Goal: Task Accomplishment & Management: Use online tool/utility

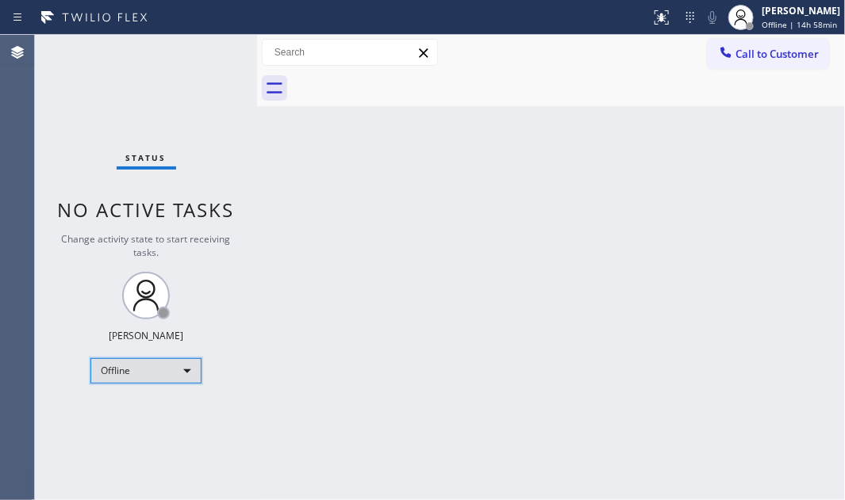
click at [190, 370] on div "Offline" at bounding box center [145, 371] width 111 height 25
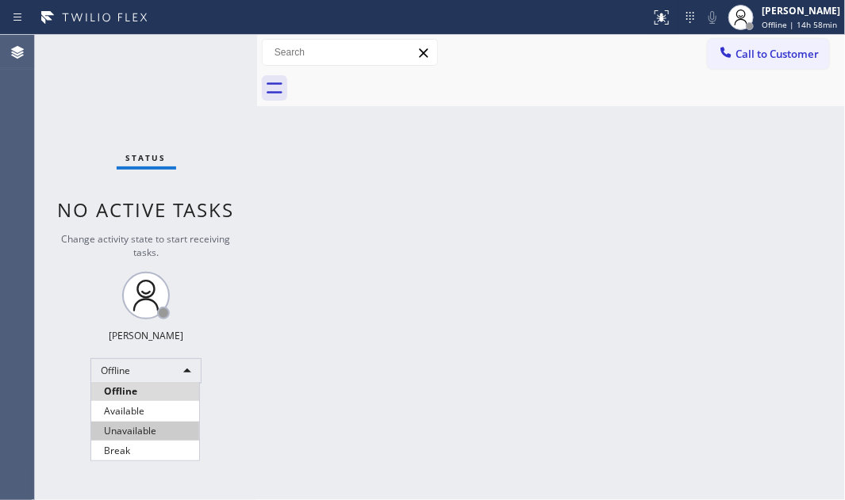
click at [133, 431] on li "Unavailable" at bounding box center [145, 431] width 108 height 19
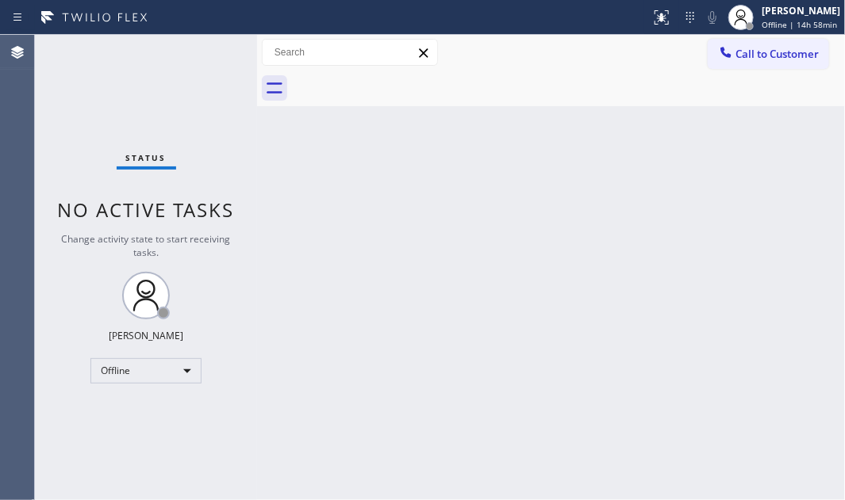
click at [658, 266] on div "Back to Dashboard Change Sender ID Customers Technicians Select a contact Outbo…" at bounding box center [551, 268] width 588 height 466
click at [131, 366] on div "Unavailable" at bounding box center [145, 371] width 111 height 25
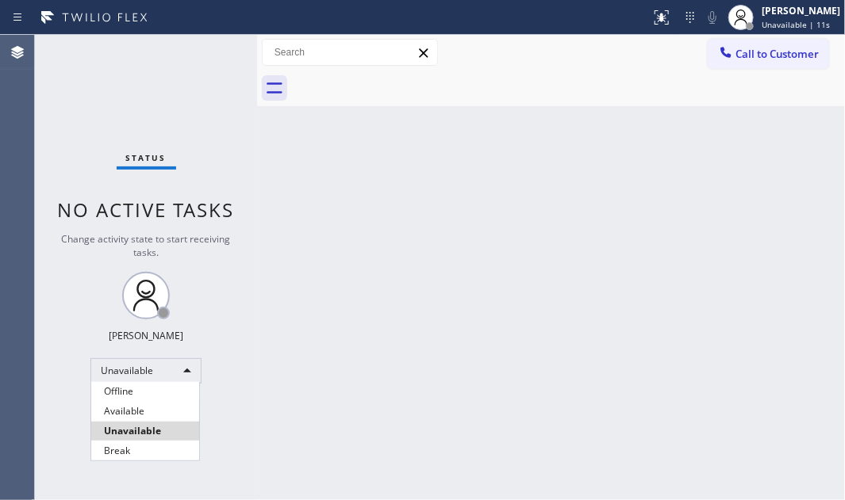
click at [131, 411] on li "Available" at bounding box center [145, 411] width 108 height 19
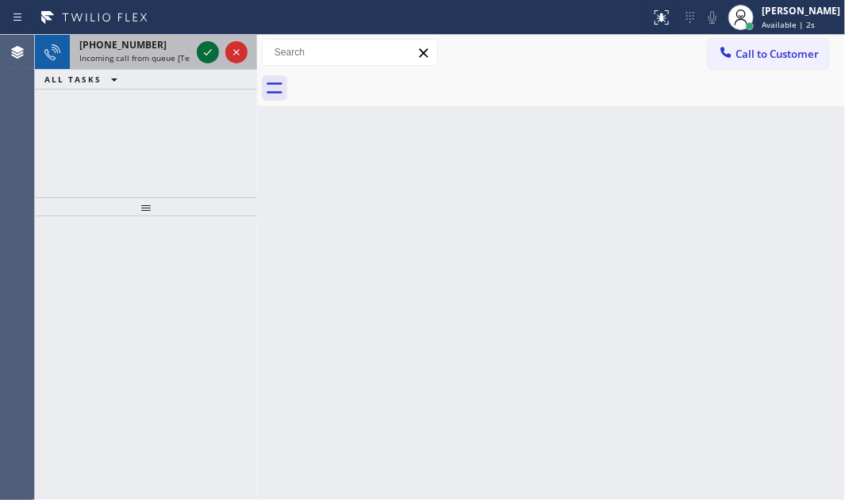
click at [205, 64] on div at bounding box center [222, 52] width 57 height 35
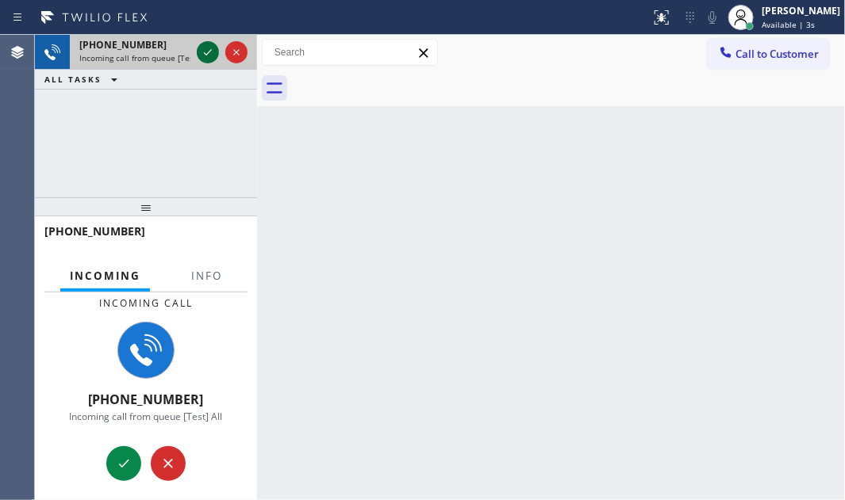
click at [206, 57] on icon at bounding box center [207, 52] width 19 height 19
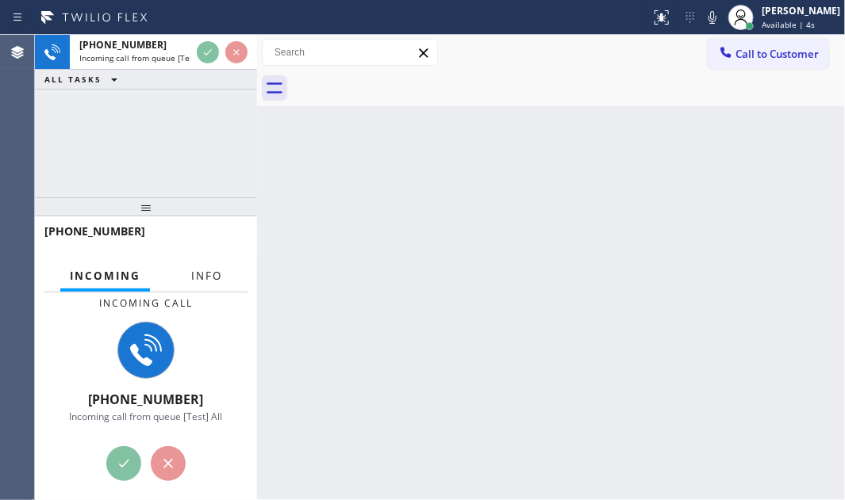
click at [203, 278] on span "Info" at bounding box center [206, 276] width 31 height 14
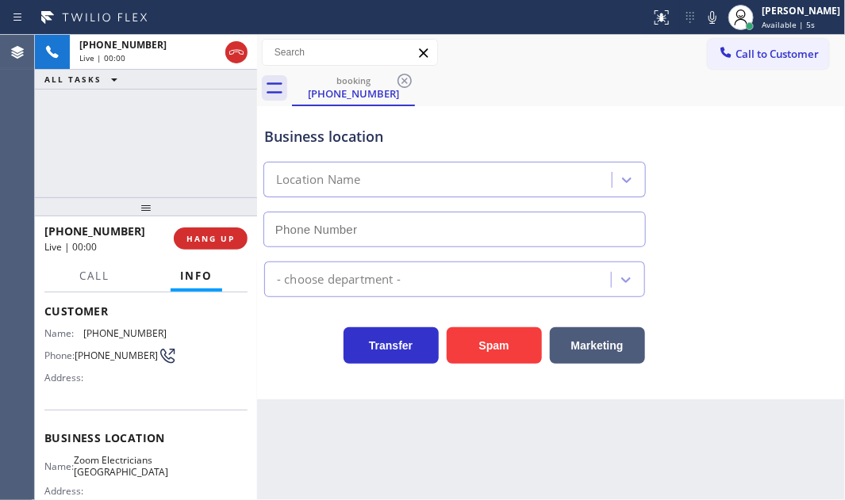
type input "[PHONE_NUMBER]"
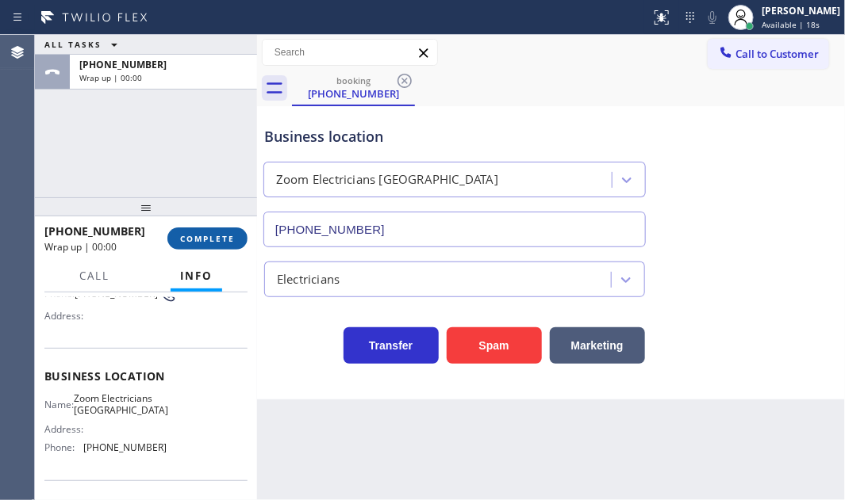
click at [209, 240] on span "COMPLETE" at bounding box center [207, 238] width 55 height 11
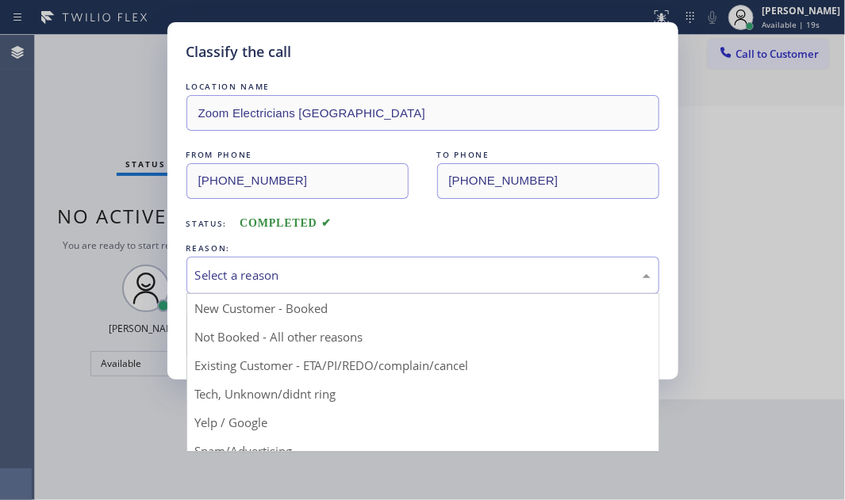
click at [277, 281] on div "Select a reason" at bounding box center [422, 276] width 455 height 18
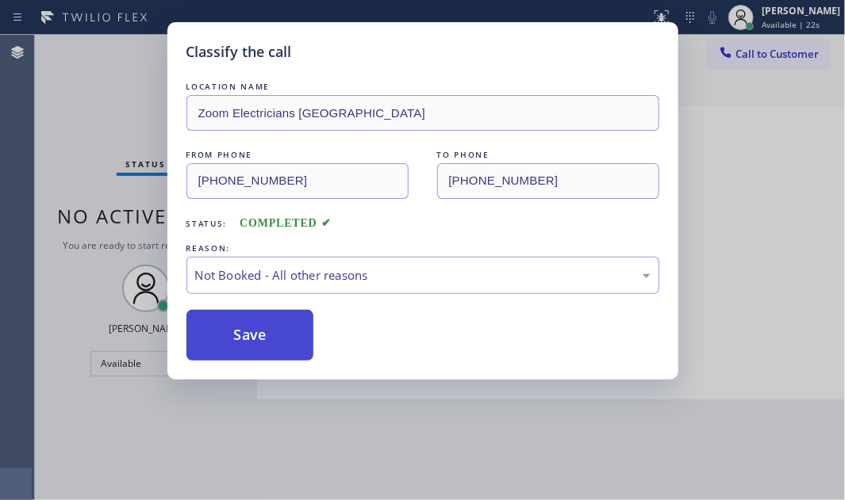
click at [252, 338] on button "Save" at bounding box center [250, 335] width 128 height 51
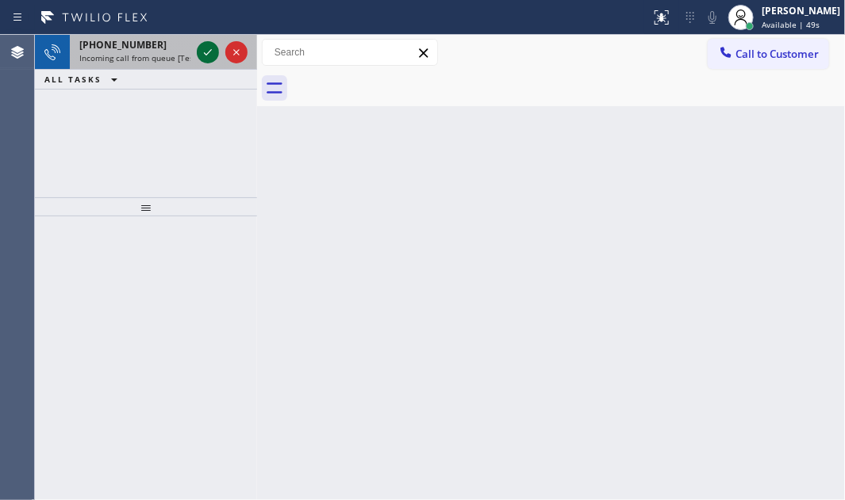
click at [209, 53] on icon at bounding box center [207, 52] width 19 height 19
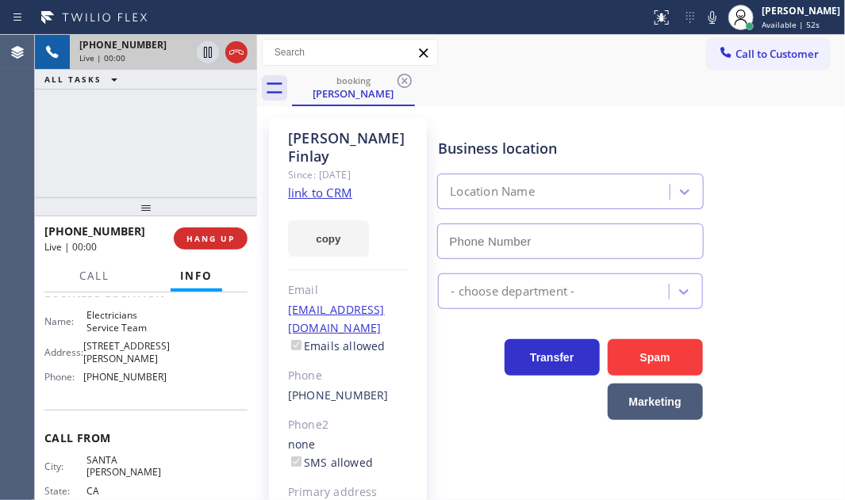
scroll to position [216, 0]
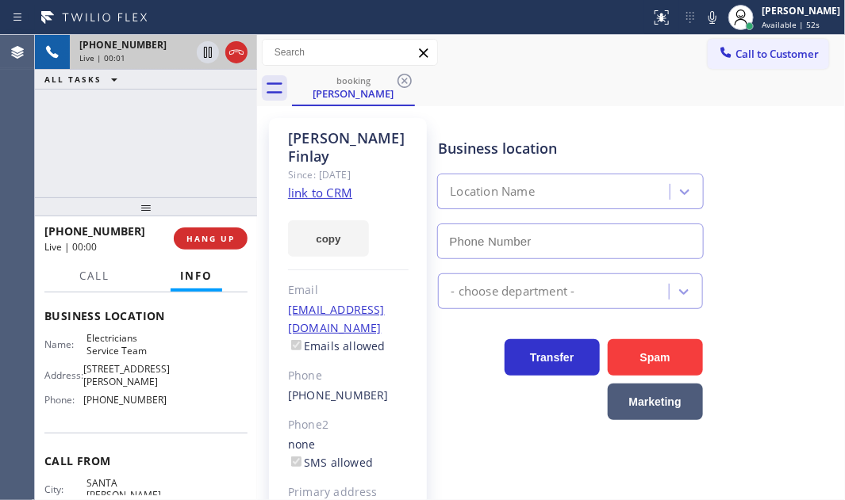
type input "[PHONE_NUMBER]"
click at [329, 185] on link "link to CRM" at bounding box center [320, 193] width 64 height 16
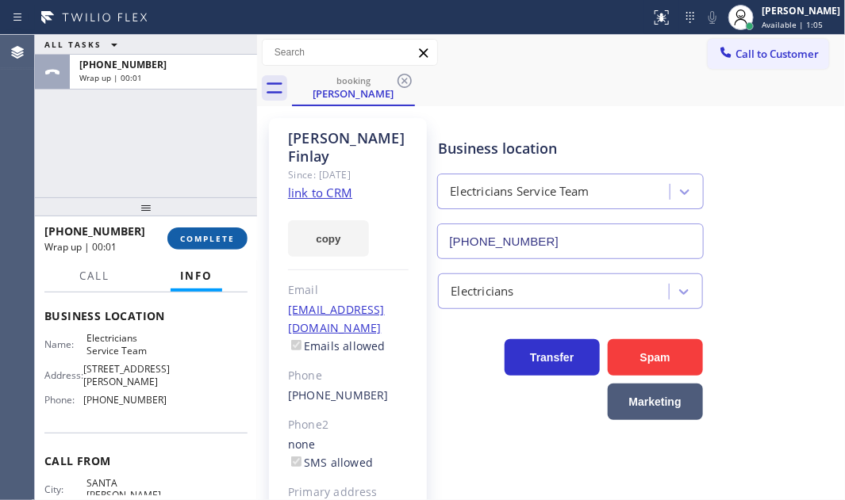
click at [208, 235] on span "COMPLETE" at bounding box center [207, 238] width 55 height 11
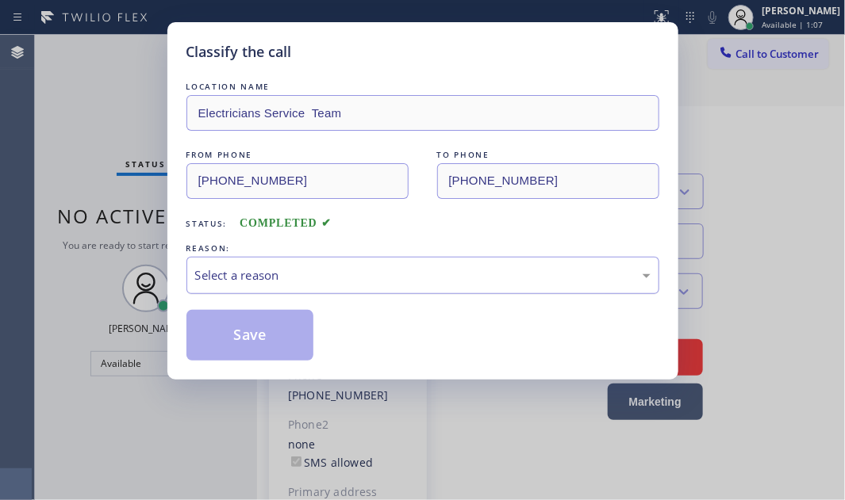
click at [233, 278] on div "Select a reason" at bounding box center [422, 276] width 455 height 18
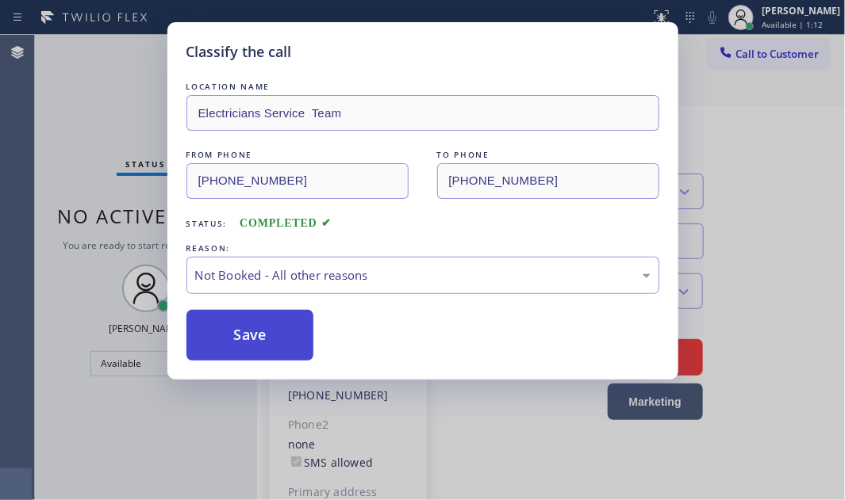
click at [209, 332] on button "Save" at bounding box center [250, 335] width 128 height 51
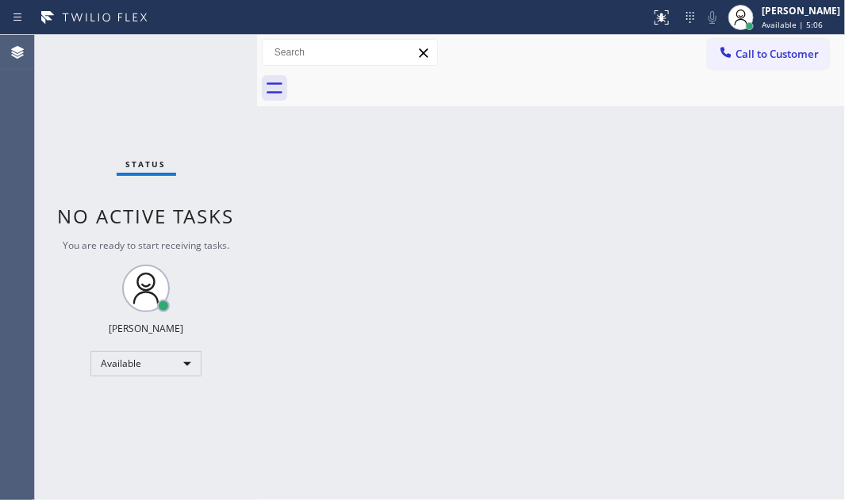
click at [202, 60] on div "Status No active tasks You are ready to start receiving tasks. [PERSON_NAME] Av…" at bounding box center [146, 268] width 222 height 466
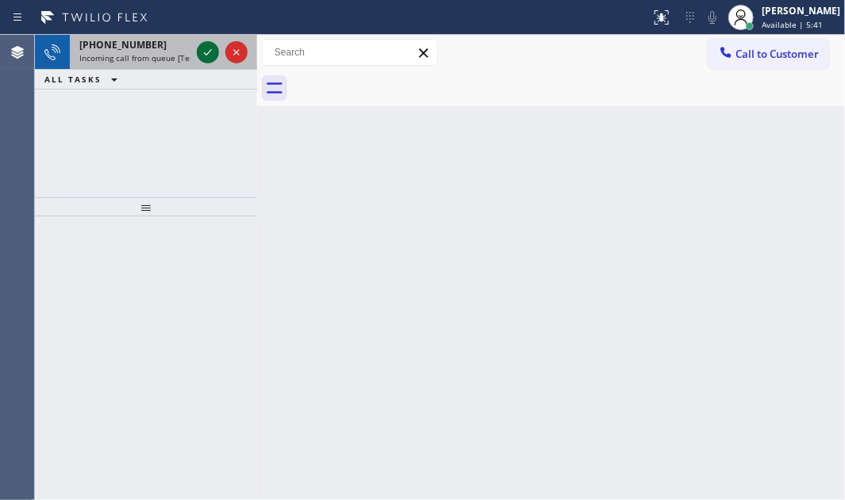
click at [204, 55] on icon at bounding box center [207, 52] width 19 height 19
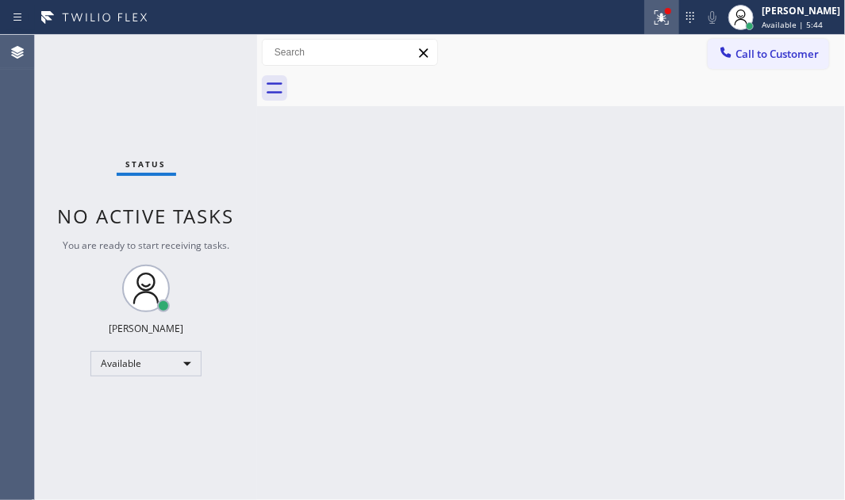
click at [652, 23] on icon at bounding box center [661, 17] width 19 height 19
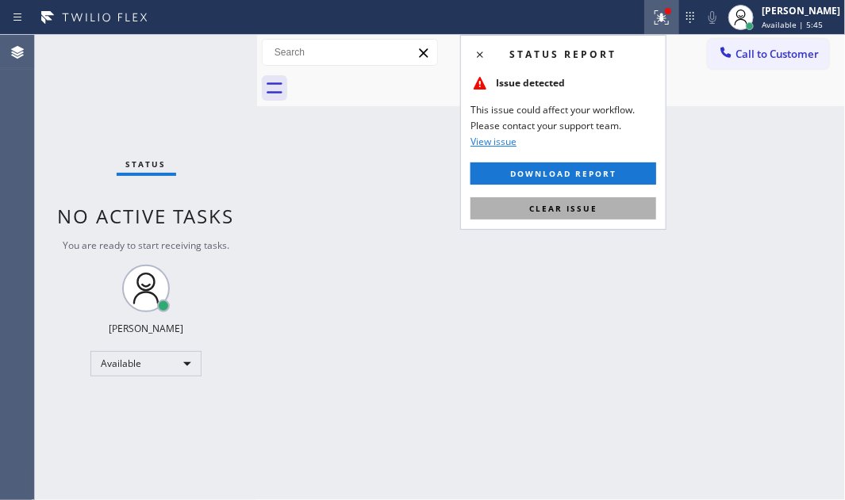
click at [575, 210] on span "Clear issue" at bounding box center [563, 208] width 68 height 11
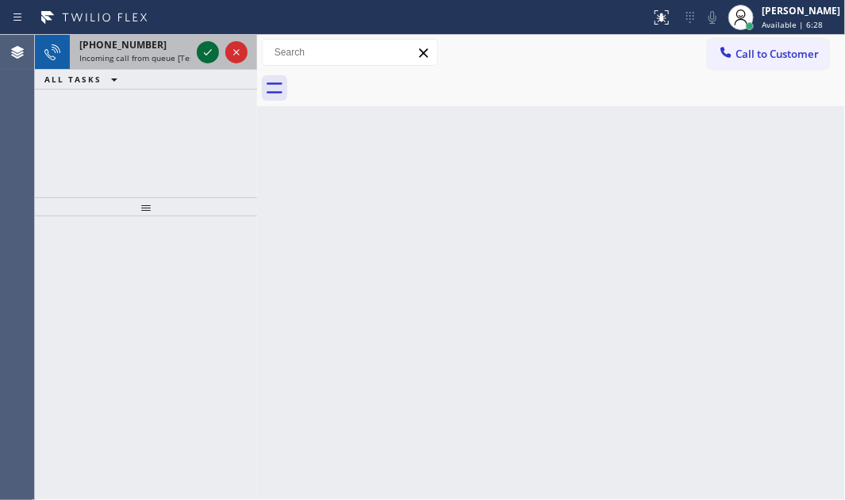
click at [205, 52] on icon at bounding box center [207, 52] width 19 height 19
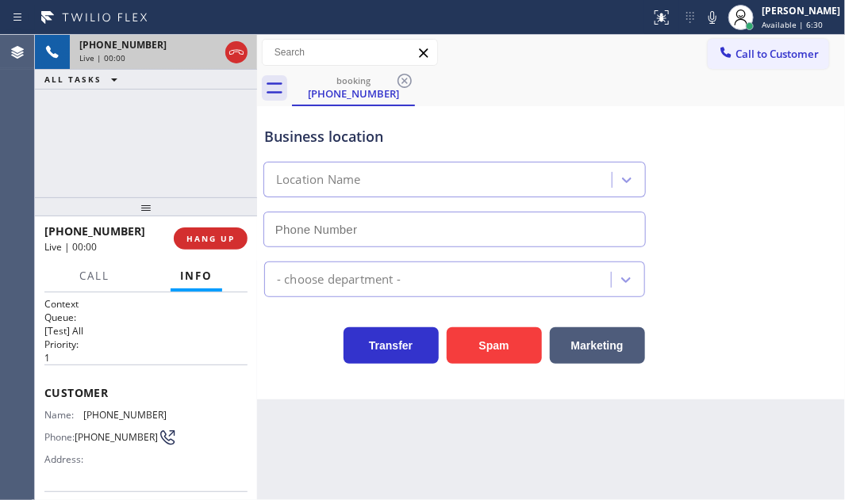
type input "[PHONE_NUMBER]"
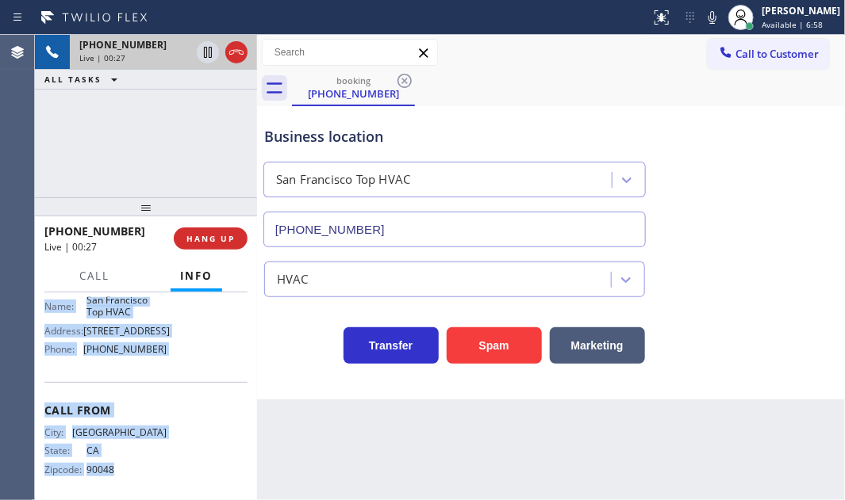
scroll to position [251, 0]
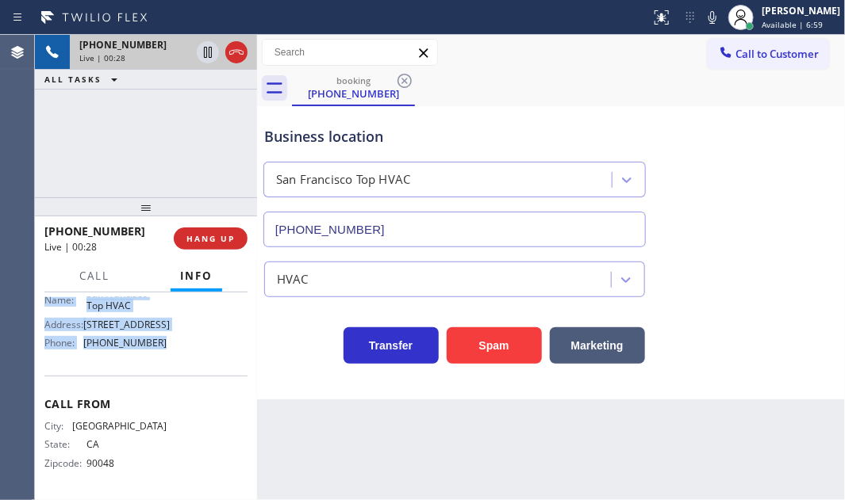
drag, startPoint x: 43, startPoint y: 385, endPoint x: 168, endPoint y: 364, distance: 127.0
click at [168, 364] on div "Context Queue: [Test] All Priority: 1 Customer Name: [PHONE_NUMBER] Phone: [PHO…" at bounding box center [146, 397] width 222 height 208
copy div "Customer Name: [PHONE_NUMBER] Phone: [PHONE_NUMBER] Address: Business location …"
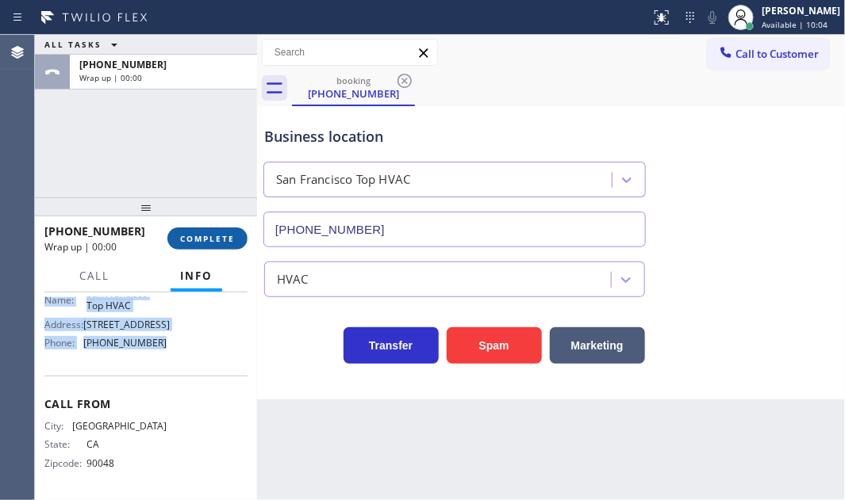
click at [203, 237] on span "COMPLETE" at bounding box center [207, 238] width 55 height 11
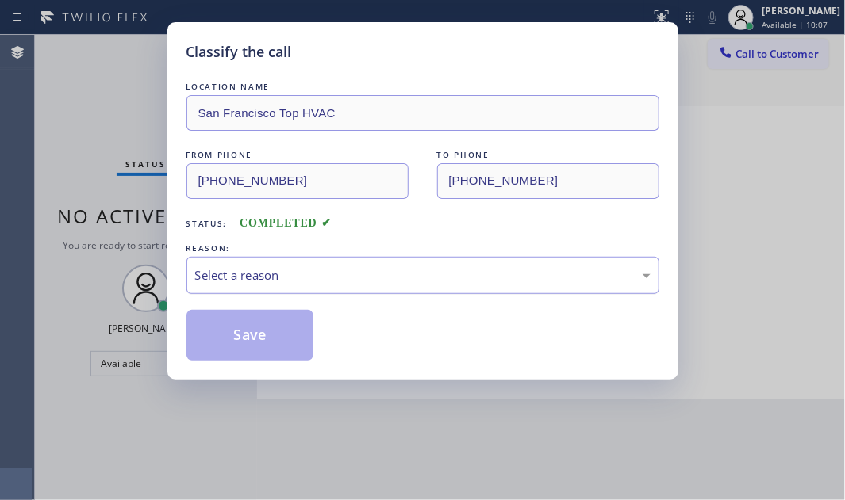
click at [399, 275] on div "Select a reason" at bounding box center [422, 276] width 455 height 18
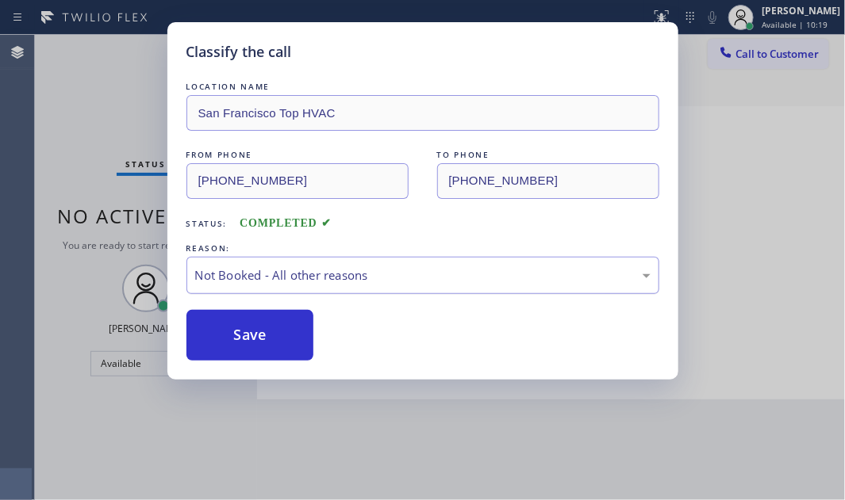
click at [398, 280] on div "Not Booked - All other reasons" at bounding box center [422, 276] width 455 height 18
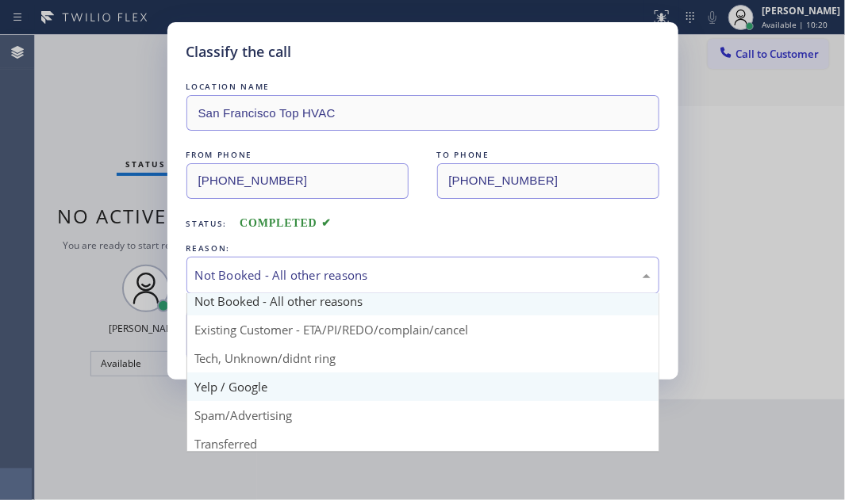
scroll to position [105, 0]
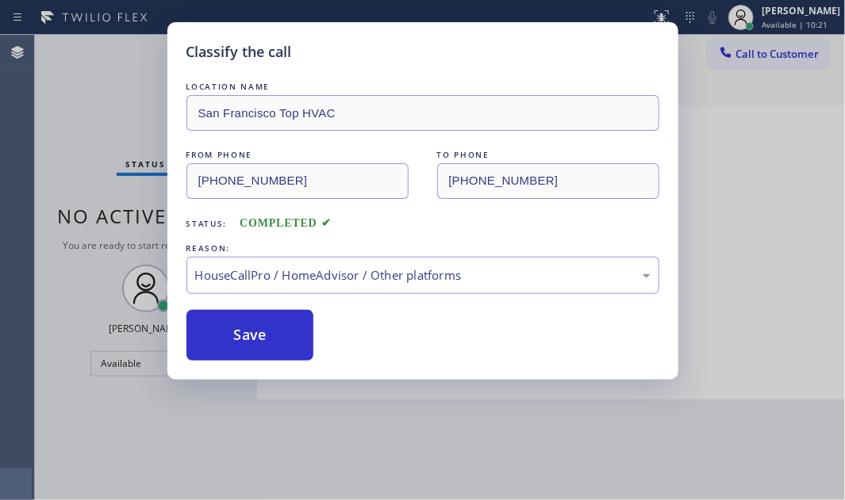
drag, startPoint x: 263, startPoint y: 412, endPoint x: 256, endPoint y: 364, distance: 48.8
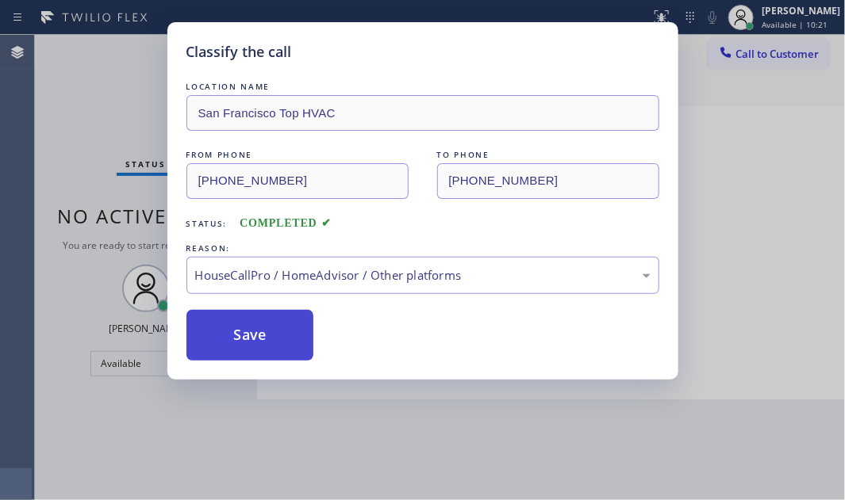
click at [233, 336] on button "Save" at bounding box center [250, 335] width 128 height 51
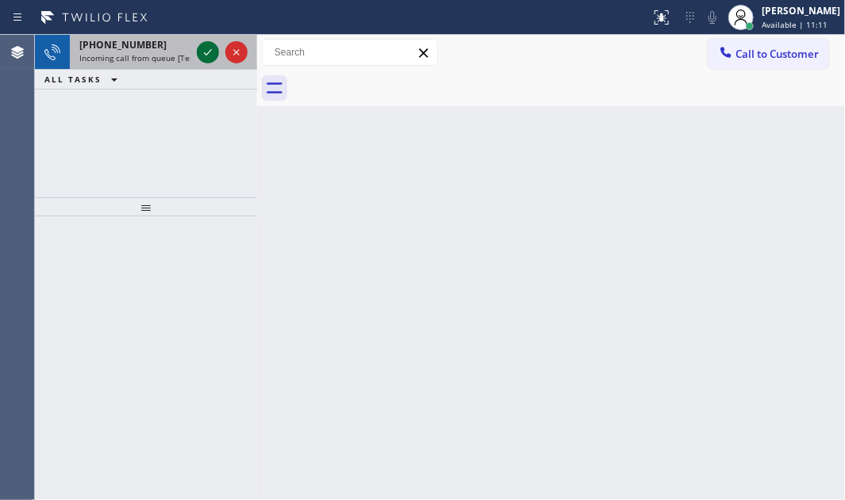
click at [211, 56] on icon at bounding box center [207, 52] width 19 height 19
click at [206, 50] on icon at bounding box center [207, 52] width 19 height 19
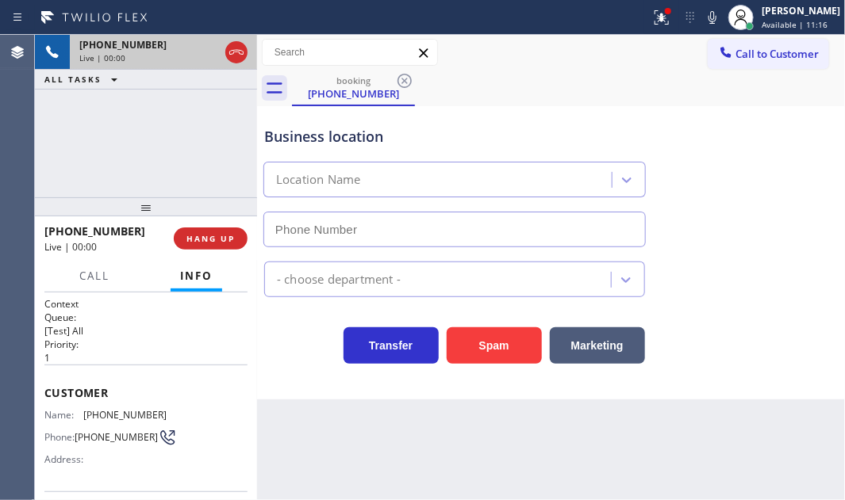
type input "[PHONE_NUMBER]"
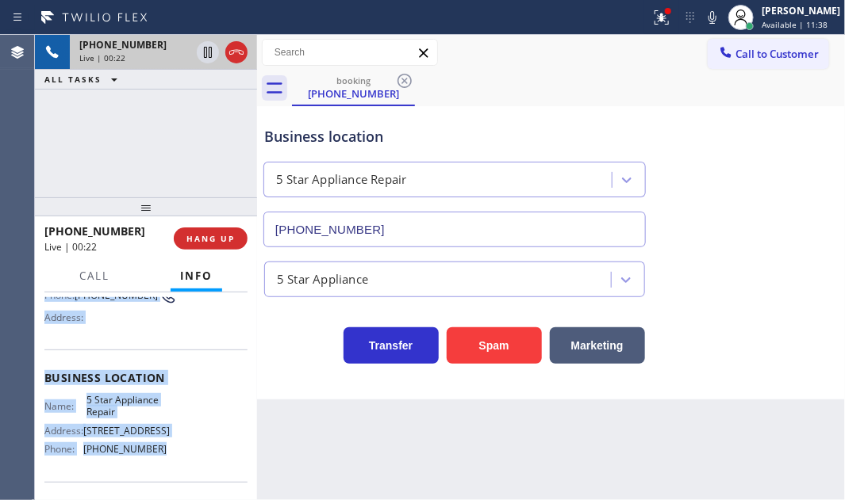
scroll to position [144, 0]
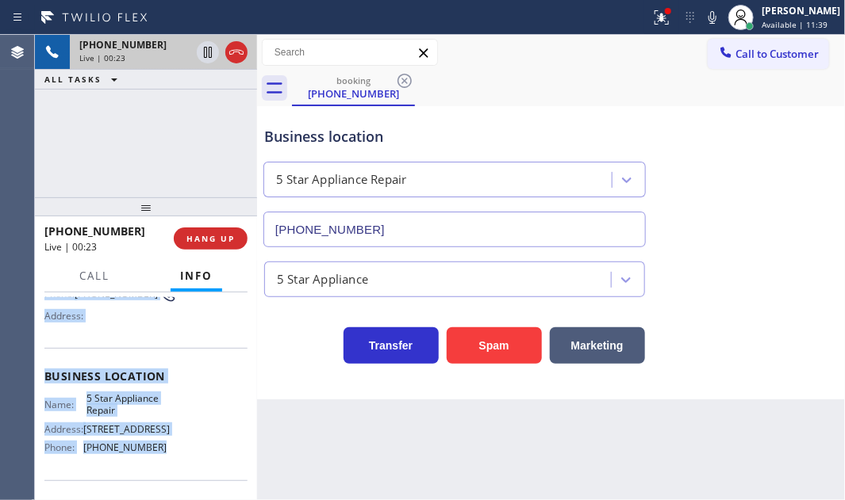
drag, startPoint x: 43, startPoint y: 313, endPoint x: 161, endPoint y: 447, distance: 178.1
click at [161, 447] on div "Context Queue: [Test] All Priority: 1 Customer Name: [PHONE_NUMBER] Phone: [PHO…" at bounding box center [146, 397] width 222 height 208
copy div "Customer Name: [PHONE_NUMBER] Phone: [PHONE_NUMBER] Address: Business location …"
click at [206, 49] on icon at bounding box center [207, 52] width 19 height 19
click at [206, 53] on icon at bounding box center [207, 52] width 11 height 11
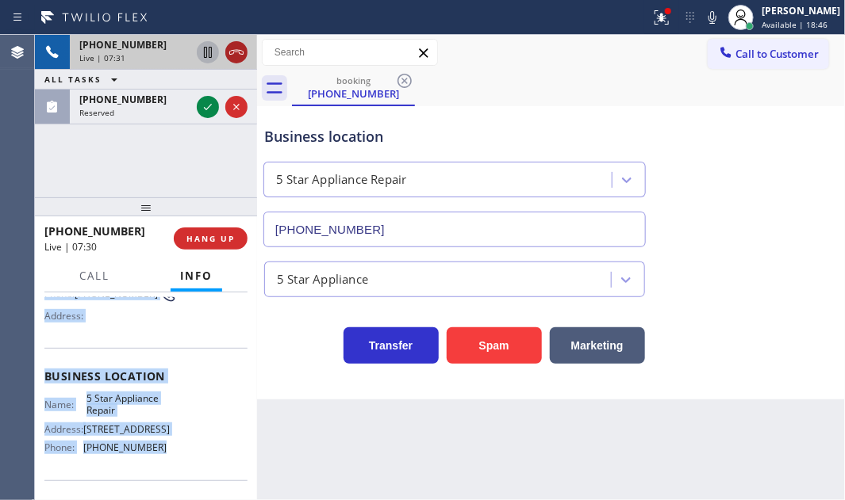
click at [242, 53] on icon at bounding box center [236, 52] width 19 height 19
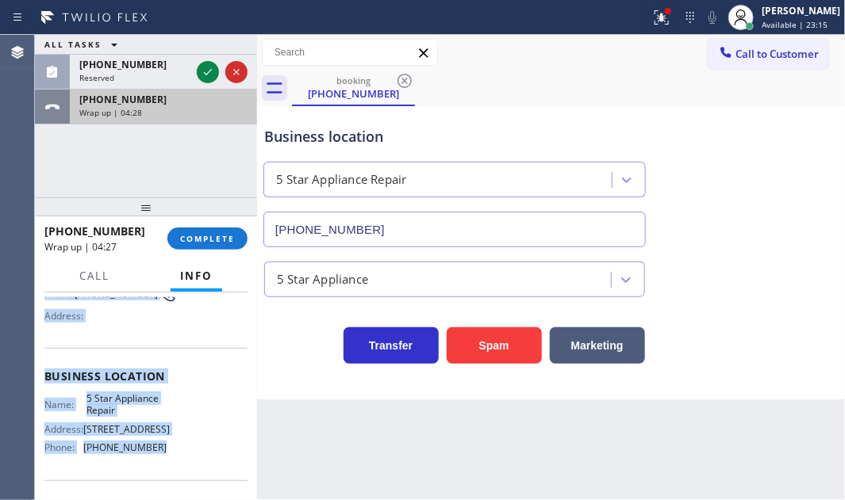
click at [189, 103] on div "[PHONE_NUMBER]" at bounding box center [163, 99] width 168 height 13
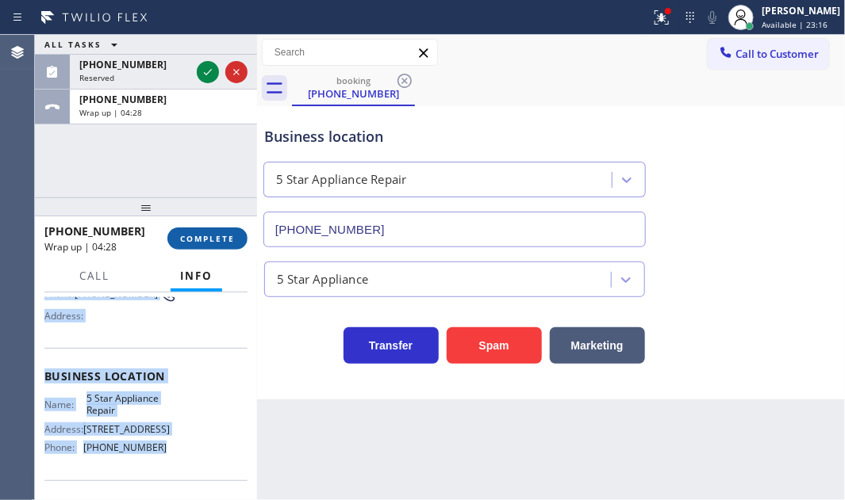
click at [201, 238] on span "COMPLETE" at bounding box center [207, 238] width 55 height 11
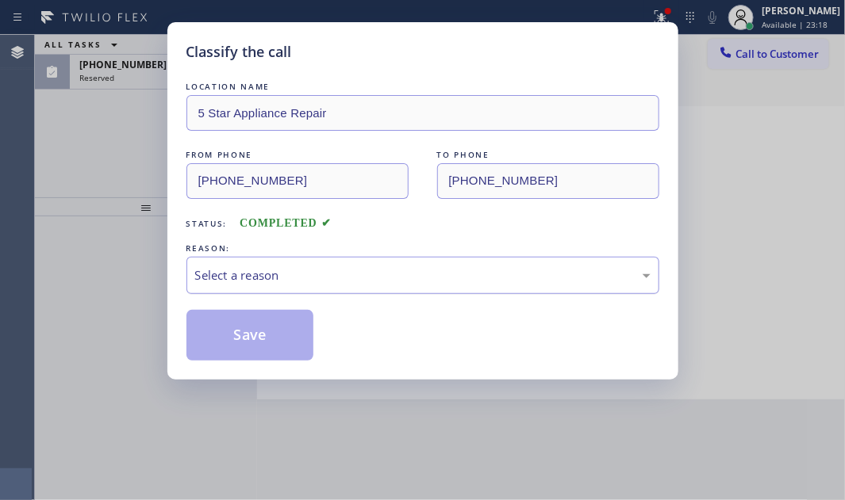
click at [368, 273] on div "Select a reason" at bounding box center [422, 276] width 455 height 18
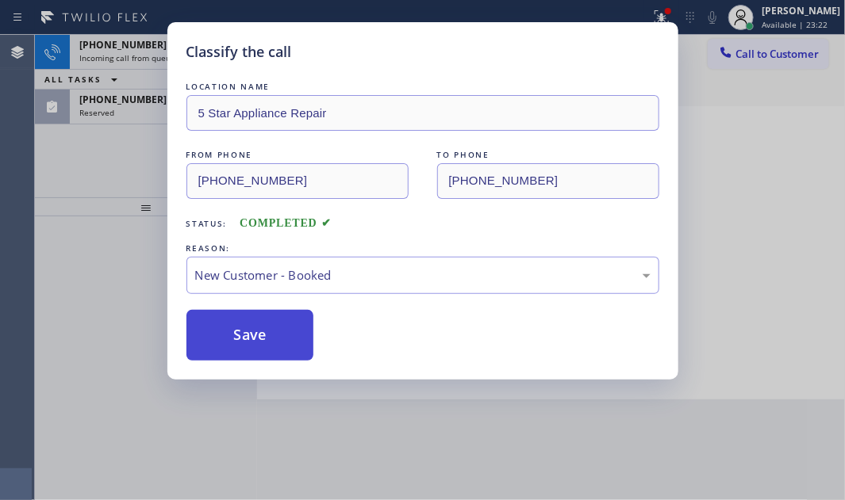
drag, startPoint x: 261, startPoint y: 305, endPoint x: 241, endPoint y: 310, distance: 20.6
click at [232, 317] on button "Save" at bounding box center [250, 335] width 128 height 51
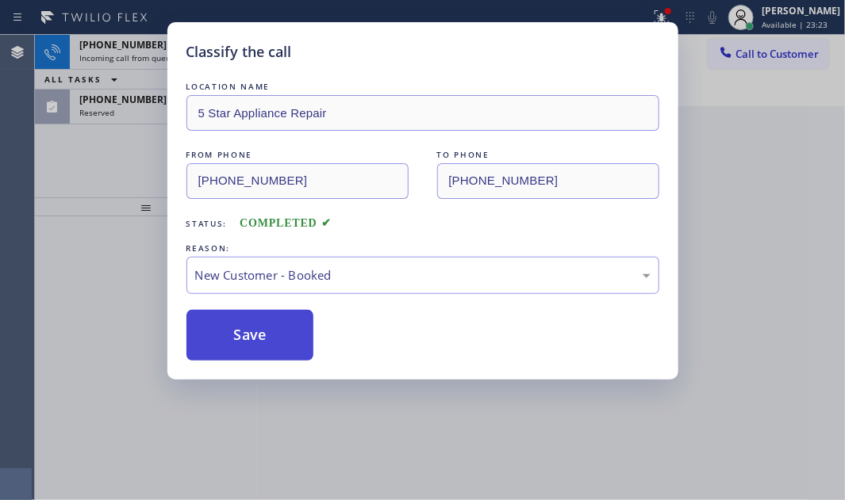
click at [228, 333] on button "Save" at bounding box center [250, 335] width 128 height 51
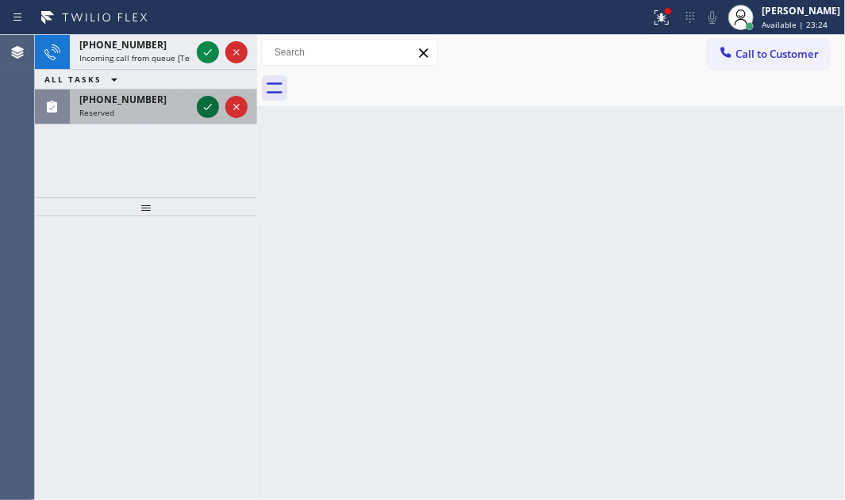
click at [206, 102] on icon at bounding box center [207, 107] width 19 height 19
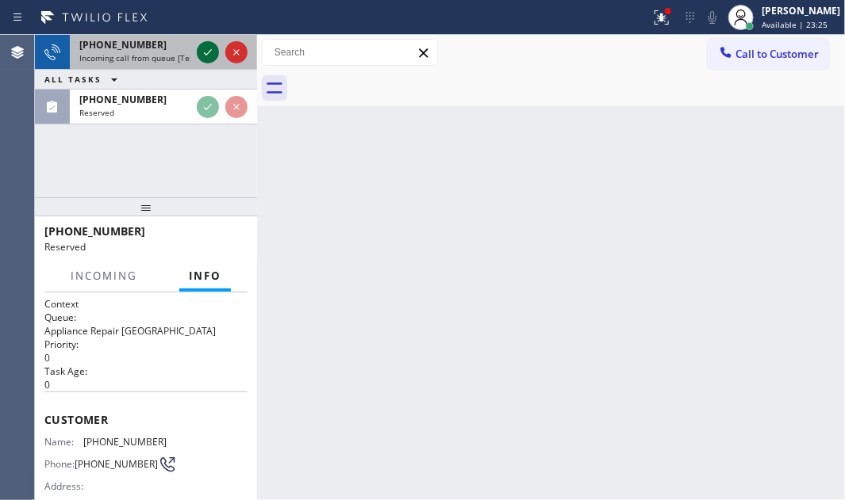
click at [206, 57] on icon at bounding box center [207, 52] width 19 height 19
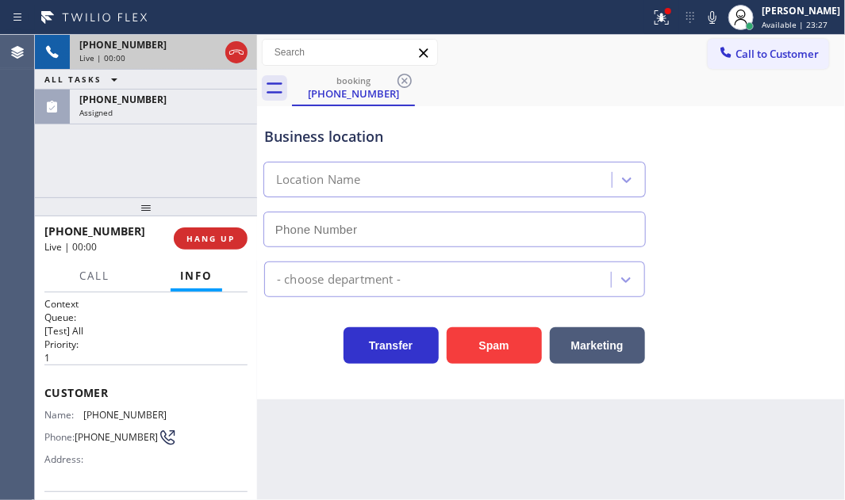
type input "[PHONE_NUMBER]"
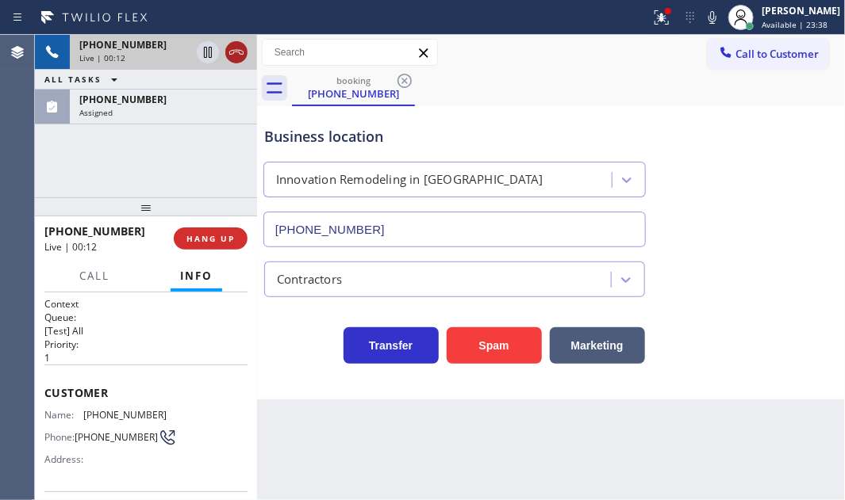
click at [240, 50] on icon at bounding box center [236, 52] width 14 height 5
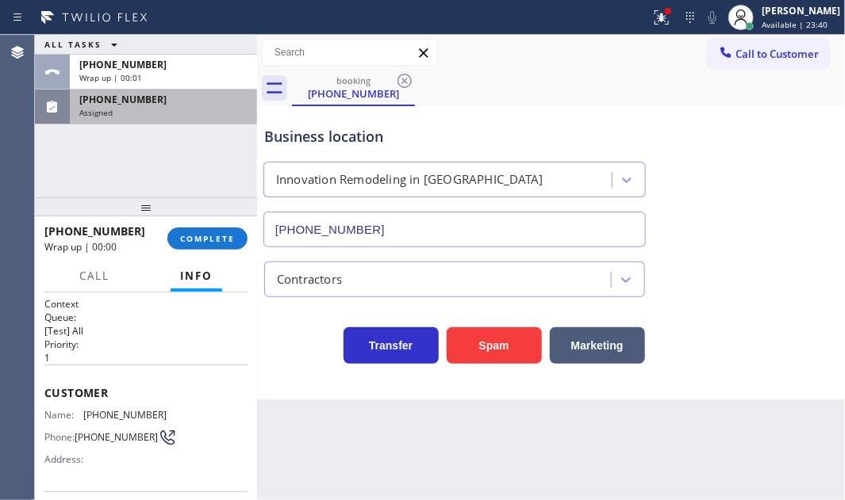
click at [190, 113] on div "Assigned" at bounding box center [163, 112] width 168 height 11
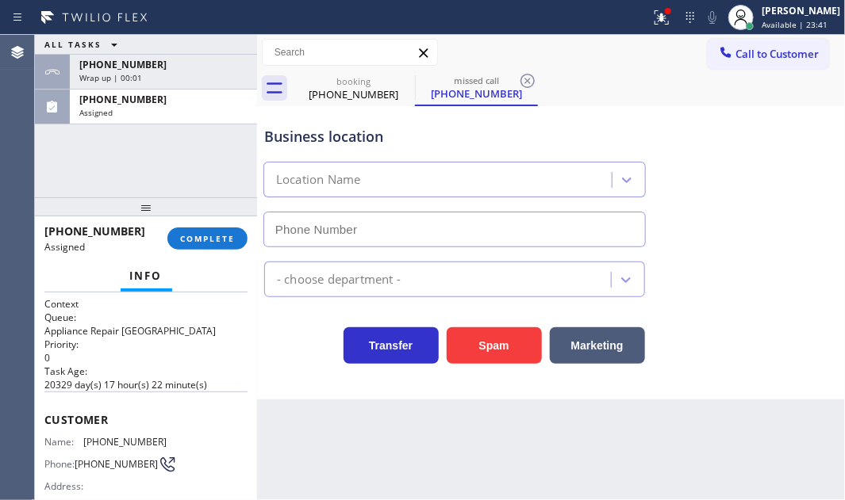
type input "[PHONE_NUMBER]"
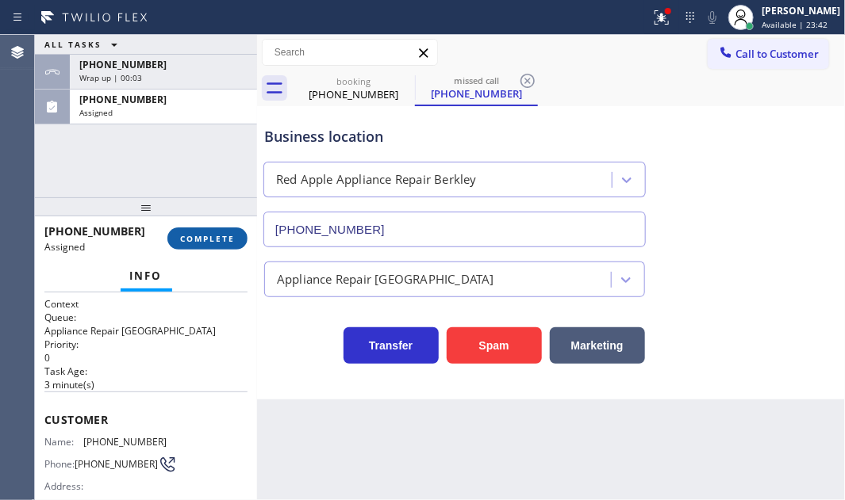
click at [209, 232] on button "COMPLETE" at bounding box center [207, 239] width 80 height 22
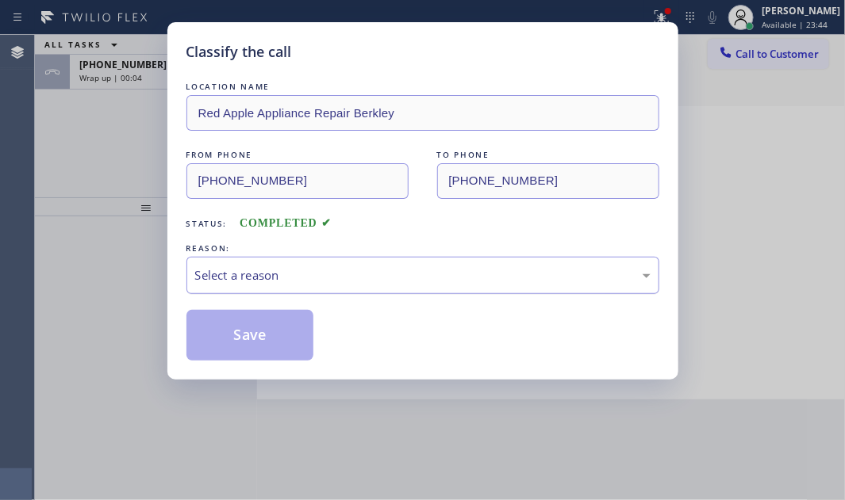
click at [401, 278] on div "Select a reason" at bounding box center [422, 276] width 455 height 18
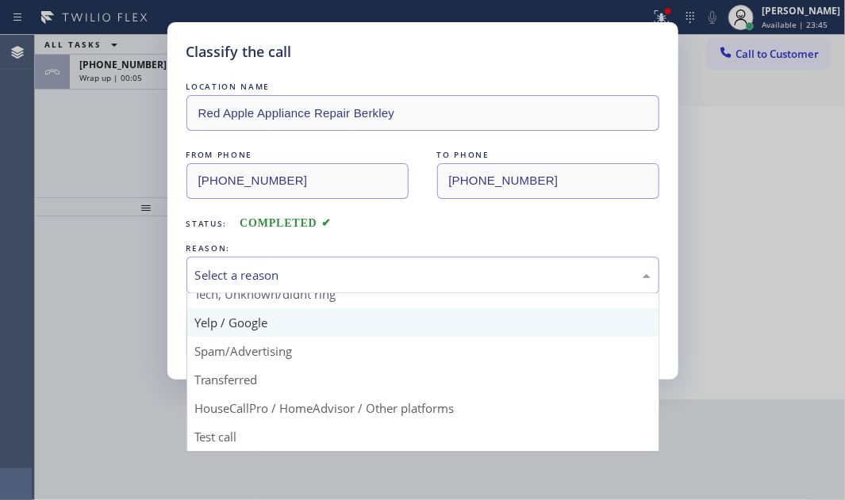
scroll to position [105, 0]
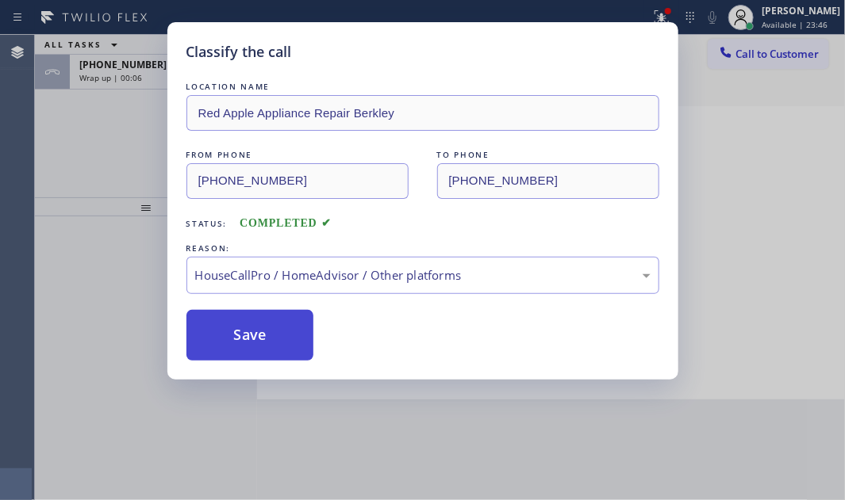
click at [255, 315] on button "Save" at bounding box center [250, 335] width 128 height 51
click at [257, 330] on button "Save" at bounding box center [250, 335] width 128 height 51
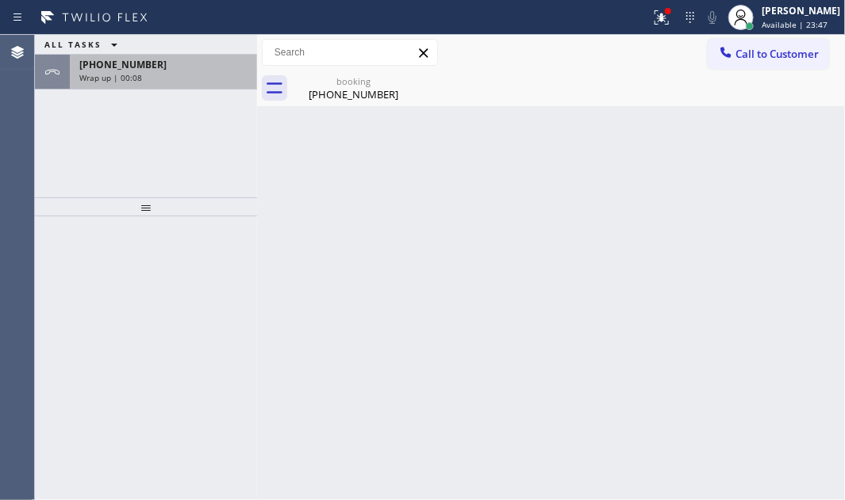
click at [158, 75] on div "Wrap up | 00:08" at bounding box center [163, 77] width 168 height 11
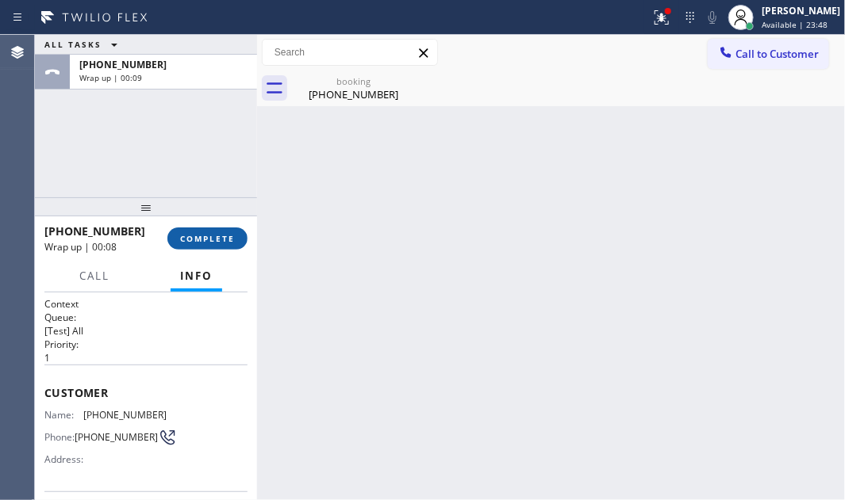
drag, startPoint x: 186, startPoint y: 238, endPoint x: 186, endPoint y: 230, distance: 8.0
click at [186, 232] on button "COMPLETE" at bounding box center [207, 239] width 80 height 22
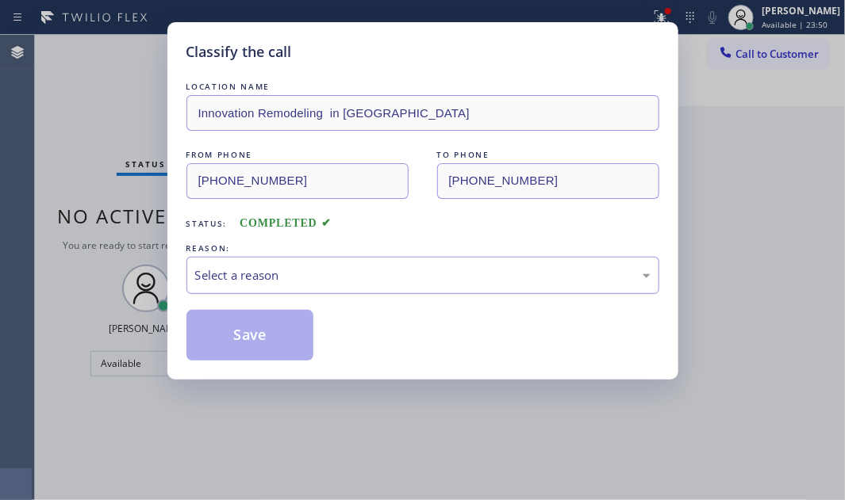
click at [483, 286] on div "Select a reason" at bounding box center [422, 275] width 473 height 37
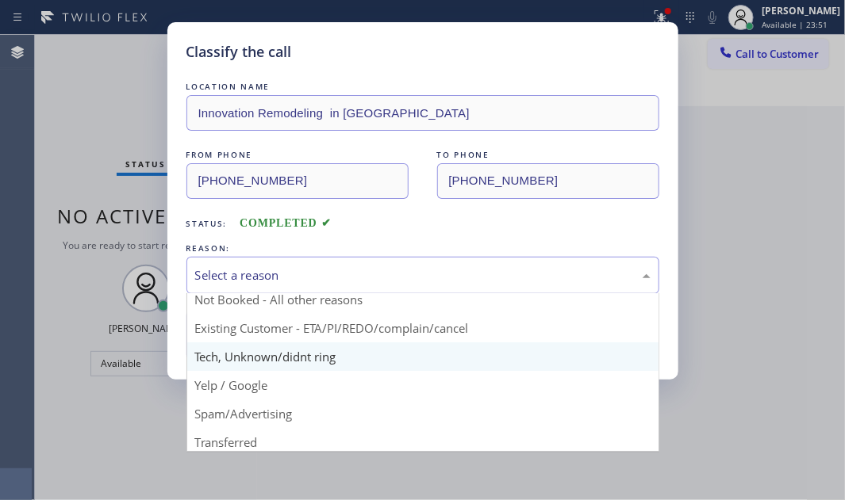
scroll to position [71, 0]
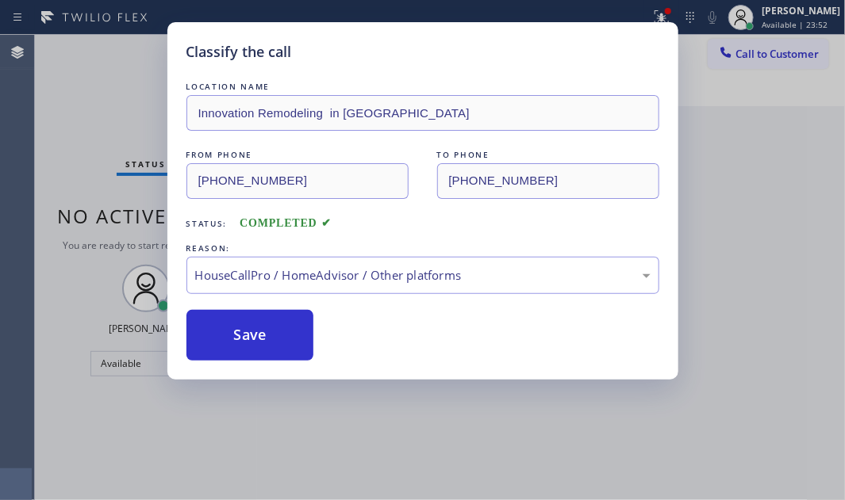
drag, startPoint x: 290, startPoint y: 435, endPoint x: 289, endPoint y: 412, distance: 23.1
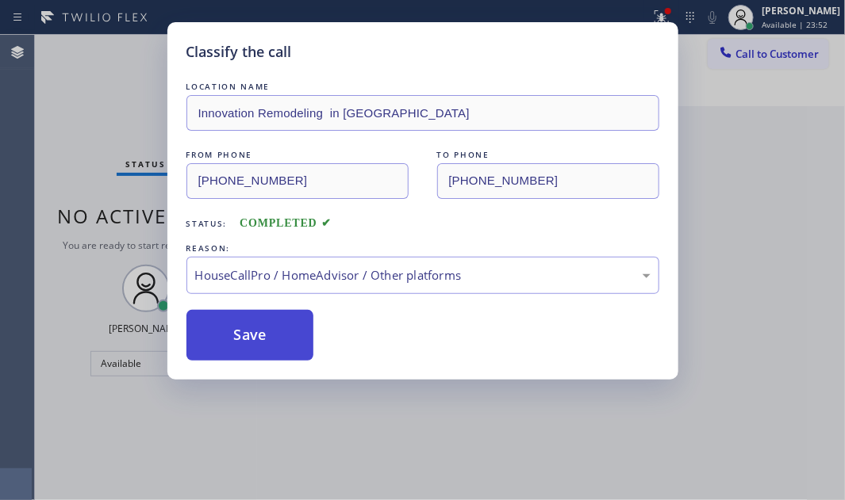
click at [273, 327] on button "Save" at bounding box center [250, 335] width 128 height 51
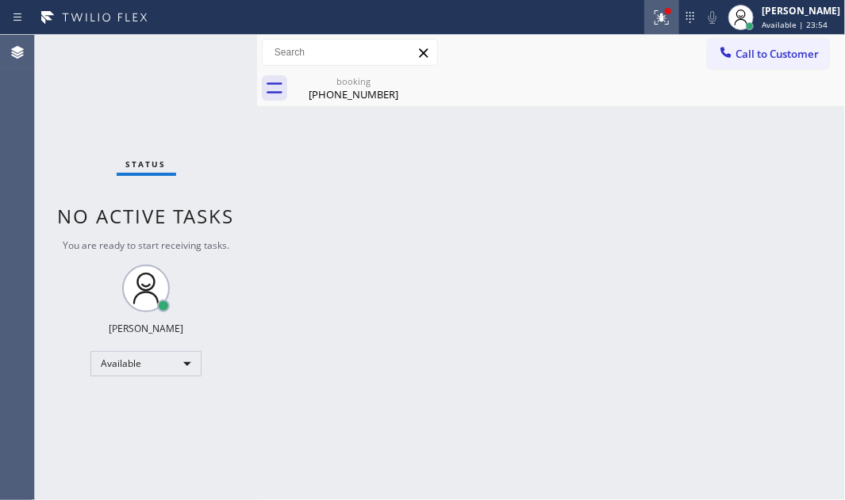
click at [652, 18] on icon at bounding box center [661, 17] width 19 height 19
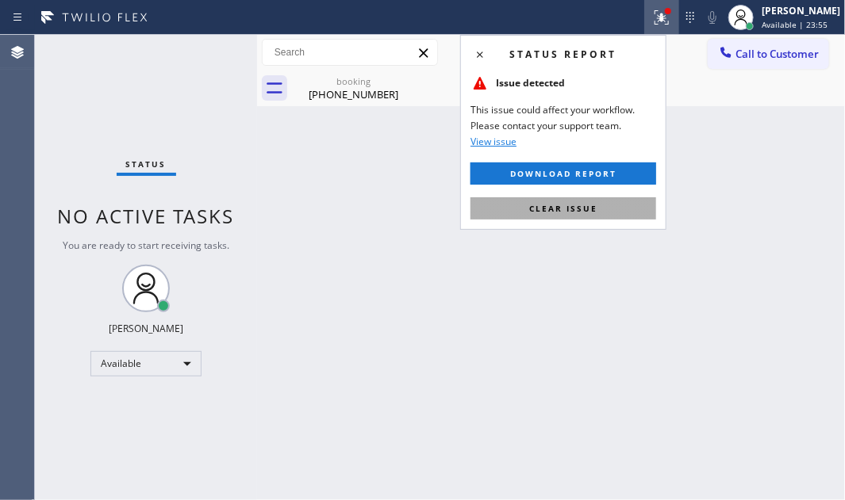
click at [593, 205] on span "Clear issue" at bounding box center [563, 208] width 68 height 11
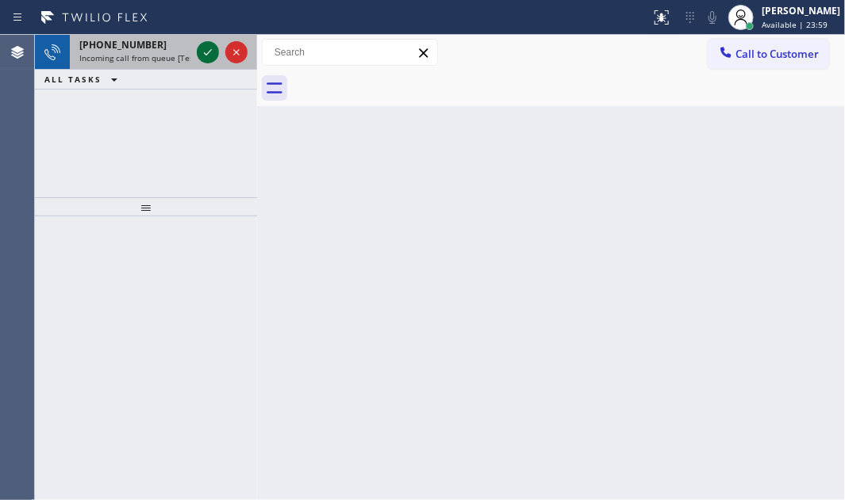
click at [205, 53] on icon at bounding box center [207, 52] width 19 height 19
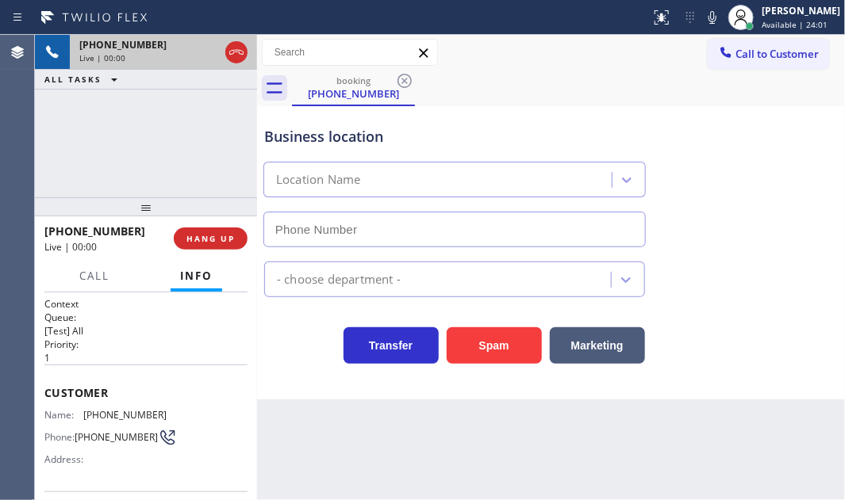
type input "[PHONE_NUMBER]"
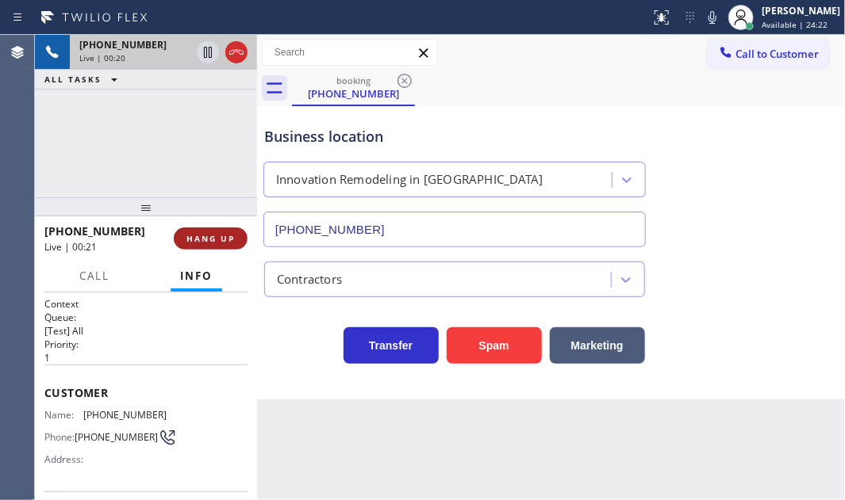
click at [224, 243] on span "HANG UP" at bounding box center [210, 238] width 48 height 11
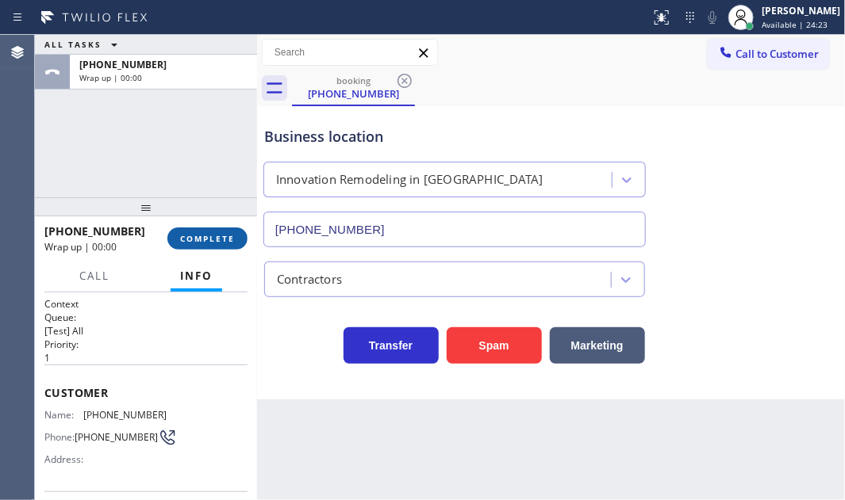
click at [224, 243] on span "COMPLETE" at bounding box center [207, 238] width 55 height 11
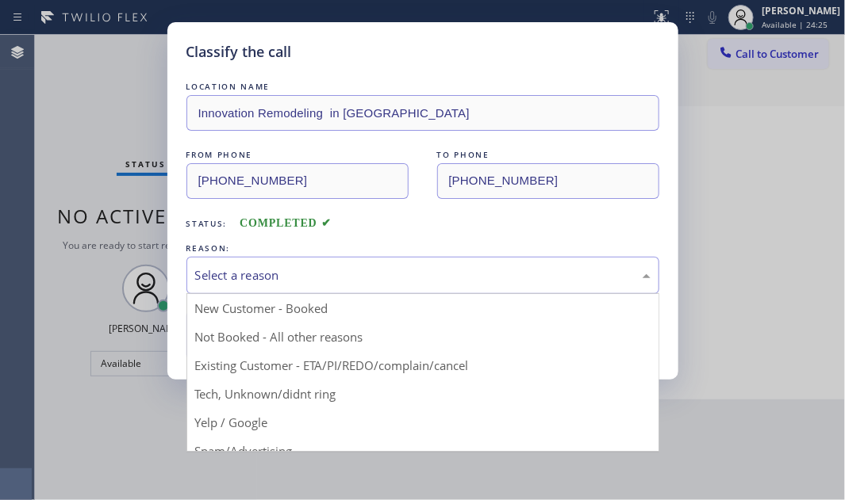
click at [340, 269] on div "Select a reason" at bounding box center [422, 276] width 455 height 18
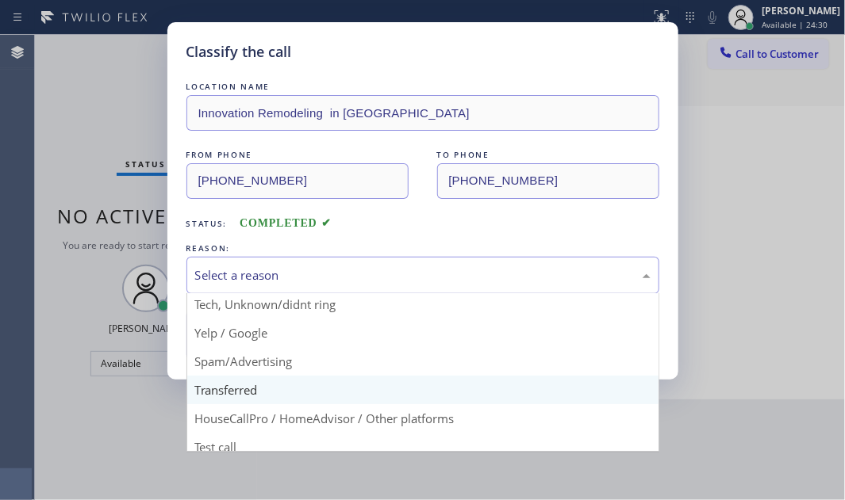
scroll to position [105, 0]
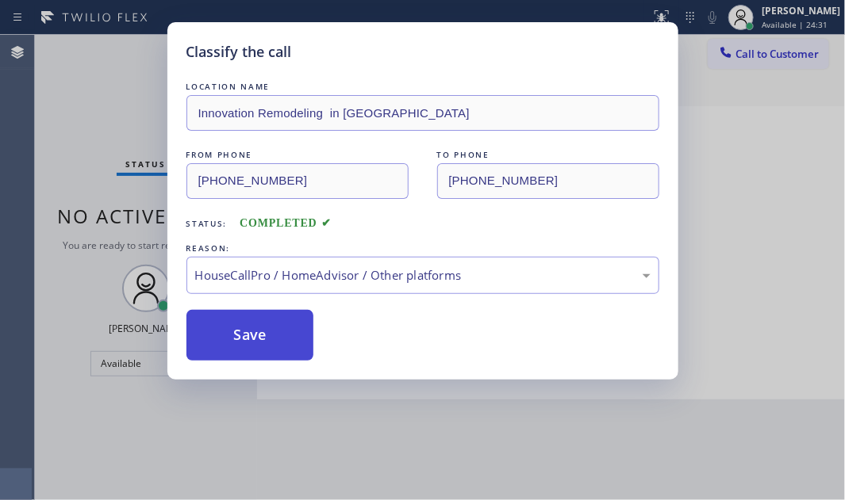
click at [237, 337] on button "Save" at bounding box center [250, 335] width 128 height 51
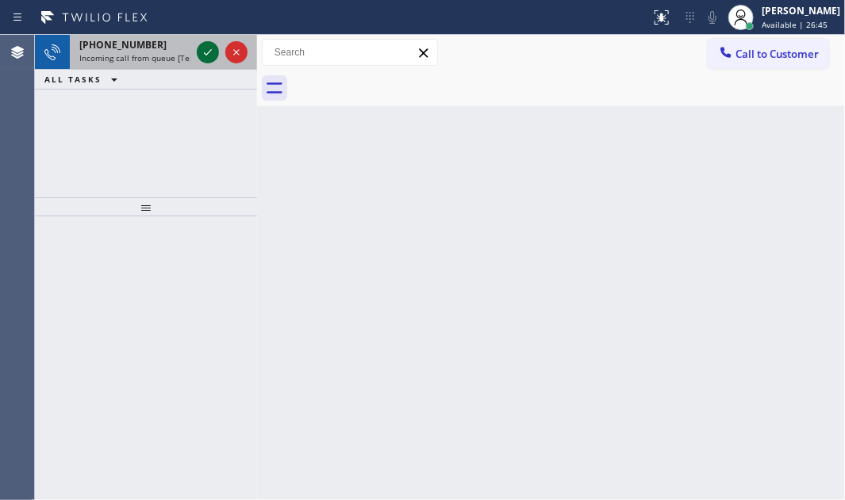
click at [205, 44] on icon at bounding box center [207, 52] width 19 height 19
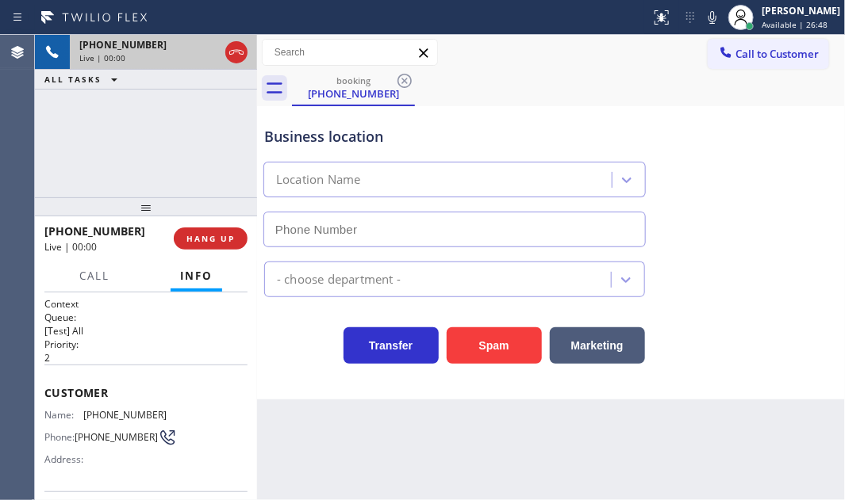
type input "[PHONE_NUMBER]"
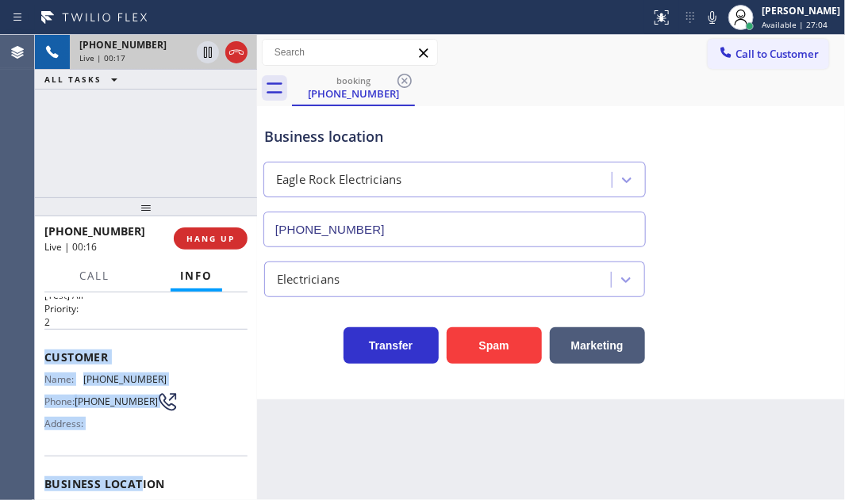
scroll to position [144, 0]
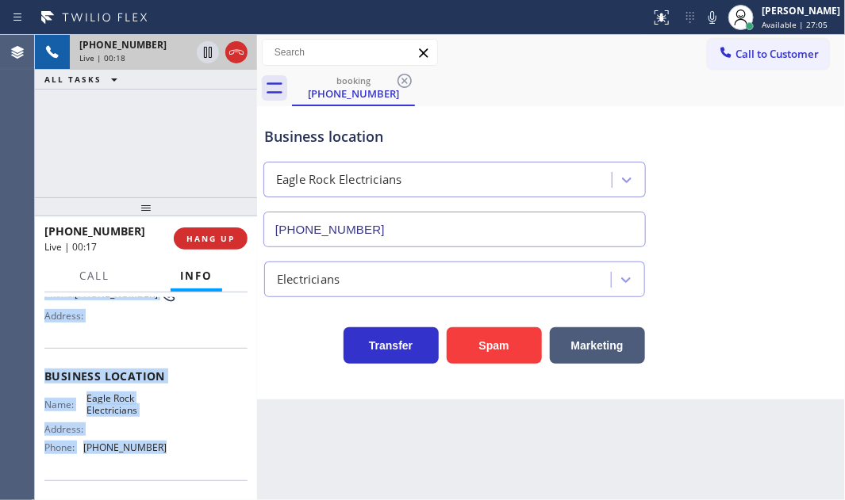
drag, startPoint x: 43, startPoint y: 385, endPoint x: 157, endPoint y: 452, distance: 132.6
click at [156, 452] on div "Context Queue: [Test] All Priority: 2 Customer Name: [PHONE_NUMBER] Phone: [PHO…" at bounding box center [146, 397] width 222 height 208
copy div "Customer Name: [PHONE_NUMBER] Phone: [PHONE_NUMBER] Address: Business location …"
click at [210, 240] on span "HANG UP" at bounding box center [210, 238] width 48 height 11
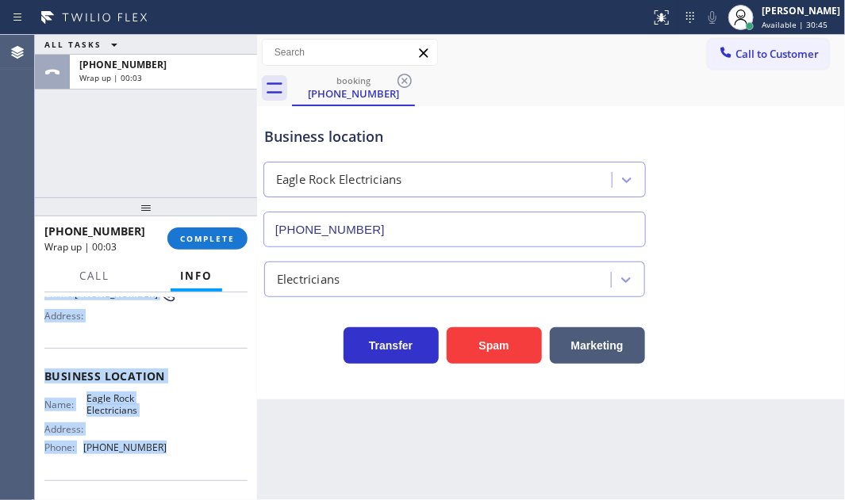
drag, startPoint x: 761, startPoint y: 58, endPoint x: 668, endPoint y: 122, distance: 112.9
click at [759, 59] on span "Call to Customer" at bounding box center [776, 54] width 83 height 14
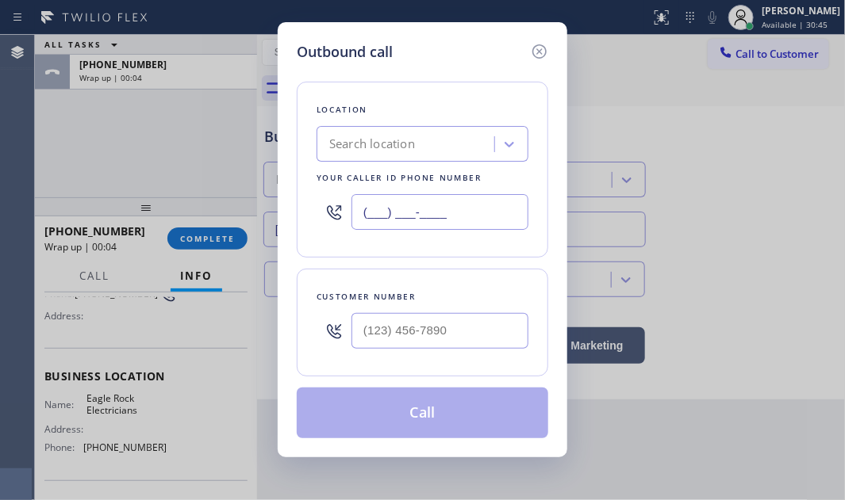
click at [467, 211] on input "(___) ___-____" at bounding box center [439, 212] width 177 height 36
paste input "323) 405-3819"
type input "[PHONE_NUMBER]"
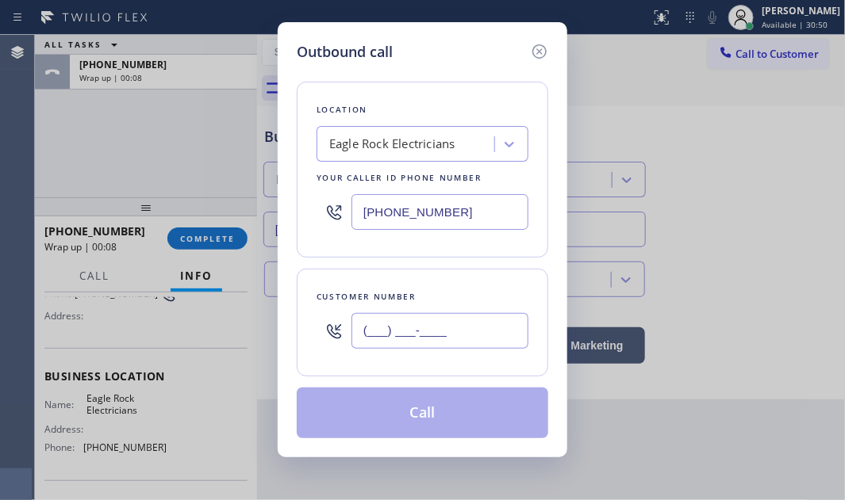
click at [418, 344] on input "(___) ___-____" at bounding box center [439, 331] width 177 height 36
paste input "323) 363-0012"
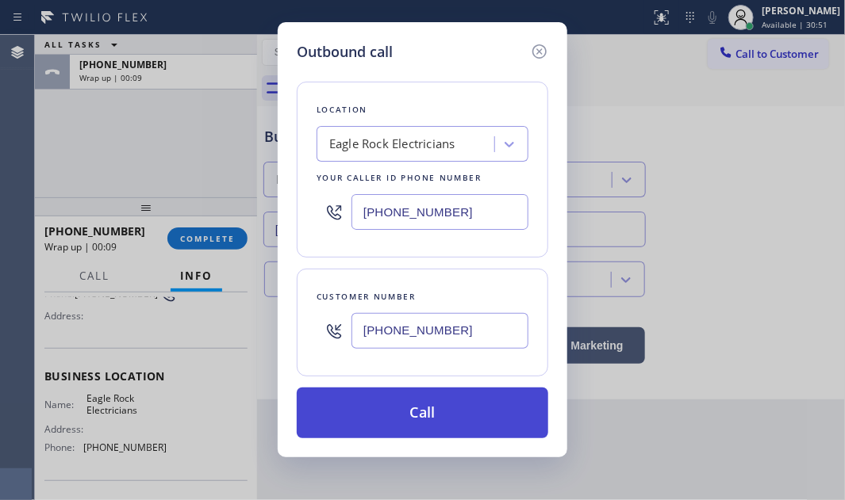
type input "[PHONE_NUMBER]"
click at [451, 422] on button "Call" at bounding box center [422, 413] width 251 height 51
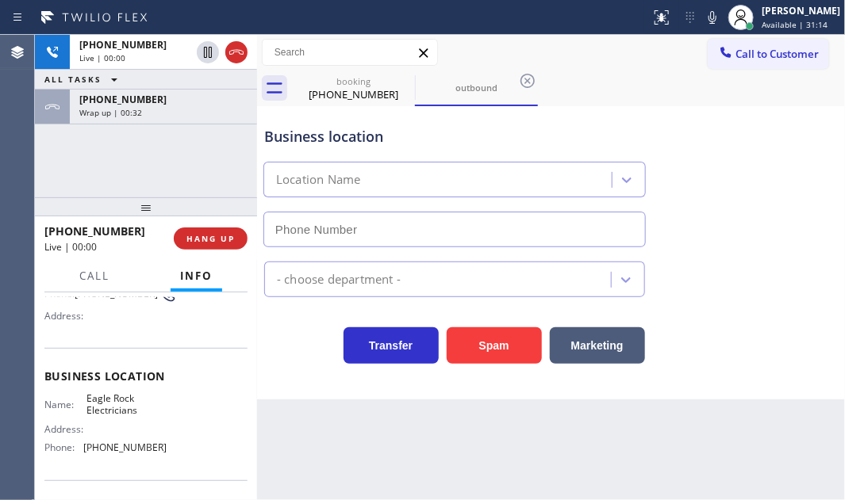
type input "[PHONE_NUMBER]"
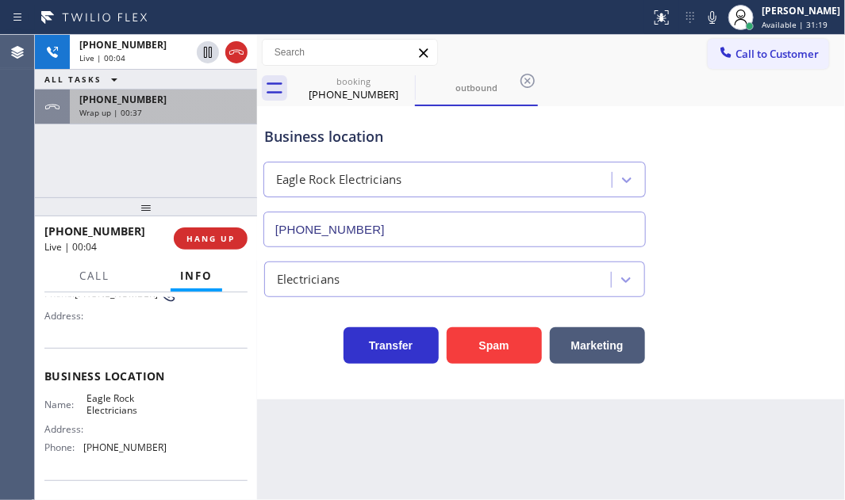
click at [201, 108] on div "Wrap up | 00:37" at bounding box center [163, 112] width 168 height 11
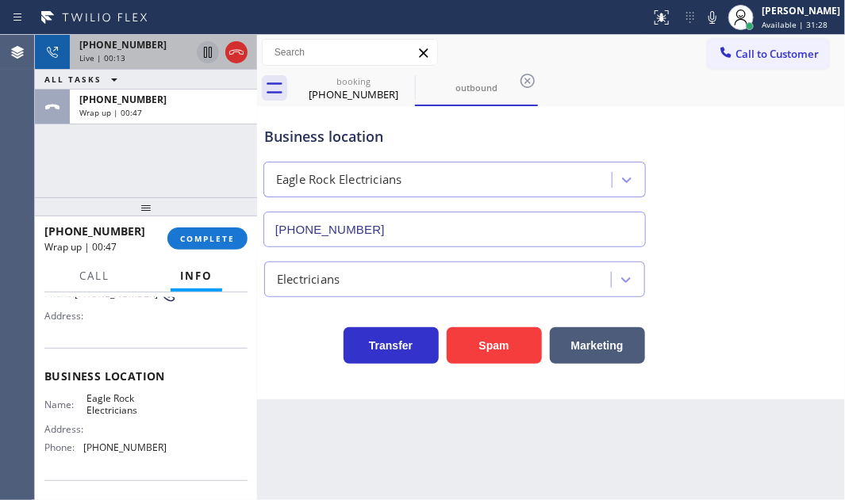
click at [205, 52] on icon at bounding box center [207, 52] width 19 height 19
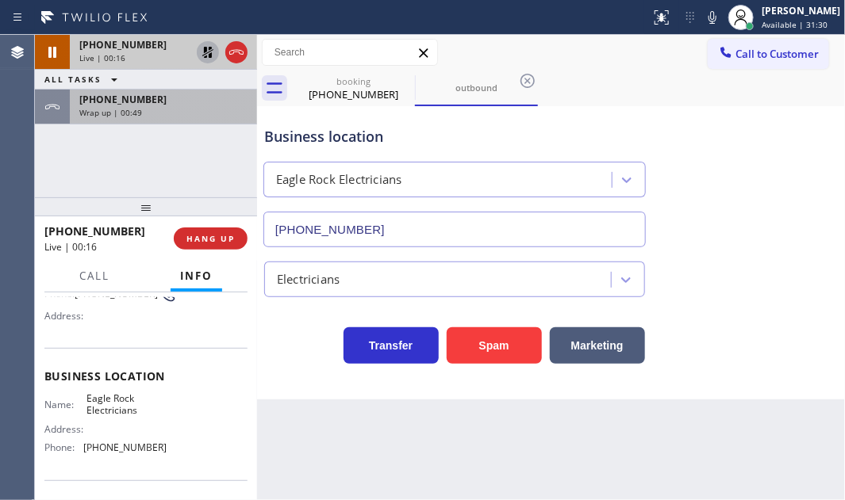
click at [186, 109] on div "Wrap up | 00:49" at bounding box center [163, 112] width 168 height 11
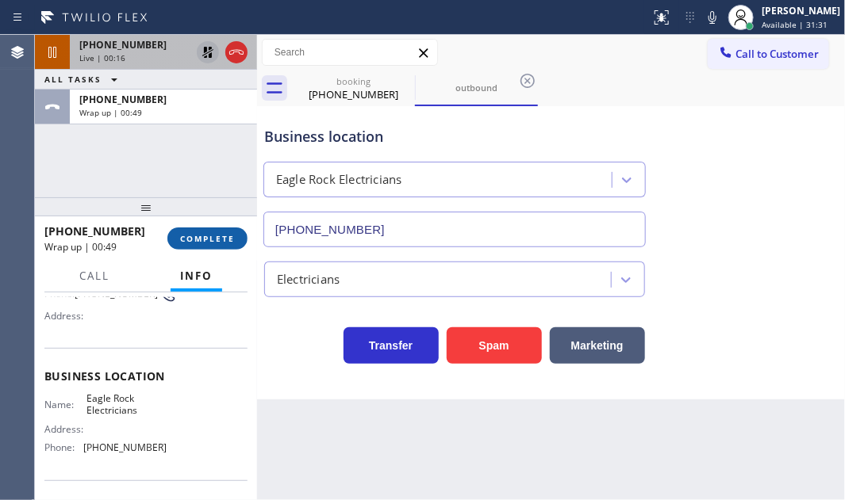
click at [218, 240] on span "COMPLETE" at bounding box center [207, 238] width 55 height 11
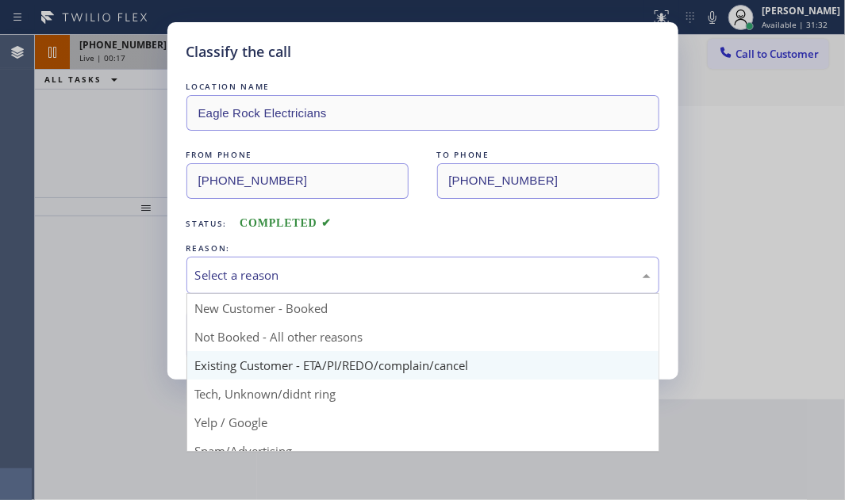
drag, startPoint x: 318, startPoint y: 275, endPoint x: 356, endPoint y: 352, distance: 85.8
click at [319, 276] on div "Select a reason" at bounding box center [422, 276] width 455 height 18
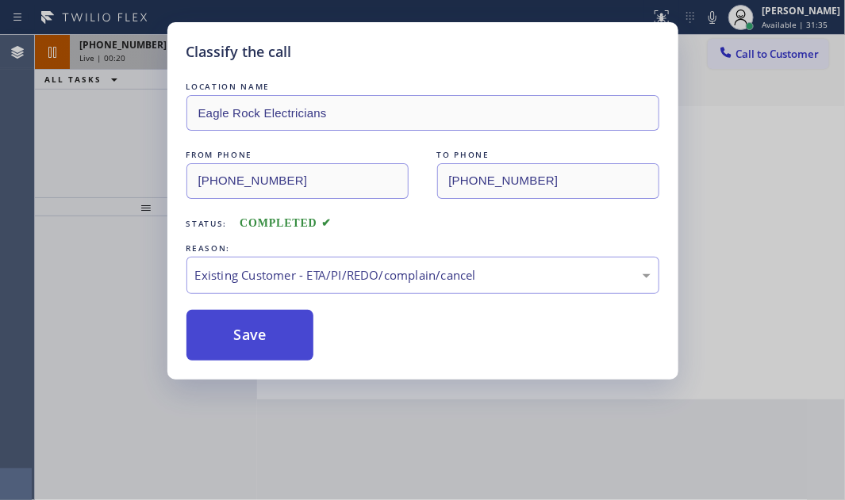
drag, startPoint x: 274, startPoint y: 328, endPoint x: 289, endPoint y: 328, distance: 14.3
click at [278, 328] on button "Save" at bounding box center [250, 335] width 128 height 51
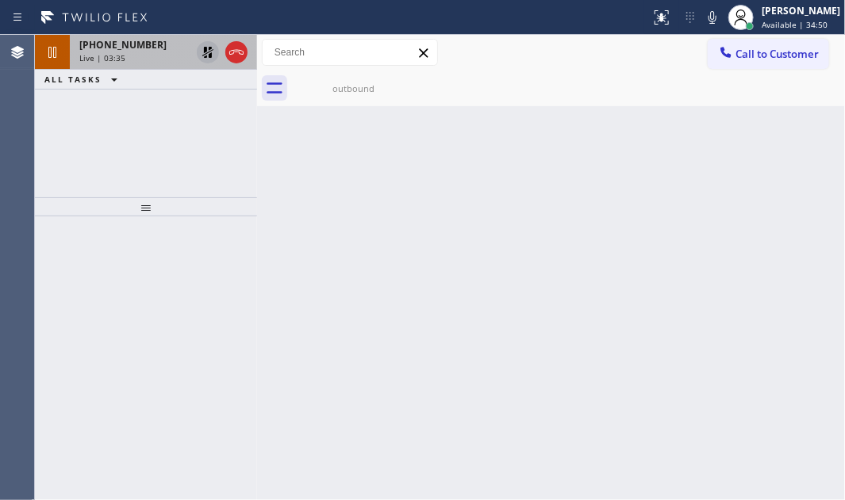
click at [210, 48] on icon at bounding box center [207, 52] width 11 height 11
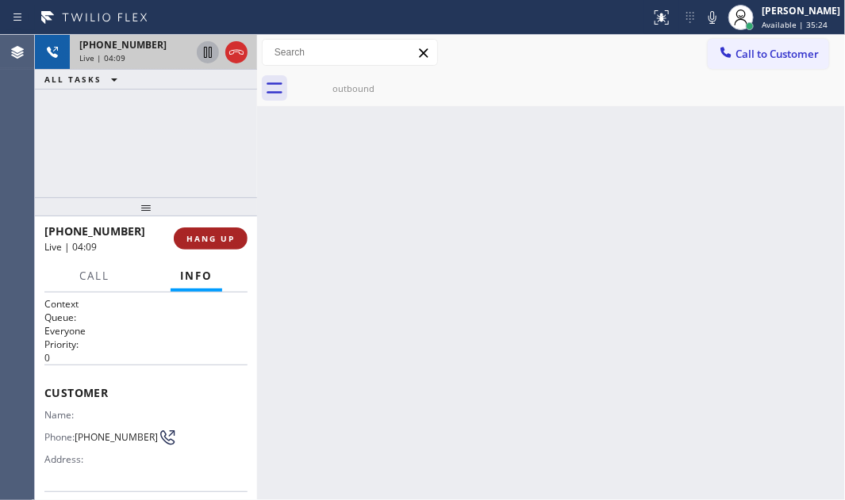
click at [224, 242] on span "HANG UP" at bounding box center [210, 238] width 48 height 11
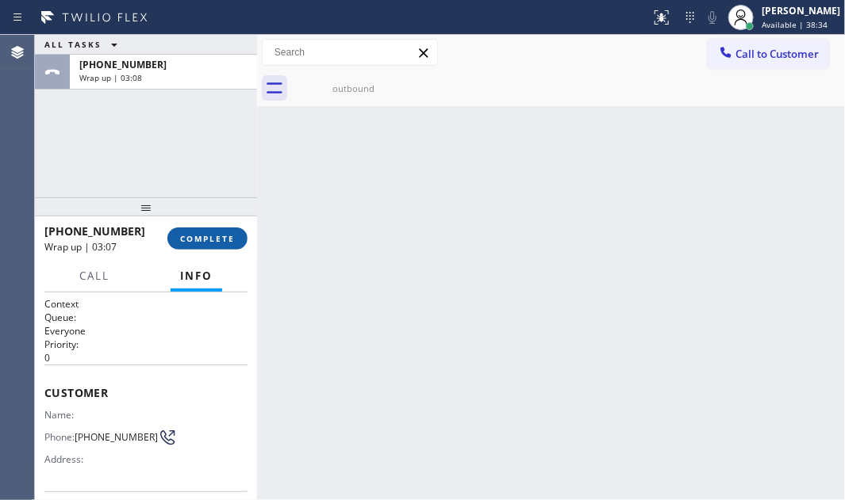
click at [213, 241] on span "COMPLETE" at bounding box center [207, 238] width 55 height 11
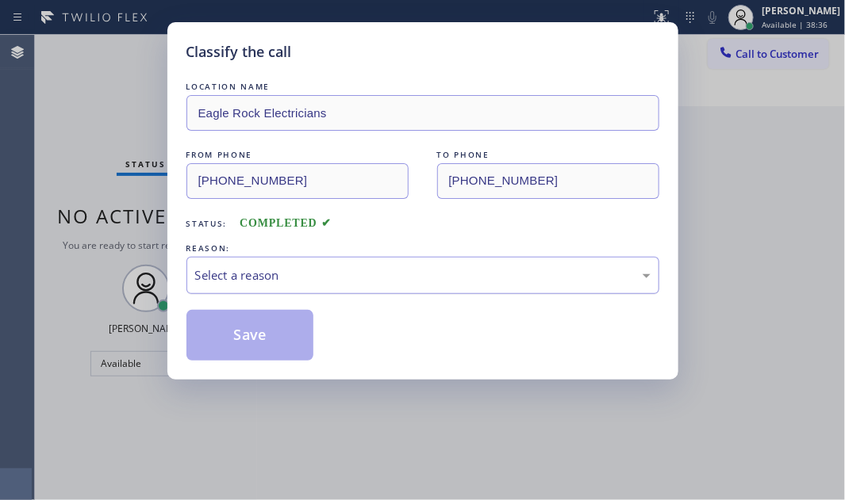
click at [254, 263] on div "Select a reason" at bounding box center [422, 275] width 473 height 37
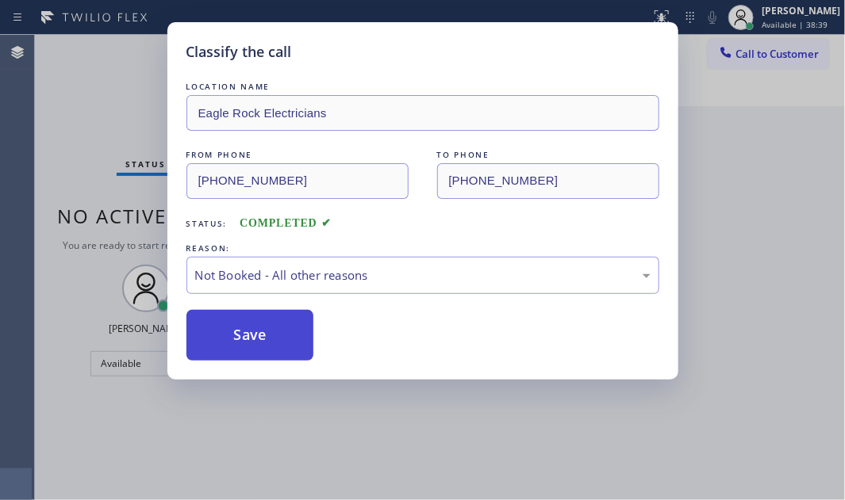
click at [231, 338] on button "Save" at bounding box center [250, 335] width 128 height 51
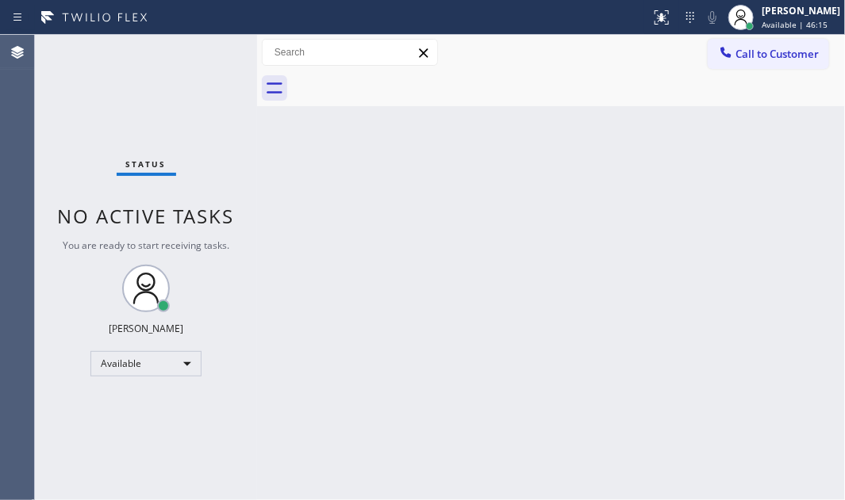
click at [195, 44] on div "Status No active tasks You are ready to start receiving tasks. [PERSON_NAME] Av…" at bounding box center [146, 268] width 222 height 466
drag, startPoint x: 195, startPoint y: 66, endPoint x: 347, endPoint y: 98, distance: 154.8
click at [197, 67] on div "Status No active tasks You are ready to start receiving tasks. [PERSON_NAME] Av…" at bounding box center [146, 268] width 222 height 466
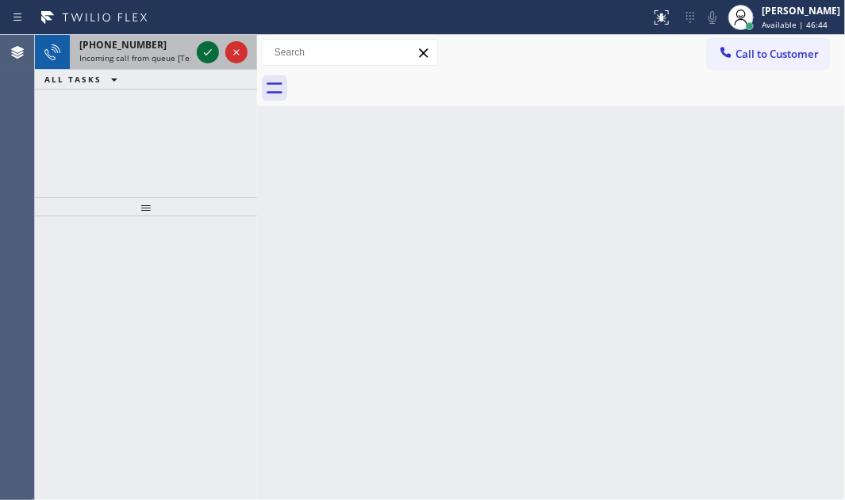
click at [210, 48] on icon at bounding box center [207, 52] width 19 height 19
drag, startPoint x: 167, startPoint y: 50, endPoint x: 190, endPoint y: 56, distance: 23.7
click at [174, 52] on div "[PHONE_NUMBER] Incoming call from queue [Test] All" at bounding box center [132, 52] width 124 height 35
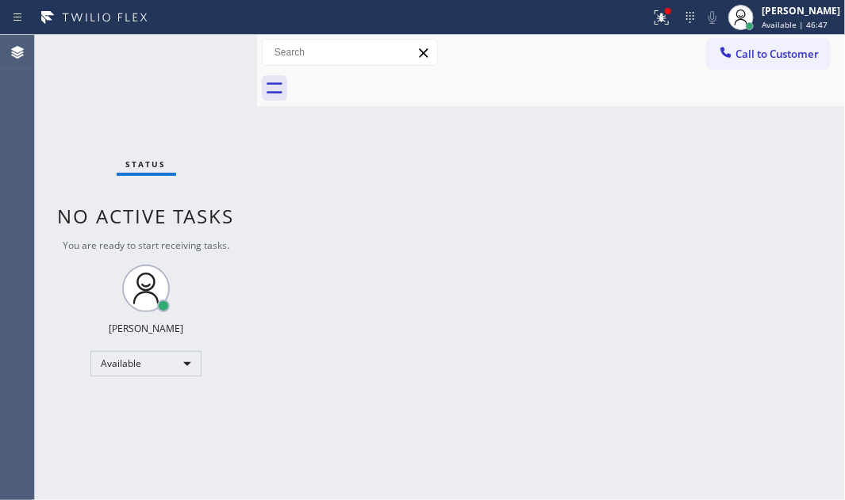
click at [221, 55] on div "Status No active tasks You are ready to start receiving tasks. [PERSON_NAME] Av…" at bounding box center [146, 268] width 222 height 466
drag, startPoint x: 650, startPoint y: 16, endPoint x: 642, endPoint y: 61, distance: 45.9
click at [652, 17] on icon at bounding box center [661, 17] width 19 height 19
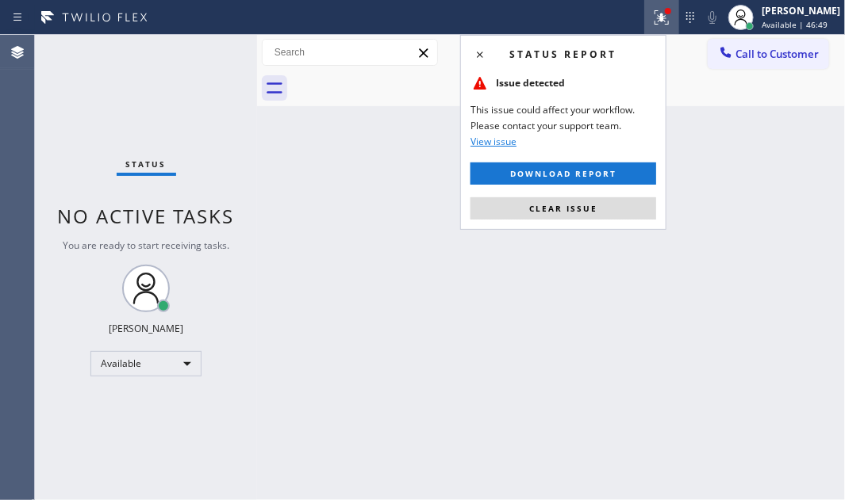
click at [595, 208] on span "Clear issue" at bounding box center [563, 208] width 68 height 11
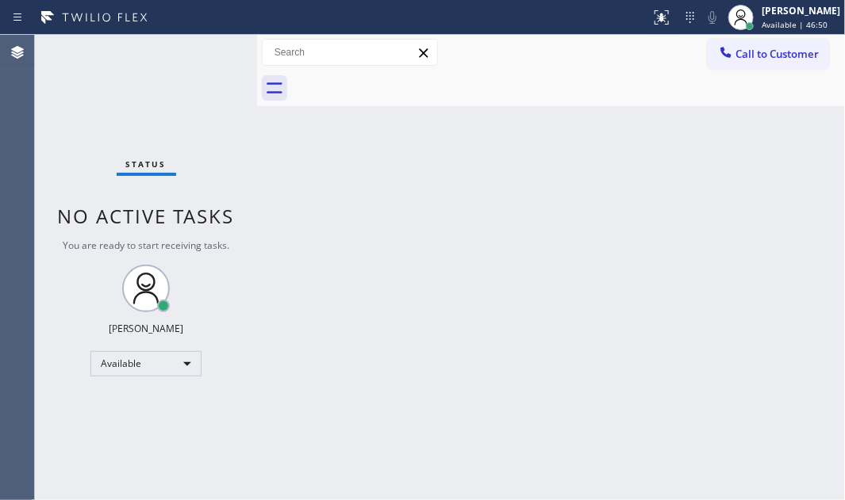
click at [200, 52] on div "Status No active tasks You are ready to start receiving tasks. [PERSON_NAME] Av…" at bounding box center [146, 268] width 222 height 466
click at [205, 52] on div "Status No active tasks You are ready to start receiving tasks. [PERSON_NAME] Av…" at bounding box center [146, 268] width 222 height 466
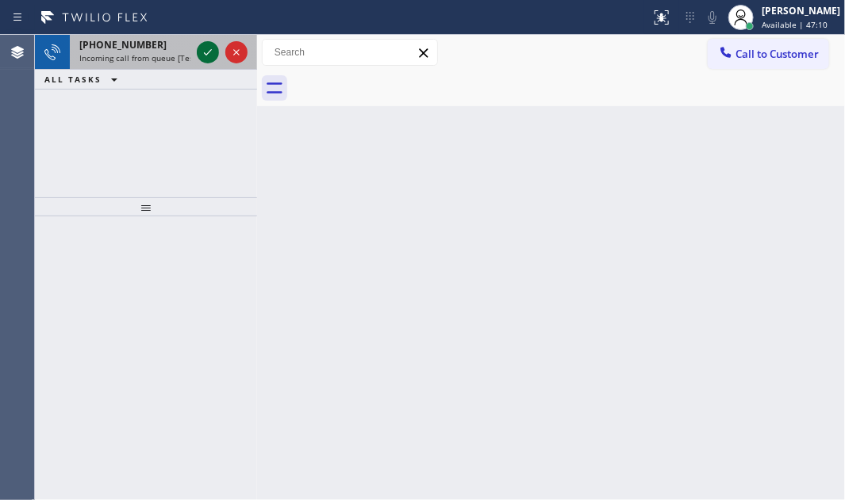
click at [207, 46] on icon at bounding box center [207, 52] width 19 height 19
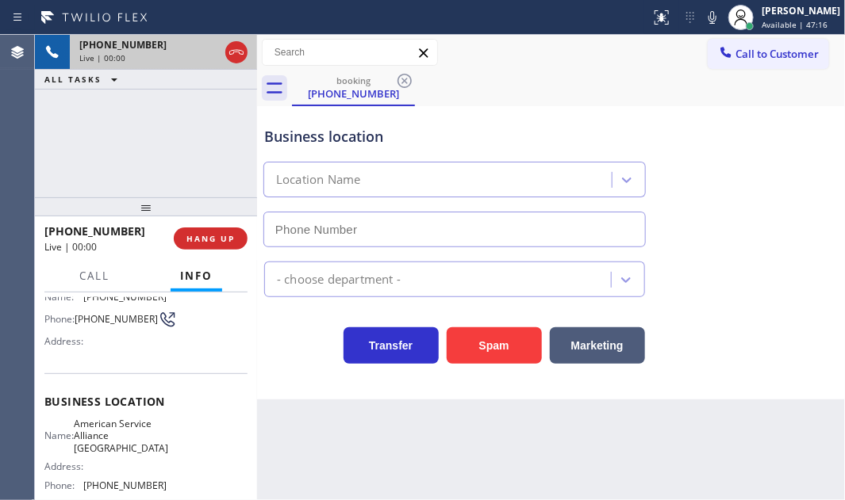
scroll to position [144, 0]
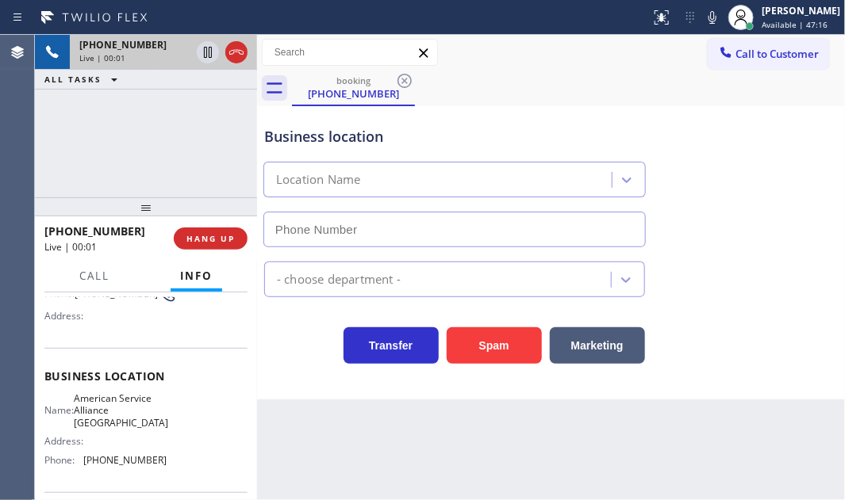
type input "[PHONE_NUMBER]"
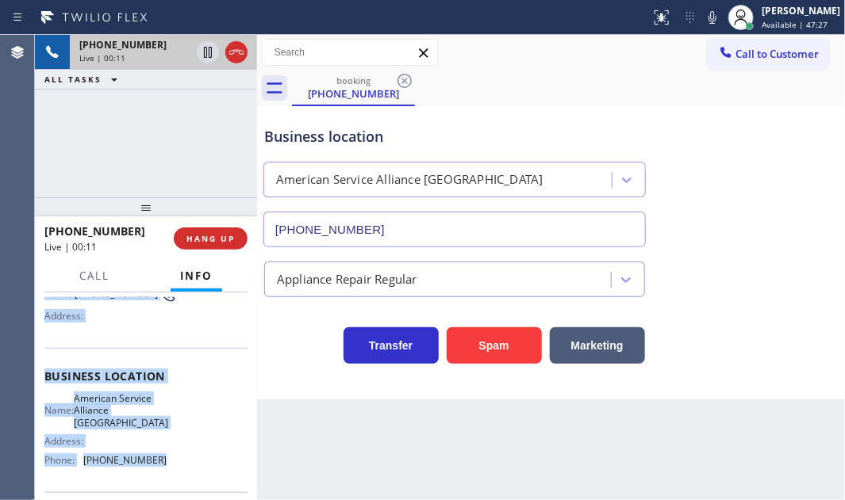
drag, startPoint x: 41, startPoint y: 384, endPoint x: 187, endPoint y: 460, distance: 164.6
click at [187, 460] on div "Context Queue: [Test] All Priority: 1 Customer Name: [PHONE_NUMBER] Phone: [PHO…" at bounding box center [146, 397] width 222 height 208
copy div "Customer Name: [PHONE_NUMBER] Phone: [PHONE_NUMBER] Address: Business location …"
click at [206, 53] on icon at bounding box center [207, 52] width 19 height 19
click at [213, 50] on icon at bounding box center [207, 52] width 19 height 19
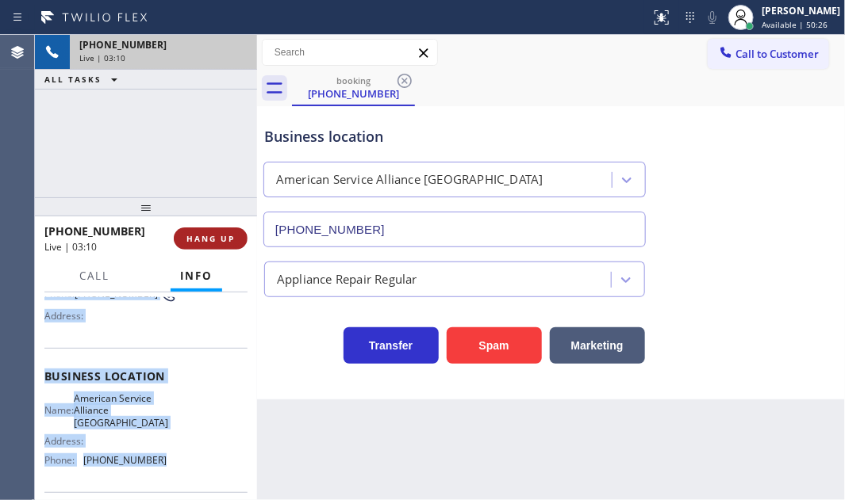
click at [215, 236] on span "HANG UP" at bounding box center [210, 238] width 48 height 11
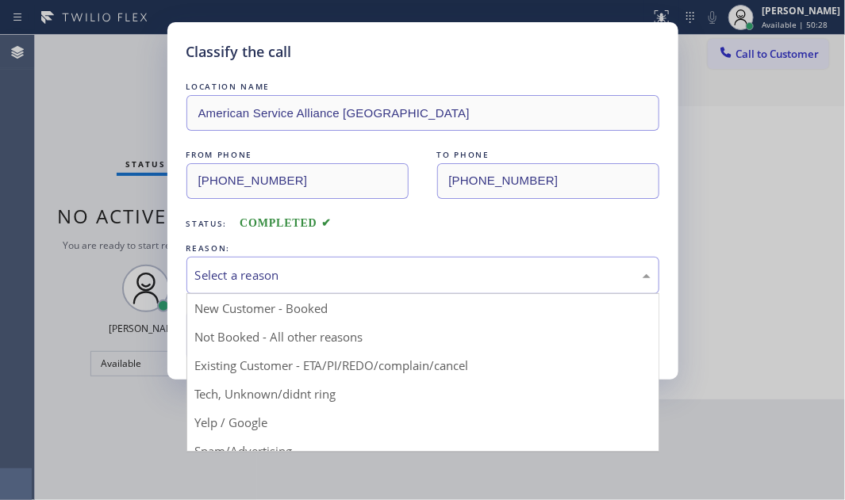
click at [335, 267] on div "Select a reason" at bounding box center [422, 276] width 455 height 18
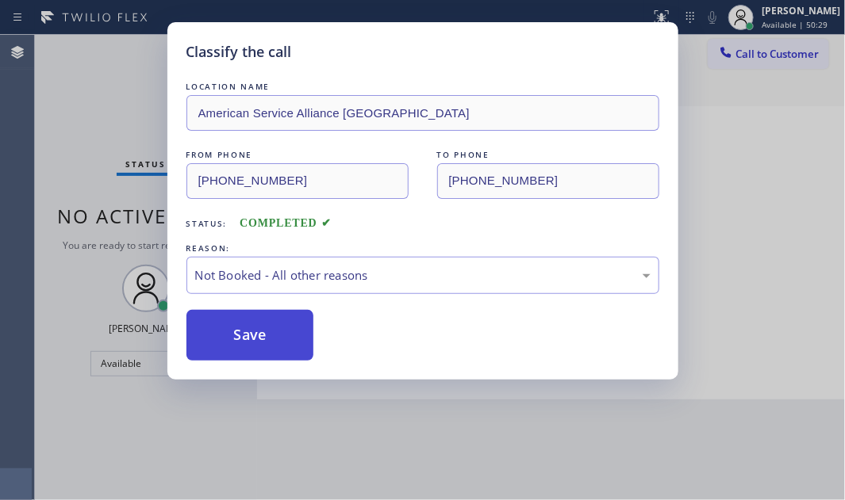
drag, startPoint x: 222, startPoint y: 332, endPoint x: 262, endPoint y: 334, distance: 39.7
click at [224, 332] on button "Save" at bounding box center [250, 335] width 128 height 51
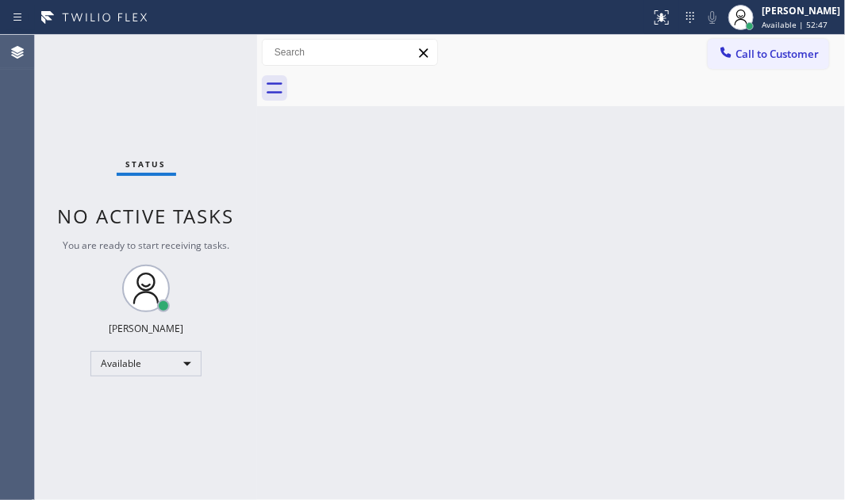
click at [249, 192] on div "Status No active tasks You are ready to start receiving tasks. [PERSON_NAME] Av…" at bounding box center [146, 268] width 222 height 466
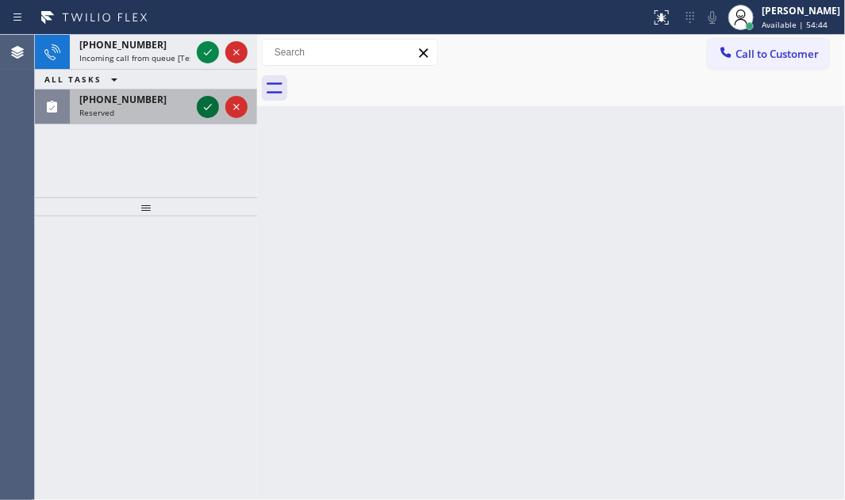
click at [207, 105] on icon at bounding box center [207, 107] width 19 height 19
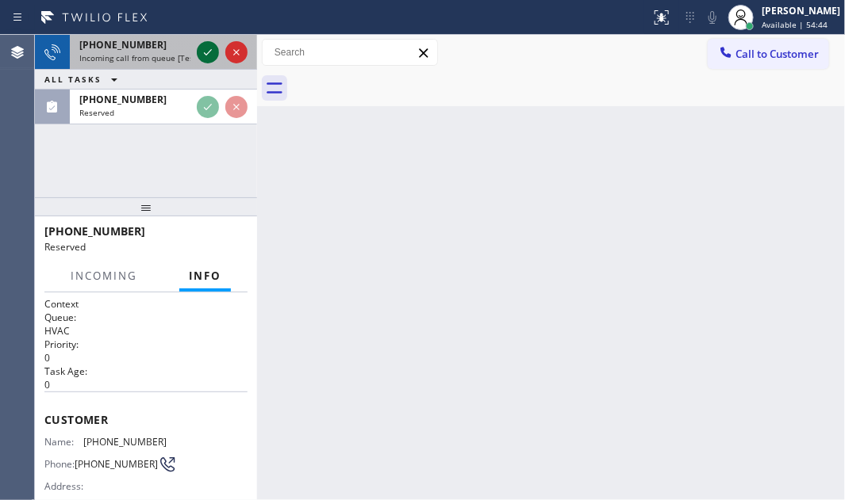
click at [201, 47] on icon at bounding box center [207, 52] width 19 height 19
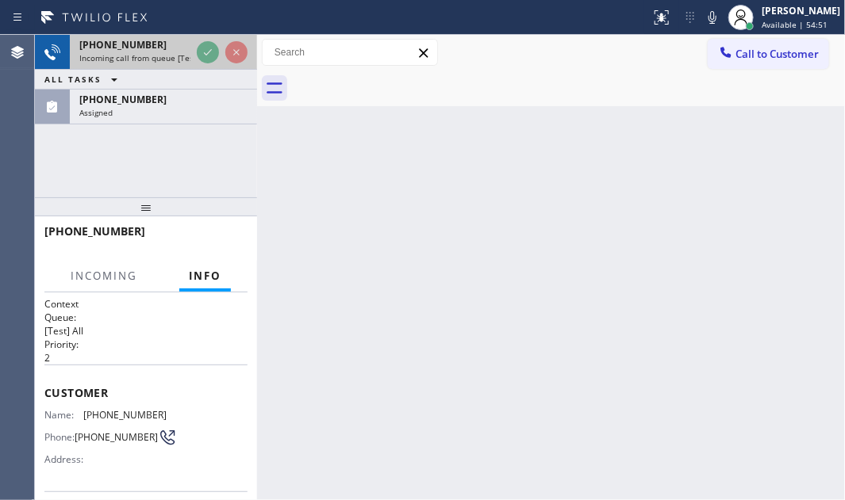
click at [152, 47] on div "[PHONE_NUMBER]" at bounding box center [134, 44] width 111 height 13
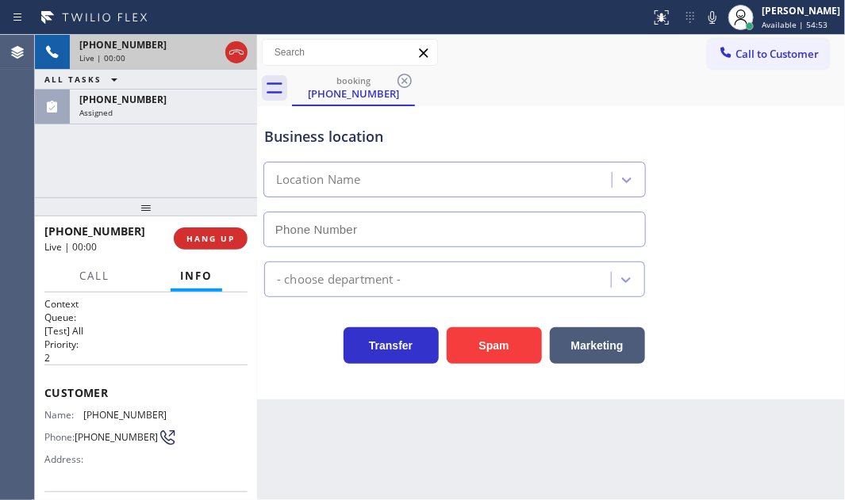
type input "[PHONE_NUMBER]"
click at [140, 59] on div "Live | 00:10" at bounding box center [134, 57] width 111 height 11
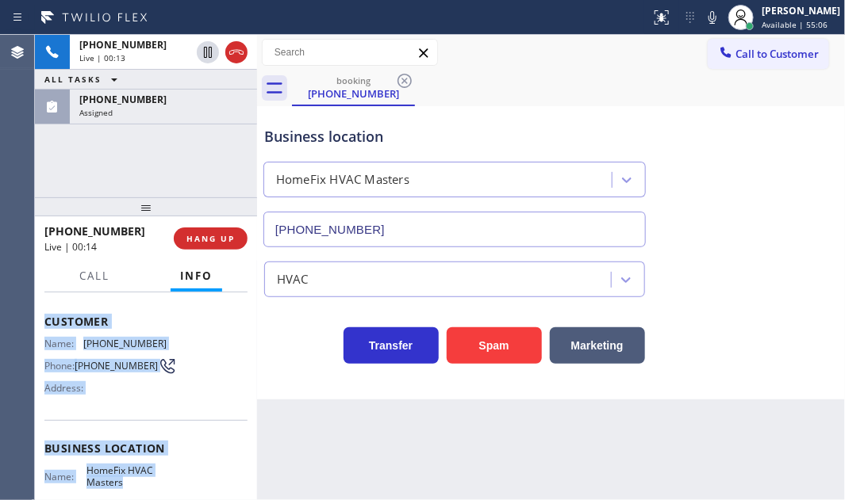
scroll to position [216, 0]
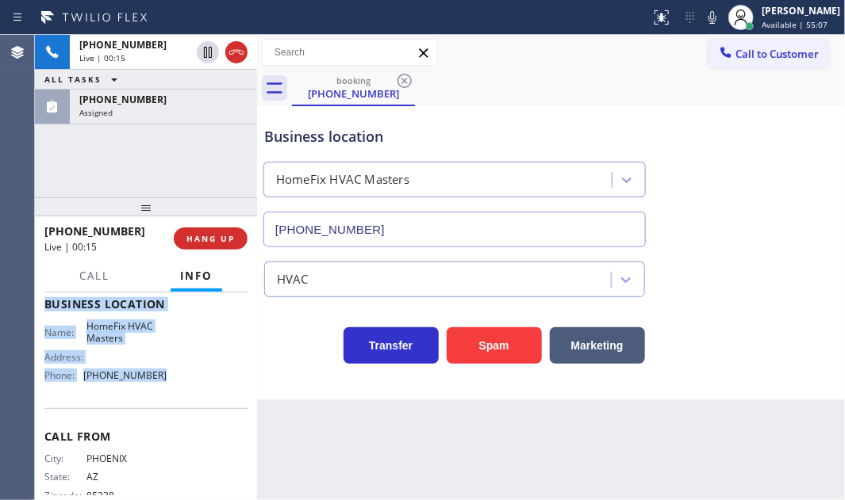
drag, startPoint x: 45, startPoint y: 388, endPoint x: 226, endPoint y: 404, distance: 181.5
click at [178, 391] on div "Context Queue: [Test] All Priority: 2 Customer Name: [PHONE_NUMBER] Phone: [PHO…" at bounding box center [145, 305] width 203 height 447
copy div "Customer Name: [PHONE_NUMBER] Phone: [PHONE_NUMBER] Address: Business location …"
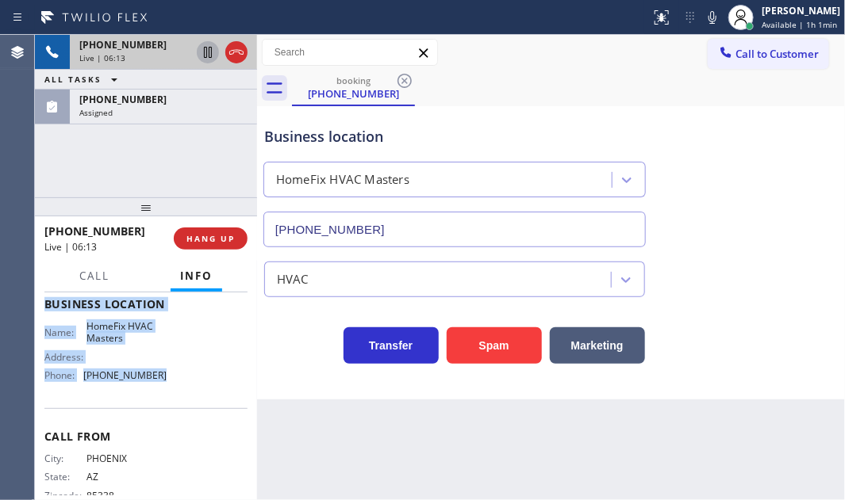
click at [202, 55] on icon at bounding box center [207, 52] width 19 height 19
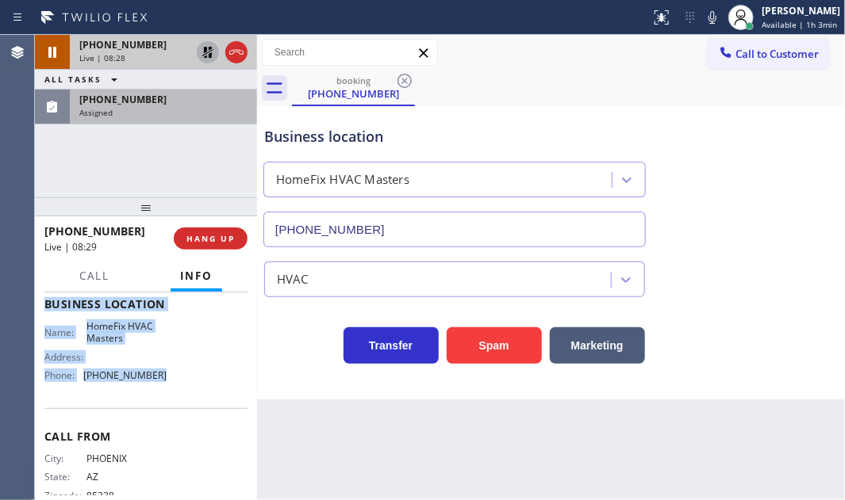
click at [177, 110] on div "Assigned" at bounding box center [163, 112] width 168 height 11
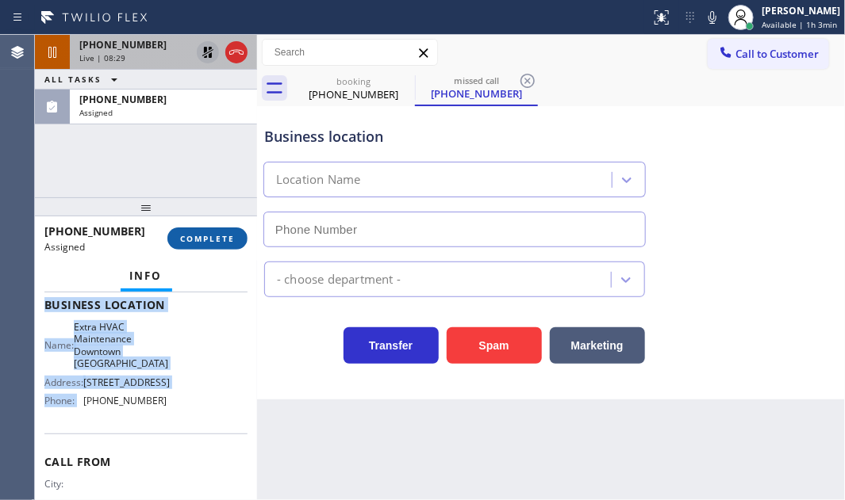
type input "[PHONE_NUMBER]"
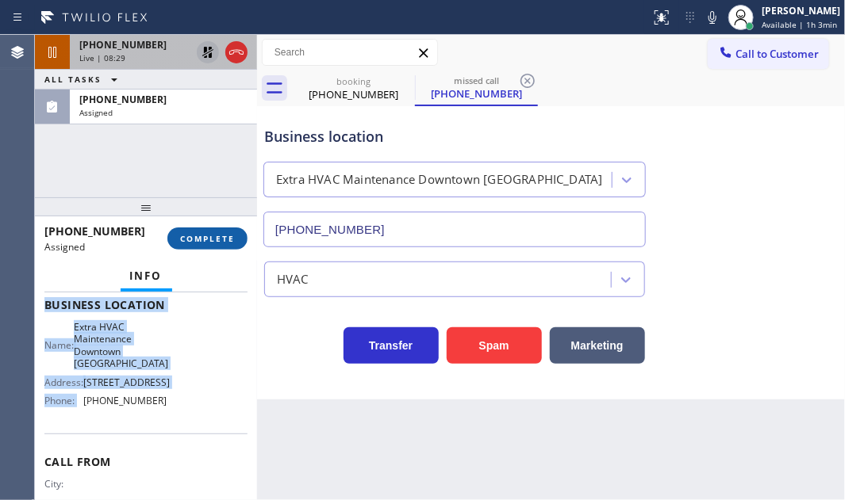
click at [197, 236] on span "COMPLETE" at bounding box center [207, 238] width 55 height 11
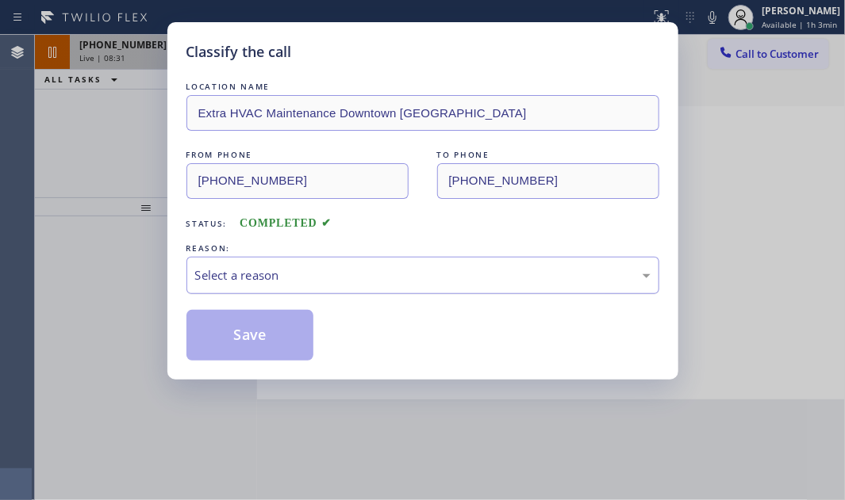
drag, startPoint x: 297, startPoint y: 274, endPoint x: 290, endPoint y: 285, distance: 12.8
click at [297, 275] on div "Select a reason" at bounding box center [422, 276] width 455 height 18
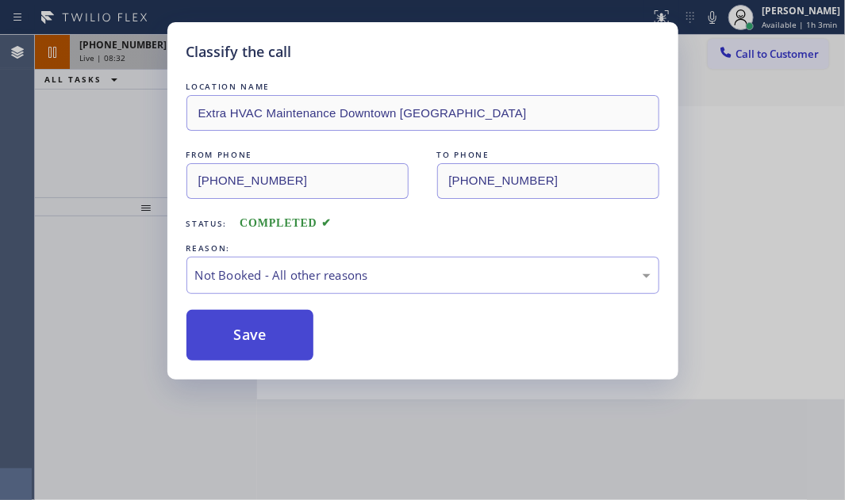
click at [225, 328] on button "Save" at bounding box center [250, 335] width 128 height 51
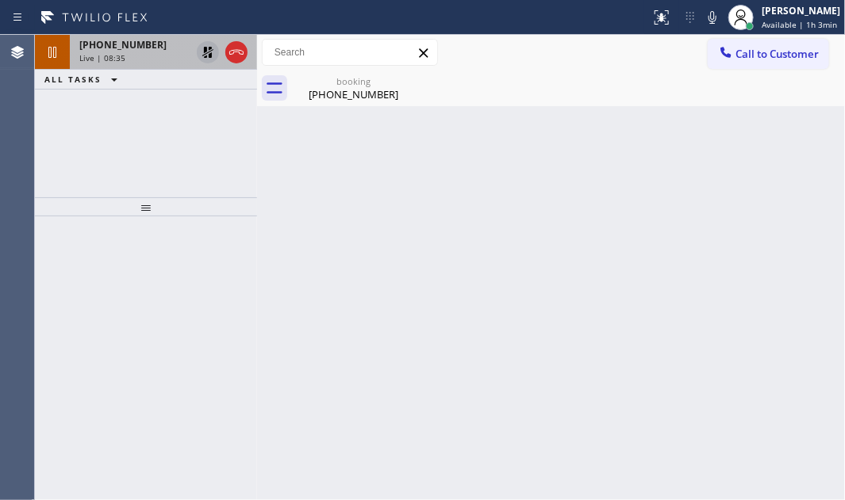
click at [135, 56] on div "Live | 08:35" at bounding box center [134, 57] width 111 height 11
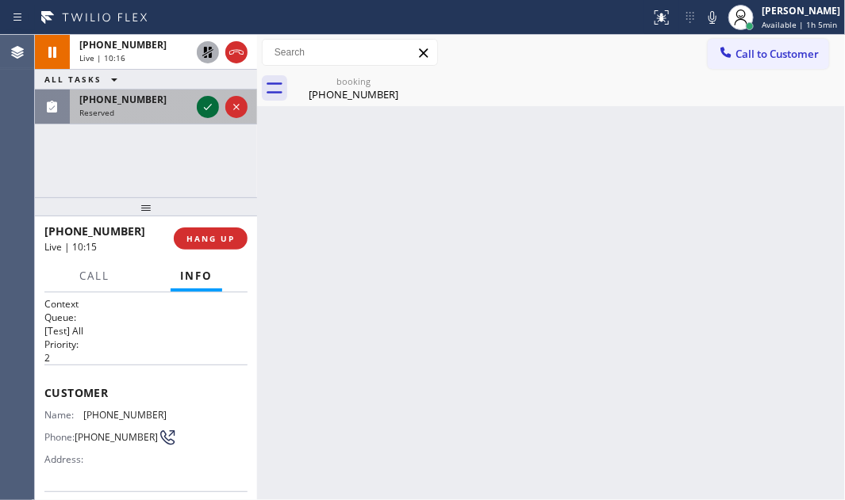
click at [204, 106] on icon at bounding box center [207, 107] width 19 height 19
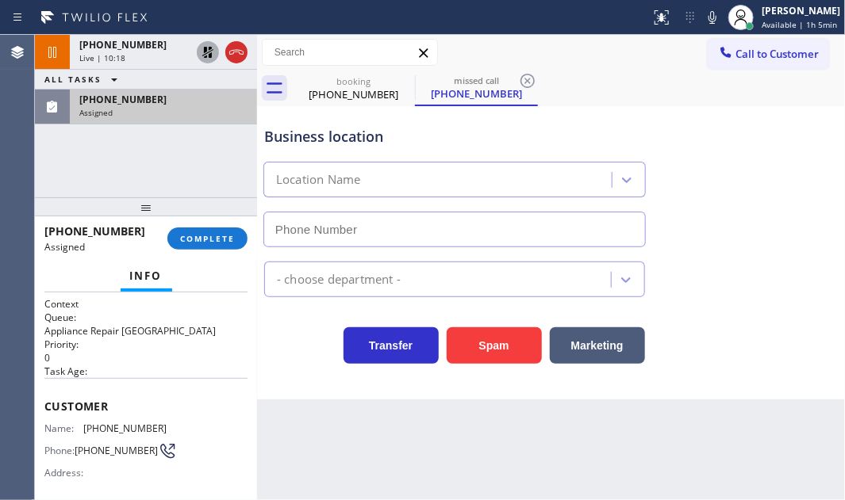
type input "[PHONE_NUMBER]"
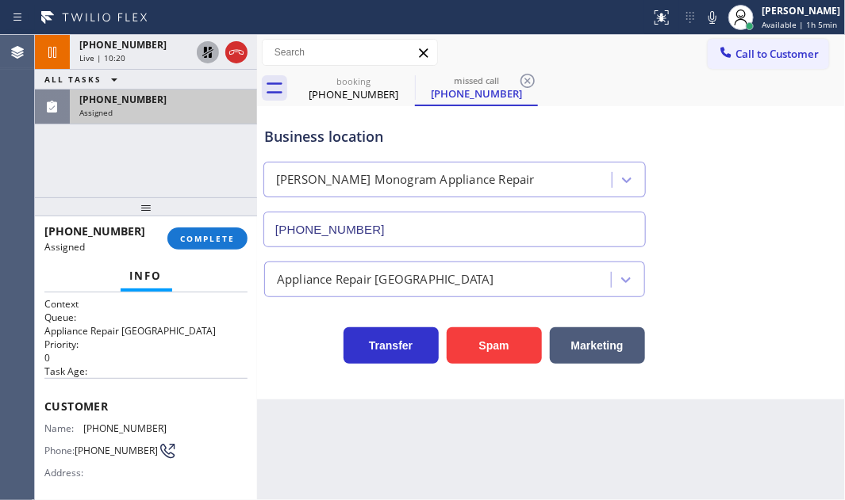
click at [206, 51] on icon at bounding box center [207, 52] width 11 height 11
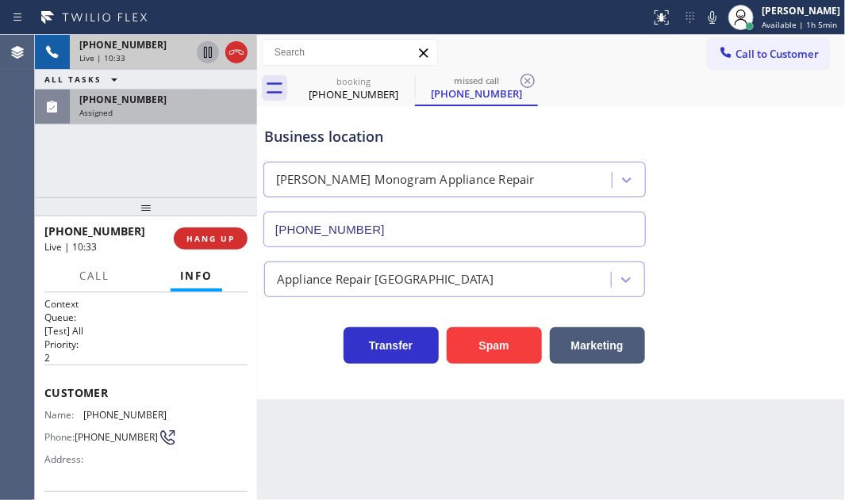
click at [170, 50] on div "[PHONE_NUMBER]" at bounding box center [134, 44] width 111 height 13
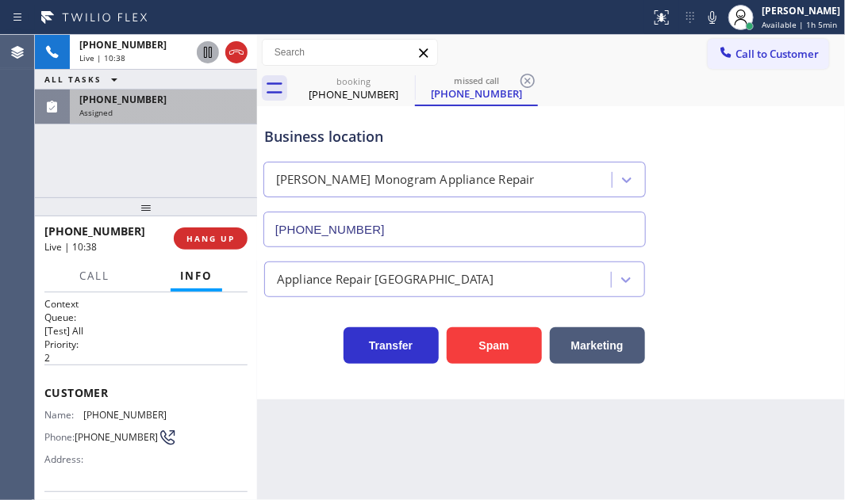
click at [205, 56] on icon at bounding box center [207, 52] width 19 height 19
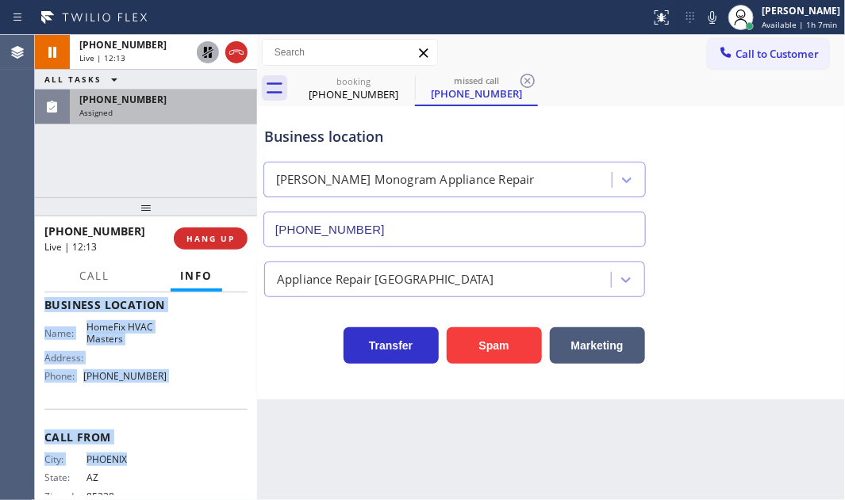
scroll to position [216, 0]
drag, startPoint x: 47, startPoint y: 385, endPoint x: 165, endPoint y: 404, distance: 119.7
click at [165, 404] on div "Context Queue: [Test] All Priority: 2 Customer Name: [PHONE_NUMBER] Phone: [PHO…" at bounding box center [145, 305] width 203 height 447
copy div "Customer Name: [PHONE_NUMBER] Phone: [PHONE_NUMBER] Address: Business location …"
click at [232, 236] on span "HANG UP" at bounding box center [210, 238] width 48 height 11
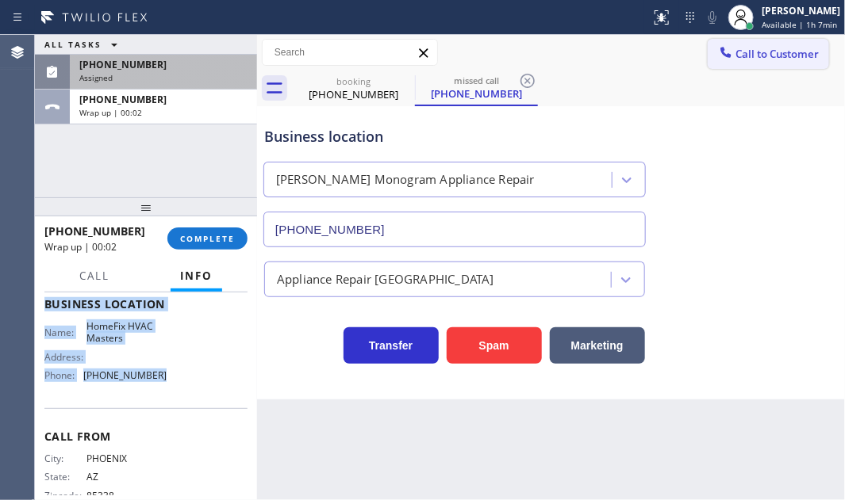
click at [753, 52] on span "Call to Customer" at bounding box center [776, 54] width 83 height 14
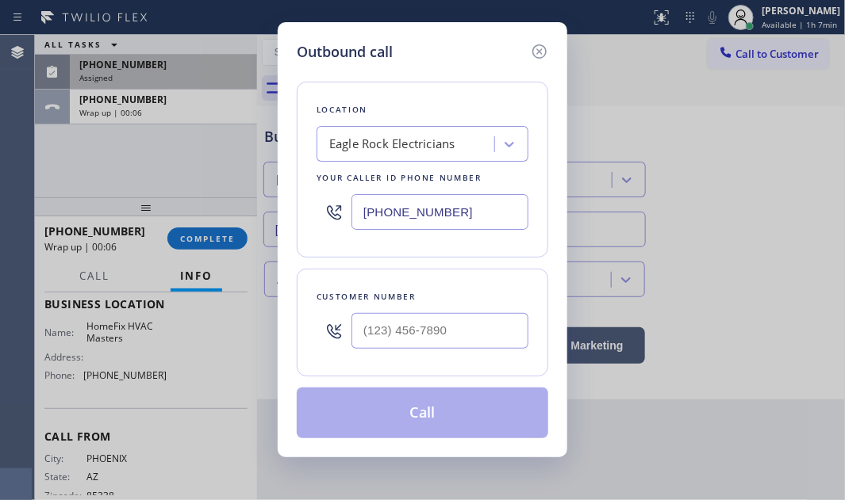
click at [472, 201] on input "[PHONE_NUMBER]" at bounding box center [439, 212] width 177 height 36
paste input "623) 401-0506"
type input "[PHONE_NUMBER]"
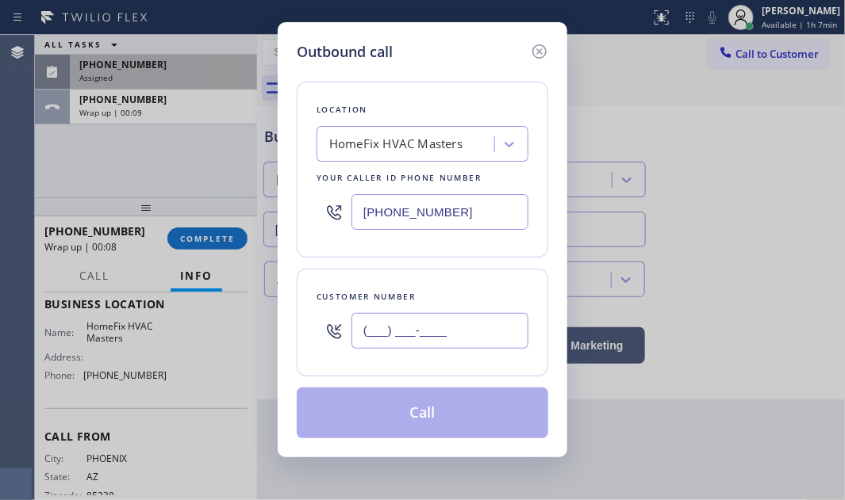
click at [470, 334] on input "(___) ___-____" at bounding box center [439, 331] width 177 height 36
paste input "623) 695-6065"
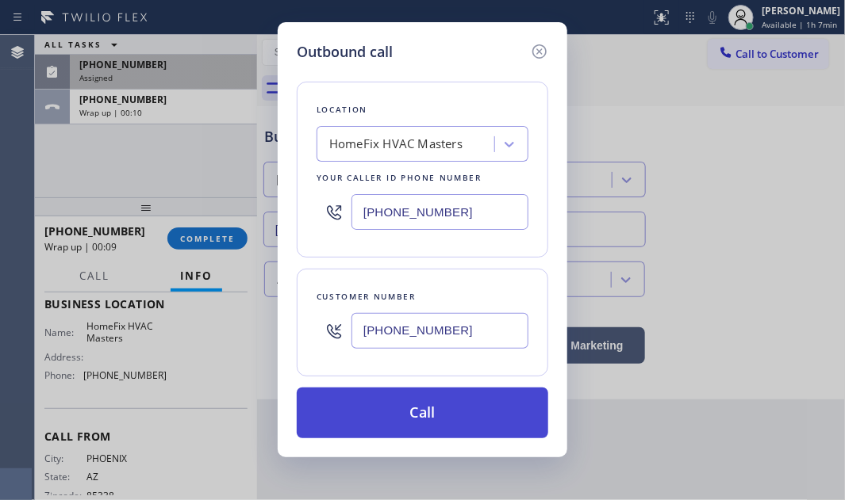
type input "[PHONE_NUMBER]"
drag, startPoint x: 427, startPoint y: 412, endPoint x: 416, endPoint y: 416, distance: 11.8
click at [424, 413] on button "Call" at bounding box center [422, 413] width 251 height 51
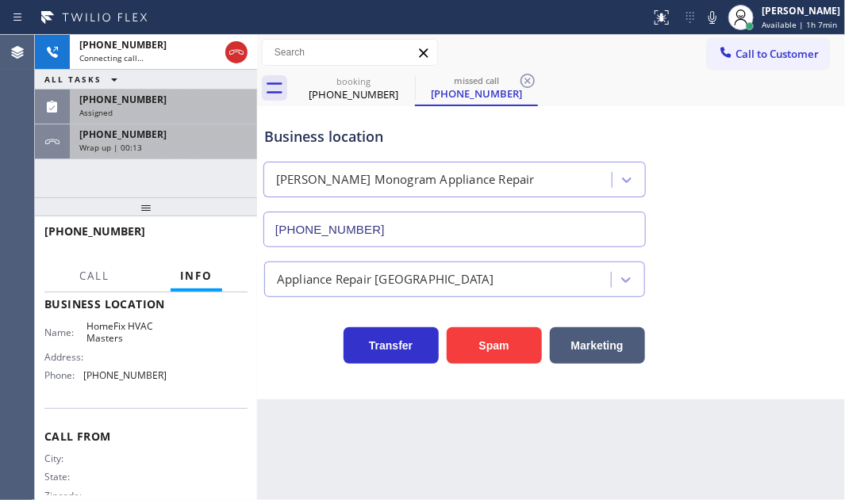
click at [150, 144] on div "Wrap up | 00:13" at bounding box center [163, 147] width 168 height 11
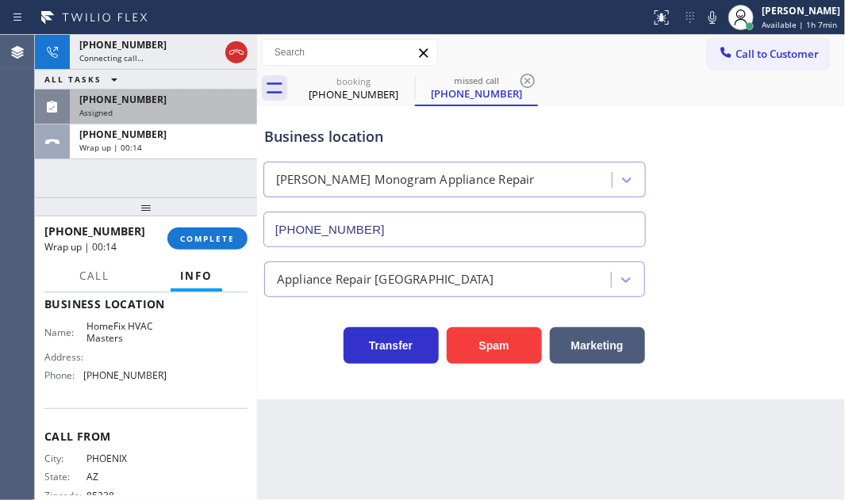
drag, startPoint x: 205, startPoint y: 236, endPoint x: 278, endPoint y: 250, distance: 75.0
click at [221, 241] on span "COMPLETE" at bounding box center [207, 238] width 55 height 11
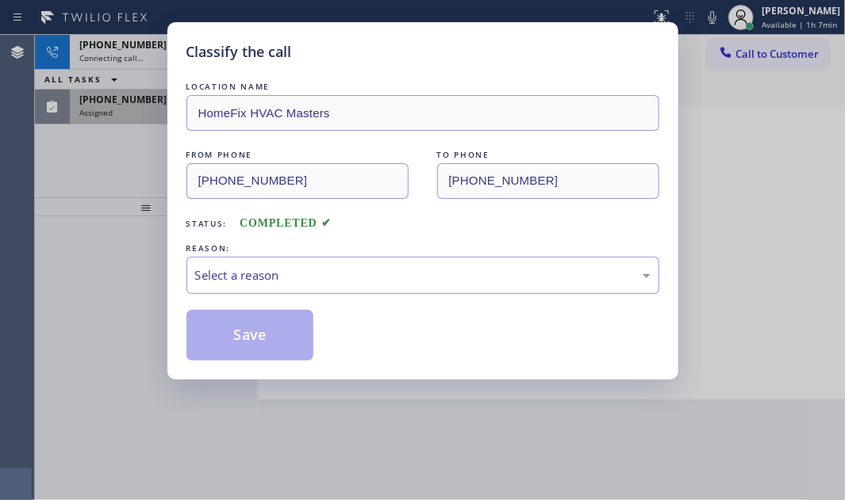
click at [324, 278] on div "Select a reason" at bounding box center [422, 276] width 455 height 18
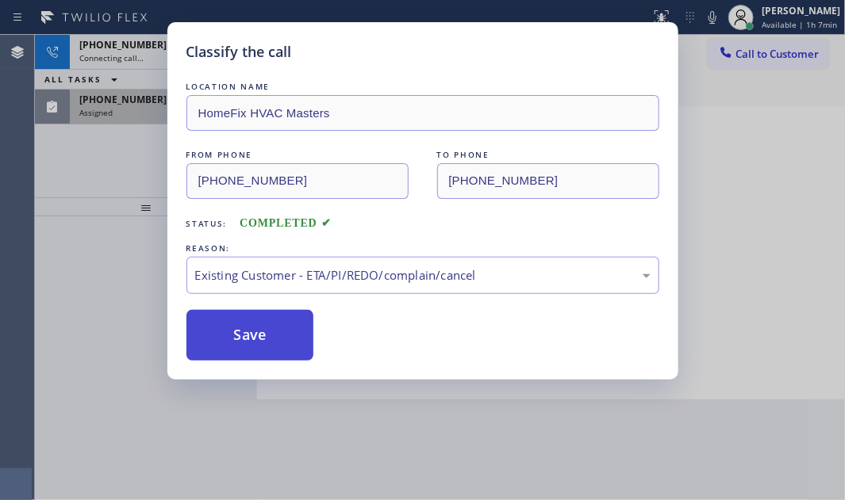
drag, startPoint x: 263, startPoint y: 333, endPoint x: 255, endPoint y: 313, distance: 21.1
click at [263, 331] on button "Save" at bounding box center [250, 335] width 128 height 51
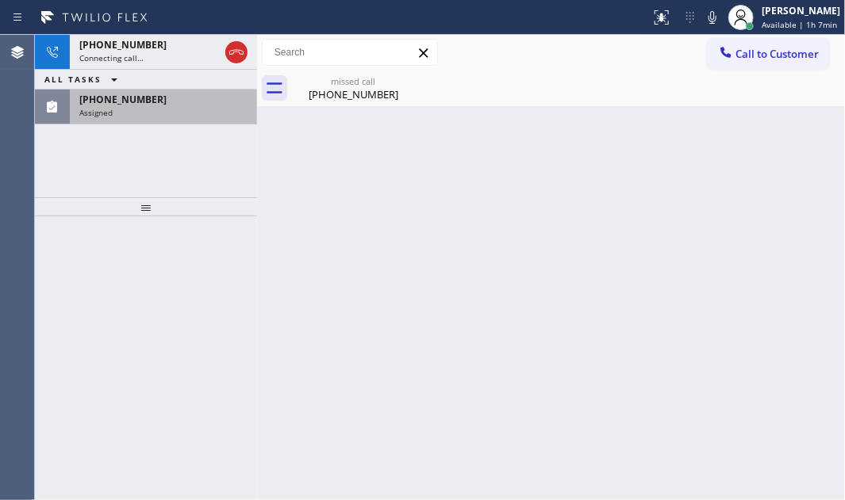
click at [159, 109] on div "Assigned" at bounding box center [163, 112] width 168 height 11
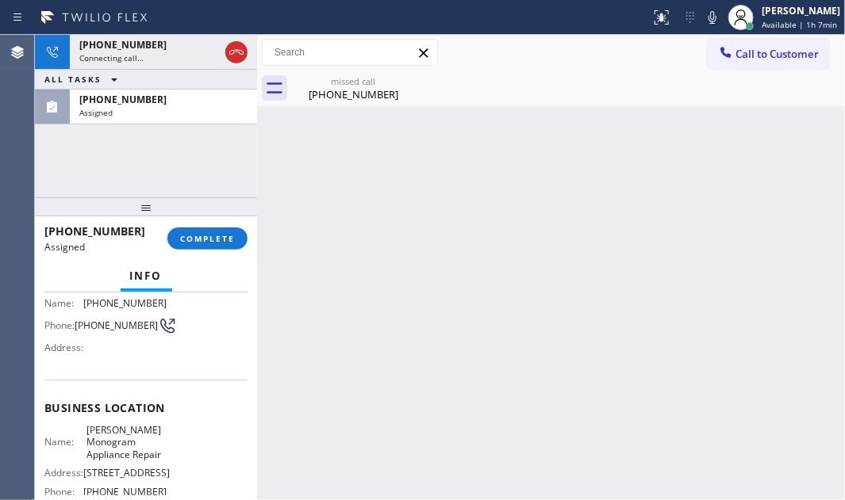
scroll to position [144, 0]
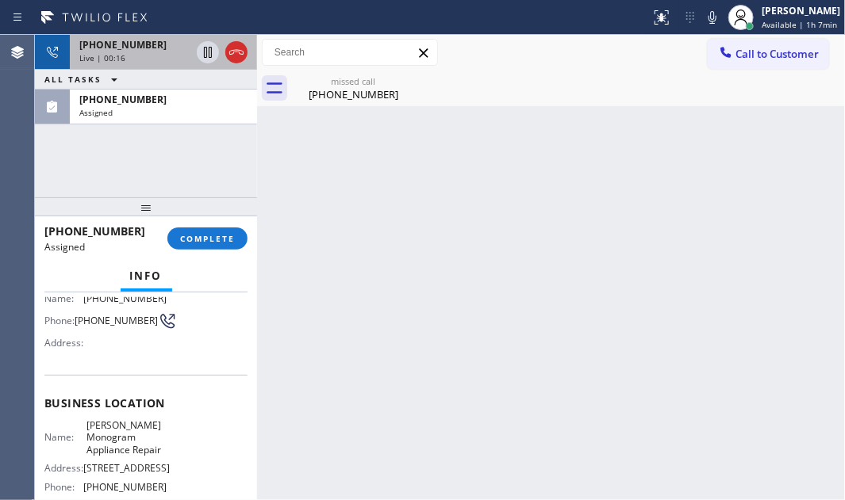
click at [151, 52] on div "Live | 00:16" at bounding box center [134, 57] width 111 height 11
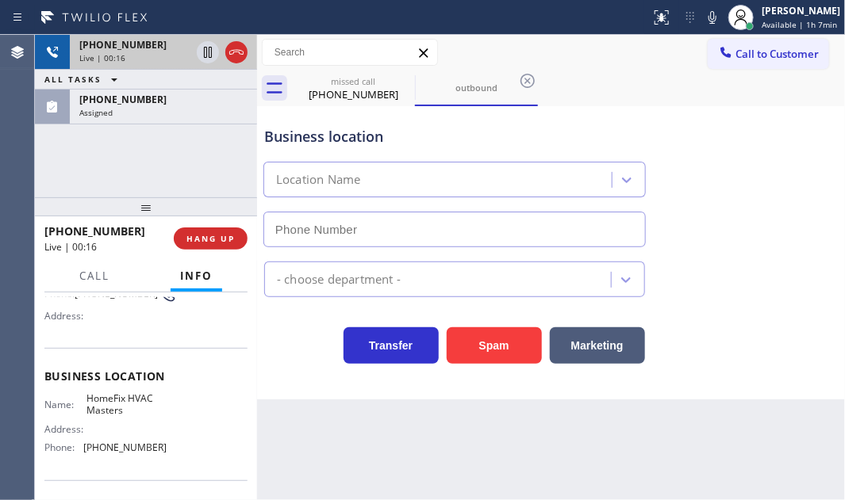
scroll to position [118, 0]
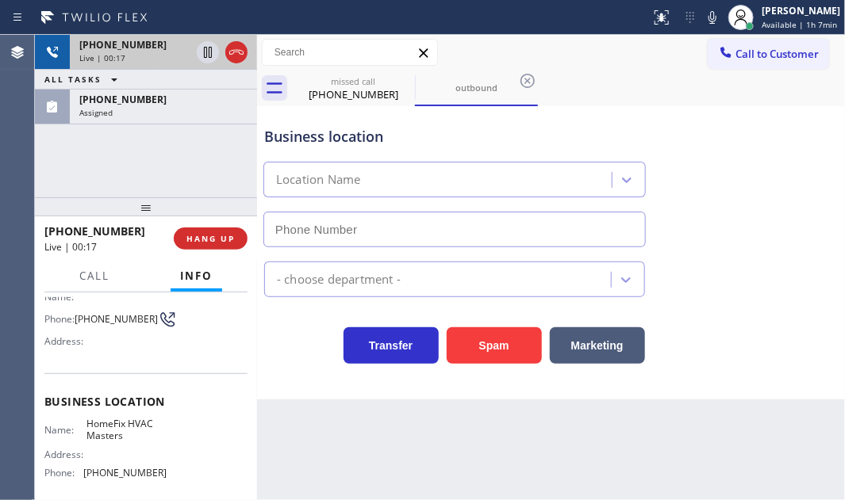
type input "[PHONE_NUMBER]"
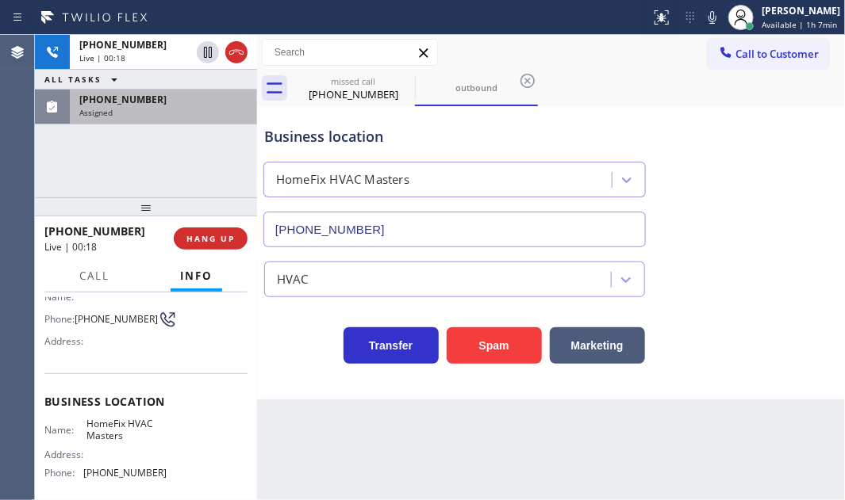
click at [163, 113] on div "Assigned" at bounding box center [163, 112] width 168 height 11
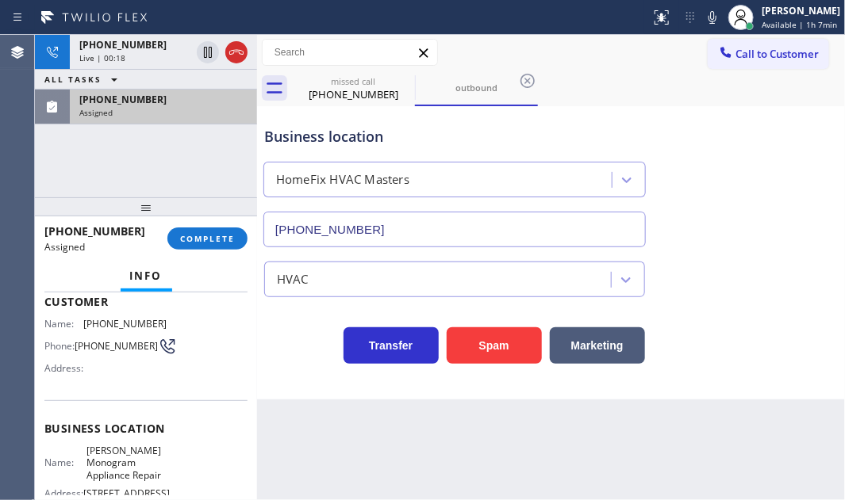
scroll to position [144, 0]
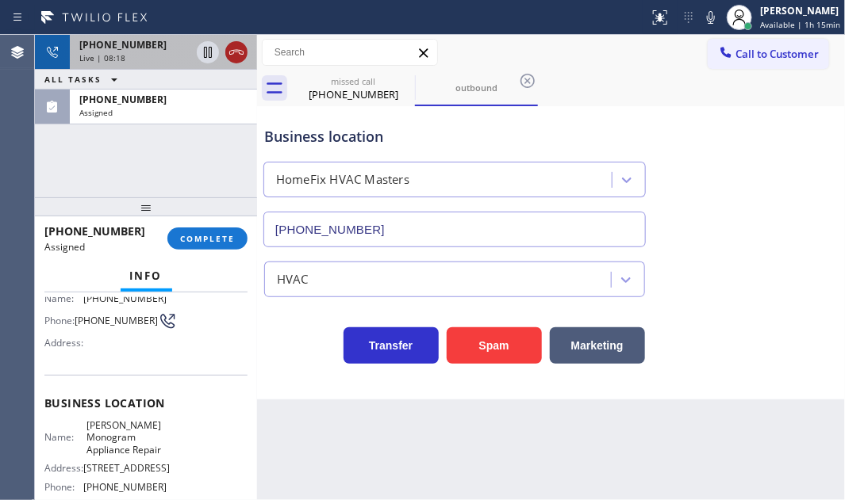
click at [236, 52] on icon at bounding box center [236, 52] width 19 height 19
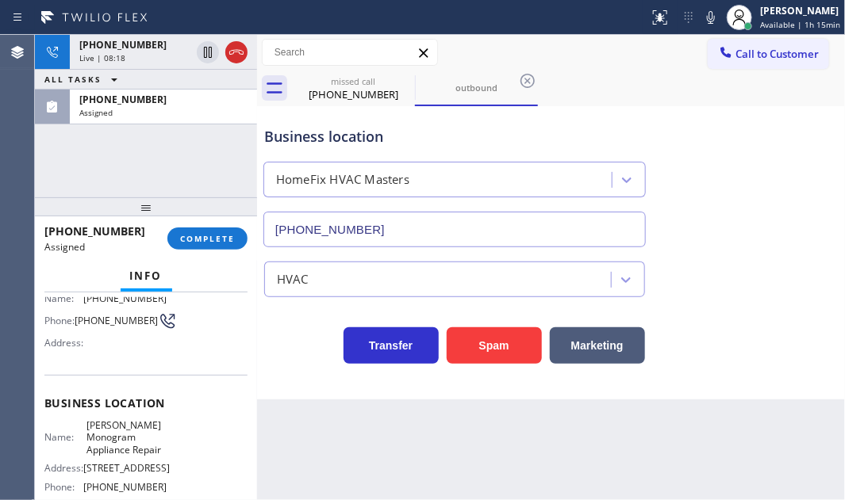
scroll to position [118, 0]
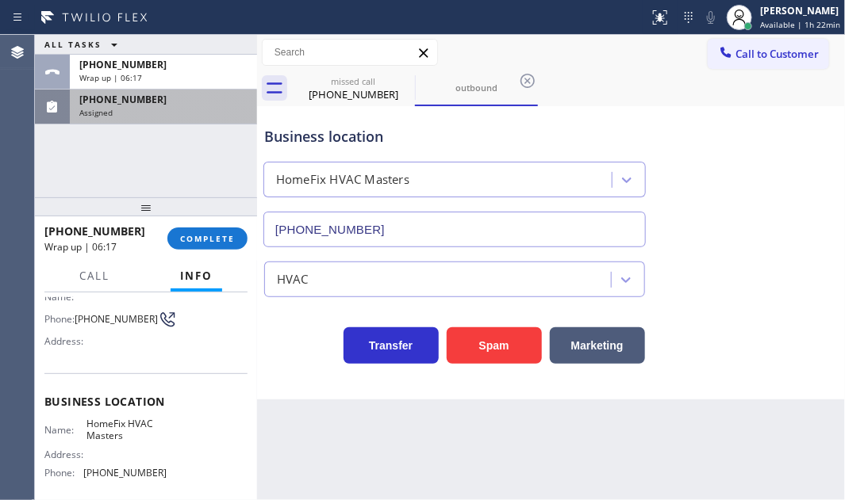
click at [188, 110] on div "Assigned" at bounding box center [163, 112] width 168 height 11
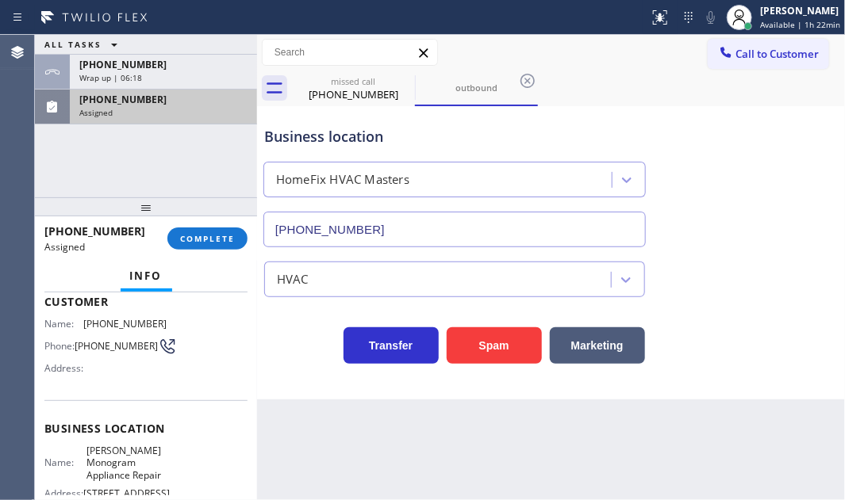
scroll to position [144, 0]
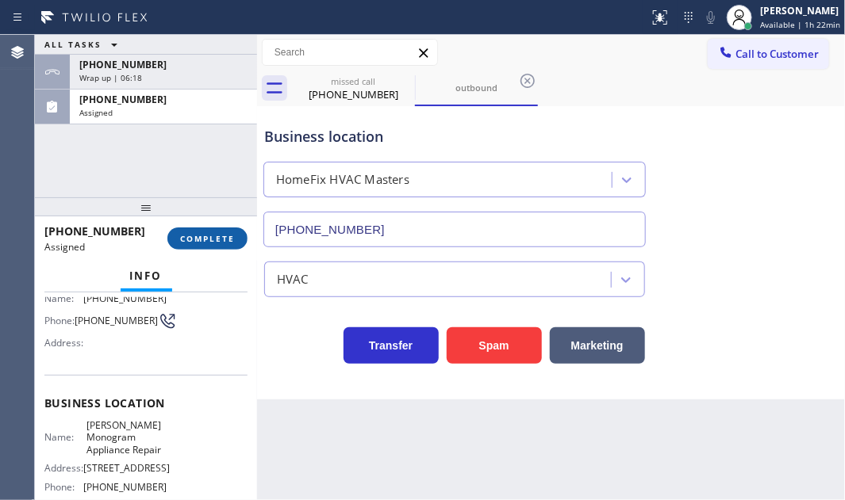
click at [208, 232] on button "COMPLETE" at bounding box center [207, 239] width 80 height 22
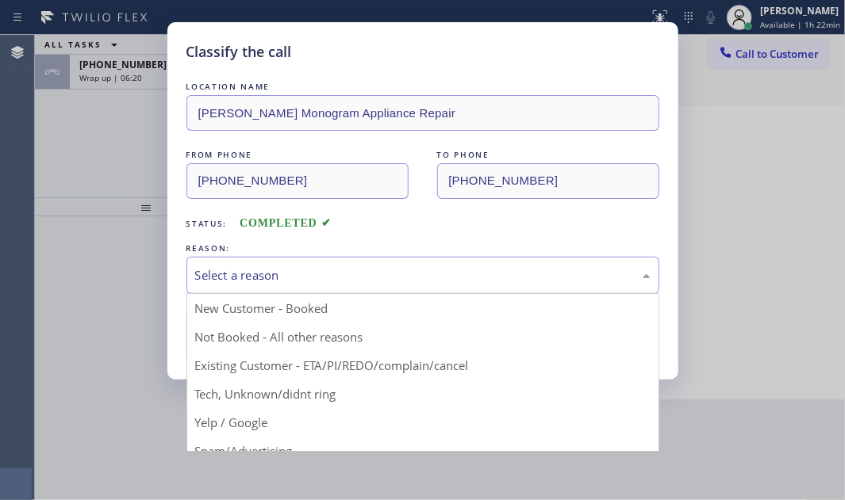
click at [273, 286] on div "Select a reason" at bounding box center [422, 275] width 473 height 37
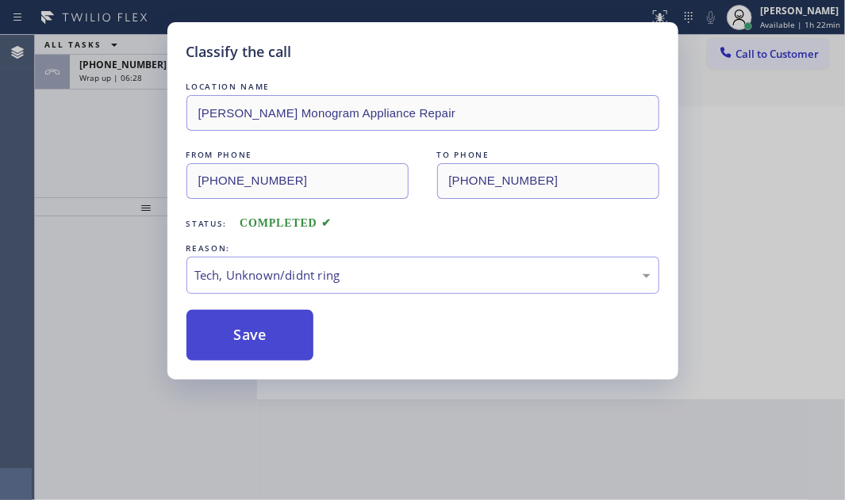
click at [232, 333] on button "Save" at bounding box center [250, 335] width 128 height 51
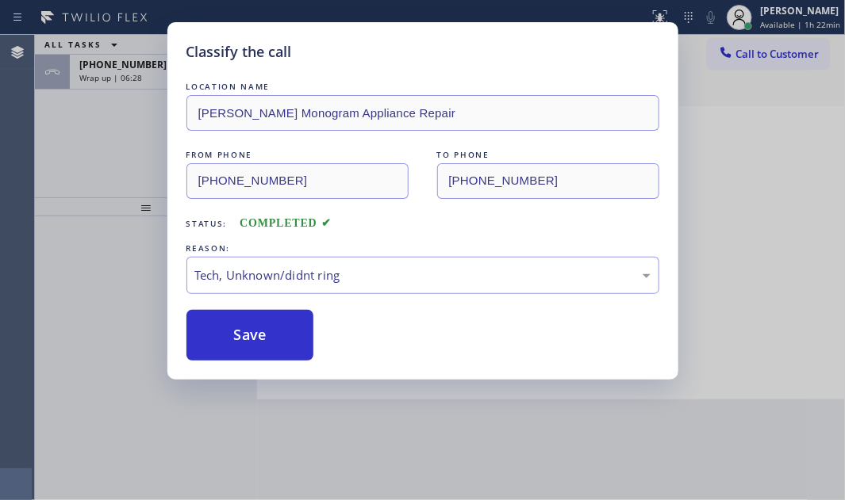
click at [128, 78] on div "Classify the call LOCATION NAME [PERSON_NAME] Monogram Appliance Repair FROM PH…" at bounding box center [422, 250] width 845 height 500
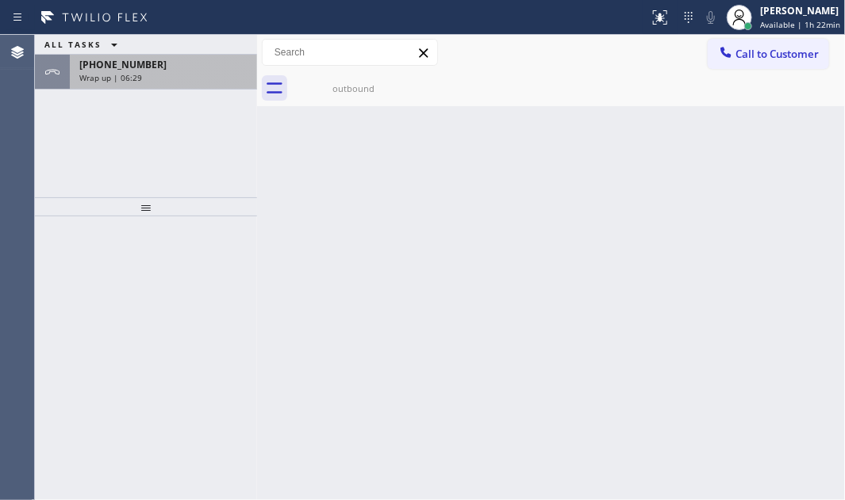
click at [131, 70] on span "[PHONE_NUMBER]" at bounding box center [122, 64] width 87 height 13
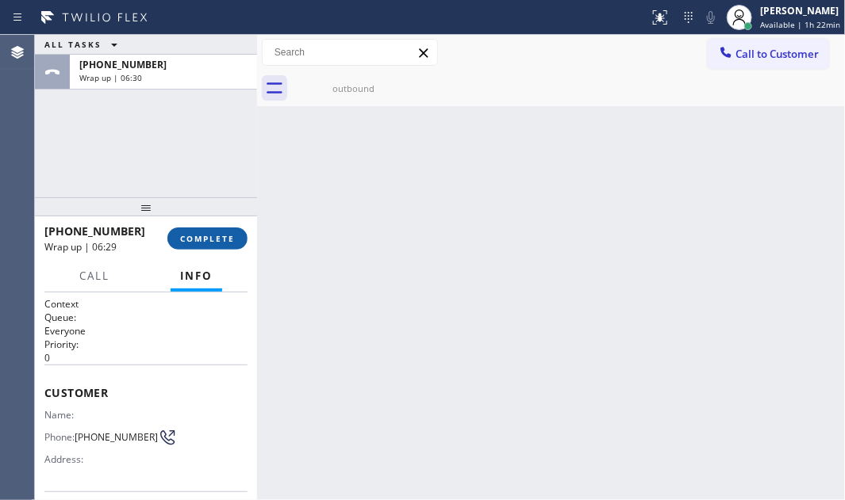
click at [198, 237] on span "COMPLETE" at bounding box center [207, 238] width 55 height 11
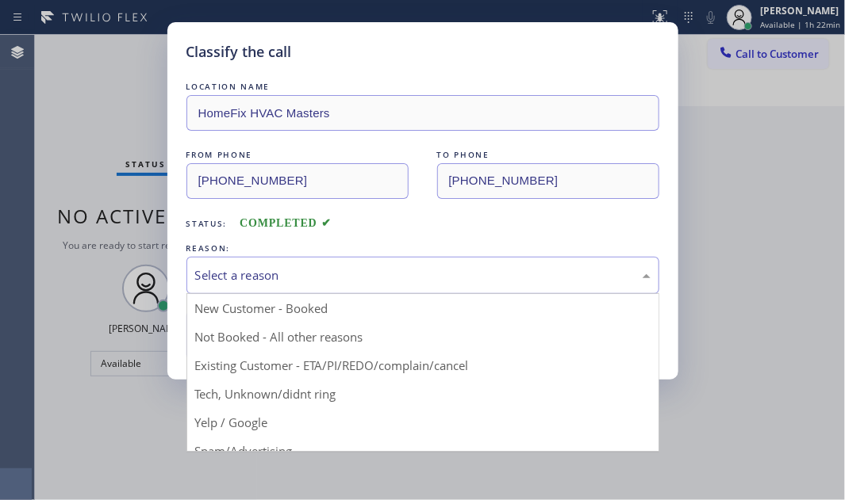
click at [380, 268] on div "Select a reason" at bounding box center [422, 276] width 455 height 18
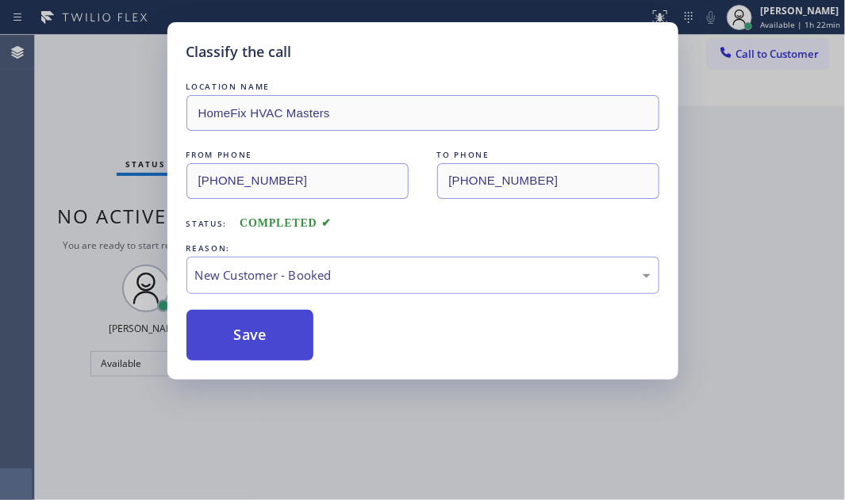
click at [263, 313] on button "Save" at bounding box center [250, 335] width 128 height 51
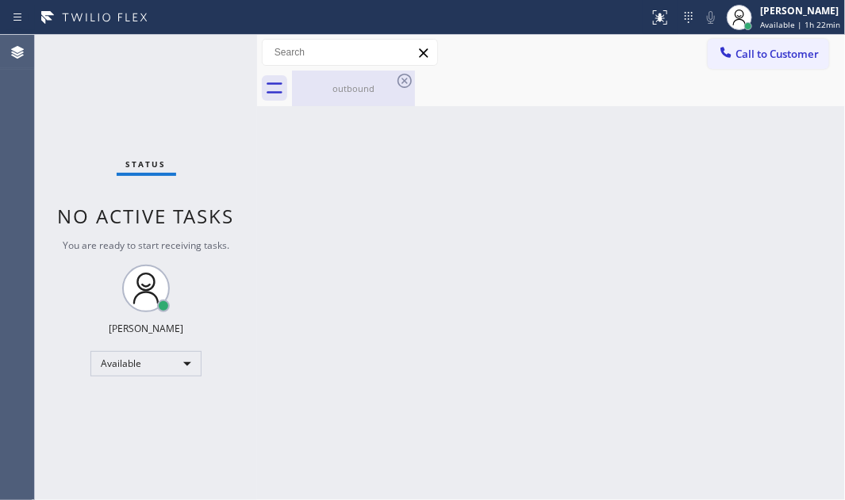
click at [366, 88] on div "outbound" at bounding box center [353, 88] width 120 height 12
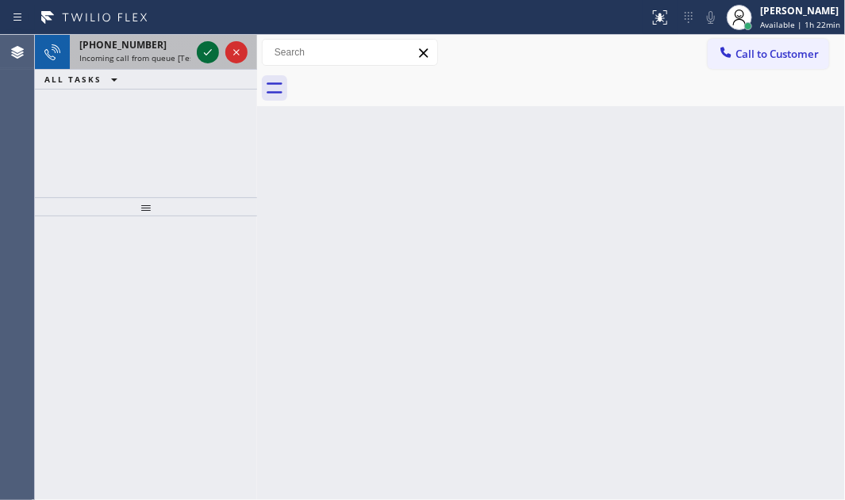
click at [203, 51] on icon at bounding box center [207, 52] width 19 height 19
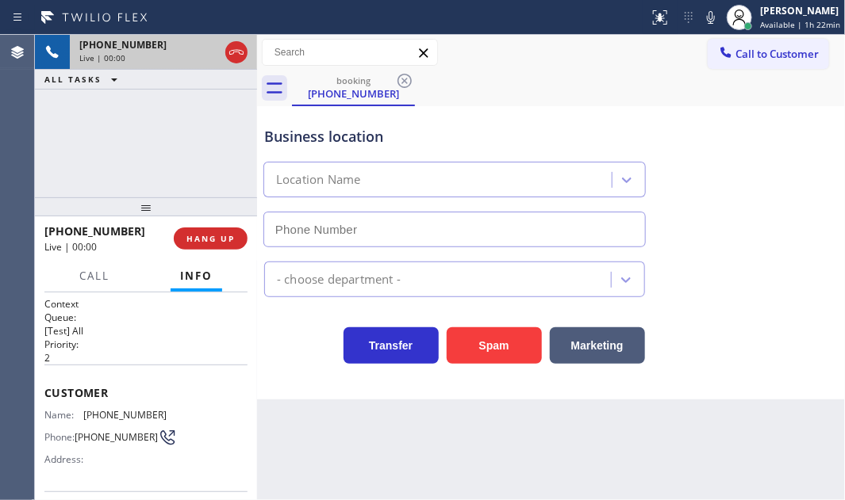
type input "[PHONE_NUMBER]"
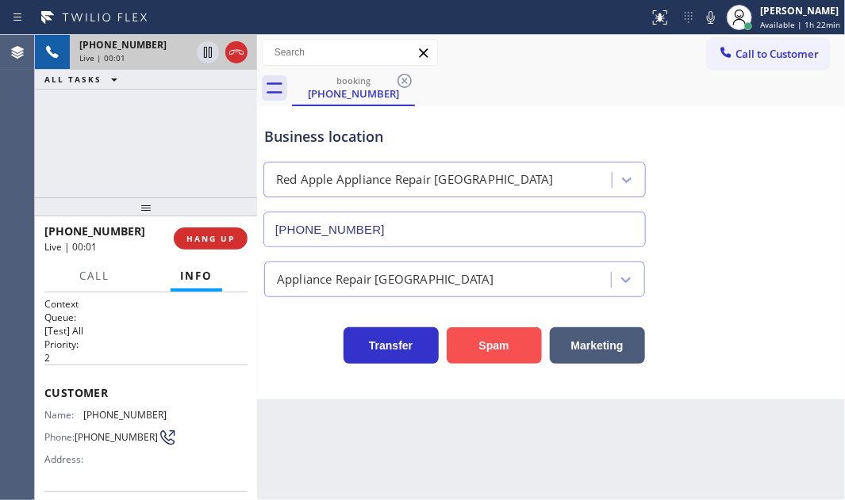
click at [494, 334] on button "Spam" at bounding box center [494, 346] width 95 height 36
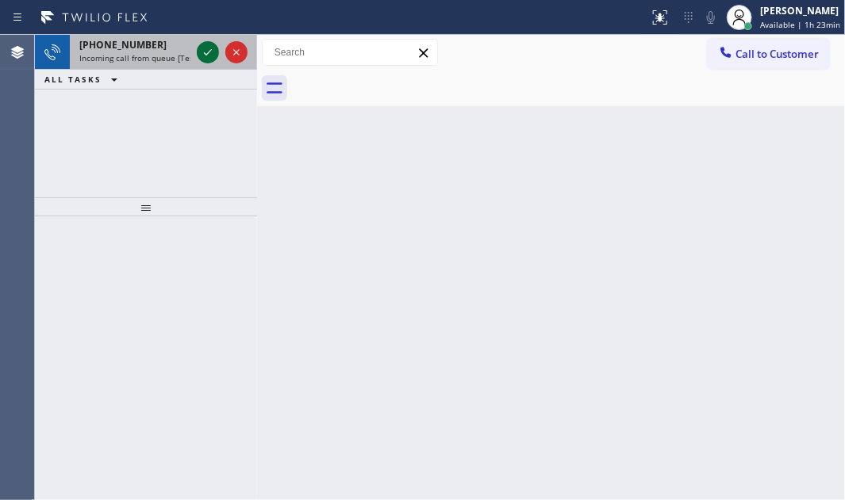
click at [210, 54] on icon at bounding box center [207, 52] width 19 height 19
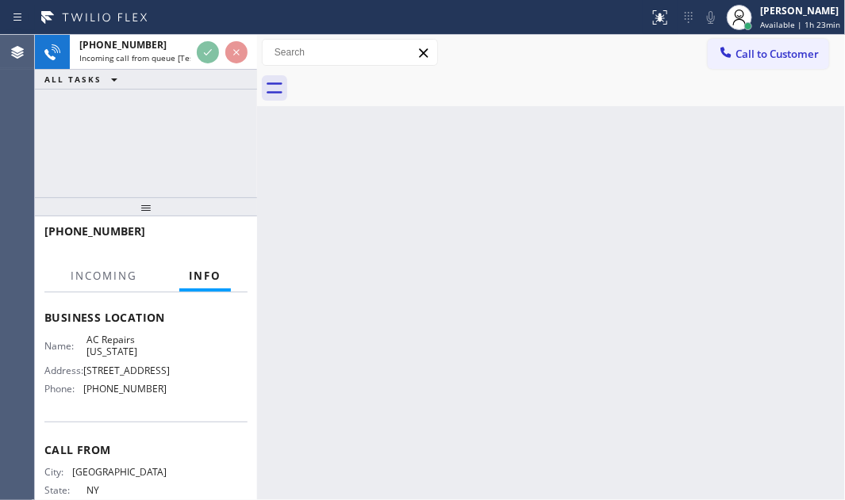
scroll to position [216, 0]
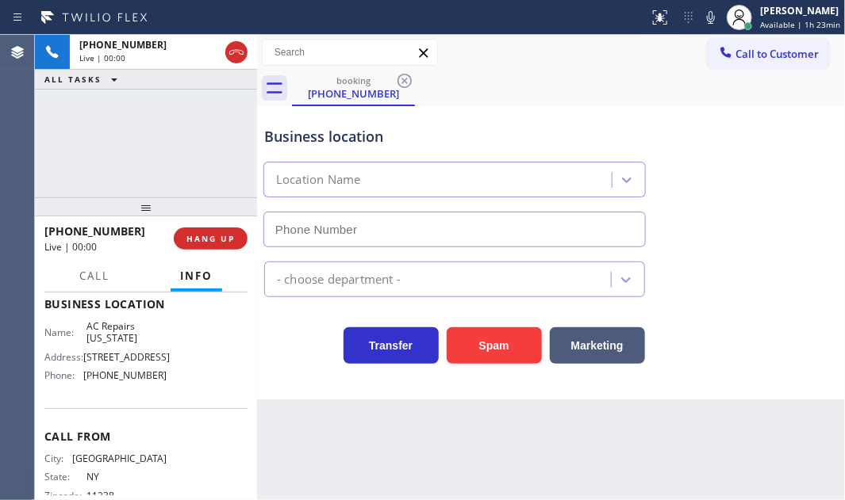
type input "[PHONE_NUMBER]"
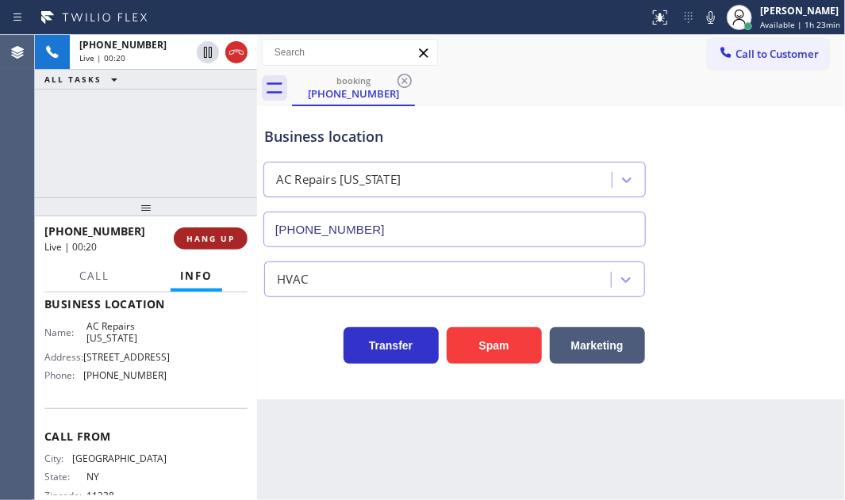
click at [222, 238] on span "HANG UP" at bounding box center [210, 238] width 48 height 11
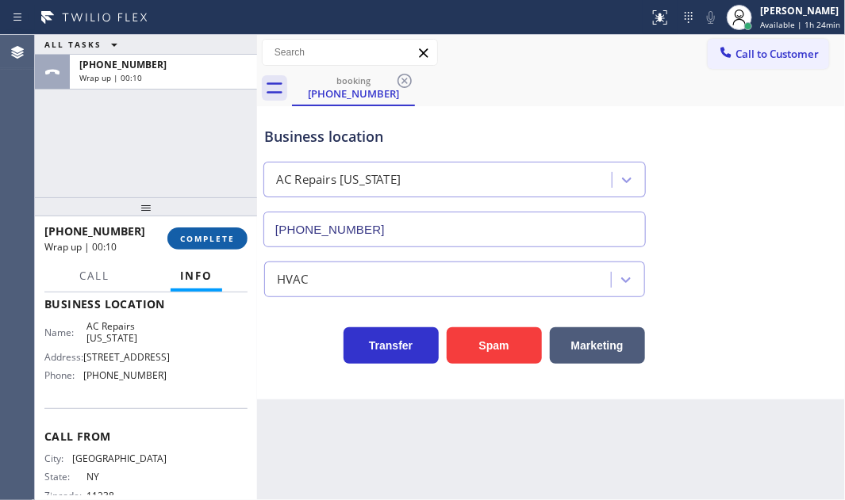
click at [214, 230] on button "COMPLETE" at bounding box center [207, 239] width 80 height 22
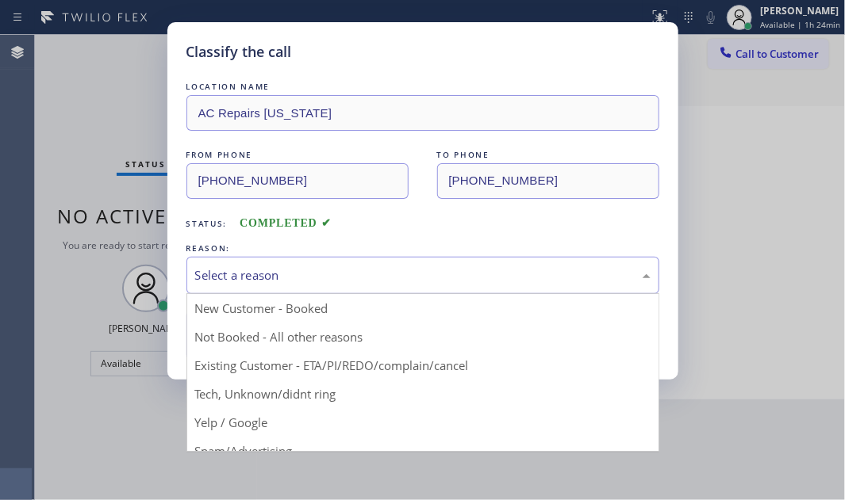
click at [337, 270] on div "Select a reason" at bounding box center [422, 276] width 455 height 18
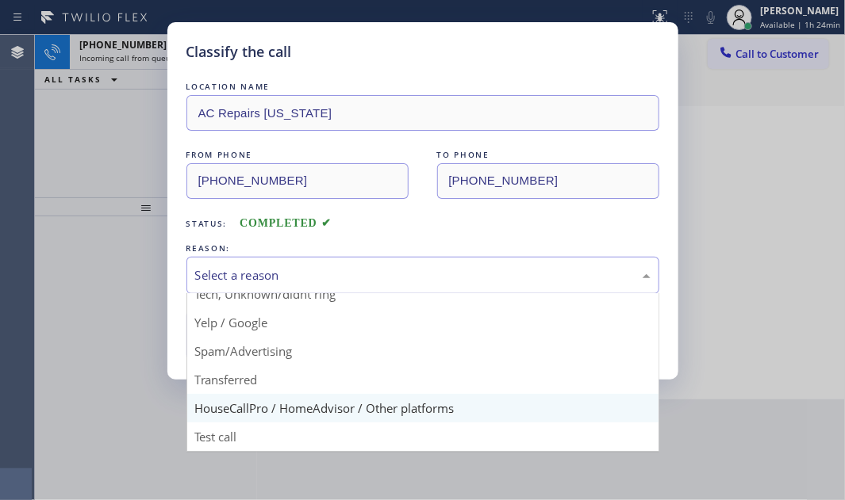
scroll to position [105, 0]
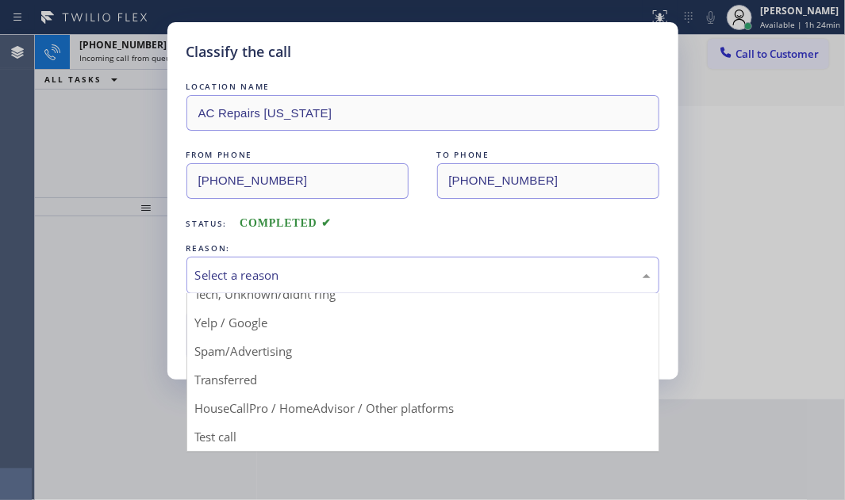
drag, startPoint x: 271, startPoint y: 405, endPoint x: 260, endPoint y: 379, distance: 27.7
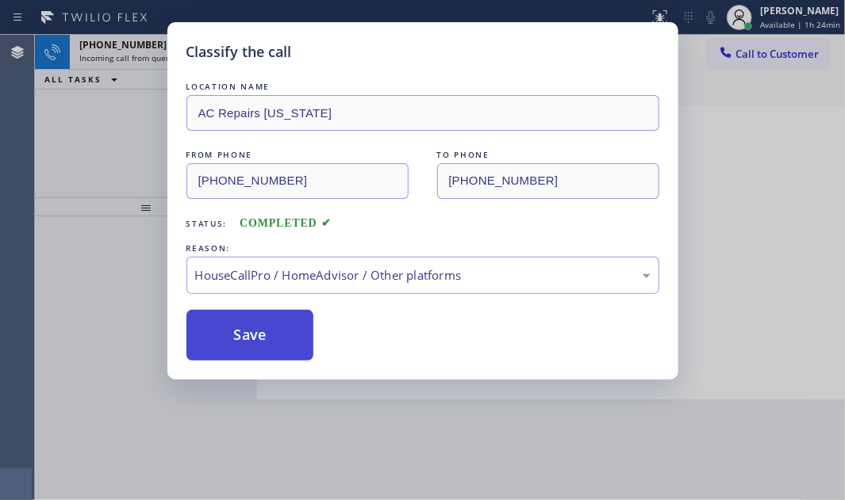
click at [250, 343] on button "Save" at bounding box center [250, 335] width 128 height 51
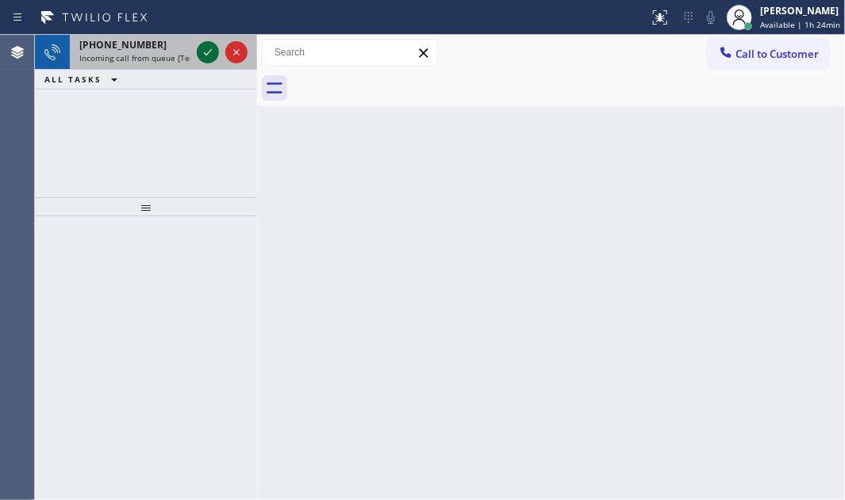
click at [206, 54] on icon at bounding box center [208, 52] width 8 height 6
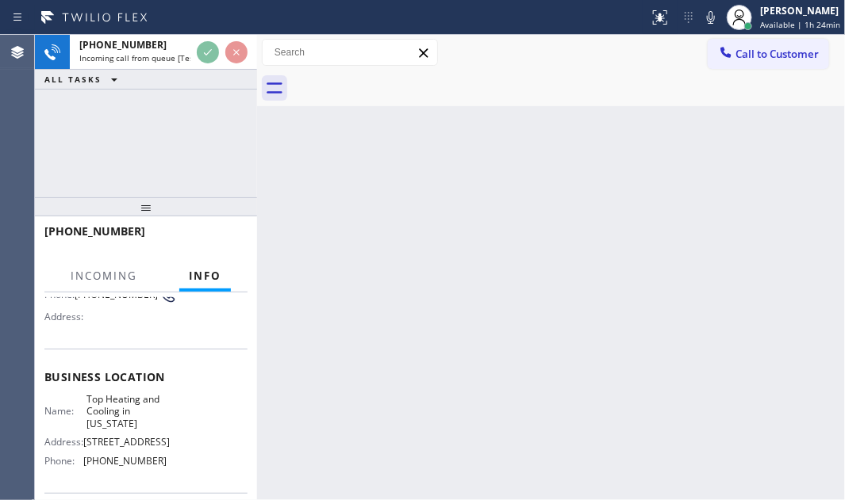
scroll to position [144, 0]
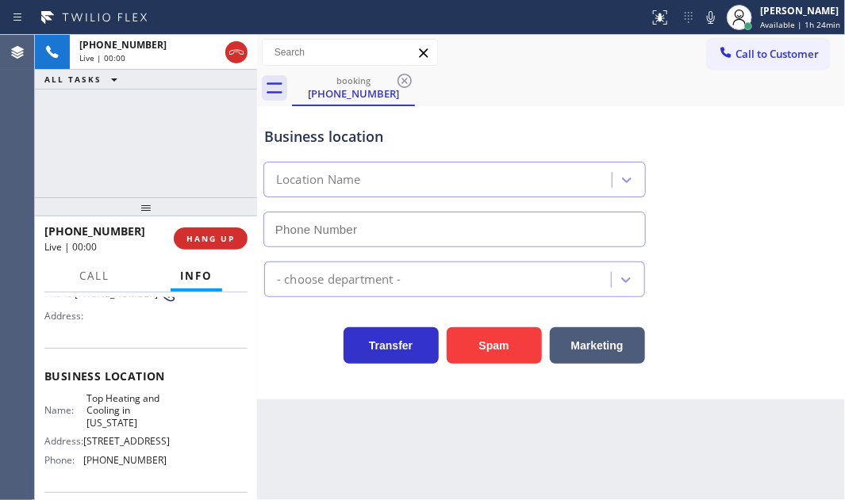
type input "[PHONE_NUMBER]"
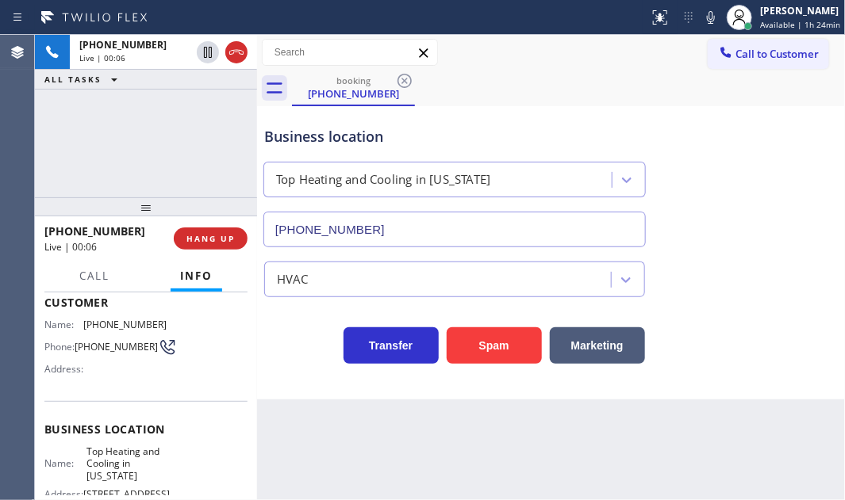
scroll to position [0, 0]
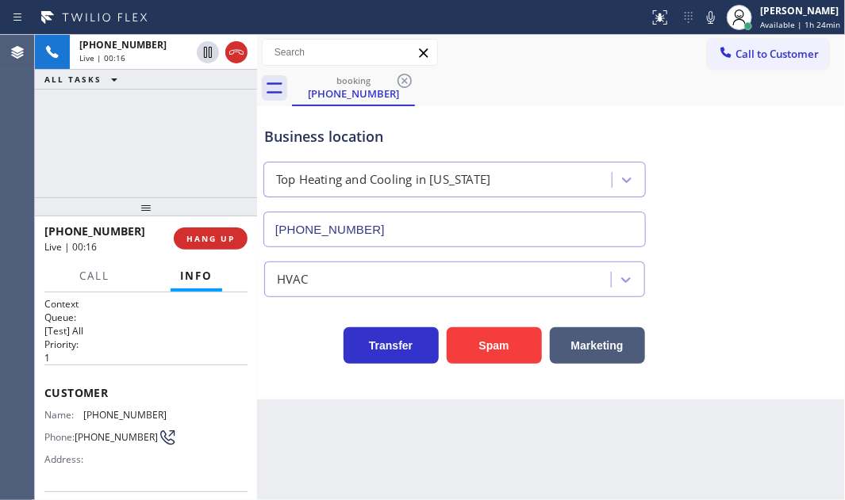
click at [121, 156] on div "[PHONE_NUMBER] Live | 00:16 ALL TASKS ALL TASKS ACTIVE TASKS TASKS IN WRAP UP" at bounding box center [146, 116] width 222 height 163
click at [220, 244] on span "HANG UP" at bounding box center [210, 238] width 48 height 11
click at [220, 236] on span "HANG UP" at bounding box center [210, 238] width 48 height 11
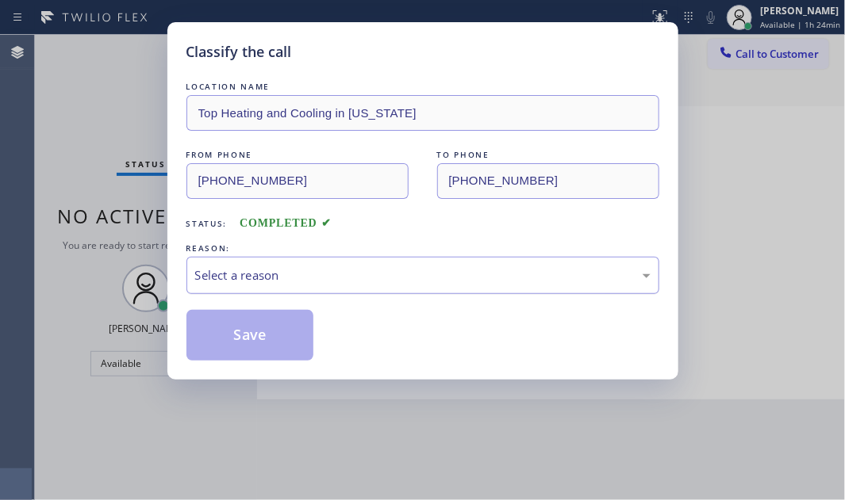
drag, startPoint x: 414, startPoint y: 276, endPoint x: 409, endPoint y: 286, distance: 10.6
click at [414, 277] on div "Select a reason" at bounding box center [422, 276] width 455 height 18
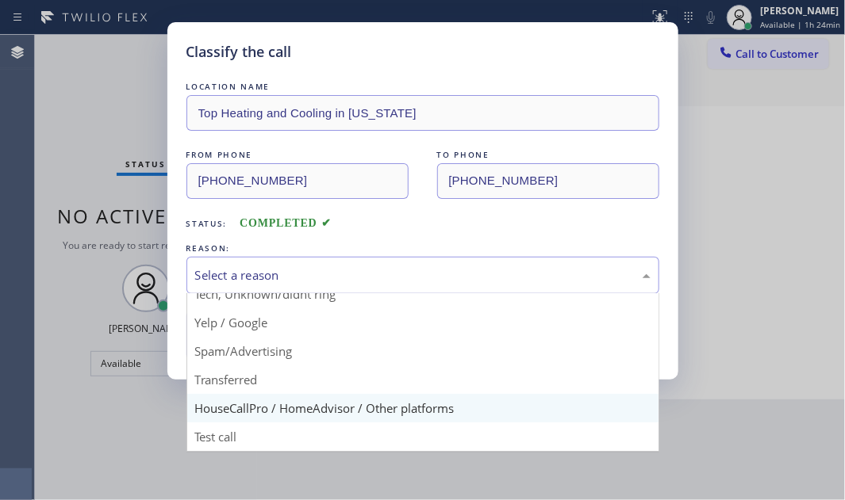
scroll to position [105, 0]
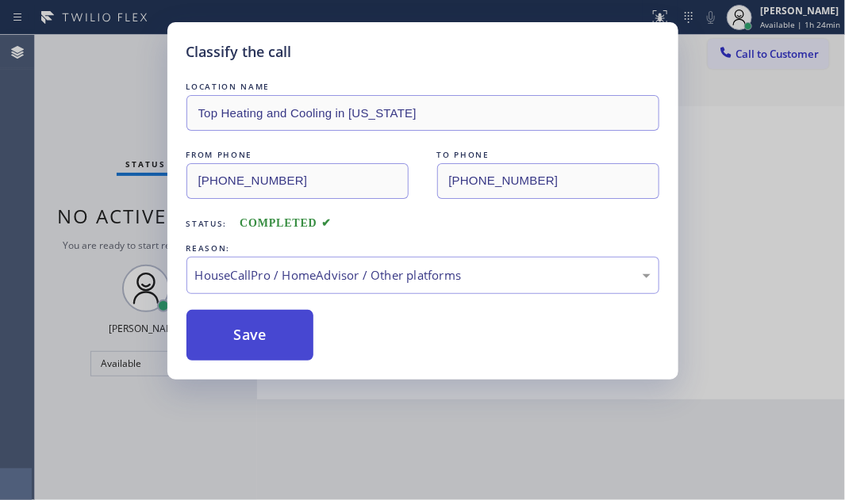
click at [261, 337] on button "Save" at bounding box center [250, 335] width 128 height 51
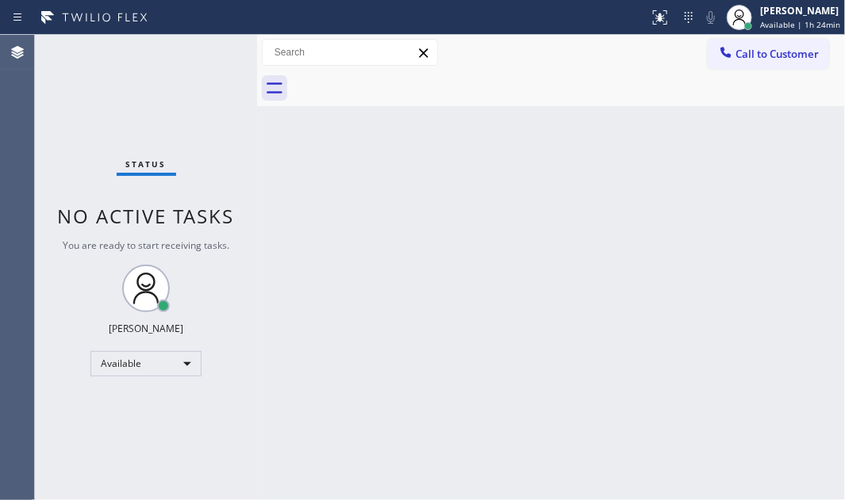
click at [86, 99] on div "Status No active tasks You are ready to start receiving tasks. [PERSON_NAME] Av…" at bounding box center [146, 268] width 222 height 466
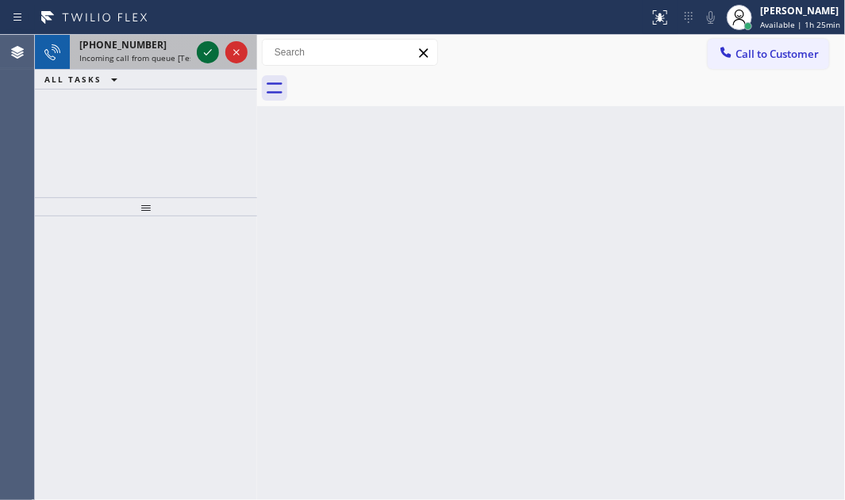
click at [202, 52] on icon at bounding box center [207, 52] width 19 height 19
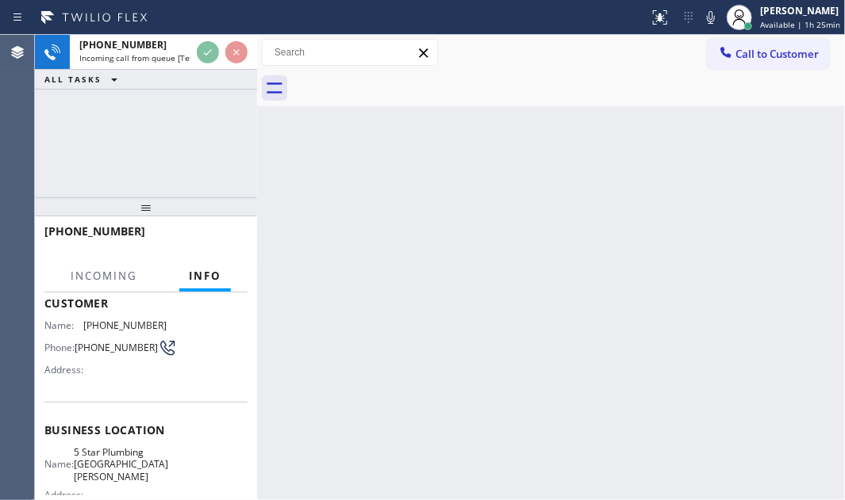
scroll to position [216, 0]
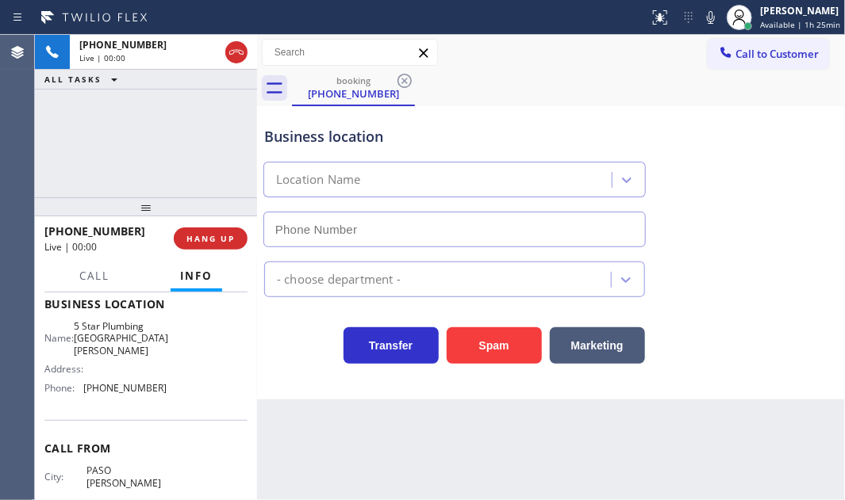
type input "[PHONE_NUMBER]"
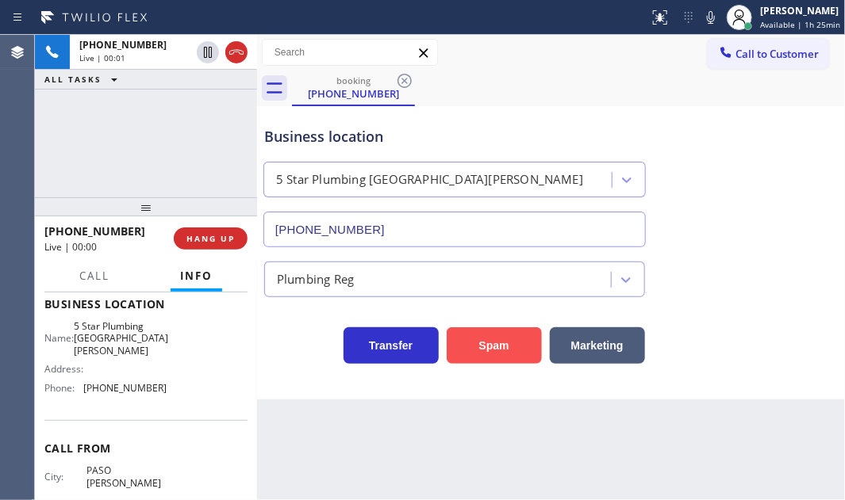
click at [485, 357] on button "Spam" at bounding box center [494, 346] width 95 height 36
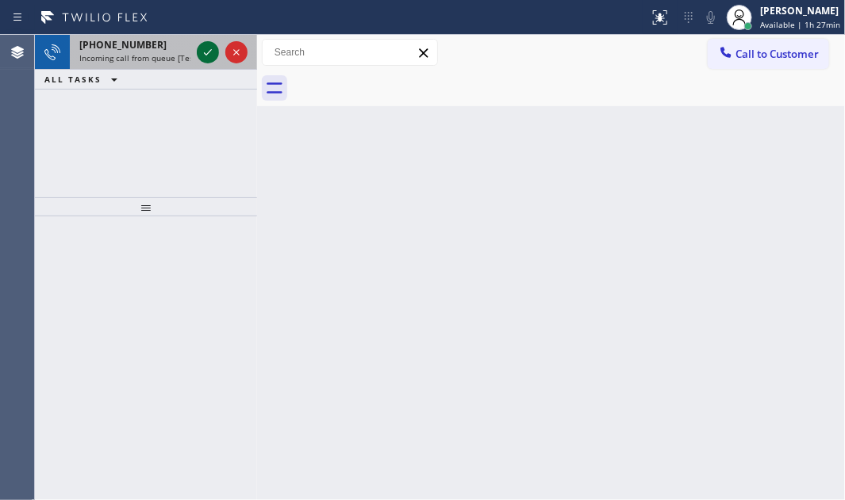
drag, startPoint x: 217, startPoint y: 59, endPoint x: 209, endPoint y: 56, distance: 8.2
click at [215, 59] on icon at bounding box center [207, 52] width 19 height 19
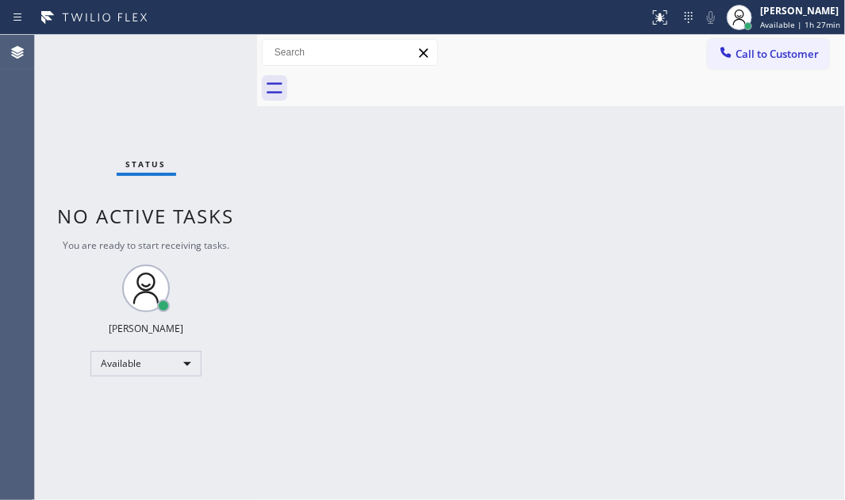
click at [208, 56] on div "Status No active tasks You are ready to start receiving tasks. [PERSON_NAME] Av…" at bounding box center [146, 268] width 222 height 466
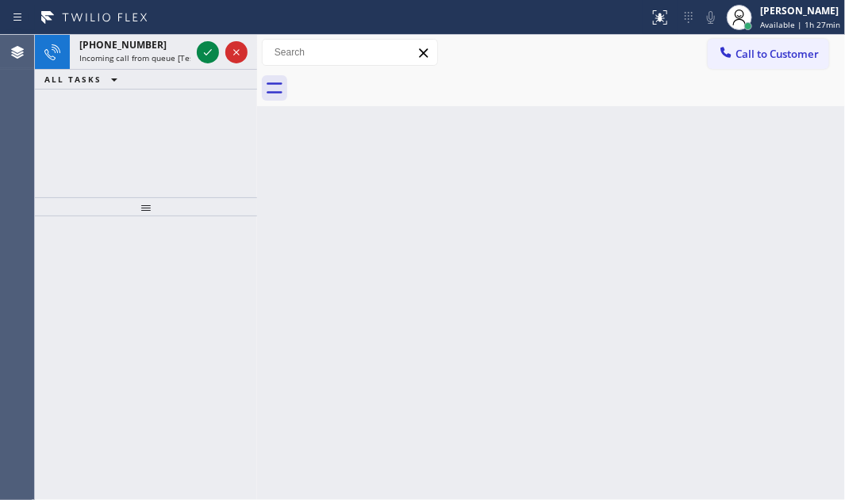
click at [219, 56] on div at bounding box center [222, 52] width 57 height 35
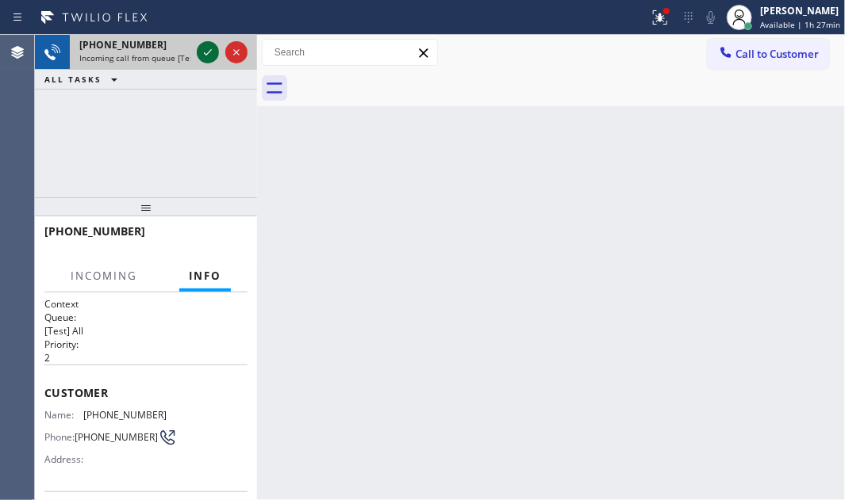
click at [211, 54] on icon at bounding box center [207, 52] width 19 height 19
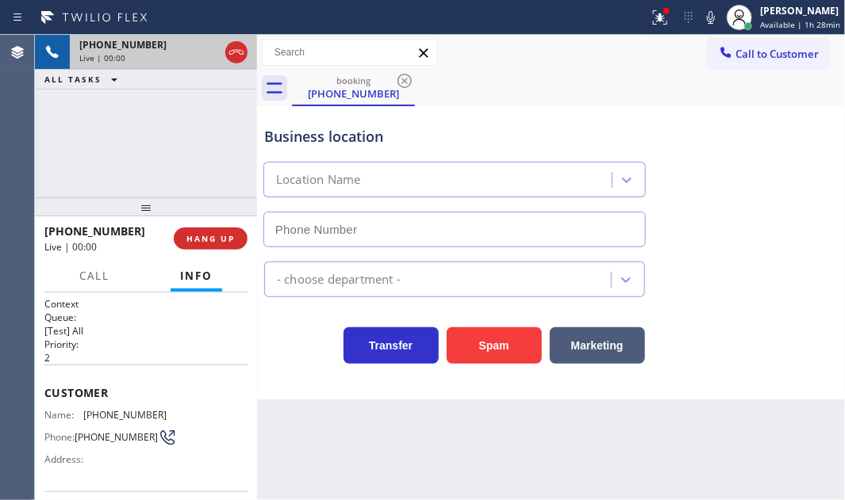
type input "[PHONE_NUMBER]"
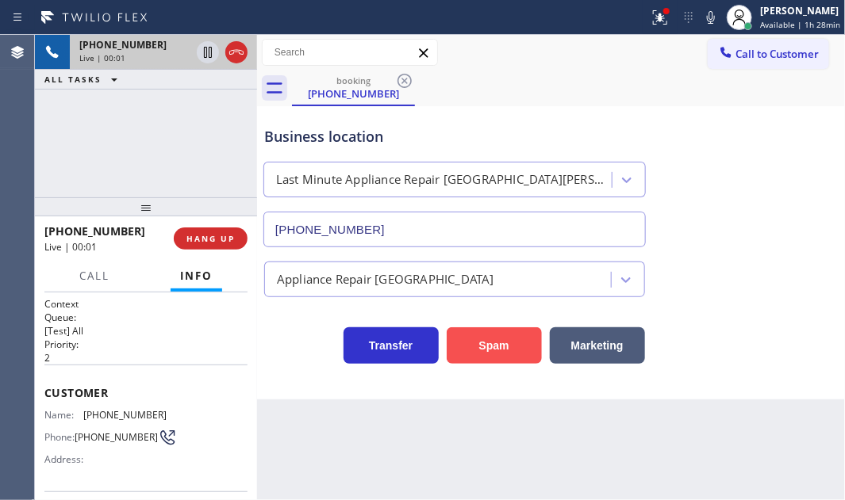
click at [482, 347] on button "Spam" at bounding box center [494, 346] width 95 height 36
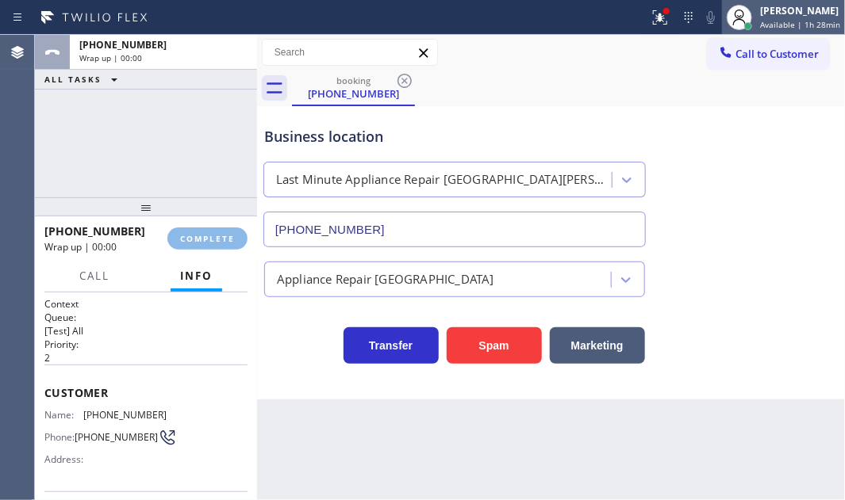
click at [777, 16] on div "[PERSON_NAME]" at bounding box center [800, 10] width 80 height 13
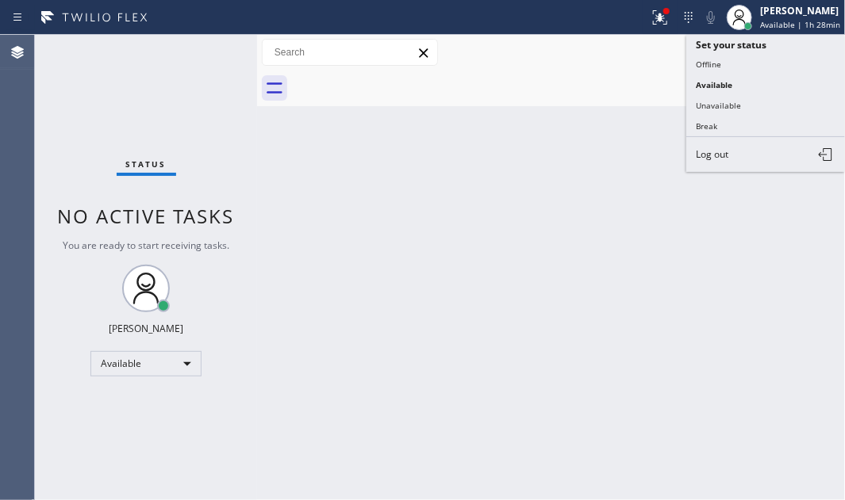
drag, startPoint x: 721, startPoint y: 125, endPoint x: 817, endPoint y: 144, distance: 97.8
click at [723, 125] on button "Break" at bounding box center [765, 126] width 159 height 21
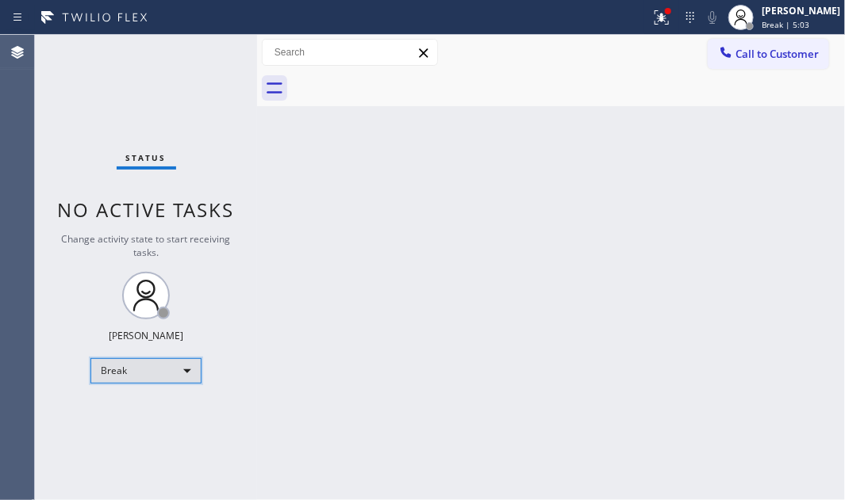
click at [160, 359] on div "Break" at bounding box center [145, 371] width 111 height 25
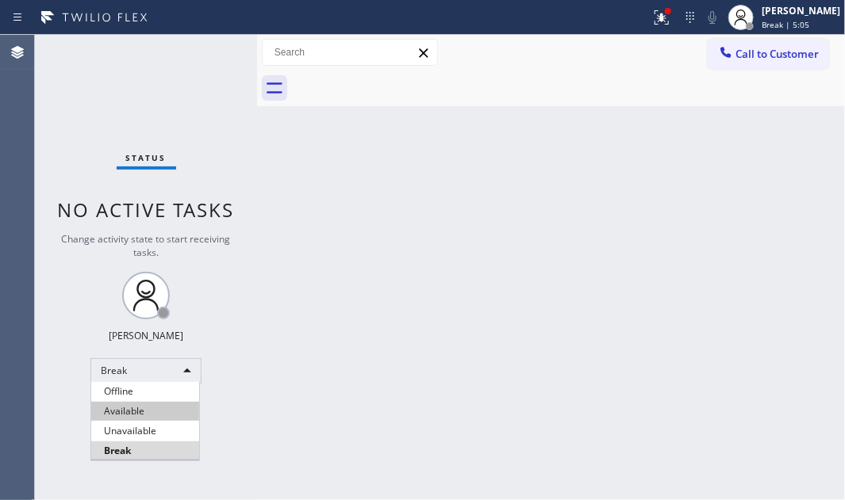
click at [154, 405] on li "Available" at bounding box center [145, 411] width 108 height 19
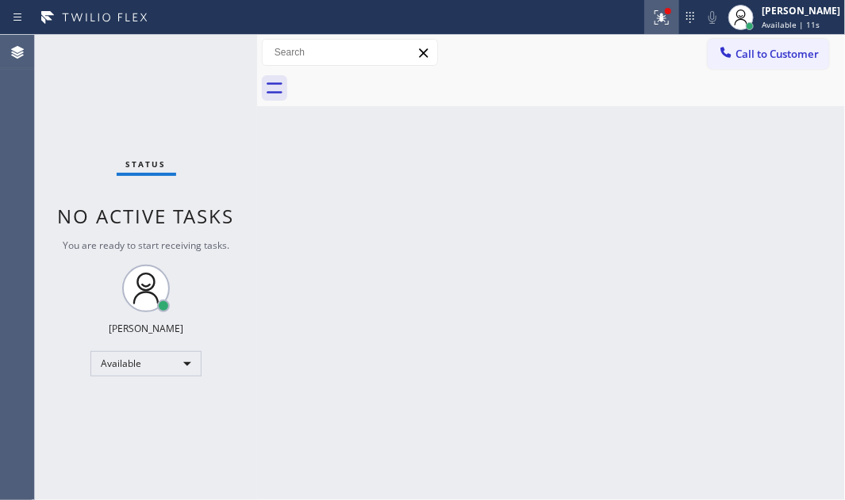
click at [652, 22] on icon at bounding box center [661, 17] width 19 height 19
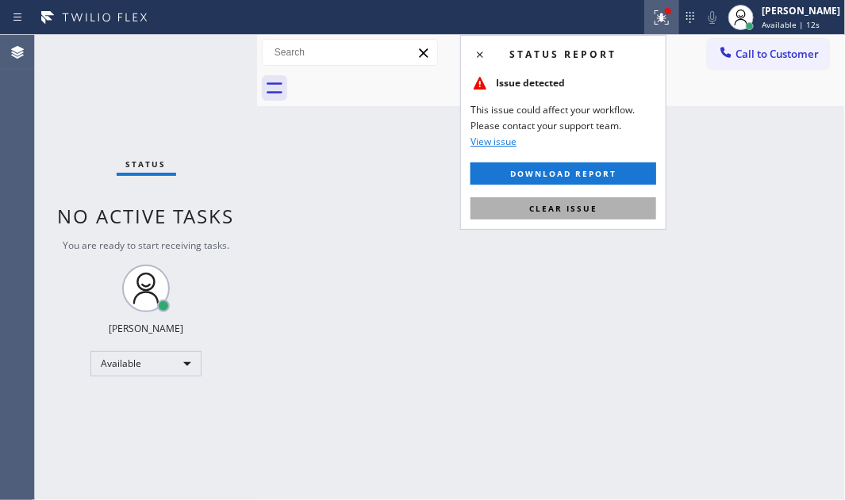
click at [591, 211] on span "Clear issue" at bounding box center [563, 208] width 68 height 11
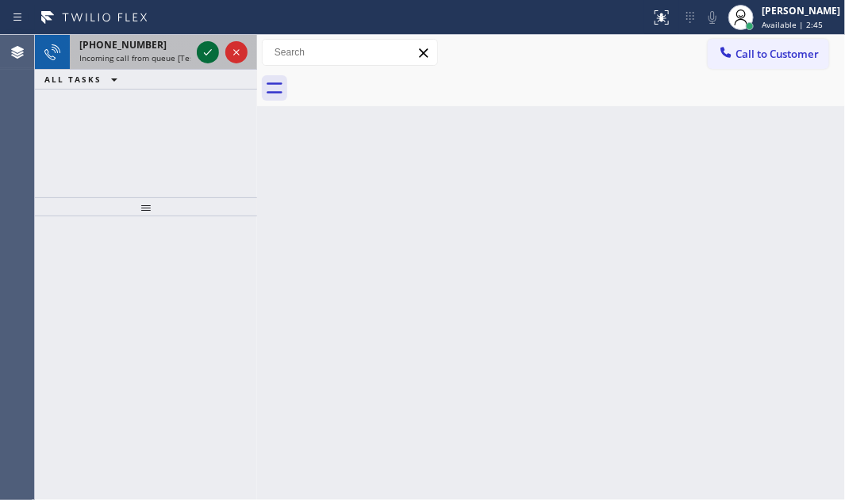
click at [206, 48] on icon at bounding box center [207, 52] width 19 height 19
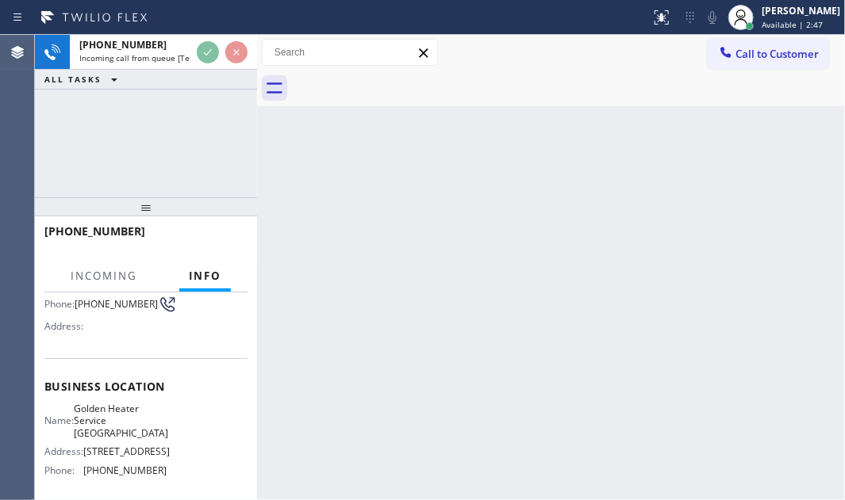
scroll to position [144, 0]
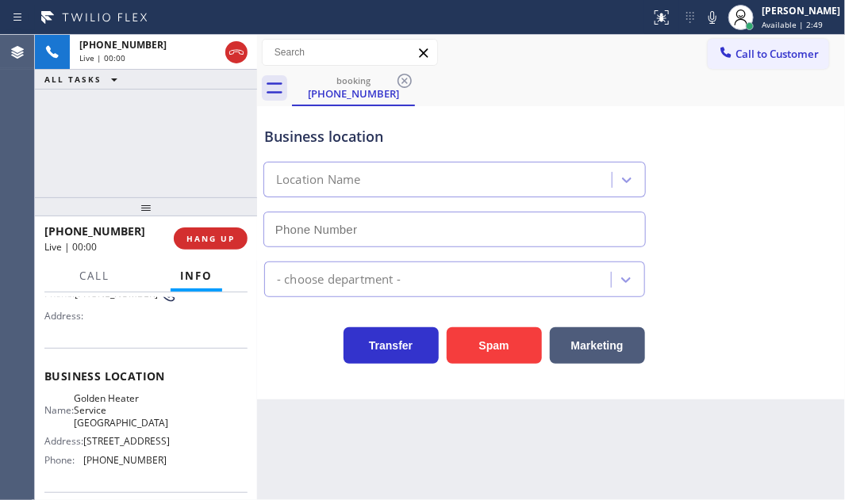
type input "[PHONE_NUMBER]"
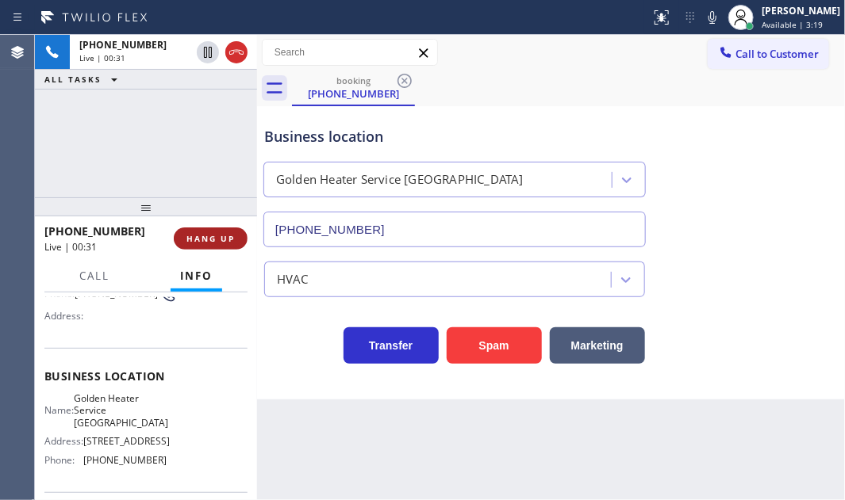
click at [222, 236] on span "HANG UP" at bounding box center [210, 238] width 48 height 11
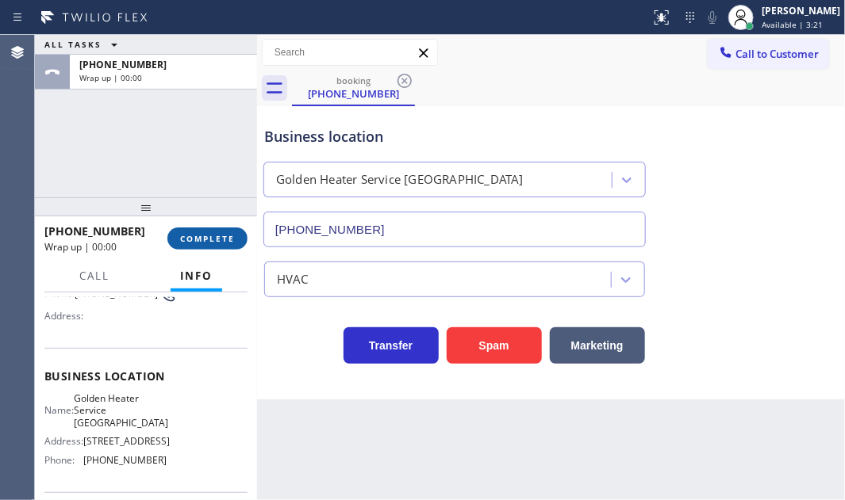
click at [231, 236] on span "COMPLETE" at bounding box center [207, 238] width 55 height 11
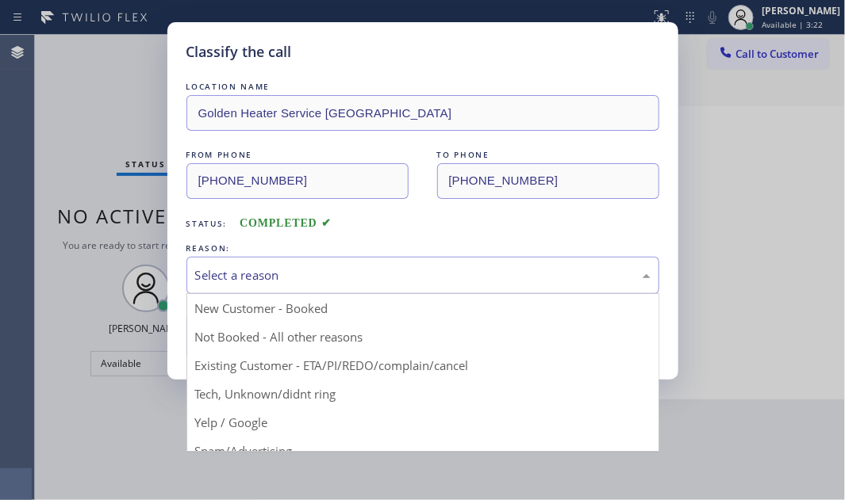
click at [309, 263] on div "Select a reason" at bounding box center [422, 275] width 473 height 37
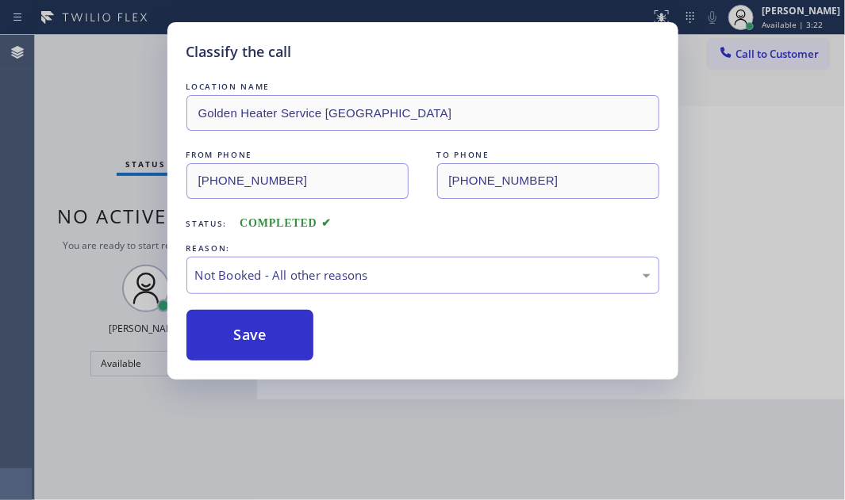
drag, startPoint x: 278, startPoint y: 335, endPoint x: 251, endPoint y: 329, distance: 27.5
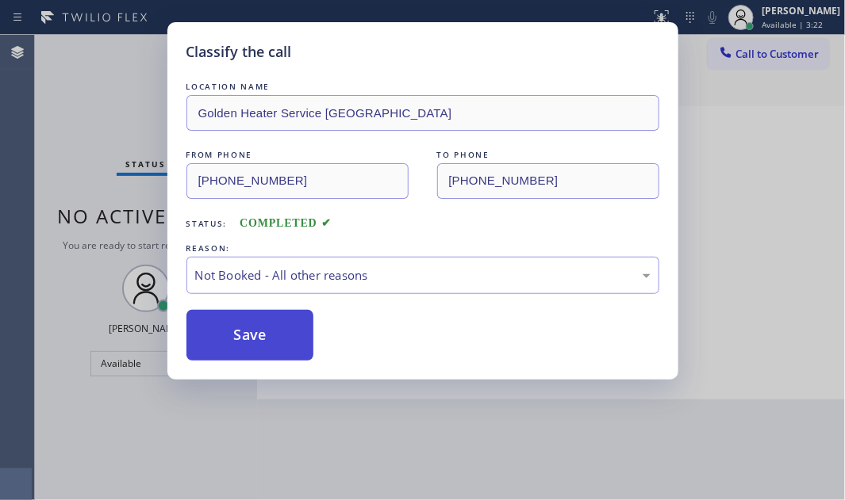
click at [236, 328] on button "Save" at bounding box center [250, 335] width 128 height 51
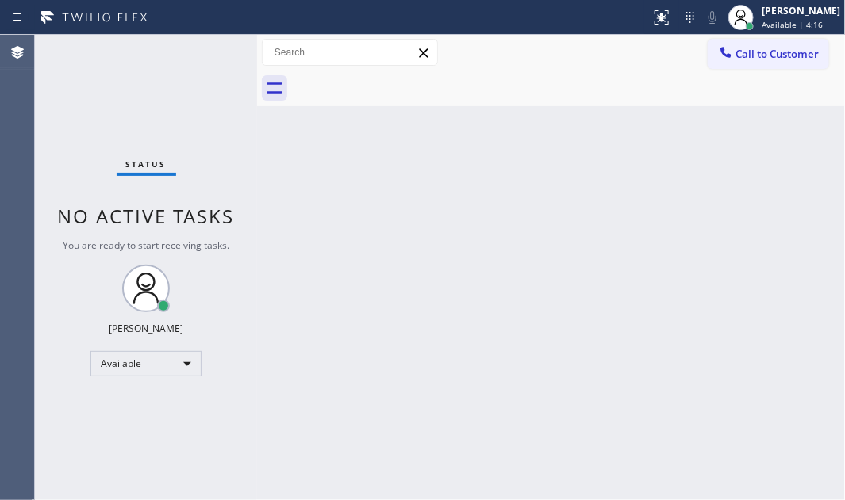
click at [262, 159] on div "Back to Dashboard Change Sender ID Customers Technicians Select a contact Outbo…" at bounding box center [551, 268] width 588 height 466
click at [204, 53] on div "Status No active tasks You are ready to start receiving tasks. [PERSON_NAME] Av…" at bounding box center [146, 268] width 222 height 466
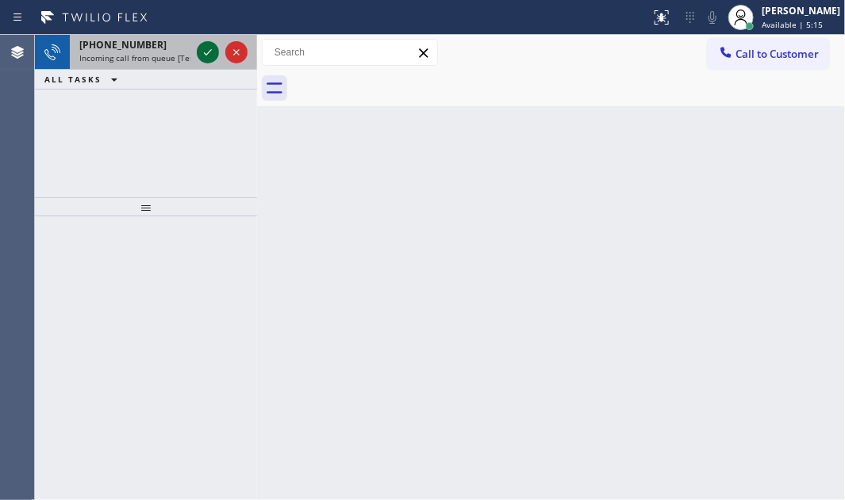
click at [205, 48] on icon at bounding box center [207, 52] width 19 height 19
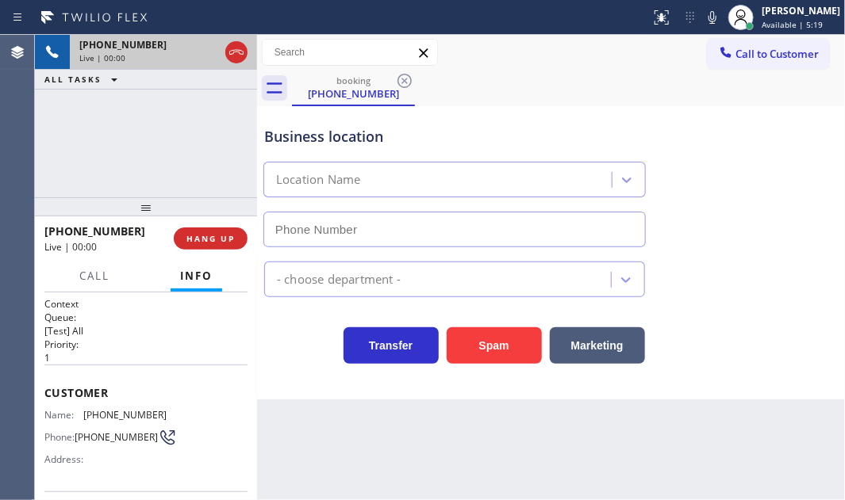
type input "[PHONE_NUMBER]"
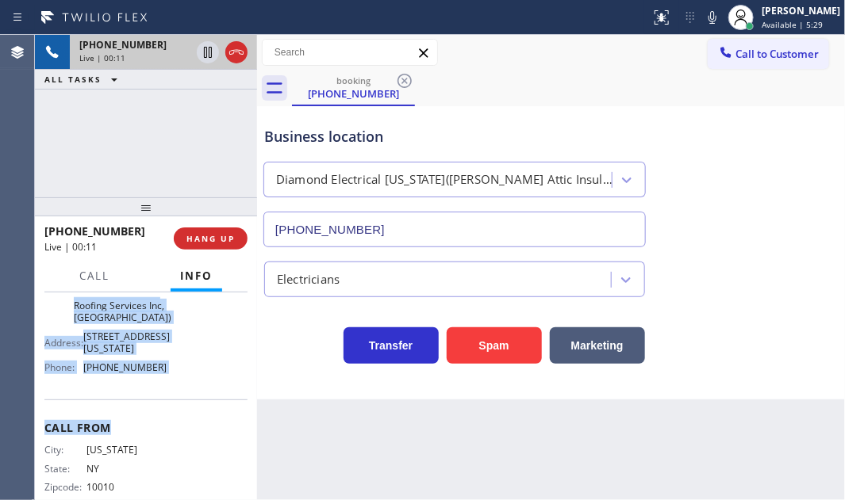
scroll to position [288, 0]
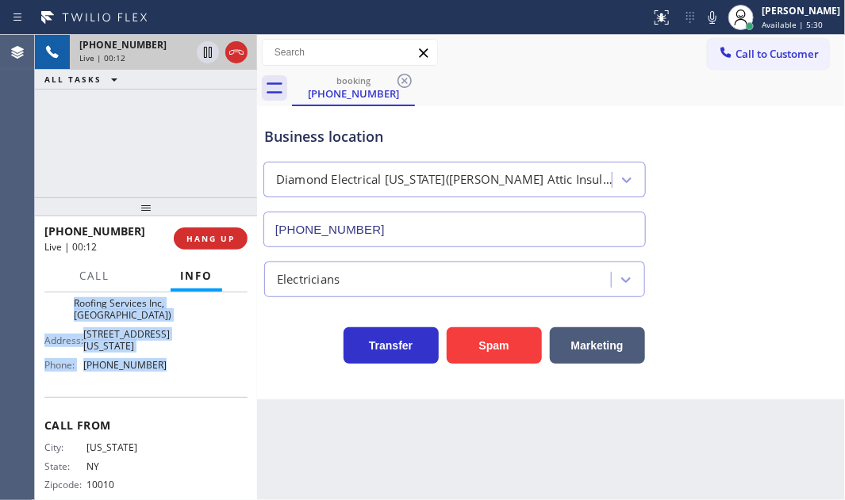
drag, startPoint x: 44, startPoint y: 313, endPoint x: 167, endPoint y: 392, distance: 146.3
click at [167, 392] on div "Context Queue: [Test] All Priority: 1 Customer Name: [PHONE_NUMBER] Phone: [PHO…" at bounding box center [145, 264] width 203 height 508
copy div "Customer Name: [PHONE_NUMBER] Phone: [PHONE_NUMBER] Address: Business location …"
click at [612, 345] on button "Marketing" at bounding box center [597, 346] width 95 height 36
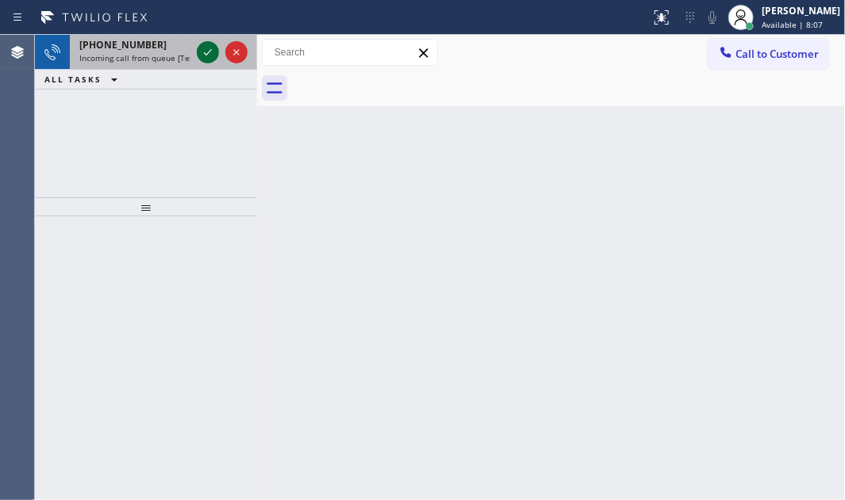
click at [209, 52] on icon at bounding box center [208, 52] width 8 height 6
click at [206, 56] on icon at bounding box center [207, 52] width 19 height 19
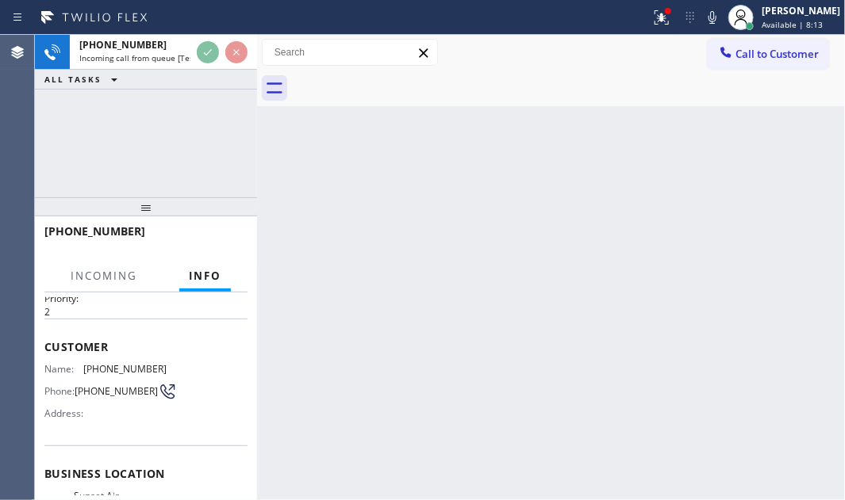
scroll to position [216, 0]
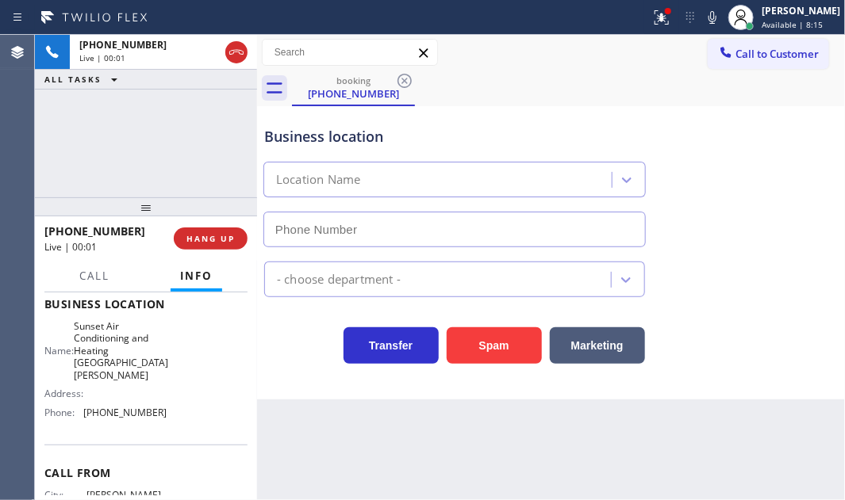
type input "[PHONE_NUMBER]"
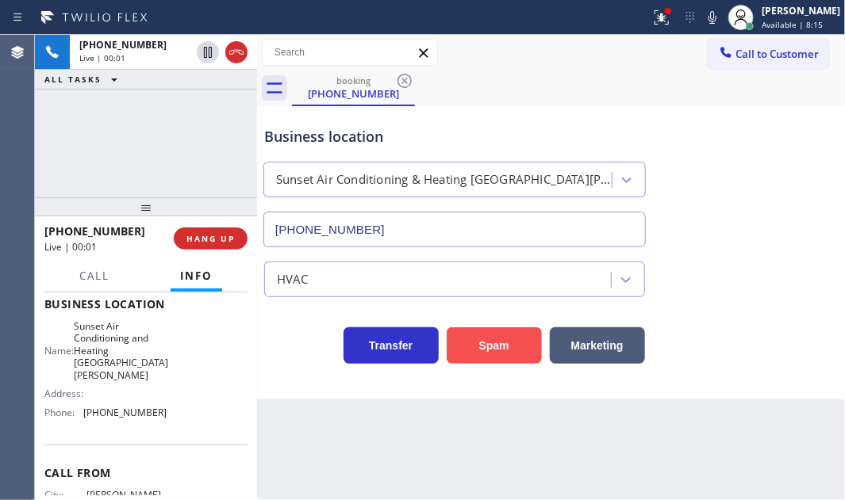
click at [468, 340] on button "Spam" at bounding box center [494, 346] width 95 height 36
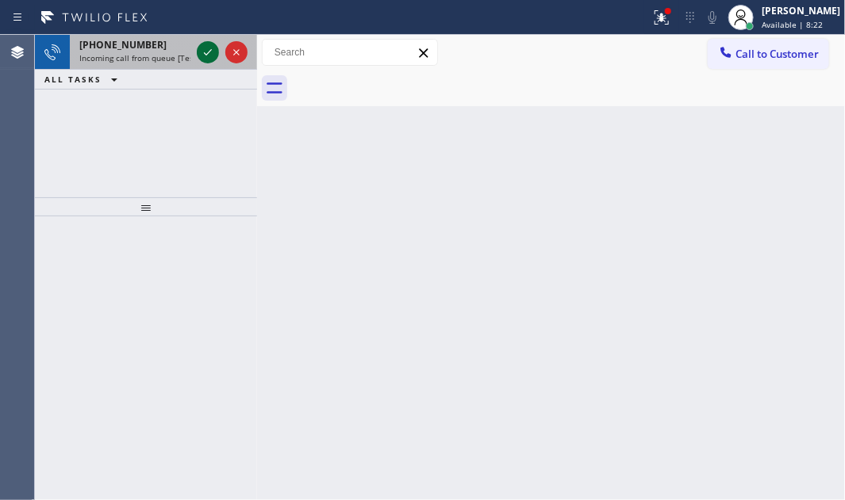
click at [213, 51] on icon at bounding box center [207, 52] width 19 height 19
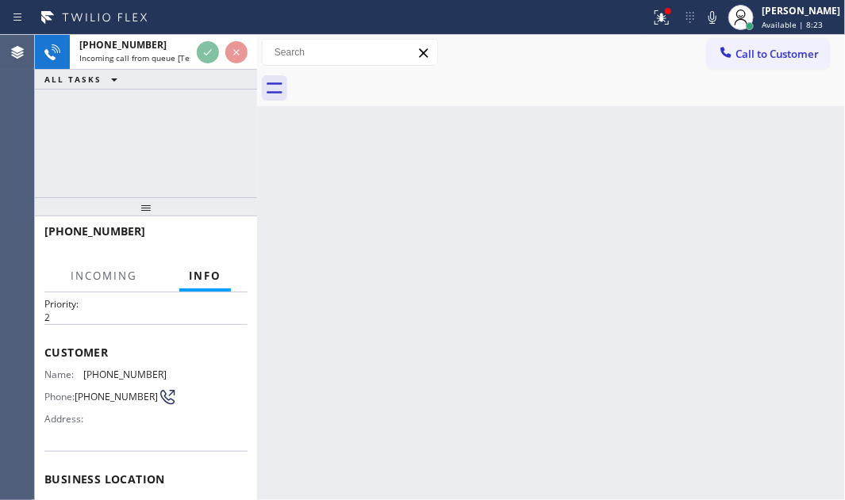
scroll to position [71, 0]
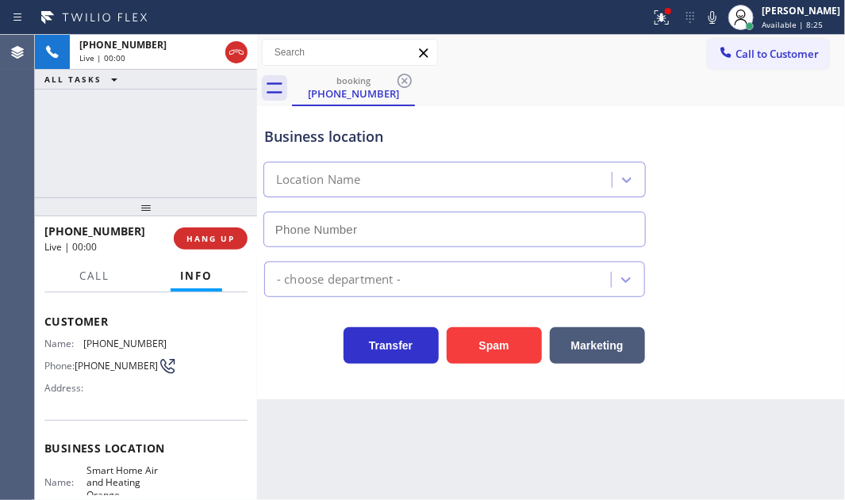
type input "[PHONE_NUMBER]"
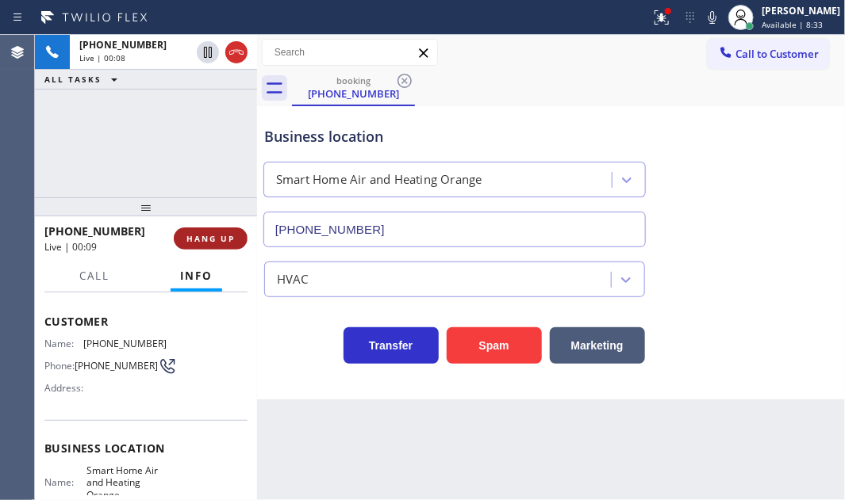
click at [210, 245] on button "HANG UP" at bounding box center [211, 239] width 74 height 22
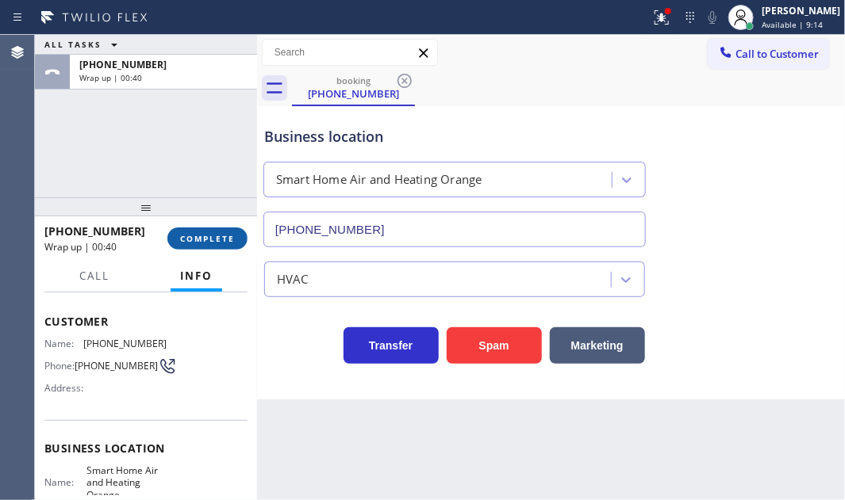
click at [212, 238] on span "COMPLETE" at bounding box center [207, 238] width 55 height 11
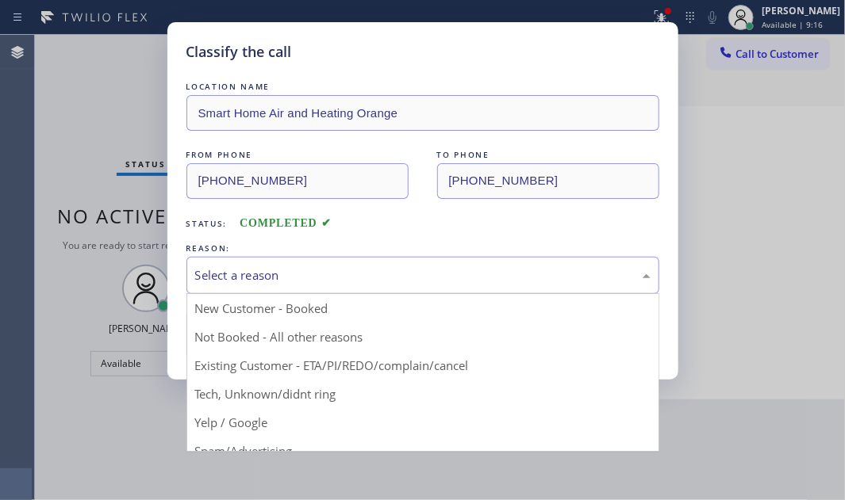
click at [388, 267] on div "Select a reason" at bounding box center [422, 276] width 455 height 18
drag, startPoint x: 245, startPoint y: 421, endPoint x: 241, endPoint y: 400, distance: 21.8
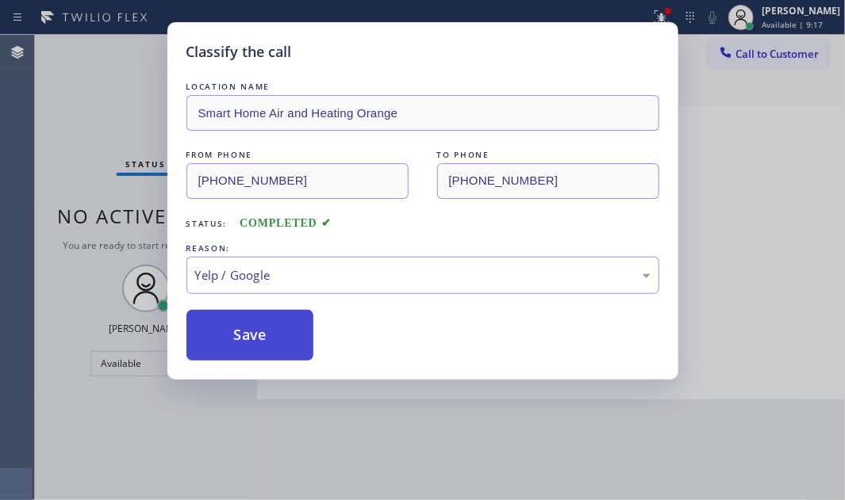
click at [245, 336] on button "Save" at bounding box center [250, 335] width 128 height 51
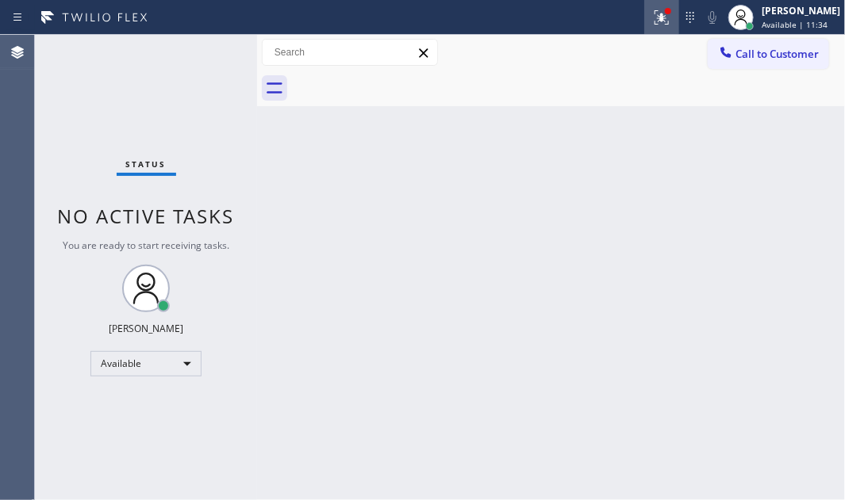
click at [652, 16] on icon at bounding box center [661, 17] width 19 height 19
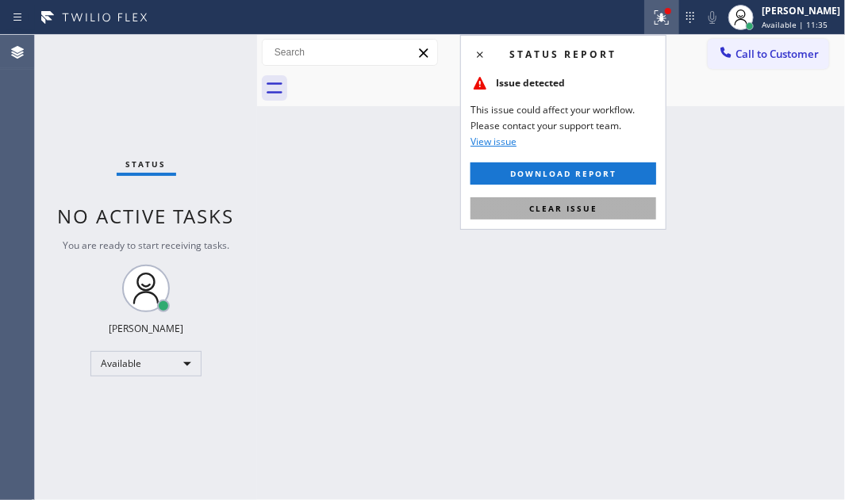
click at [559, 211] on span "Clear issue" at bounding box center [563, 208] width 68 height 11
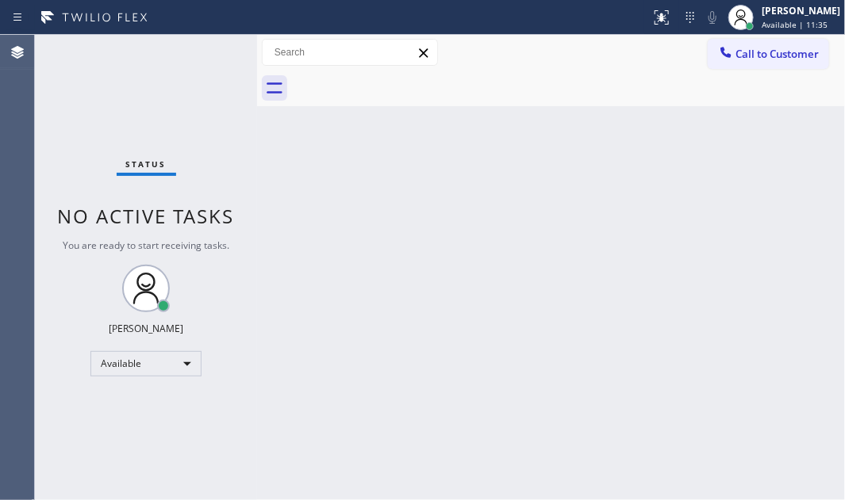
click at [193, 56] on div "Status No active tasks You are ready to start receiving tasks. [PERSON_NAME] Av…" at bounding box center [146, 268] width 222 height 466
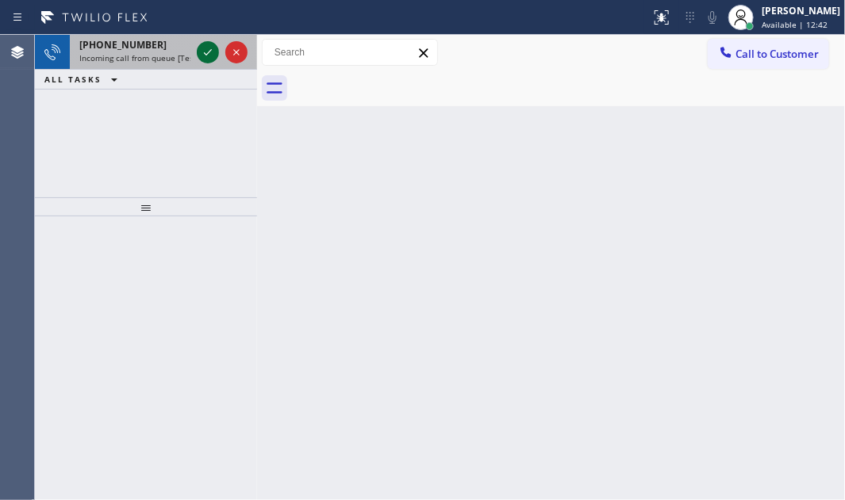
drag, startPoint x: 194, startPoint y: 44, endPoint x: 203, endPoint y: 45, distance: 8.8
click at [198, 44] on div at bounding box center [222, 52] width 57 height 35
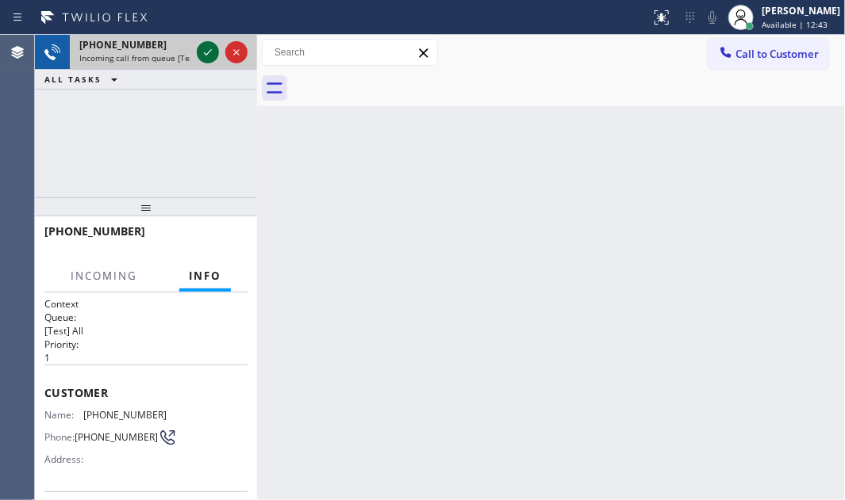
click at [205, 46] on icon at bounding box center [207, 52] width 19 height 19
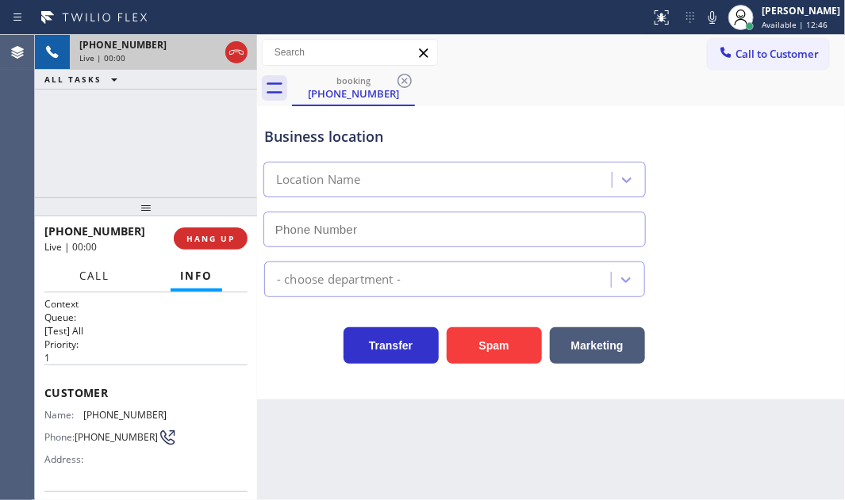
type input "[PHONE_NUMBER]"
click at [92, 278] on span "Call" at bounding box center [94, 276] width 30 height 14
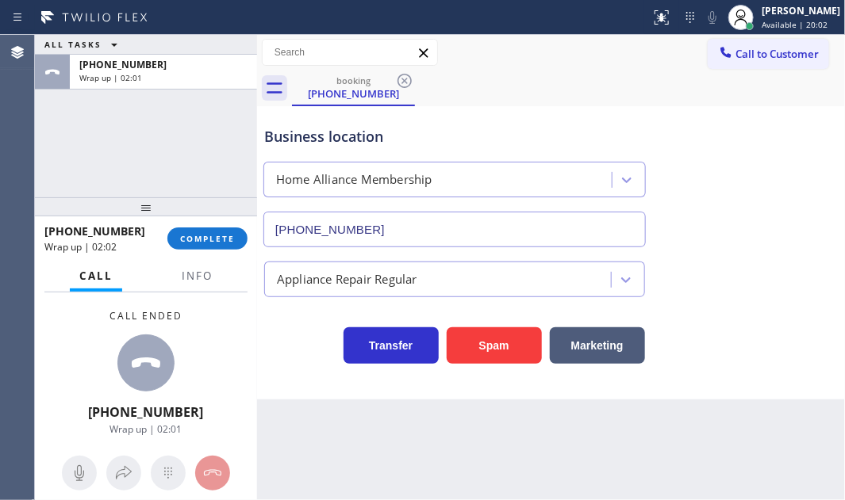
click at [209, 232] on button "COMPLETE" at bounding box center [207, 239] width 80 height 22
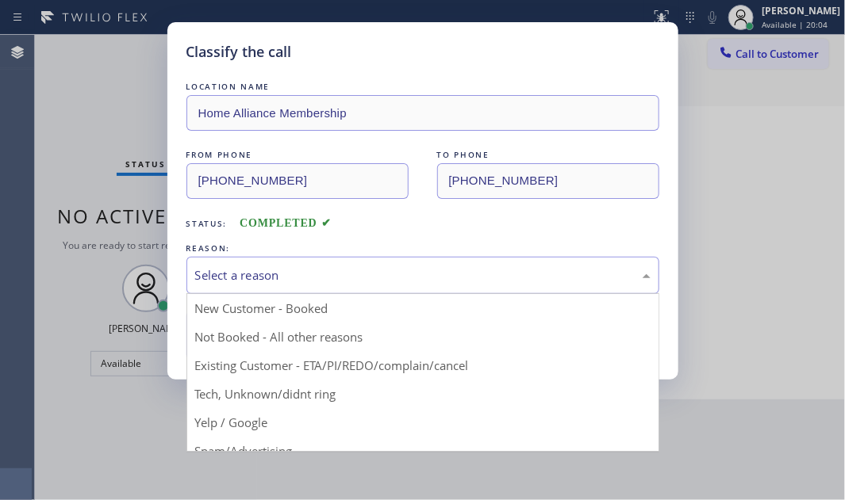
click at [378, 286] on div "Select a reason" at bounding box center [422, 275] width 473 height 37
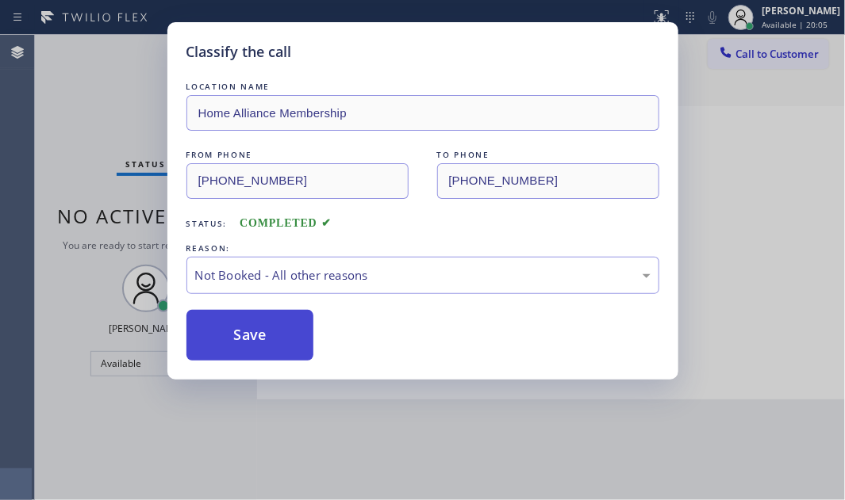
click at [240, 327] on button "Save" at bounding box center [250, 335] width 128 height 51
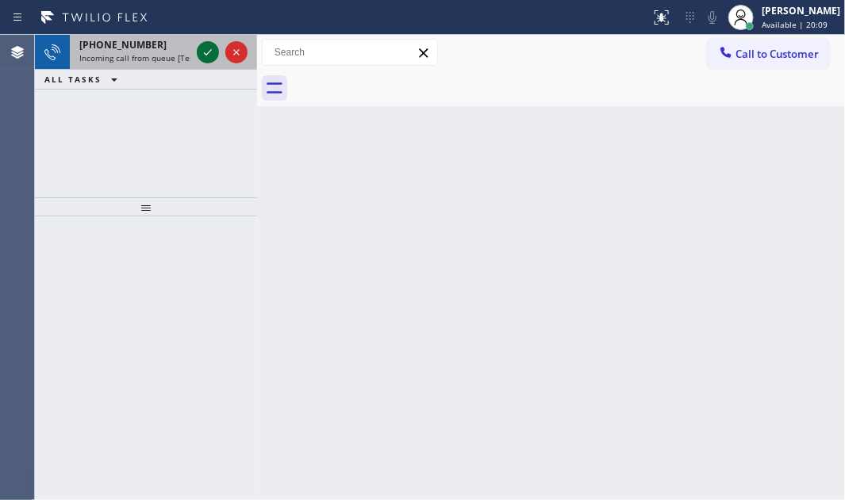
click at [212, 54] on icon at bounding box center [207, 52] width 19 height 19
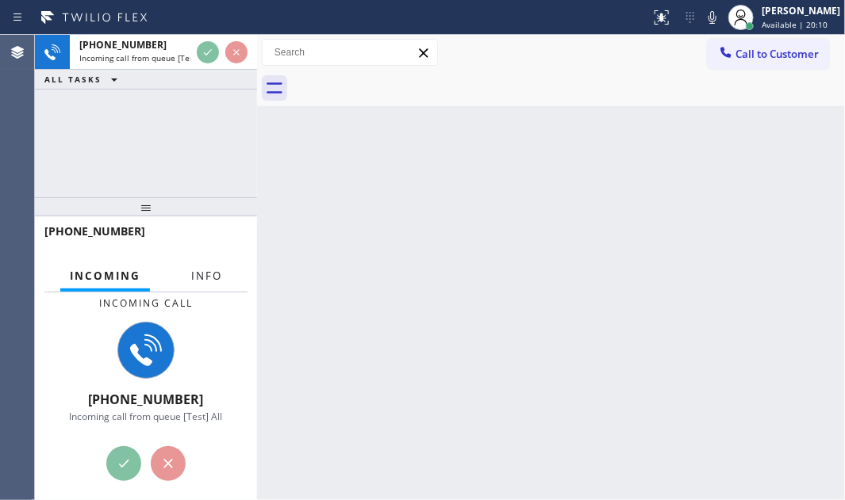
click at [195, 275] on span "Info" at bounding box center [206, 276] width 31 height 14
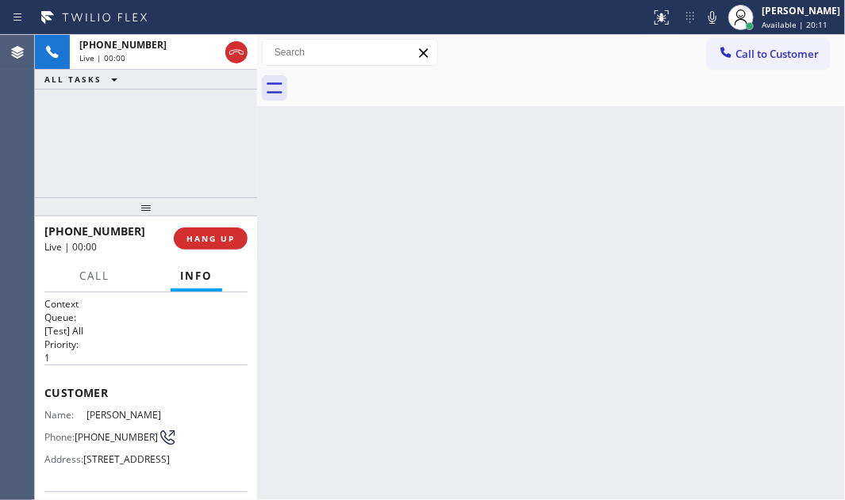
scroll to position [144, 0]
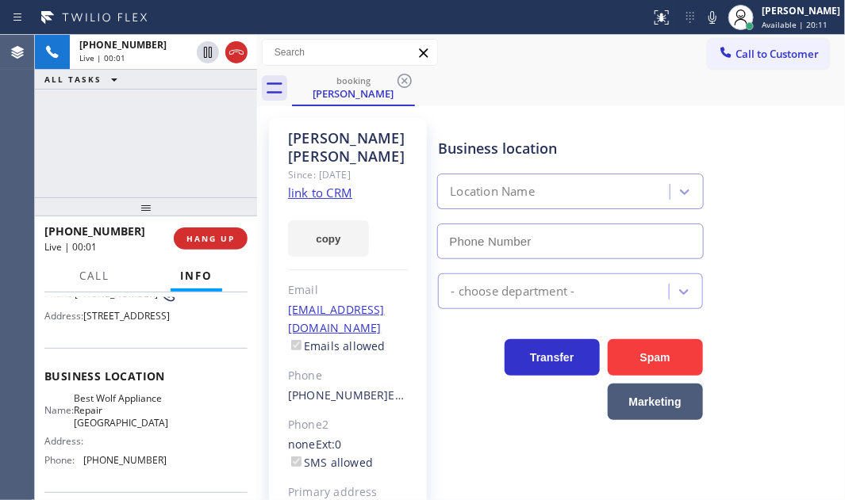
type input "[PHONE_NUMBER]"
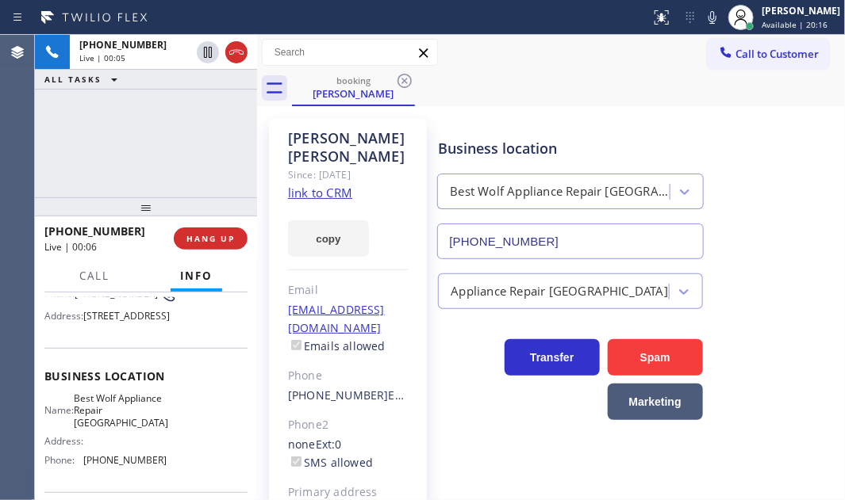
click at [319, 190] on link "link to CRM" at bounding box center [320, 193] width 64 height 16
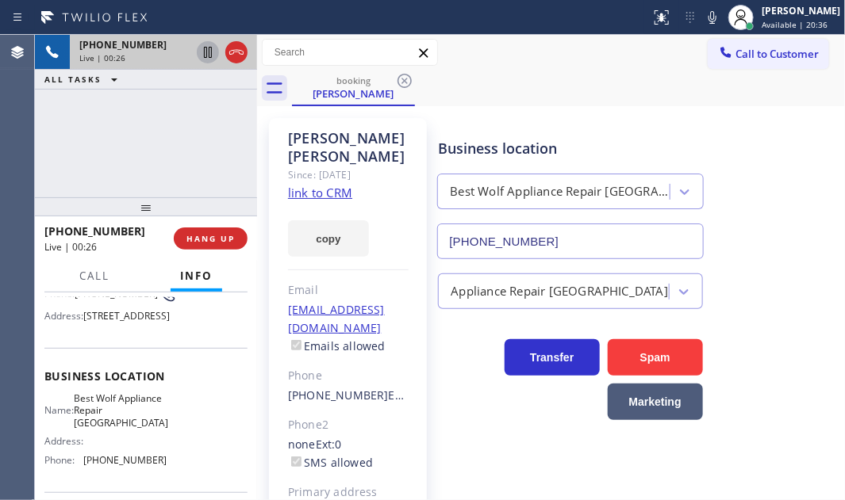
click at [205, 56] on icon at bounding box center [207, 52] width 19 height 19
click at [205, 48] on icon at bounding box center [207, 52] width 11 height 11
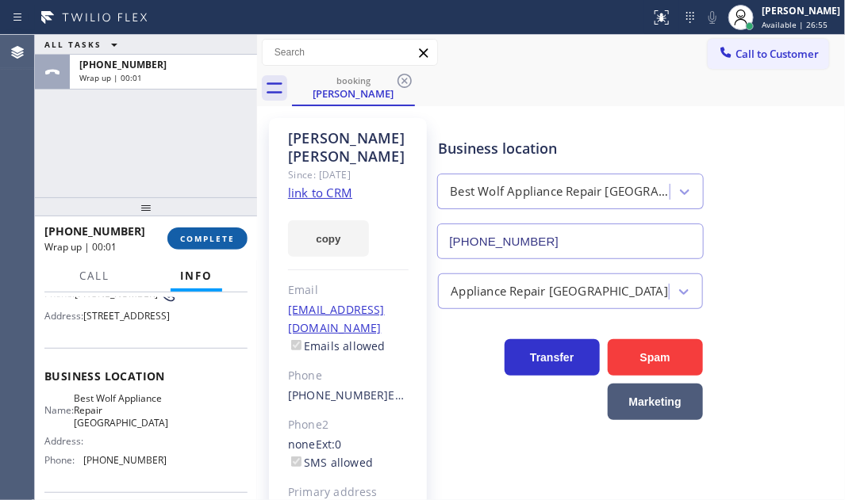
click at [206, 231] on button "COMPLETE" at bounding box center [207, 239] width 80 height 22
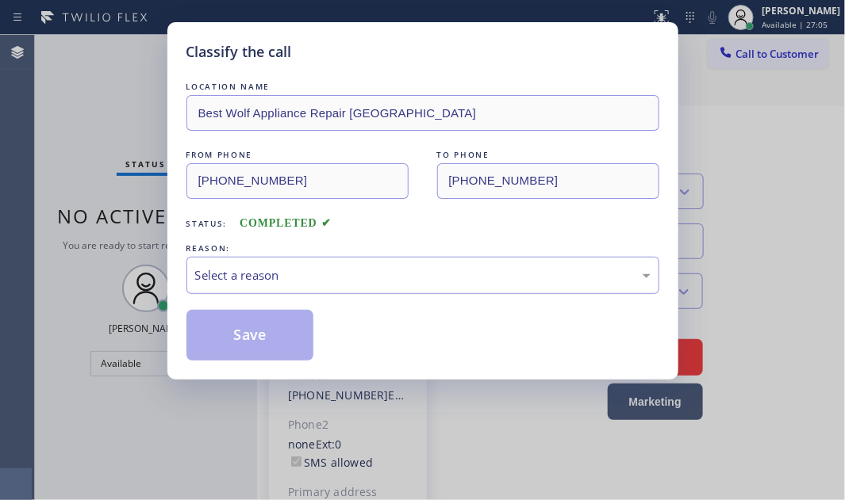
drag, startPoint x: 343, startPoint y: 270, endPoint x: 333, endPoint y: 286, distance: 18.3
click at [341, 274] on div "Select a reason" at bounding box center [422, 276] width 455 height 18
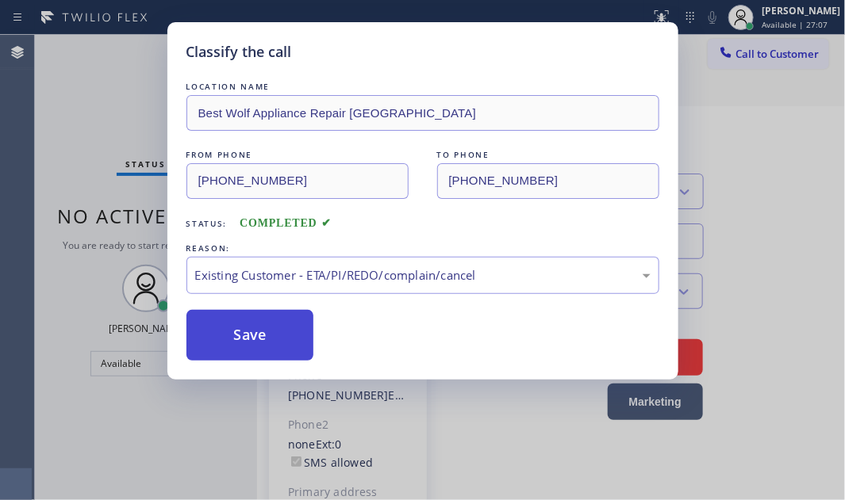
click at [230, 336] on button "Save" at bounding box center [250, 335] width 128 height 51
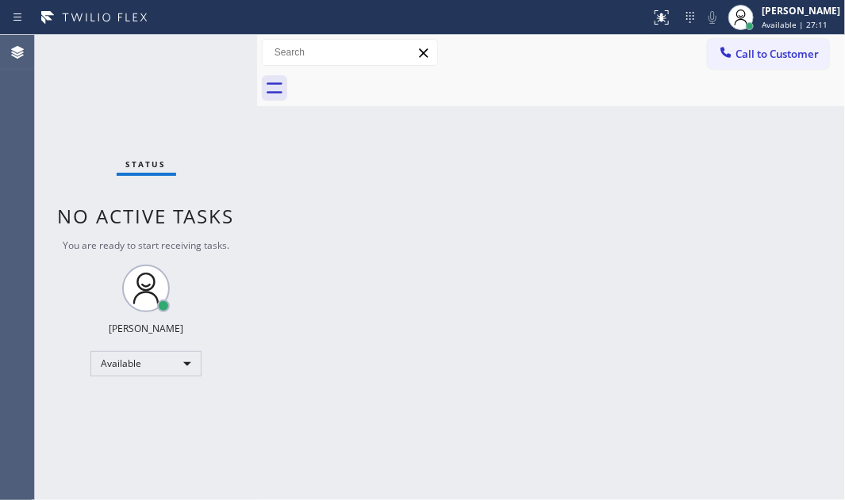
click at [621, 171] on div "Back to Dashboard Change Sender ID Customers Technicians Select a contact Outbo…" at bounding box center [551, 268] width 588 height 466
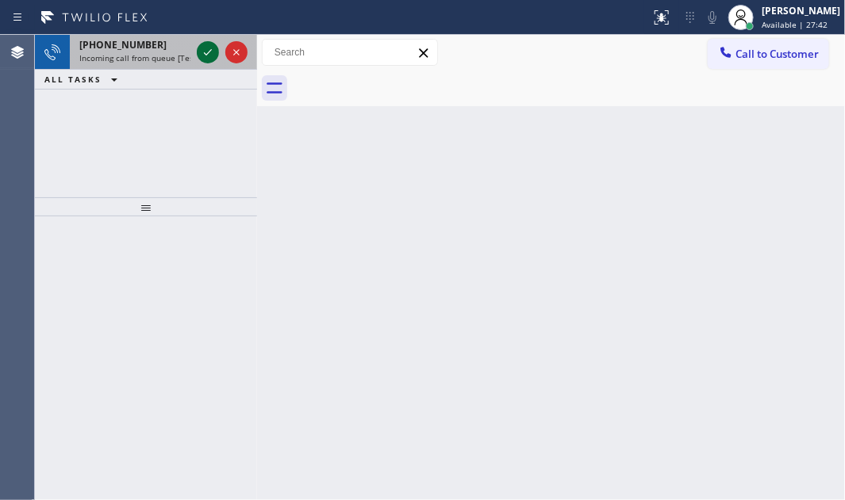
click at [201, 45] on icon at bounding box center [207, 52] width 19 height 19
click at [209, 54] on icon at bounding box center [207, 52] width 19 height 19
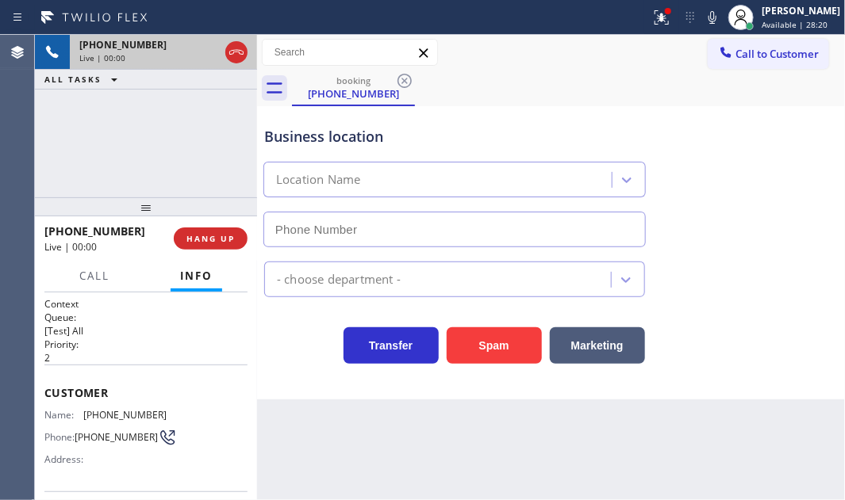
type input "[PHONE_NUMBER]"
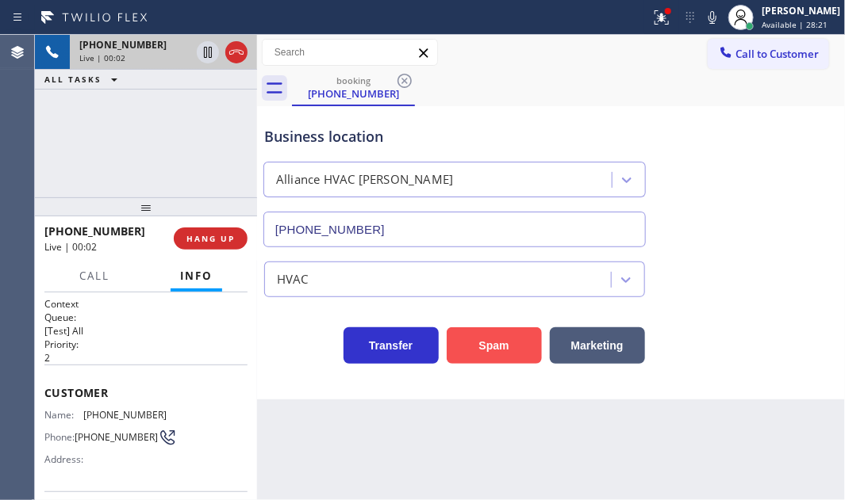
click at [489, 341] on button "Spam" at bounding box center [494, 346] width 95 height 36
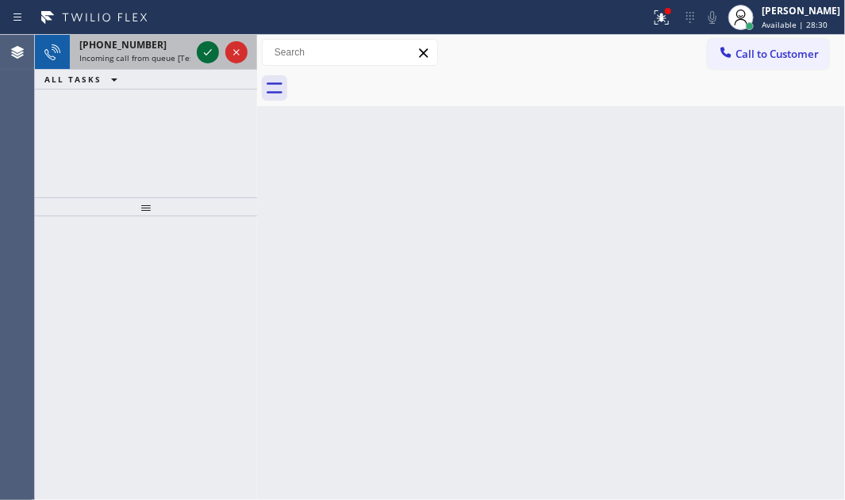
click at [206, 52] on icon at bounding box center [207, 52] width 19 height 19
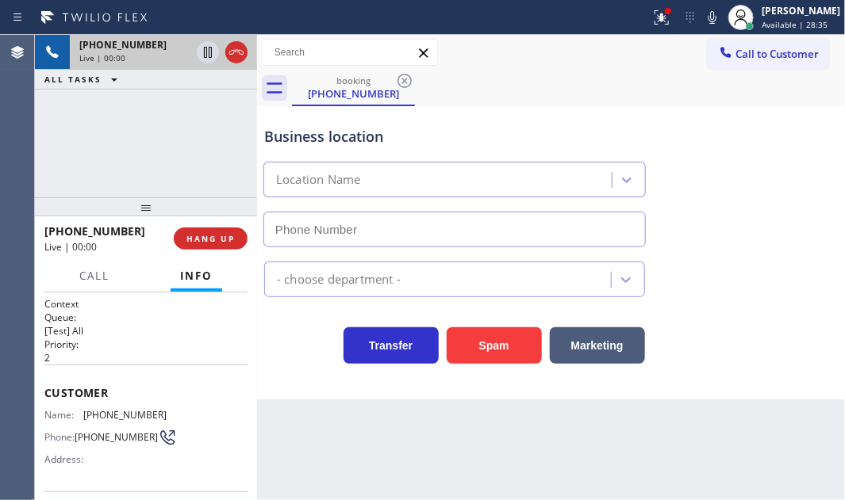
type input "[PHONE_NUMBER]"
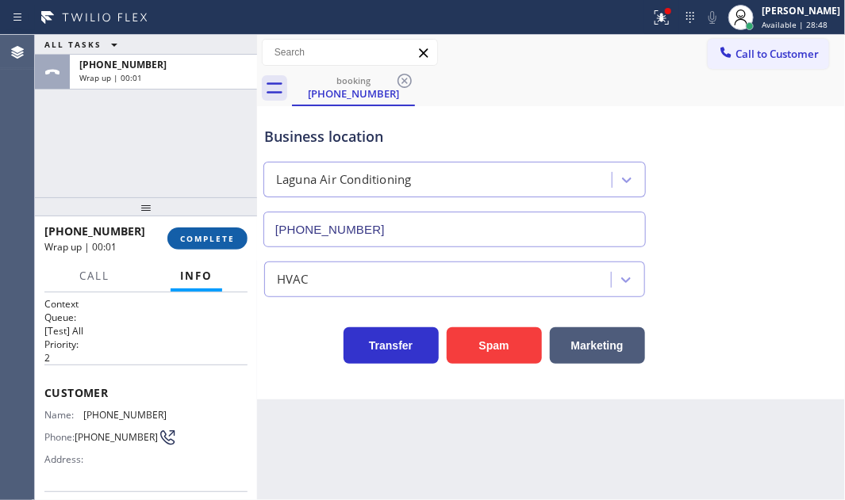
click at [201, 238] on span "COMPLETE" at bounding box center [207, 238] width 55 height 11
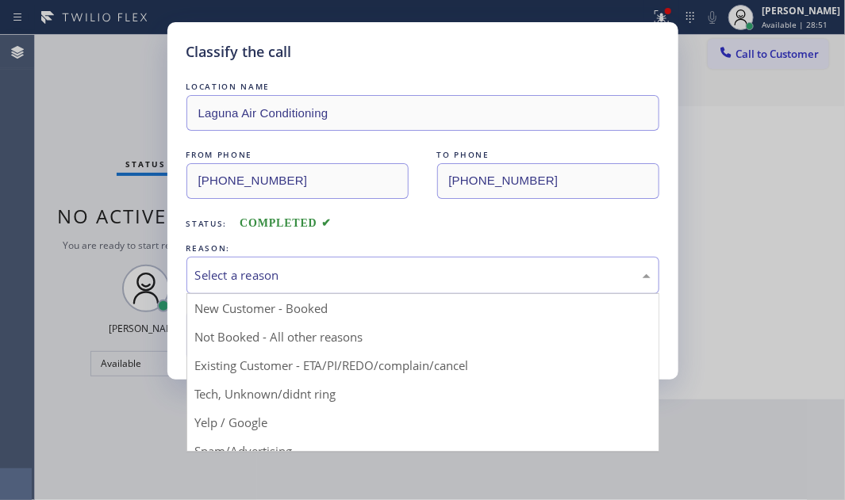
click at [380, 274] on div "Select a reason" at bounding box center [422, 276] width 455 height 18
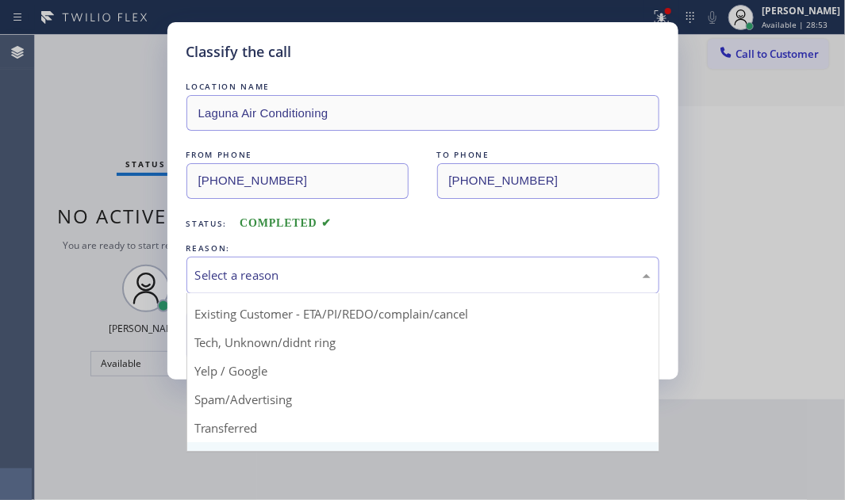
scroll to position [105, 0]
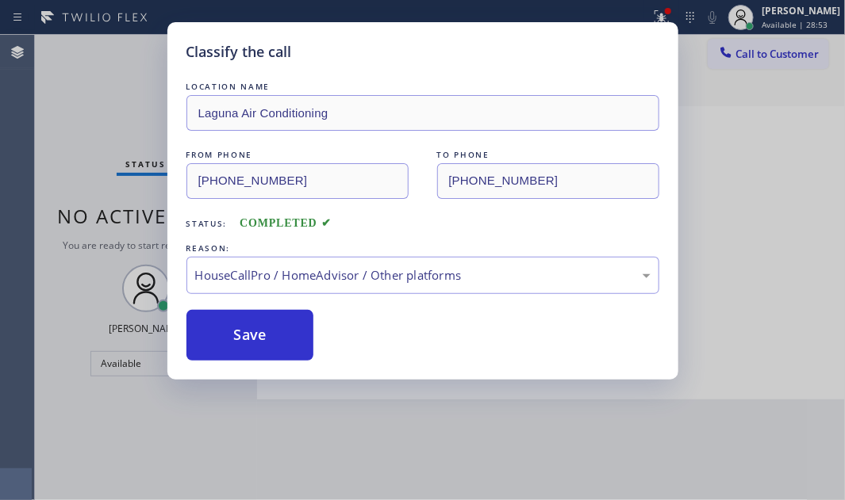
drag, startPoint x: 284, startPoint y: 402, endPoint x: 233, endPoint y: 380, distance: 55.4
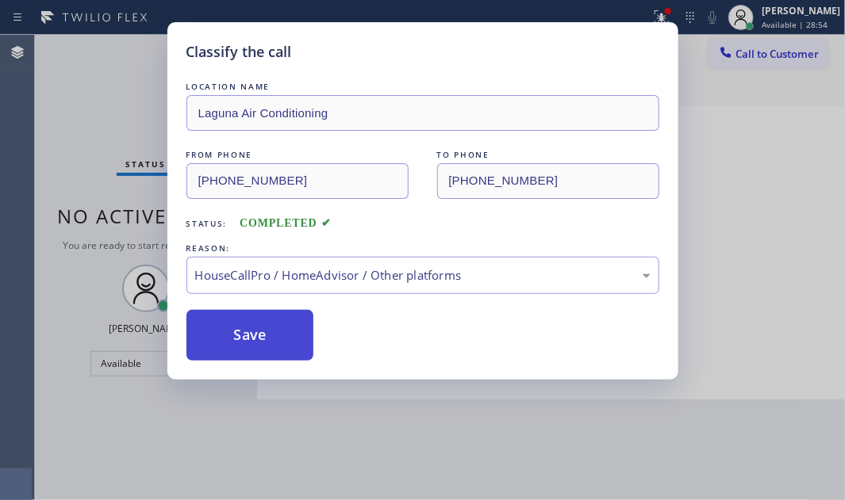
click at [234, 333] on button "Save" at bounding box center [250, 335] width 128 height 51
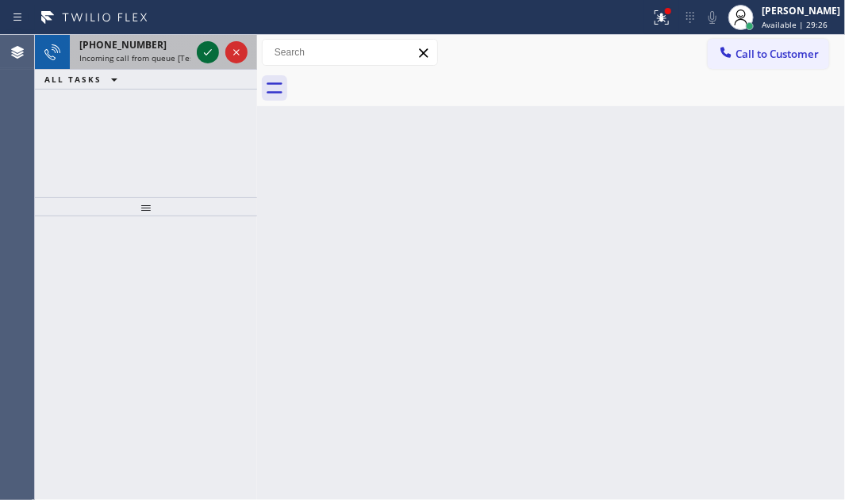
click at [205, 52] on icon at bounding box center [207, 52] width 19 height 19
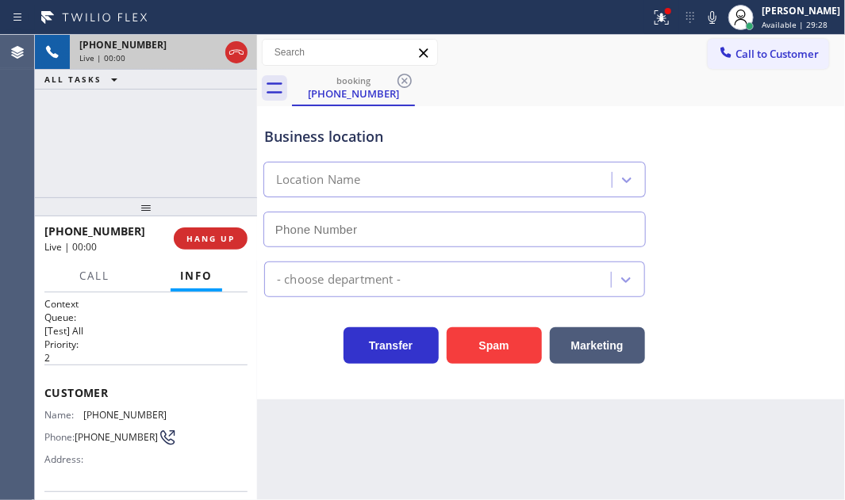
type input "[PHONE_NUMBER]"
click at [129, 109] on div "[PHONE_NUMBER] Live | 00:10 ALL TASKS ALL TASKS ACTIVE TASKS TASKS IN WRAP UP" at bounding box center [146, 116] width 222 height 163
click at [209, 238] on span "HANG UP" at bounding box center [210, 238] width 48 height 11
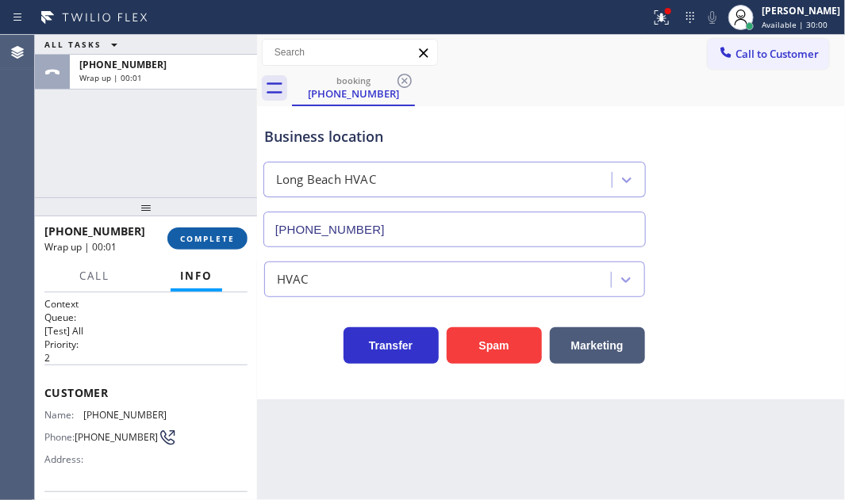
click at [206, 246] on button "COMPLETE" at bounding box center [207, 239] width 80 height 22
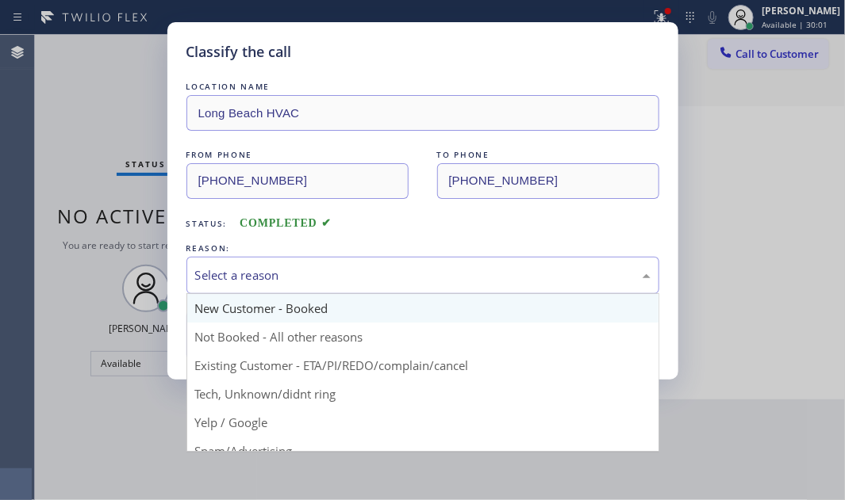
drag, startPoint x: 484, startPoint y: 273, endPoint x: 450, endPoint y: 301, distance: 44.5
click at [484, 273] on div "Select a reason" at bounding box center [422, 276] width 455 height 18
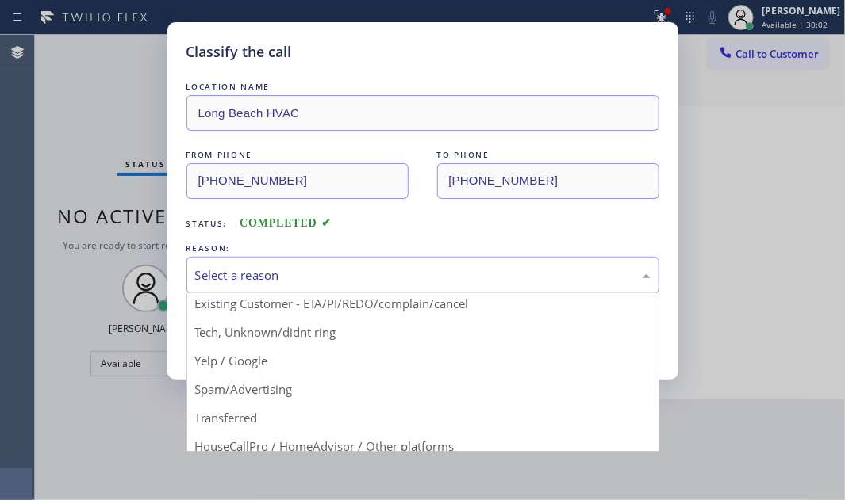
scroll to position [105, 0]
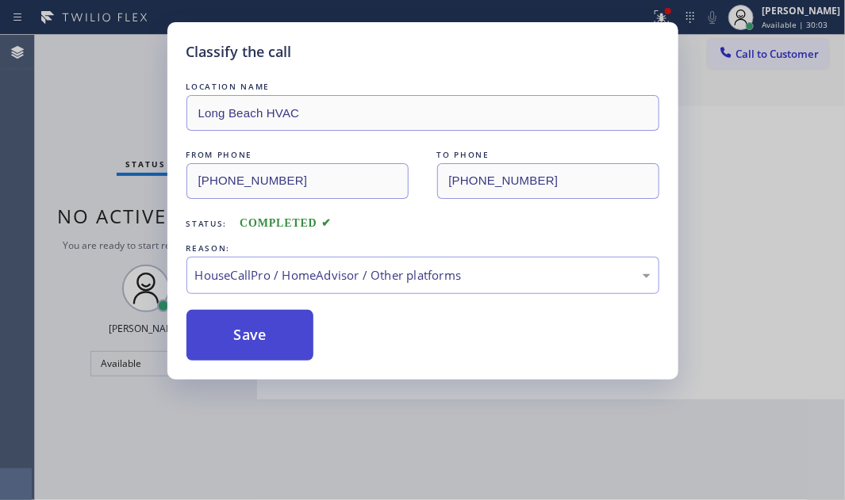
click at [253, 339] on button "Save" at bounding box center [250, 335] width 128 height 51
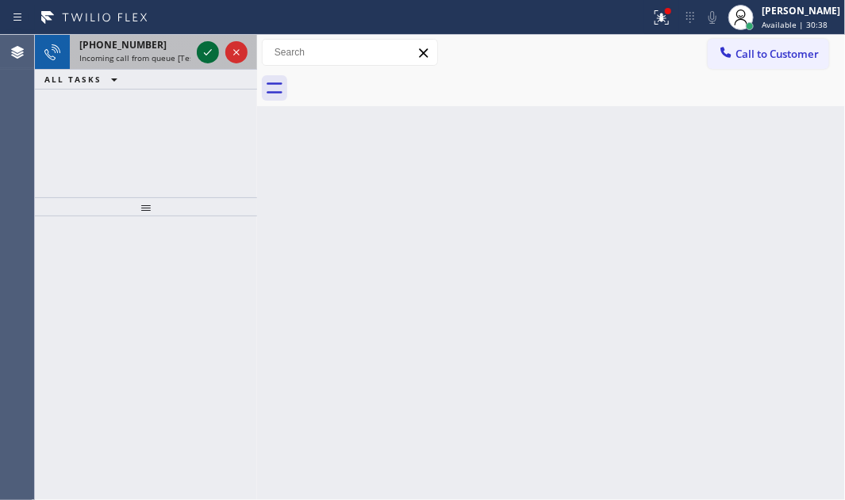
click at [206, 52] on icon at bounding box center [207, 52] width 19 height 19
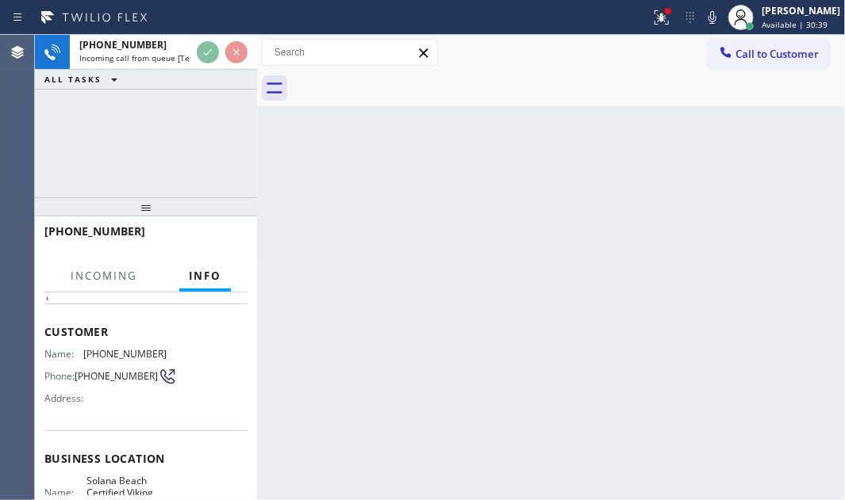
scroll to position [144, 0]
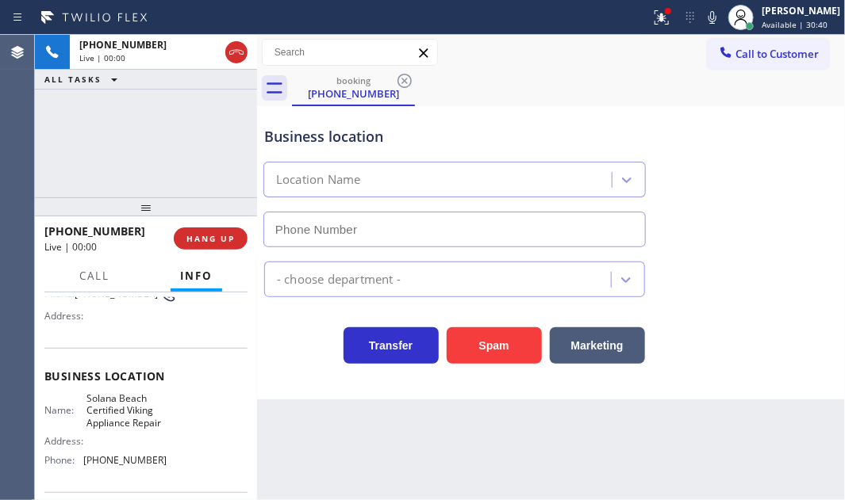
type input "[PHONE_NUMBER]"
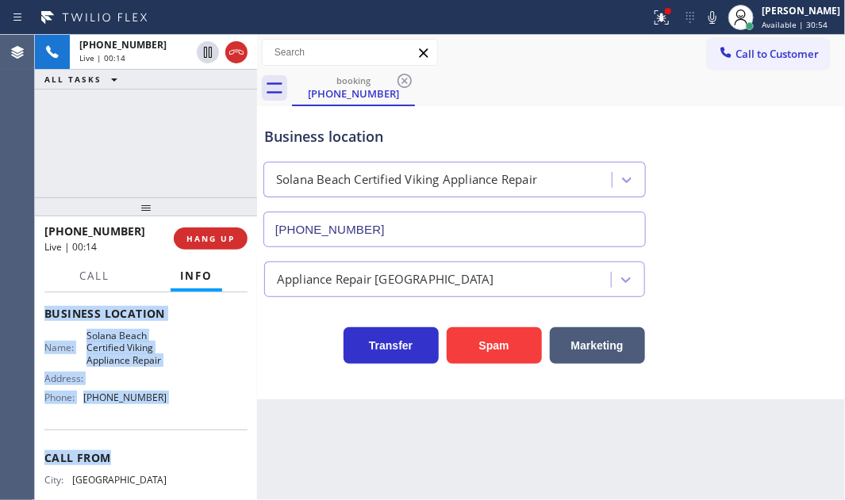
scroll to position [216, 0]
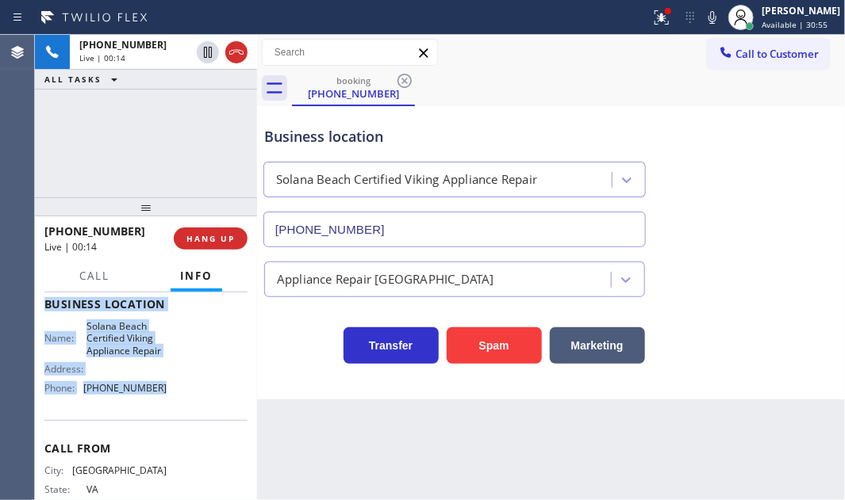
drag, startPoint x: 44, startPoint y: 317, endPoint x: 187, endPoint y: 405, distance: 167.3
click at [187, 405] on div "Context Queue: [Test] All Priority: 1 Customer Name: [PHONE_NUMBER] Phone: [PHO…" at bounding box center [145, 311] width 203 height 459
copy div "Customer Name: [PHONE_NUMBER] Phone: [PHONE_NUMBER] Address: Business location …"
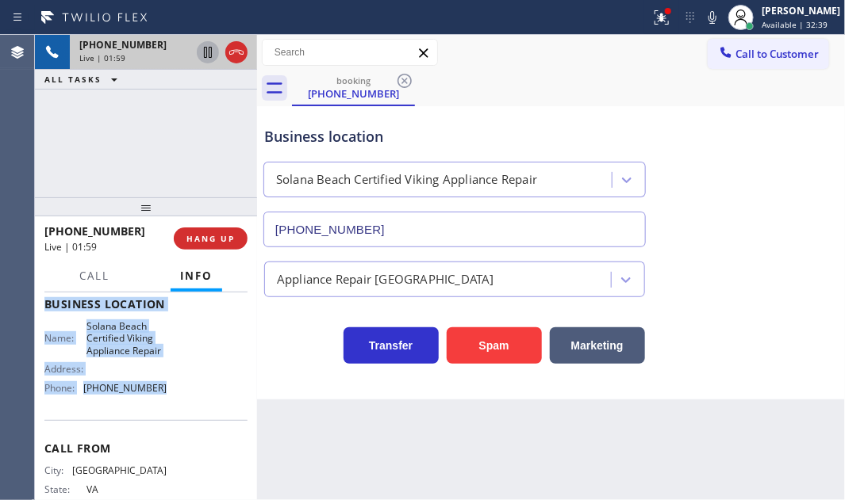
click at [209, 52] on icon at bounding box center [208, 52] width 8 height 11
click at [203, 51] on icon at bounding box center [207, 52] width 19 height 19
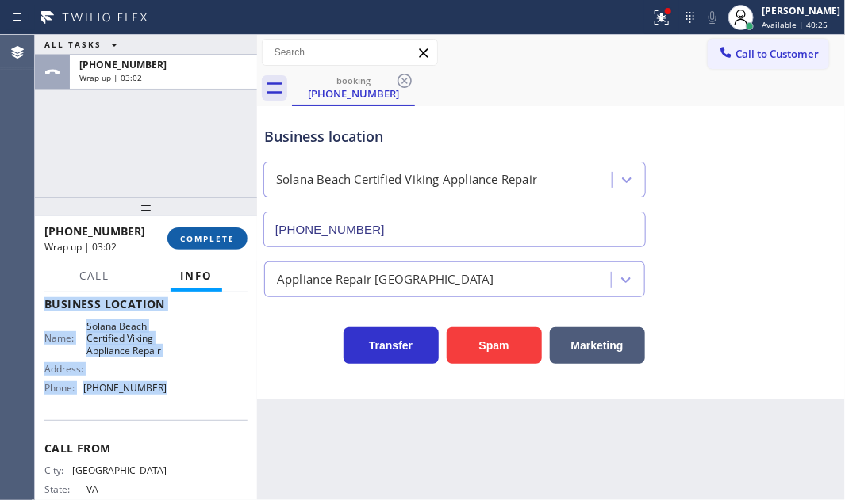
click at [198, 240] on span "COMPLETE" at bounding box center [207, 238] width 55 height 11
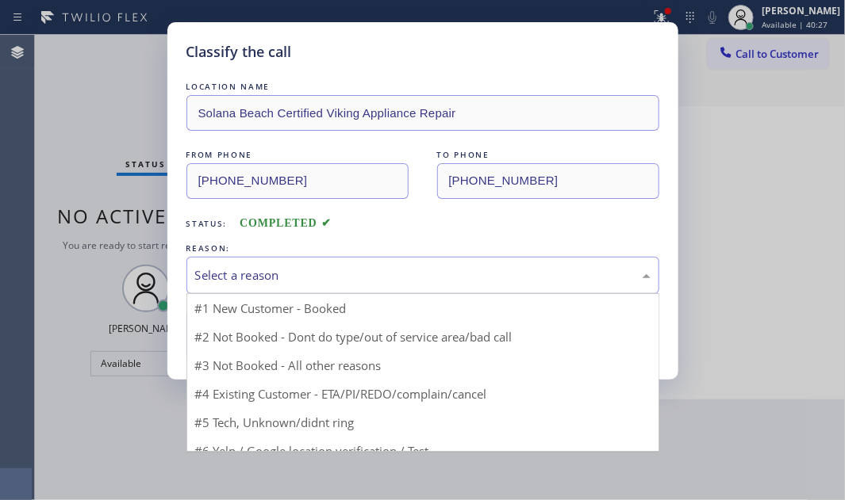
drag, startPoint x: 301, startPoint y: 270, endPoint x: 294, endPoint y: 287, distance: 18.9
click at [301, 270] on div "Select a reason" at bounding box center [422, 276] width 455 height 18
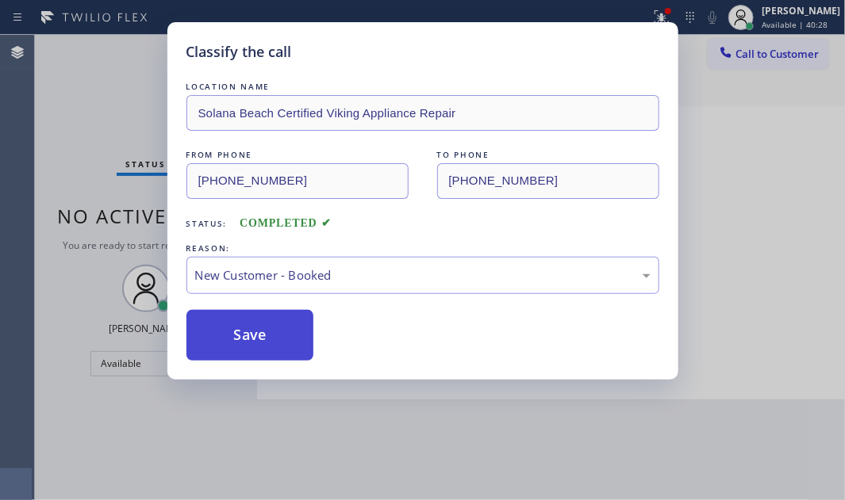
click at [216, 341] on button "Save" at bounding box center [250, 335] width 128 height 51
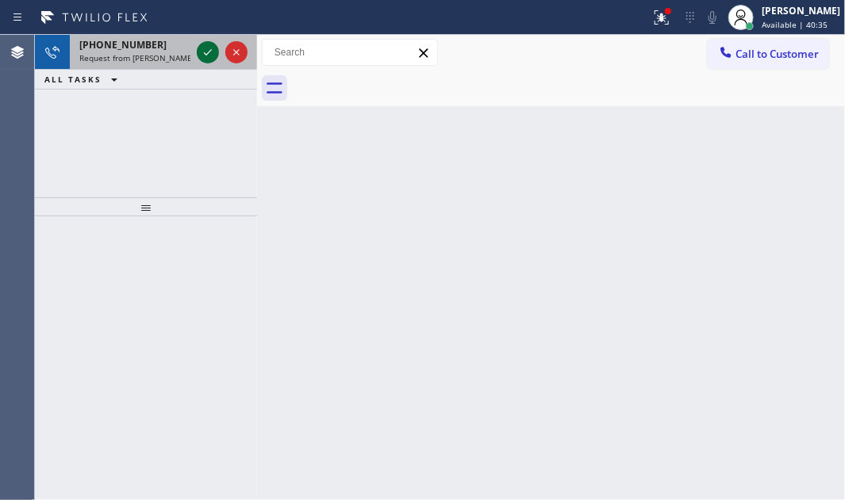
click at [212, 53] on icon at bounding box center [207, 52] width 19 height 19
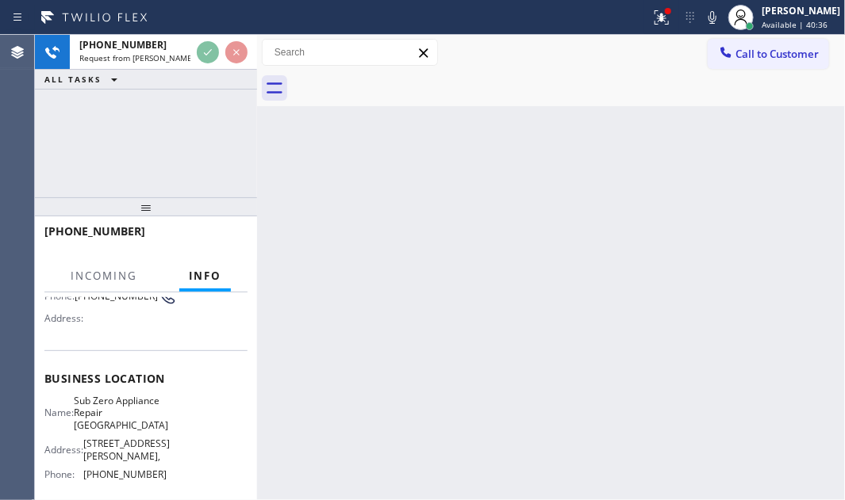
scroll to position [144, 0]
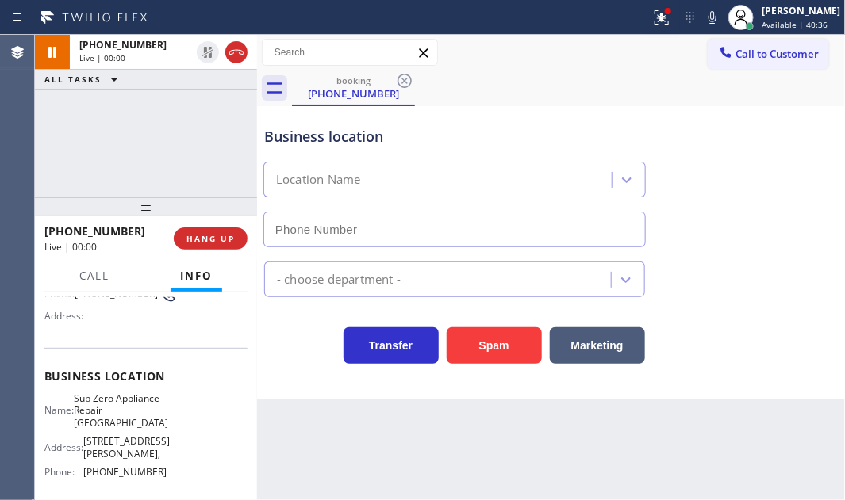
type input "[PHONE_NUMBER]"
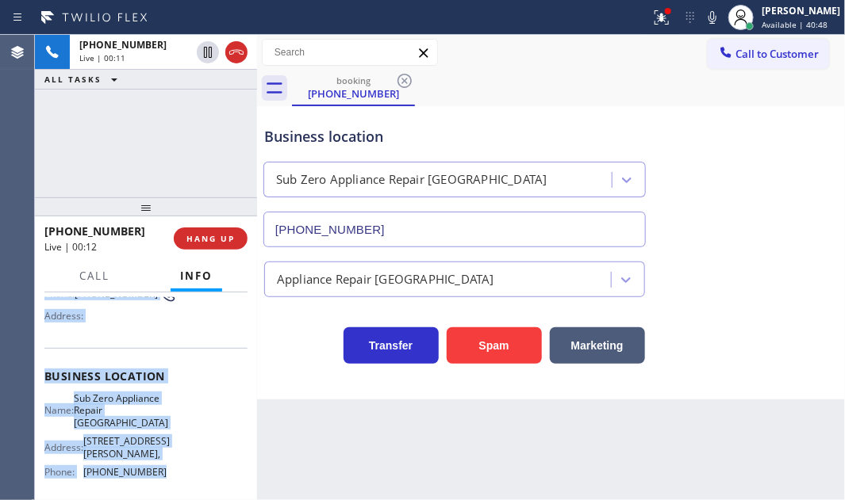
drag, startPoint x: 44, startPoint y: 388, endPoint x: 174, endPoint y: 462, distance: 148.9
click at [174, 462] on div "Context Queue: [Test] All Priority: 1 Customer Name: [PHONE_NUMBER] Phone: [PHO…" at bounding box center [145, 389] width 203 height 471
copy div "Customer Name: [PHONE_NUMBER] Phone: [PHONE_NUMBER] Address: Business location …"
drag, startPoint x: 206, startPoint y: 52, endPoint x: 579, endPoint y: 153, distance: 386.4
click at [206, 52] on icon at bounding box center [207, 52] width 19 height 19
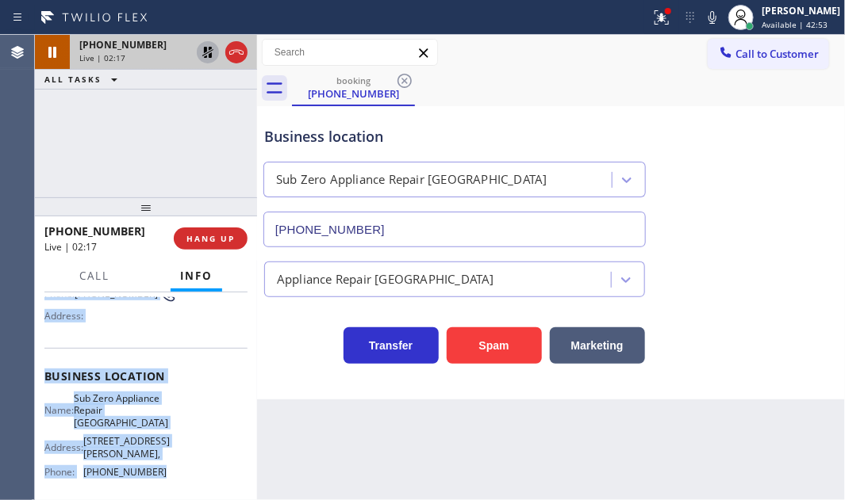
click at [203, 48] on icon at bounding box center [207, 52] width 19 height 19
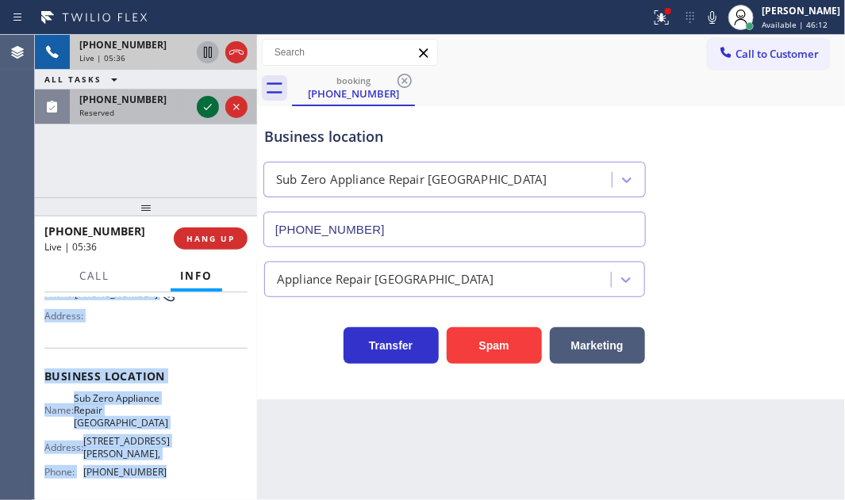
click at [205, 110] on icon at bounding box center [207, 107] width 19 height 19
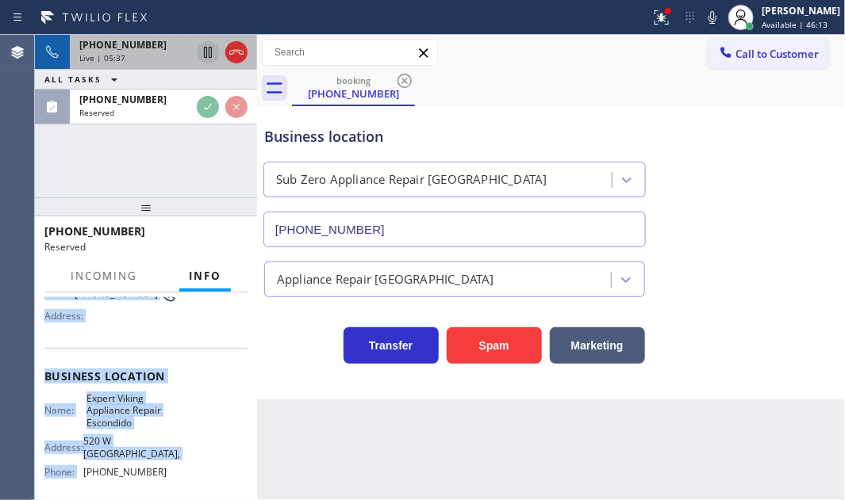
click at [159, 55] on div "Live | 05:37" at bounding box center [134, 57] width 111 height 11
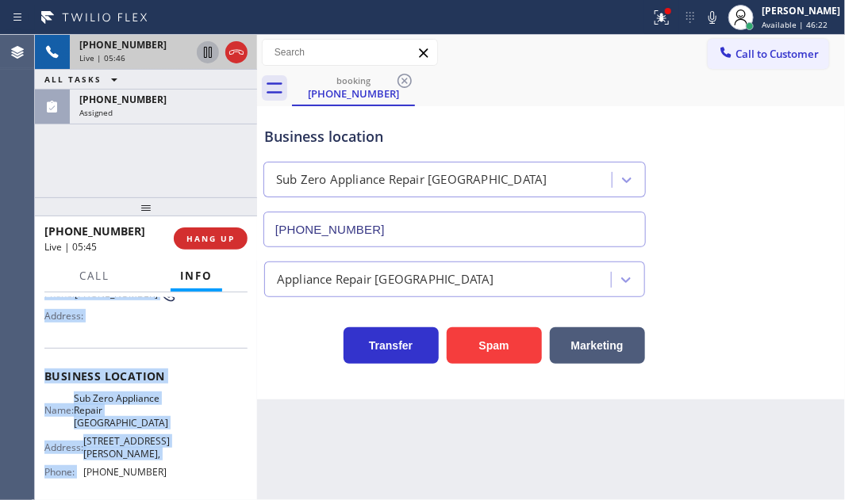
click at [159, 55] on div "Live | 05:46" at bounding box center [134, 57] width 111 height 11
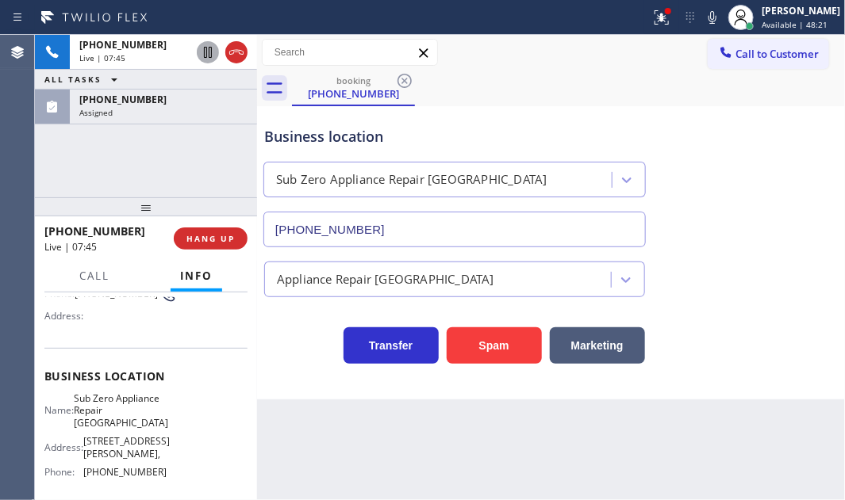
click at [307, 346] on div "Transfer Spam Marketing" at bounding box center [454, 342] width 387 height 44
click at [703, 20] on icon at bounding box center [712, 17] width 19 height 19
click at [703, 16] on icon at bounding box center [712, 17] width 19 height 19
click at [654, 19] on icon at bounding box center [659, 15] width 10 height 11
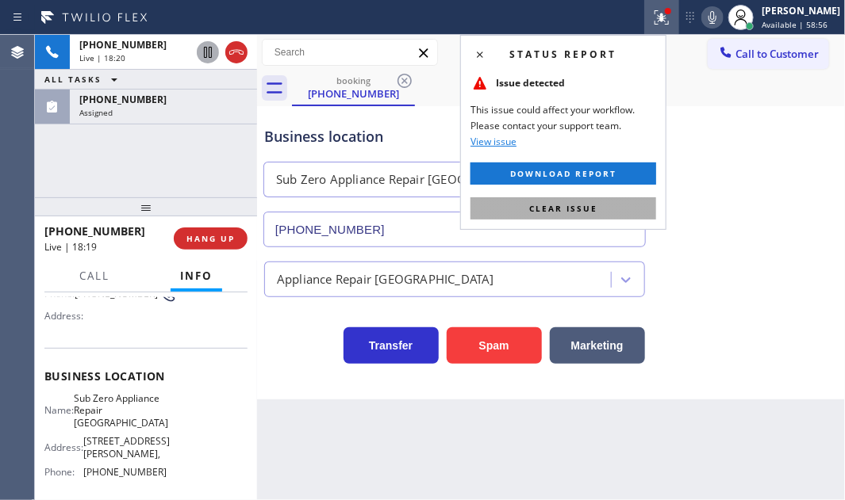
click at [612, 205] on button "Clear issue" at bounding box center [563, 209] width 186 height 22
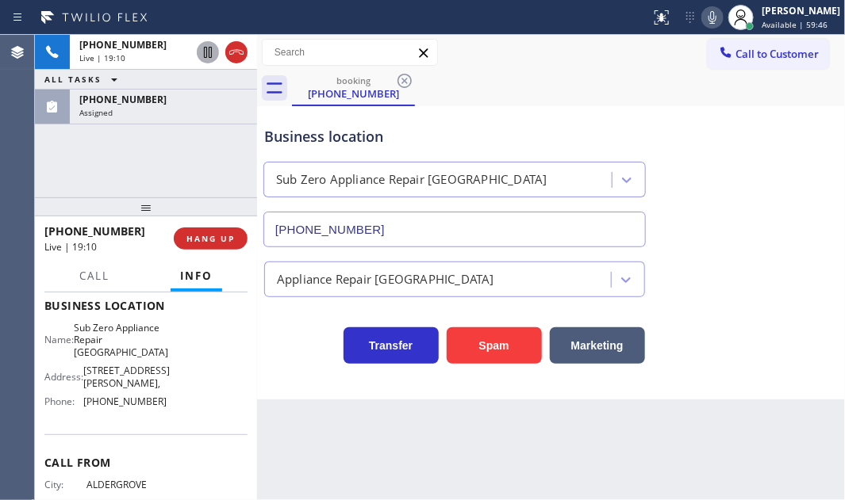
scroll to position [119, 0]
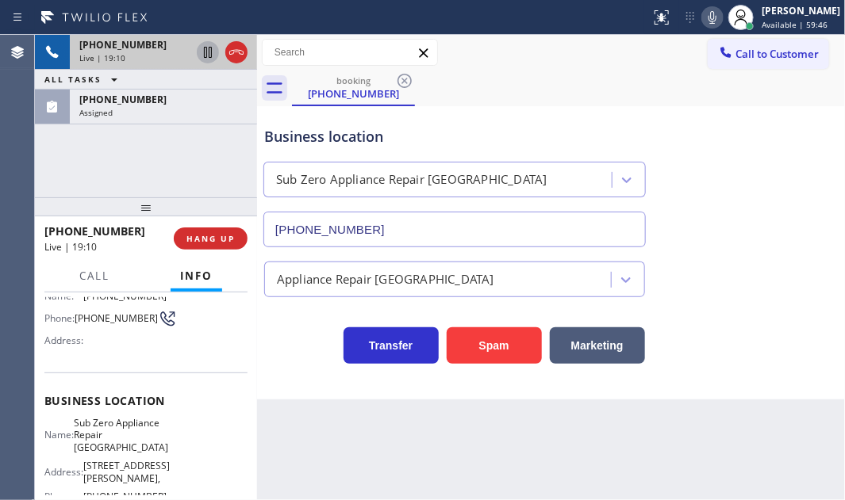
click at [151, 52] on div "Live | 19:10" at bounding box center [134, 57] width 111 height 11
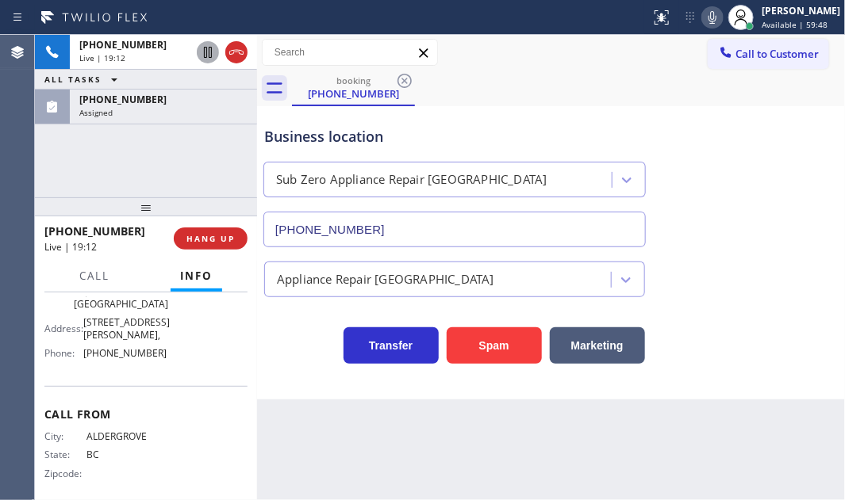
scroll to position [263, 0]
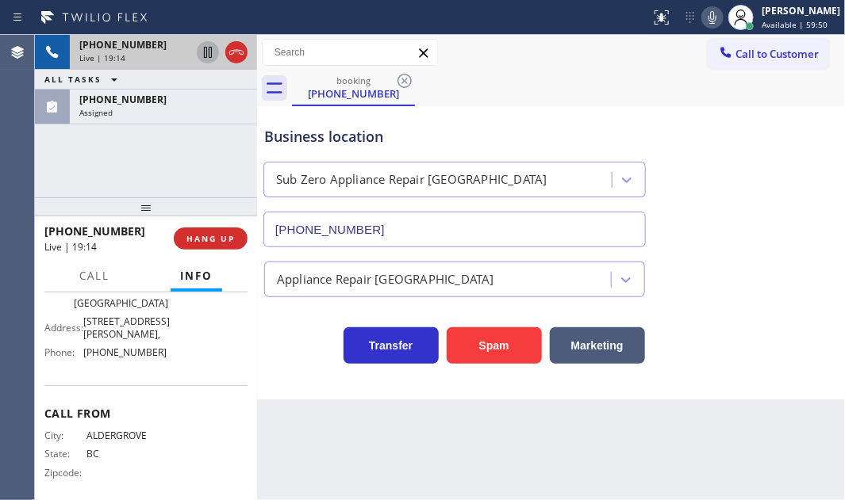
click at [153, 56] on div "Live | 19:14" at bounding box center [134, 57] width 111 height 11
click at [151, 56] on div "Live | 19:16" at bounding box center [134, 57] width 111 height 11
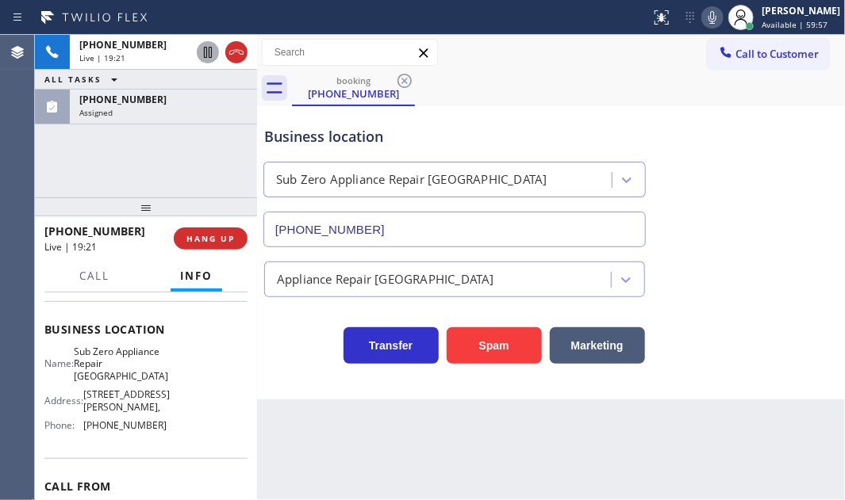
scroll to position [216, 0]
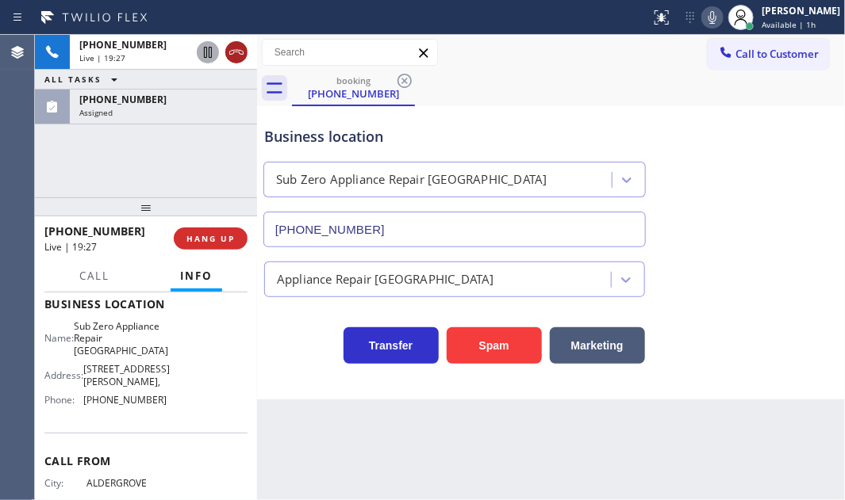
click at [231, 57] on icon at bounding box center [236, 52] width 19 height 19
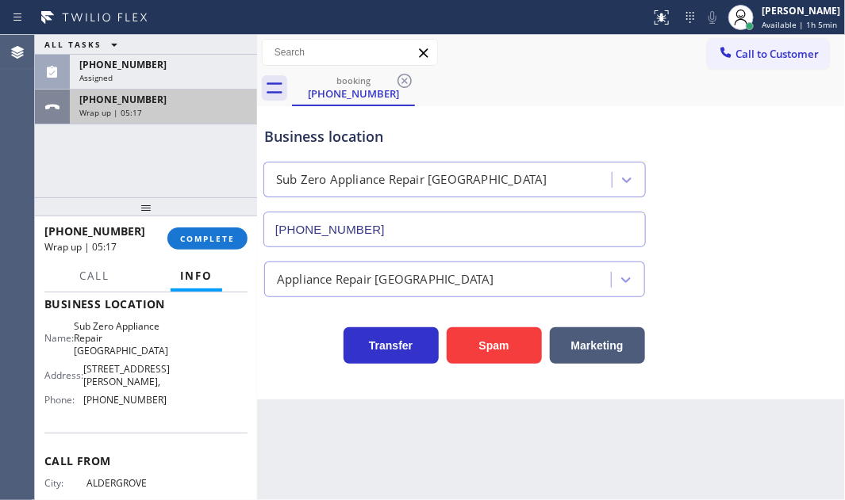
click at [178, 109] on div "Wrap up | 05:17" at bounding box center [163, 112] width 168 height 11
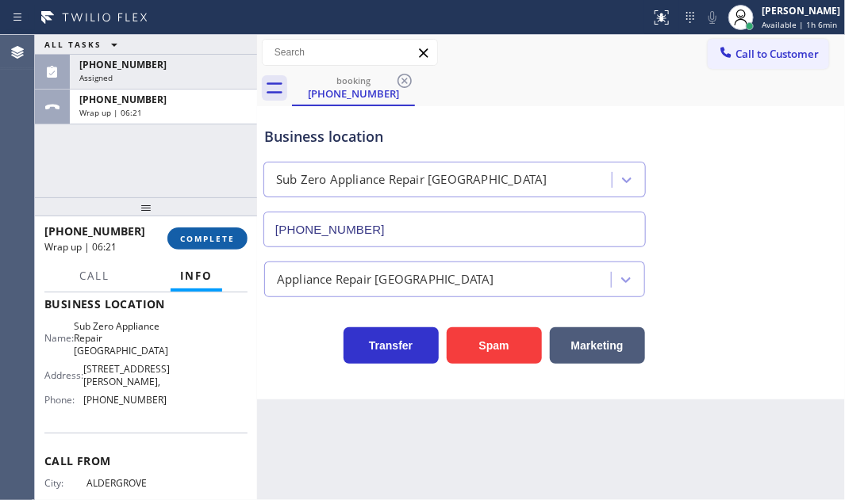
click at [204, 235] on span "COMPLETE" at bounding box center [207, 238] width 55 height 11
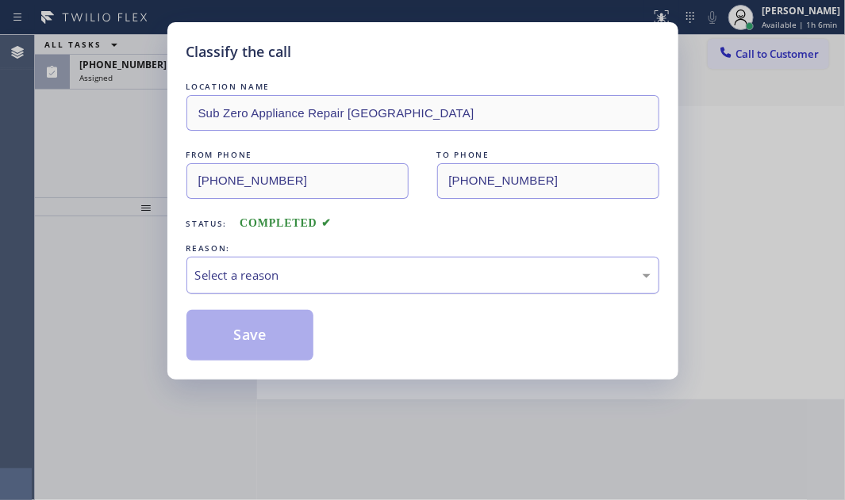
click at [294, 262] on div "Select a reason" at bounding box center [422, 275] width 473 height 37
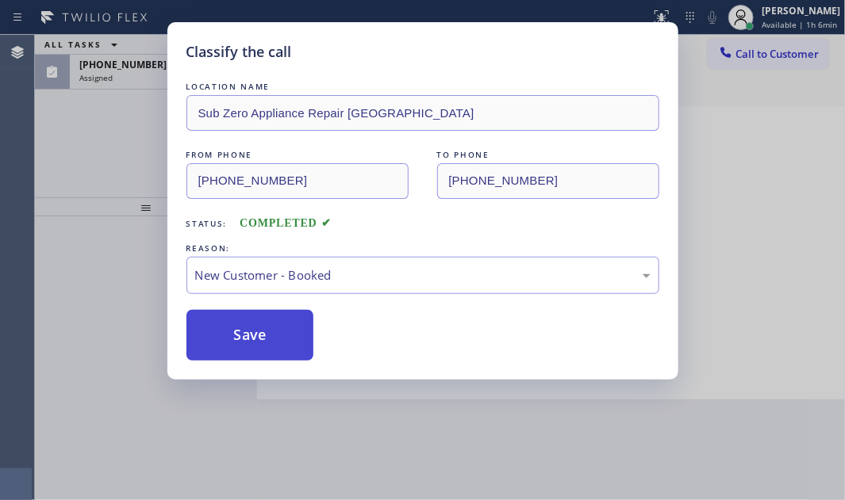
click at [246, 327] on button "Save" at bounding box center [250, 335] width 128 height 51
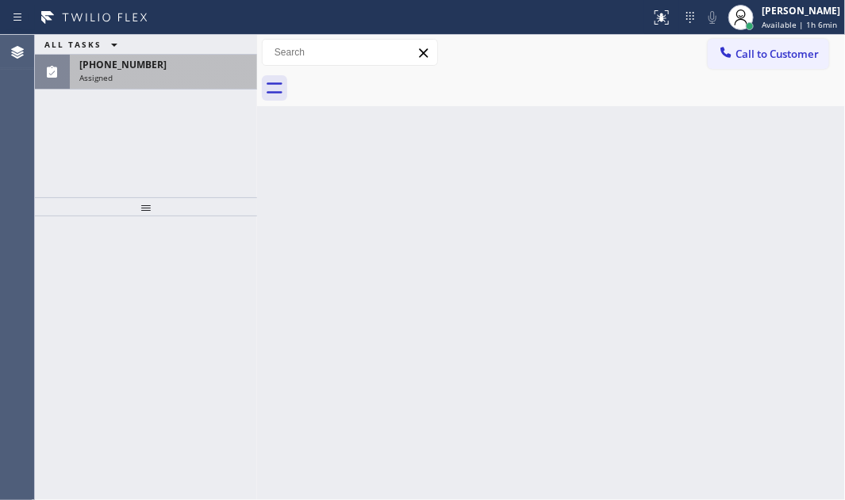
click at [140, 69] on span "[PHONE_NUMBER]" at bounding box center [122, 64] width 87 height 13
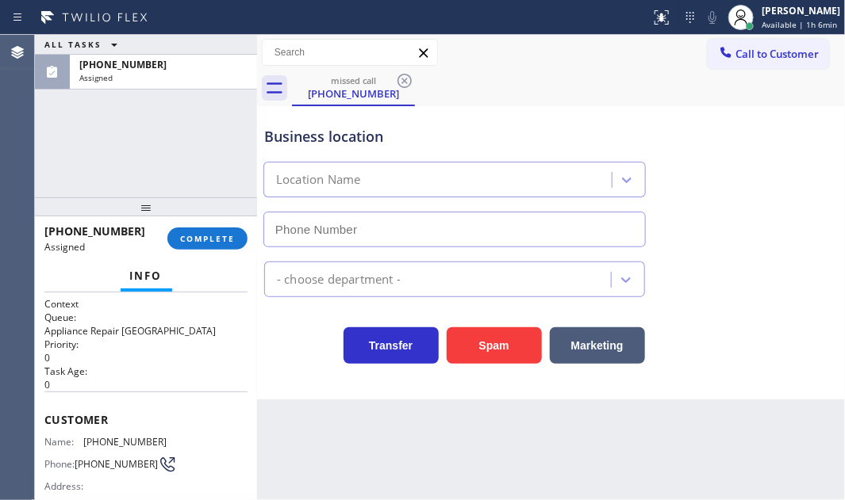
type input "[PHONE_NUMBER]"
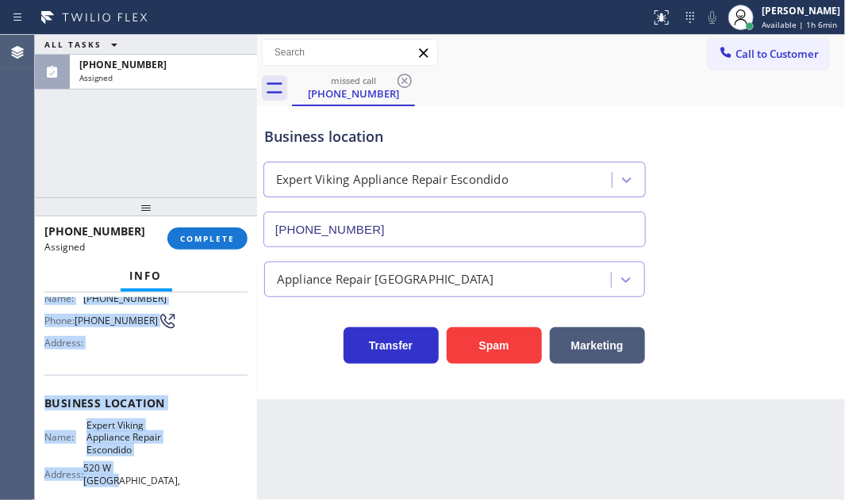
scroll to position [216, 0]
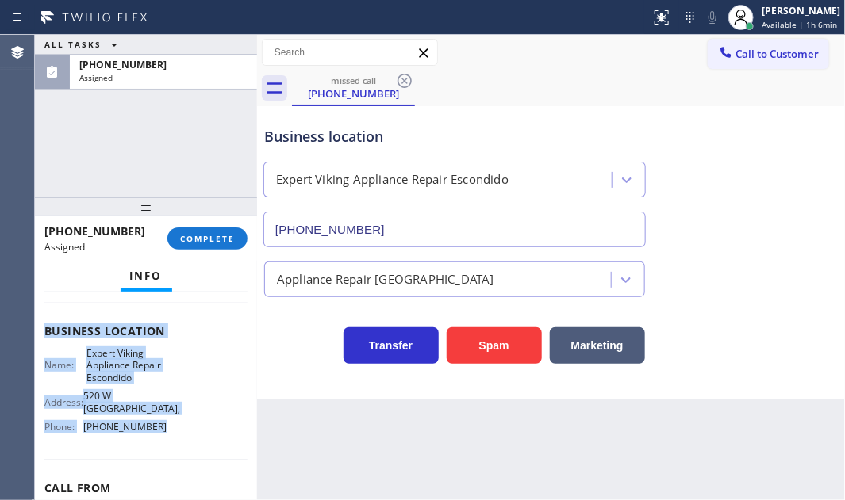
drag, startPoint x: 40, startPoint y: 411, endPoint x: 167, endPoint y: 459, distance: 135.8
click at [167, 459] on div "Context Queue: Appliance Repair High End Priority: 0 Task Age: [DEMOGRAPHIC_DAT…" at bounding box center [146, 397] width 222 height 208
copy div "Customer Name: [PHONE_NUMBER] Phone: [PHONE_NUMBER] Address: Business location …"
click at [204, 234] on span "COMPLETE" at bounding box center [207, 238] width 55 height 11
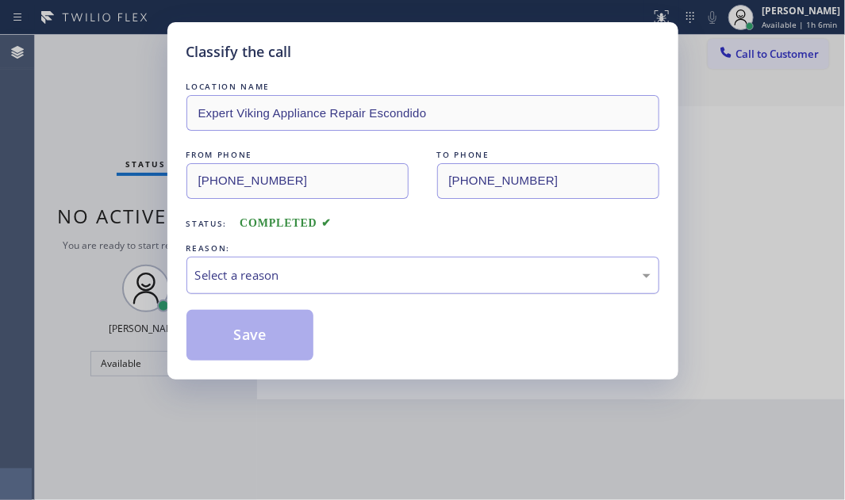
drag, startPoint x: 302, startPoint y: 266, endPoint x: 311, endPoint y: 290, distance: 26.1
click at [301, 268] on div "Select a reason" at bounding box center [422, 276] width 455 height 18
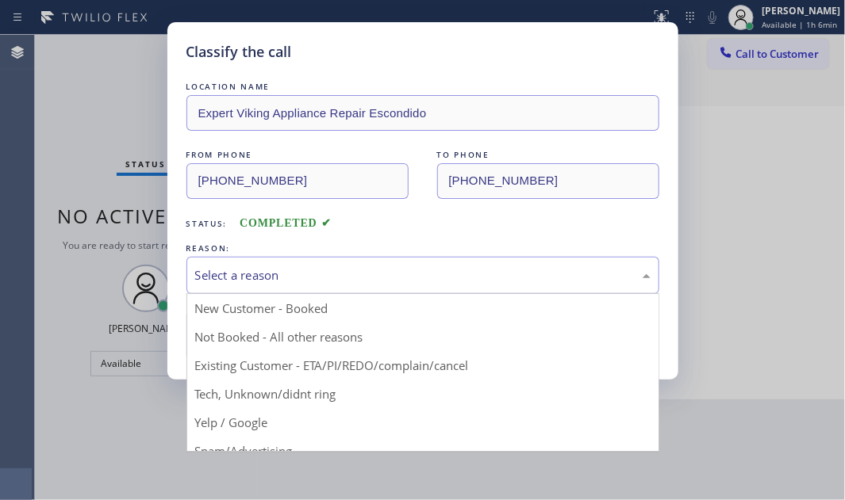
drag, startPoint x: 241, startPoint y: 397, endPoint x: 243, endPoint y: 369, distance: 27.8
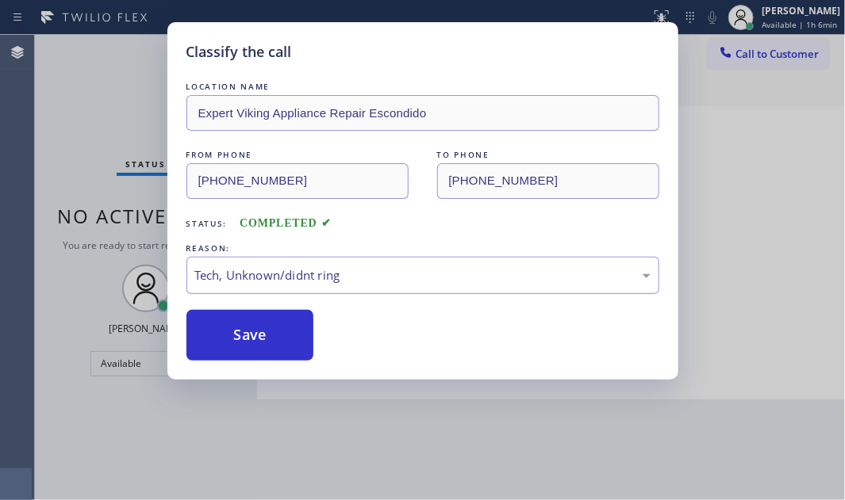
drag, startPoint x: 256, startPoint y: 329, endPoint x: 498, endPoint y: 268, distance: 249.5
click at [297, 319] on button "Save" at bounding box center [250, 335] width 128 height 51
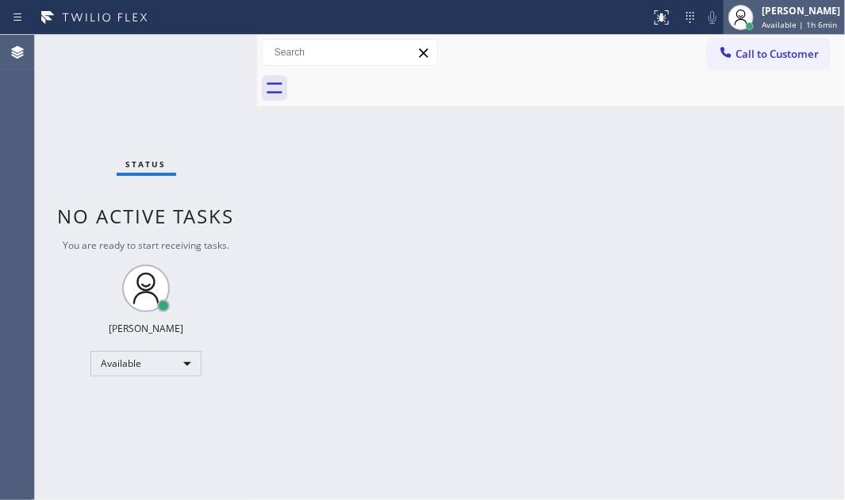
click at [761, 19] on span "Available | 1h 6min" at bounding box center [798, 24] width 75 height 11
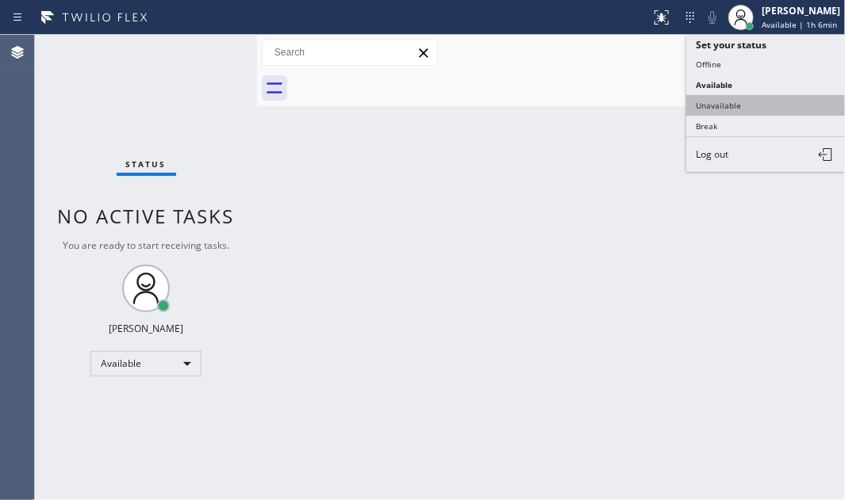
click at [731, 103] on button "Unavailable" at bounding box center [765, 105] width 159 height 21
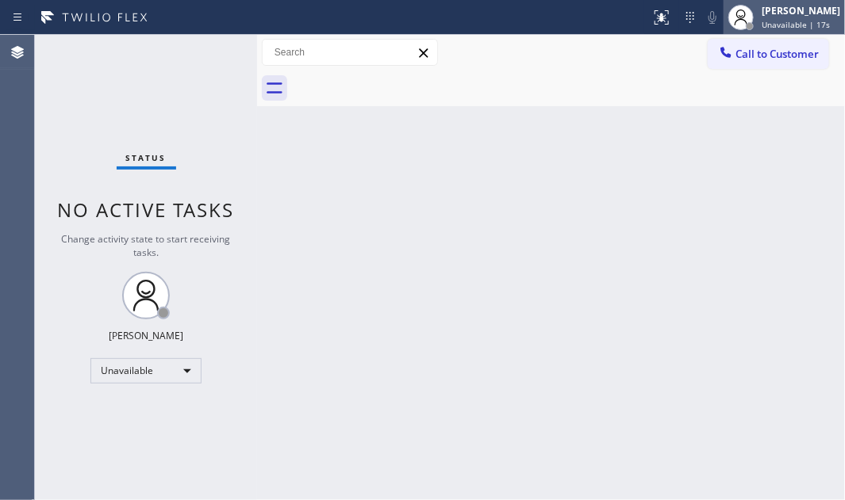
click at [760, 17] on div "[PERSON_NAME] Unavailable | 17s" at bounding box center [801, 17] width 86 height 28
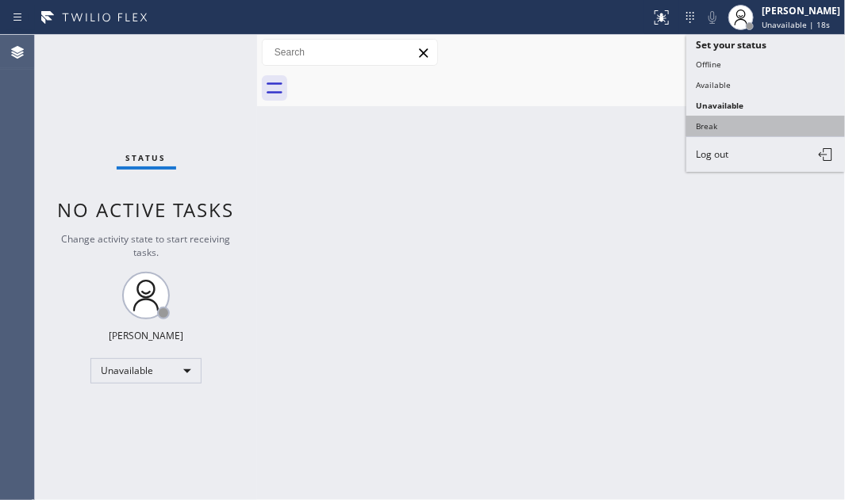
click at [713, 117] on button "Break" at bounding box center [765, 126] width 159 height 21
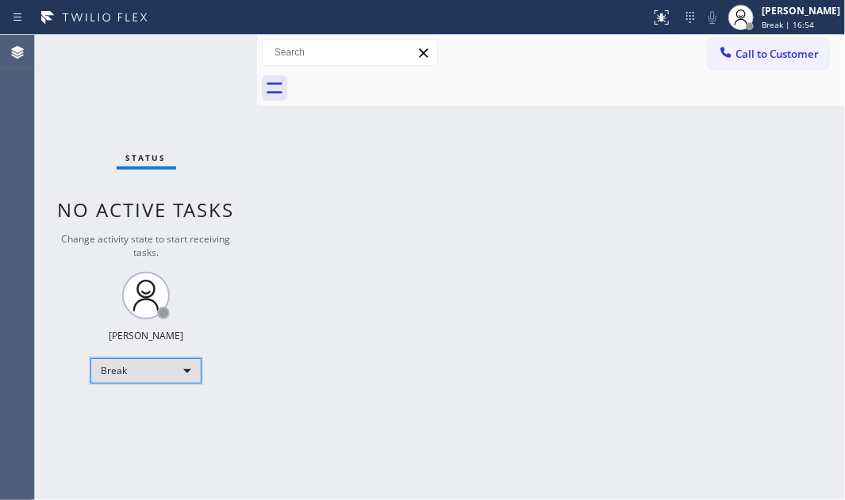
click at [188, 368] on div "Break" at bounding box center [145, 371] width 111 height 25
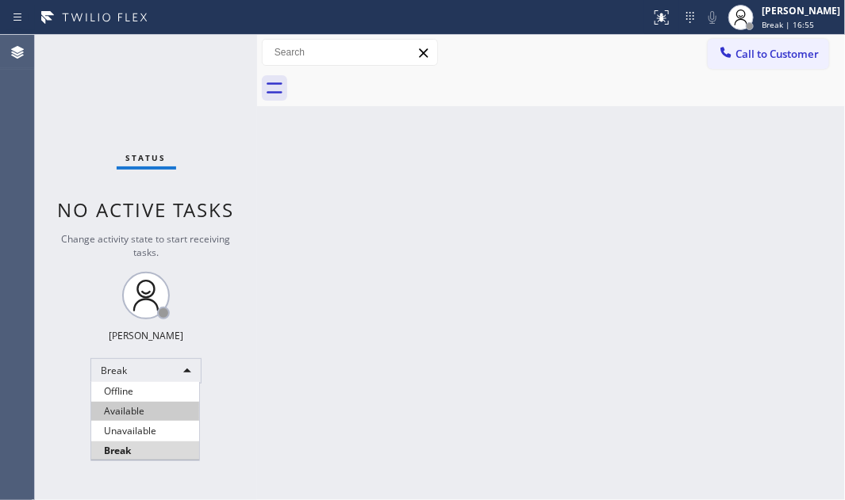
click at [159, 405] on li "Available" at bounding box center [145, 411] width 108 height 19
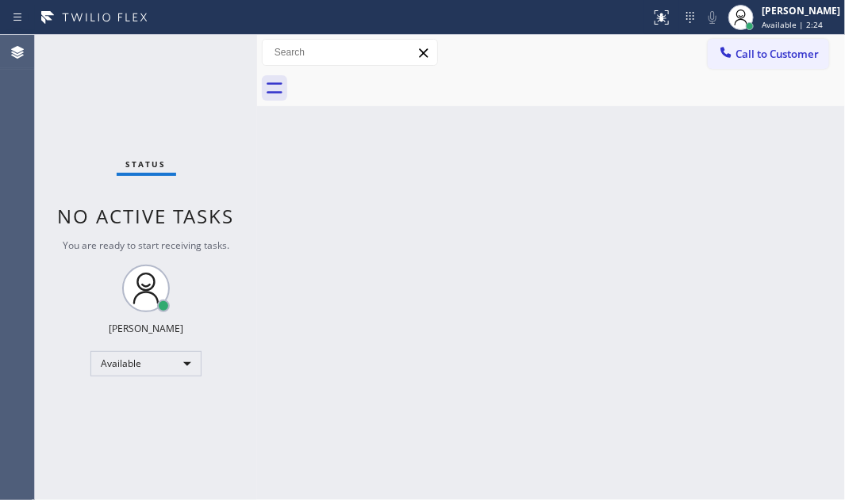
click at [434, 254] on div "Back to Dashboard Change Sender ID Customers Technicians Select a contact Outbo…" at bounding box center [551, 268] width 588 height 466
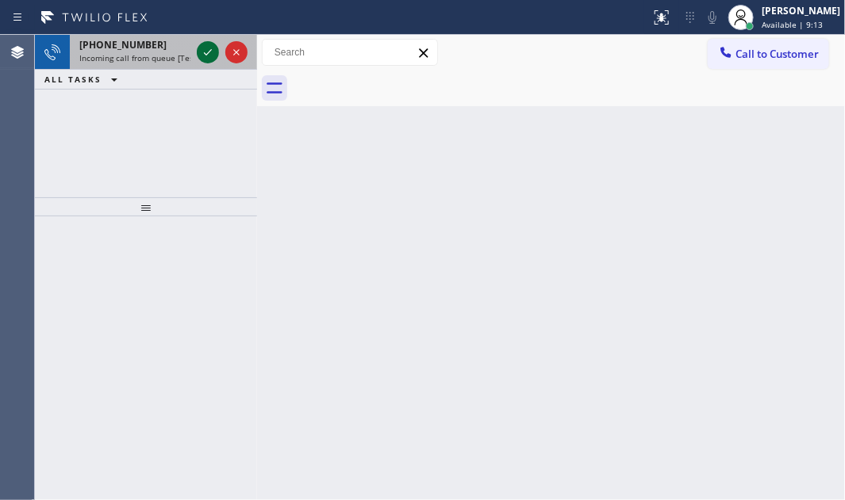
click at [204, 47] on icon at bounding box center [207, 52] width 19 height 19
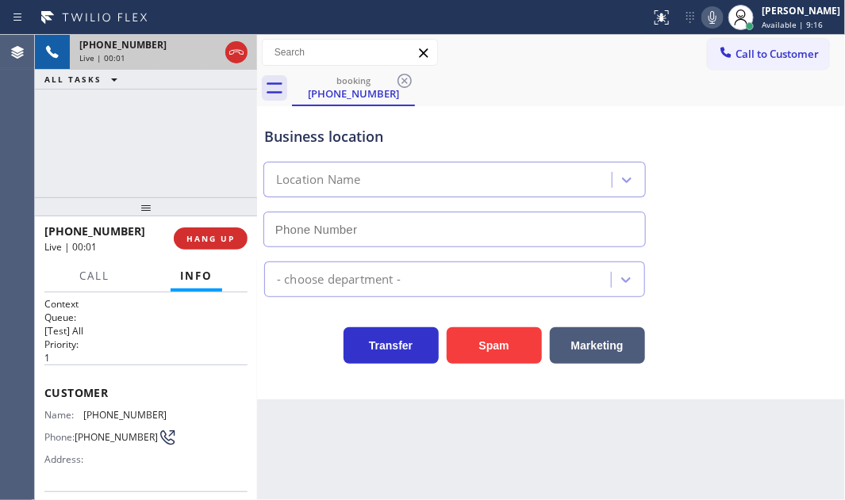
type input "[PHONE_NUMBER]"
drag, startPoint x: 129, startPoint y: 146, endPoint x: 135, endPoint y: 169, distance: 23.7
click at [129, 148] on div "[PHONE_NUMBER] Live | 00:06 ALL TASKS ALL TASKS ACTIVE TASKS TASKS IN WRAP UP" at bounding box center [146, 116] width 222 height 163
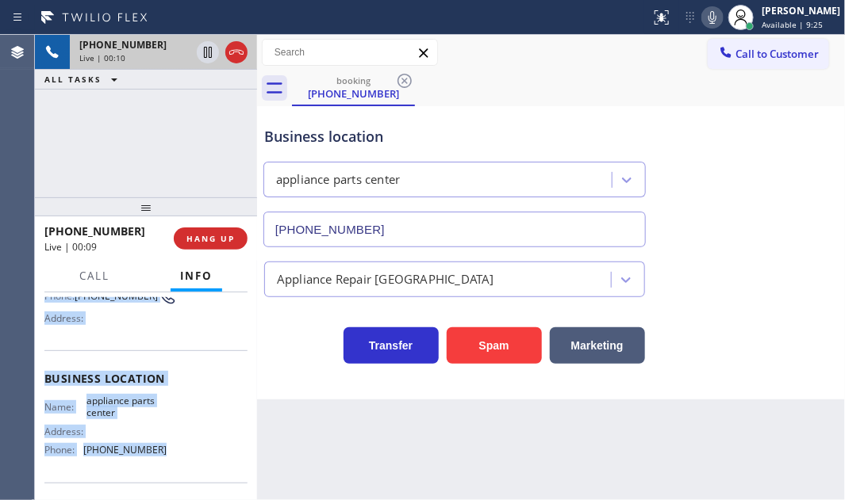
scroll to position [144, 0]
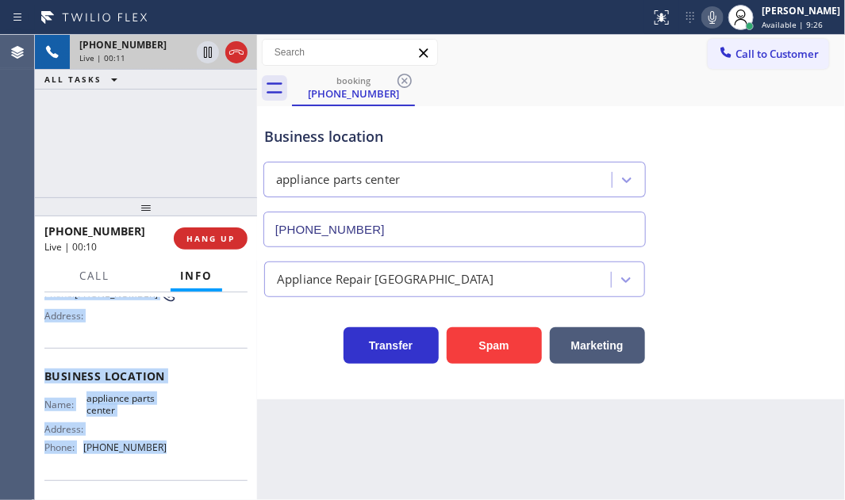
drag, startPoint x: 43, startPoint y: 382, endPoint x: 194, endPoint y: 454, distance: 167.8
click at [194, 454] on div "Context Queue: [Test] All Priority: 1 Customer Name: [PHONE_NUMBER] Phone: [PHO…" at bounding box center [146, 397] width 222 height 208
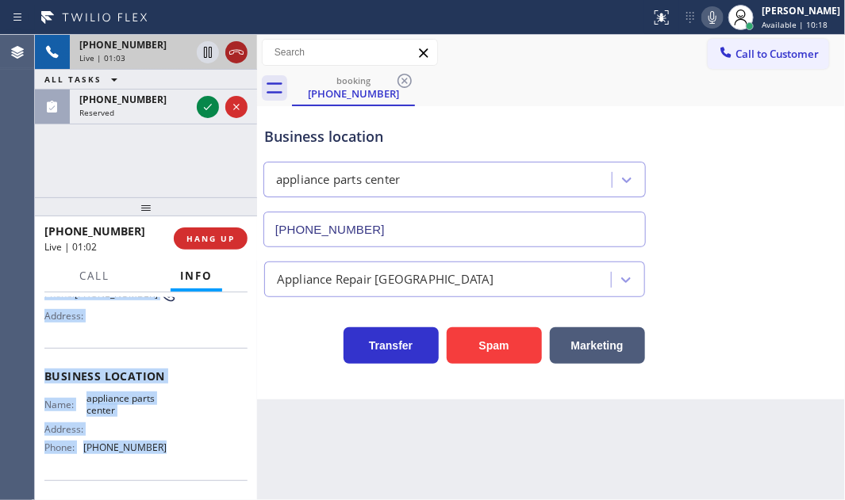
click at [233, 50] on icon at bounding box center [236, 52] width 14 height 5
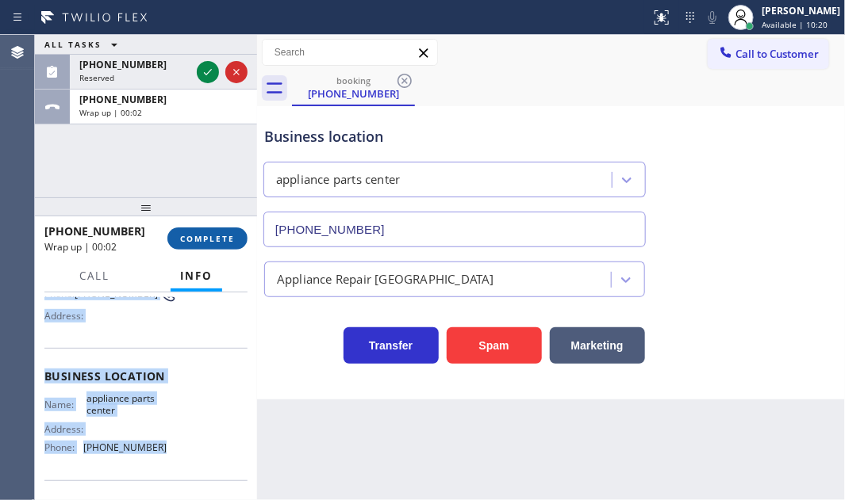
click at [227, 237] on span "COMPLETE" at bounding box center [207, 238] width 55 height 11
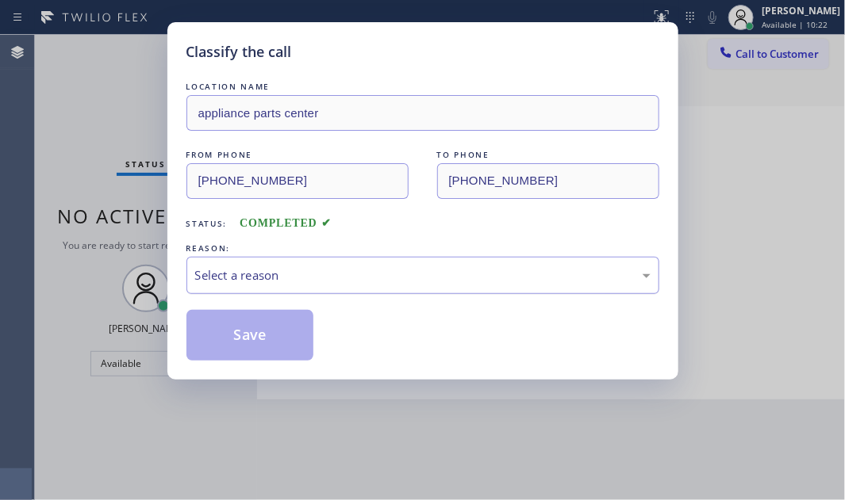
drag, startPoint x: 304, startPoint y: 263, endPoint x: 301, endPoint y: 273, distance: 9.8
click at [304, 264] on div "Select a reason" at bounding box center [422, 275] width 473 height 37
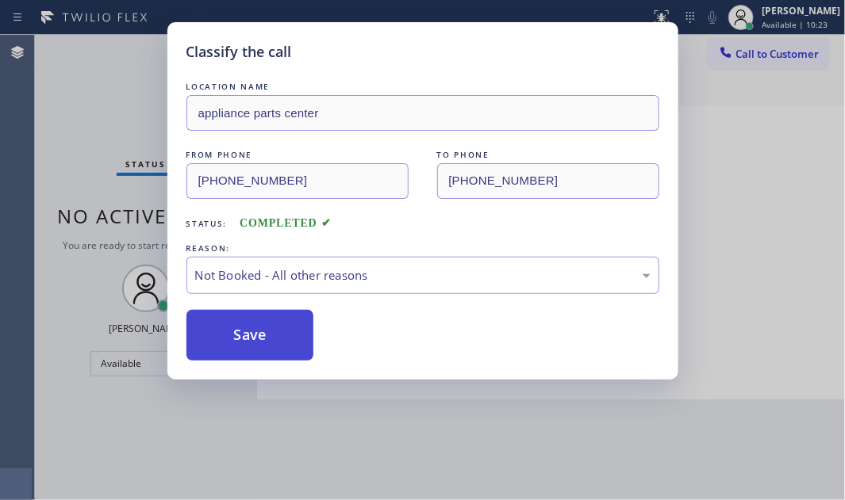
click at [223, 334] on button "Save" at bounding box center [250, 335] width 128 height 51
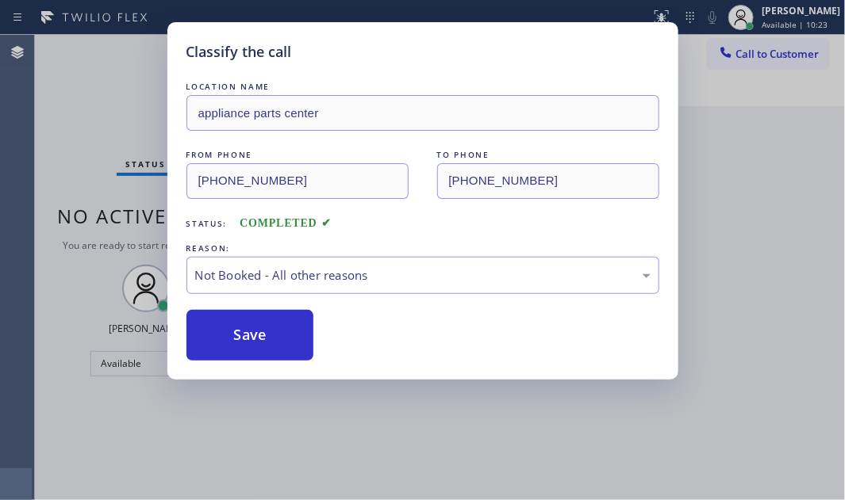
click at [94, 71] on div "Classify the call LOCATION NAME appliance parts center FROM PHONE [PHONE_NUMBER…" at bounding box center [422, 250] width 845 height 500
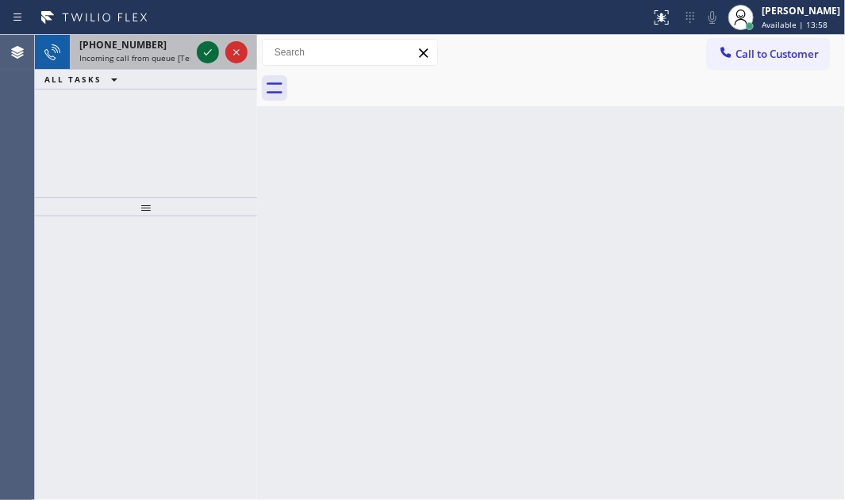
click at [205, 56] on icon at bounding box center [207, 52] width 19 height 19
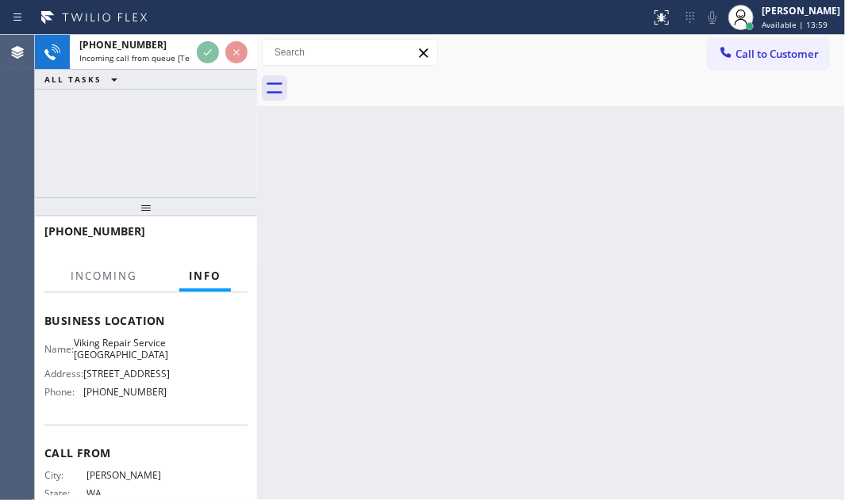
scroll to position [216, 0]
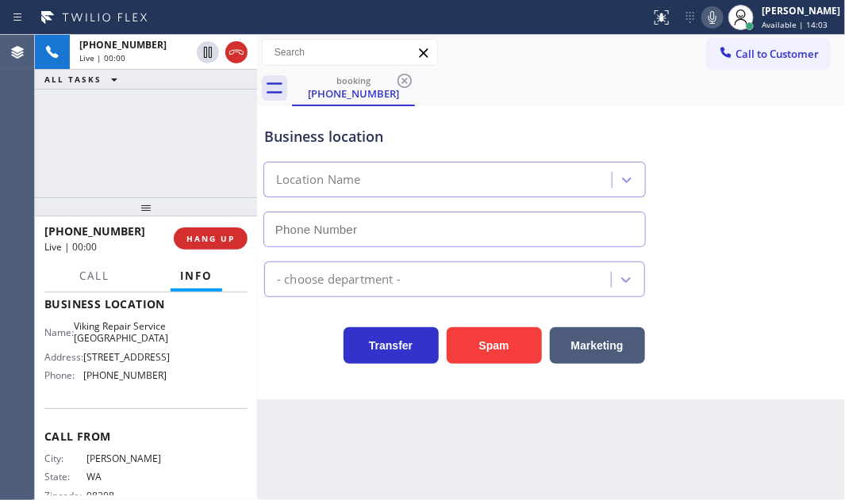
type input "[PHONE_NUMBER]"
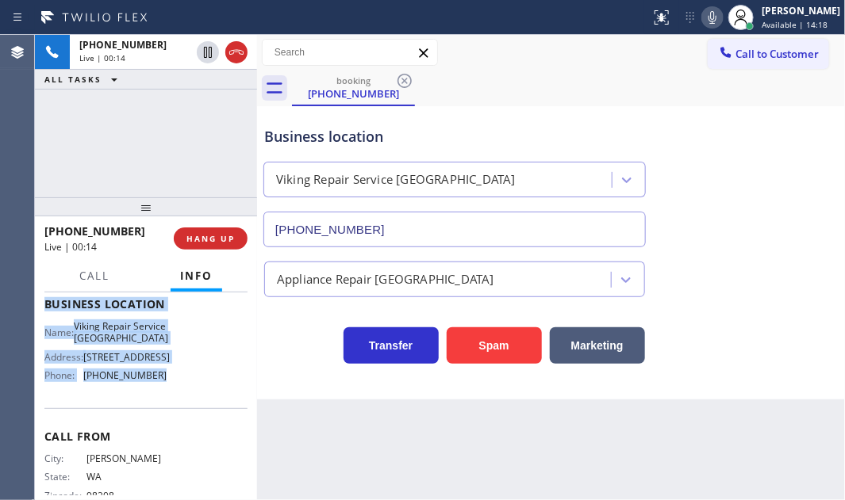
drag, startPoint x: 43, startPoint y: 388, endPoint x: 177, endPoint y: 430, distance: 140.5
click at [177, 430] on div "Context Queue: [Test] All Priority: 1 Customer Name: [PHONE_NUMBER] Phone: [PHO…" at bounding box center [146, 397] width 222 height 208
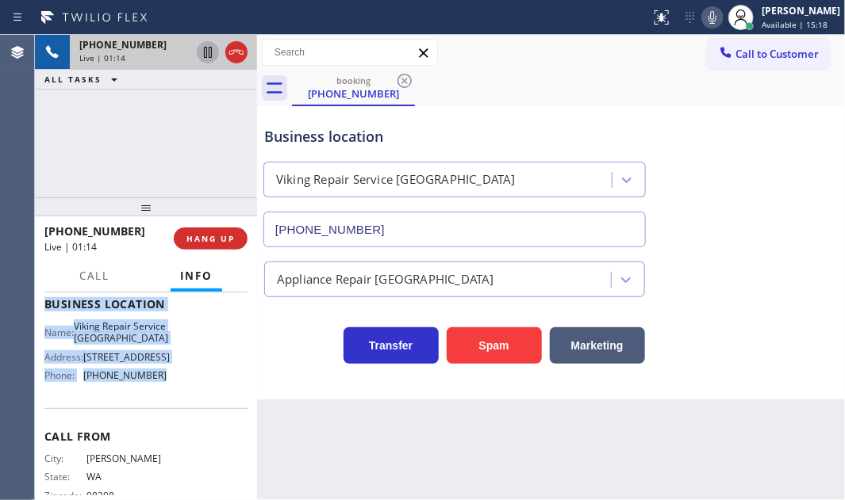
click at [206, 51] on icon at bounding box center [207, 52] width 19 height 19
click at [205, 50] on icon at bounding box center [207, 52] width 11 height 11
click at [214, 240] on span "HANG UP" at bounding box center [210, 238] width 48 height 11
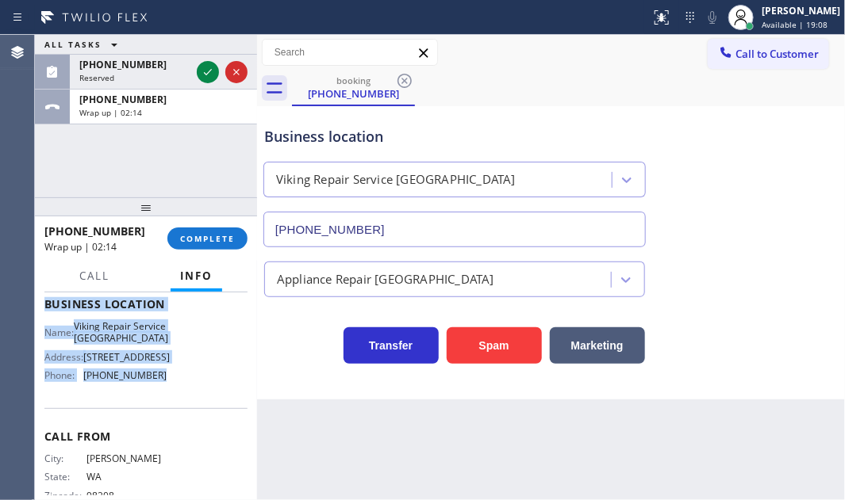
drag, startPoint x: 209, startPoint y: 71, endPoint x: 320, endPoint y: 111, distance: 117.9
click at [218, 75] on div at bounding box center [208, 72] width 22 height 19
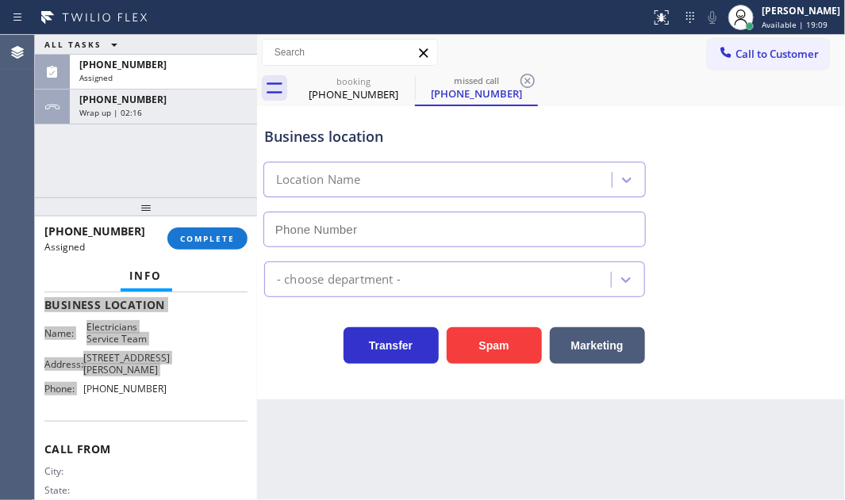
type input "[PHONE_NUMBER]"
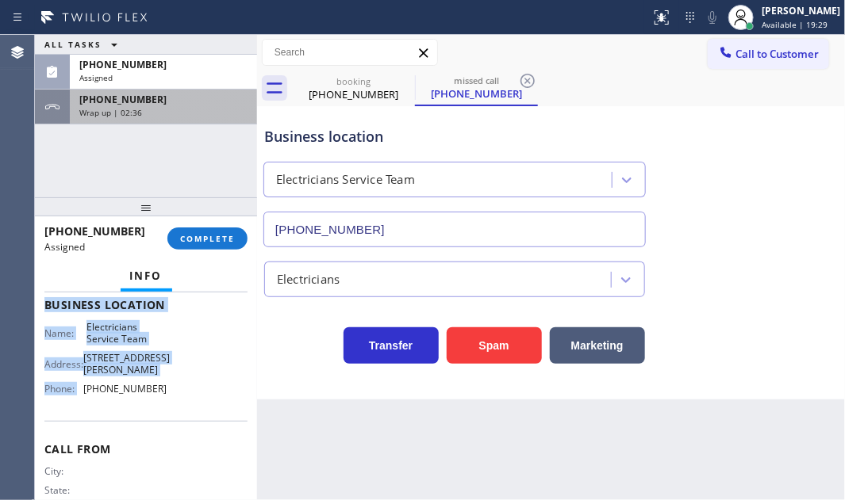
click at [154, 102] on div "[PHONE_NUMBER]" at bounding box center [163, 99] width 168 height 13
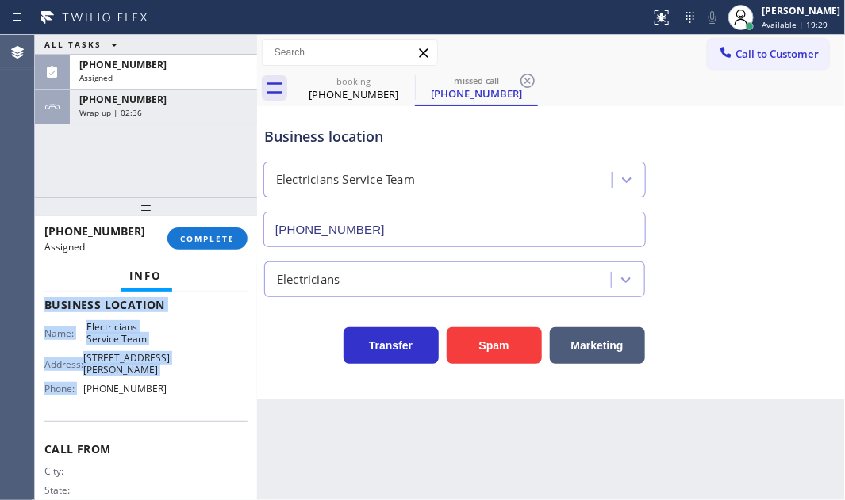
scroll to position [216, 0]
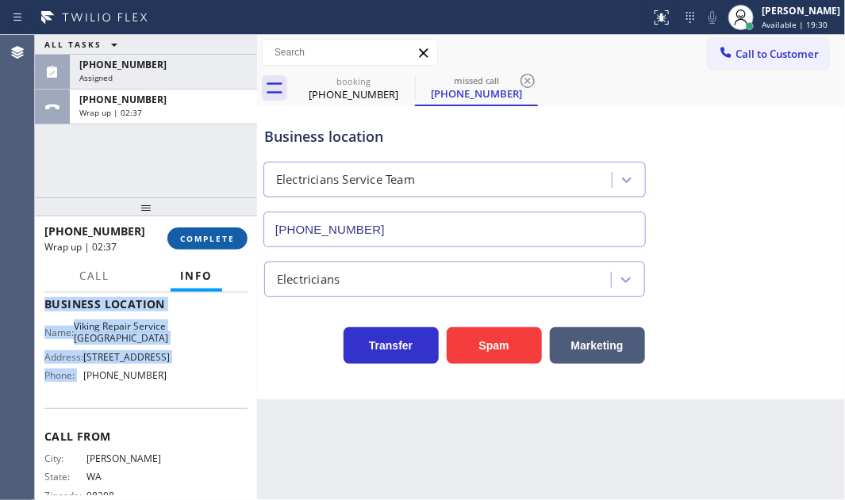
drag, startPoint x: 200, startPoint y: 240, endPoint x: 235, endPoint y: 248, distance: 35.8
click at [201, 240] on span "COMPLETE" at bounding box center [207, 238] width 55 height 11
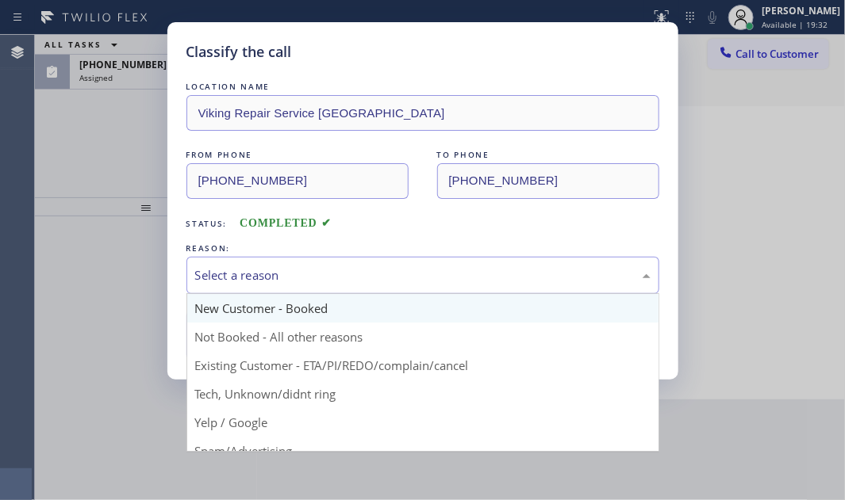
drag, startPoint x: 338, startPoint y: 278, endPoint x: 312, endPoint y: 301, distance: 35.4
click at [337, 278] on div "Select a reason" at bounding box center [422, 276] width 455 height 18
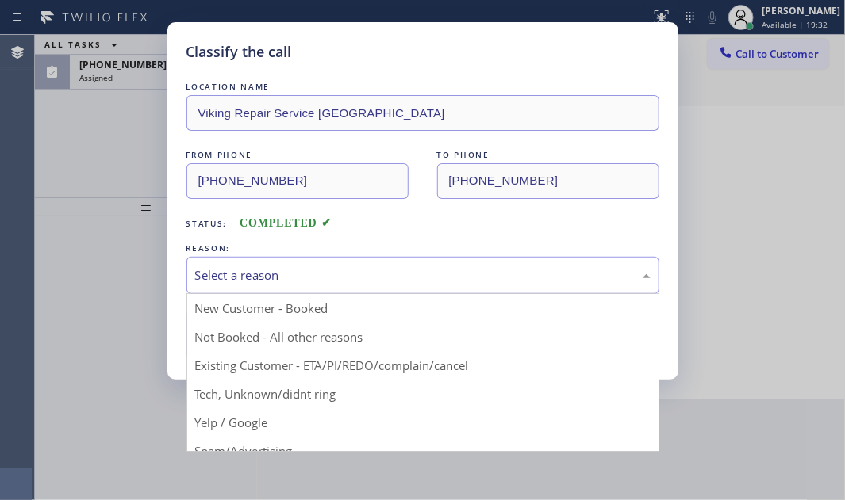
drag, startPoint x: 260, startPoint y: 337, endPoint x: 251, endPoint y: 337, distance: 9.5
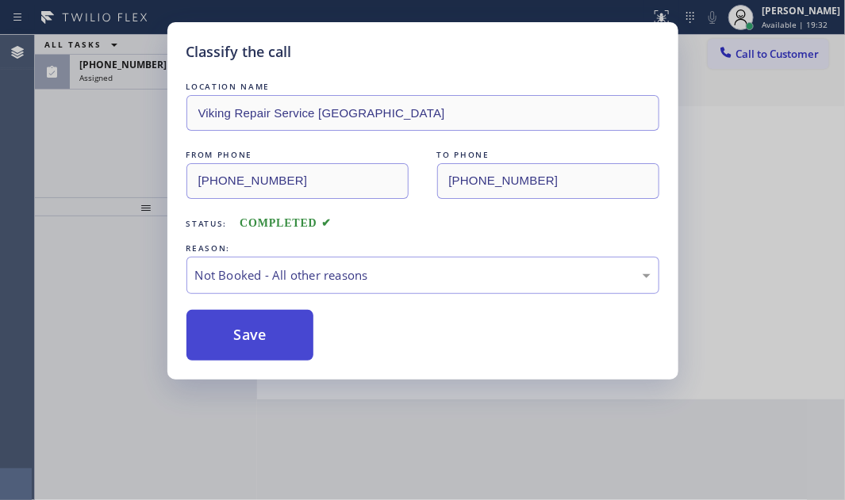
drag, startPoint x: 247, startPoint y: 337, endPoint x: 244, endPoint y: 326, distance: 11.8
click at [246, 334] on button "Save" at bounding box center [250, 335] width 128 height 51
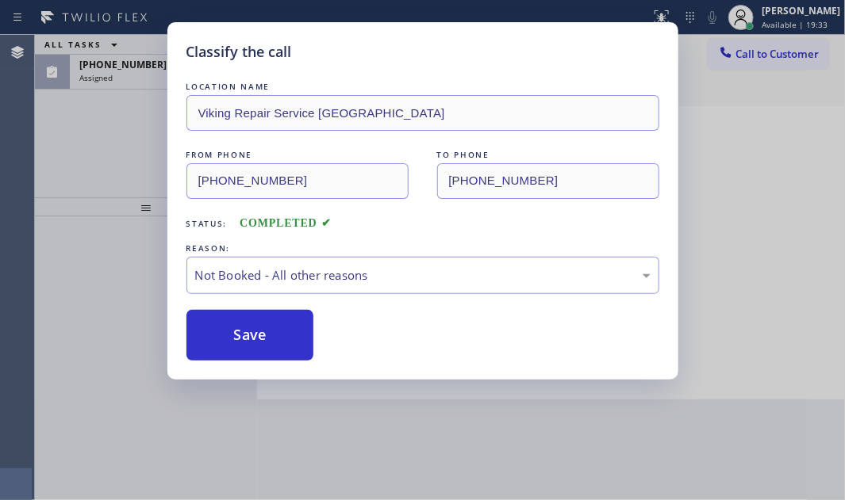
click at [151, 73] on div "Classify the call LOCATION NAME Viking Repair Service [GEOGRAPHIC_DATA] FROM PH…" at bounding box center [422, 250] width 845 height 500
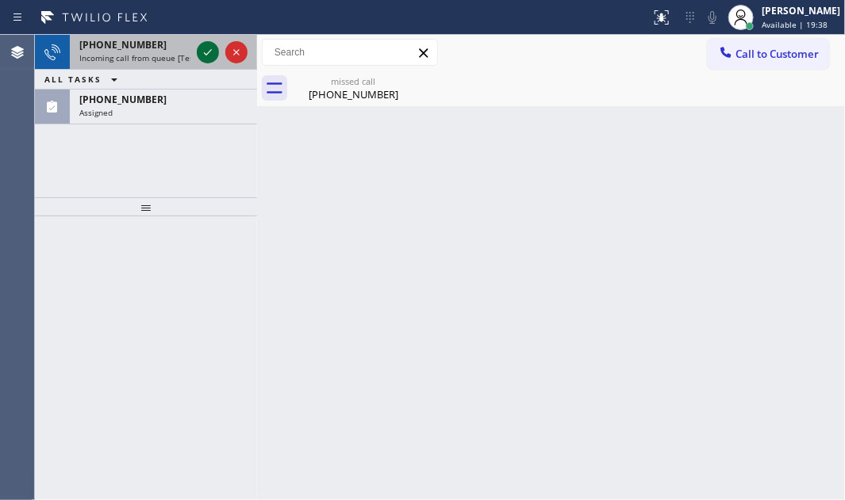
drag, startPoint x: 823, startPoint y: 98, endPoint x: 206, endPoint y: 52, distance: 618.1
click at [206, 52] on icon at bounding box center [207, 52] width 19 height 19
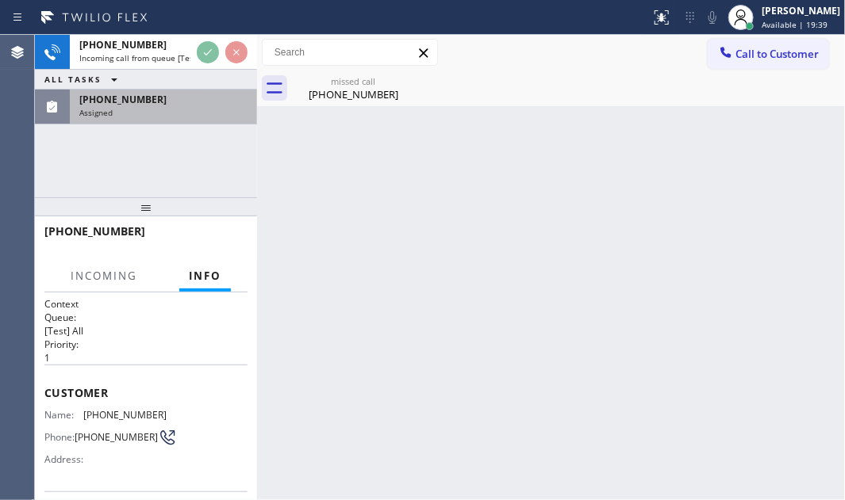
click at [151, 105] on div "[PHONE_NUMBER]" at bounding box center [163, 99] width 168 height 13
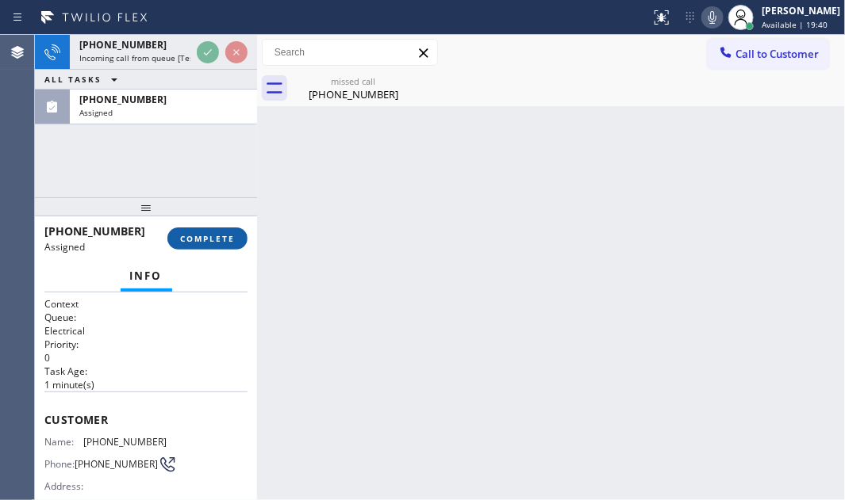
click at [208, 242] on span "COMPLETE" at bounding box center [207, 238] width 55 height 11
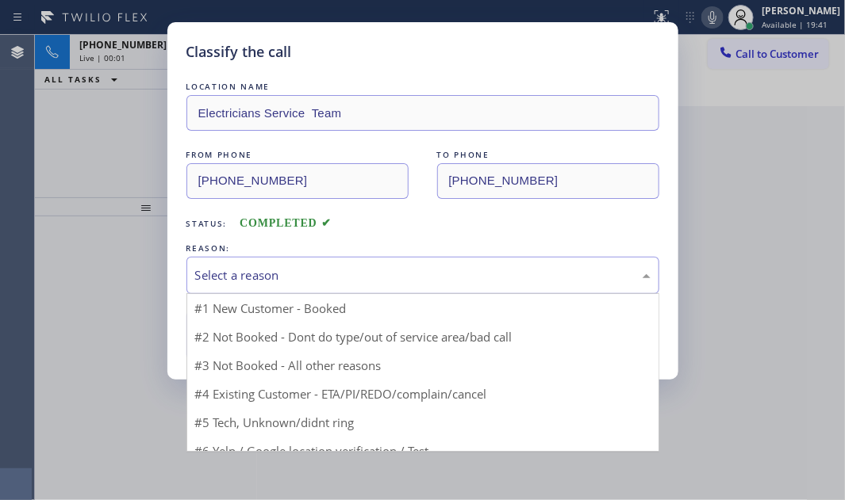
click at [327, 269] on div "Select a reason" at bounding box center [422, 276] width 455 height 18
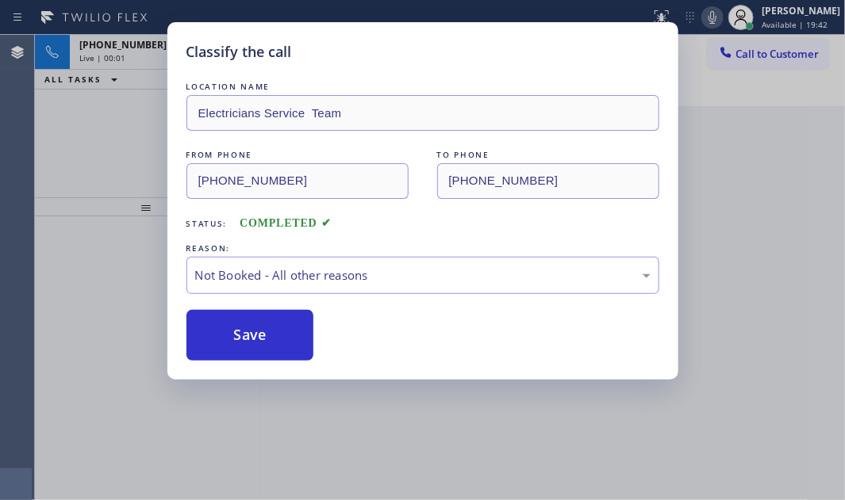
drag, startPoint x: 245, startPoint y: 337, endPoint x: 184, endPoint y: 255, distance: 102.0
drag, startPoint x: 71, startPoint y: 143, endPoint x: 81, endPoint y: 144, distance: 9.6
click at [72, 143] on div "Classify the call LOCATION NAME Electricians Service Team FROM PHONE [PHONE_NUM…" at bounding box center [422, 250] width 845 height 500
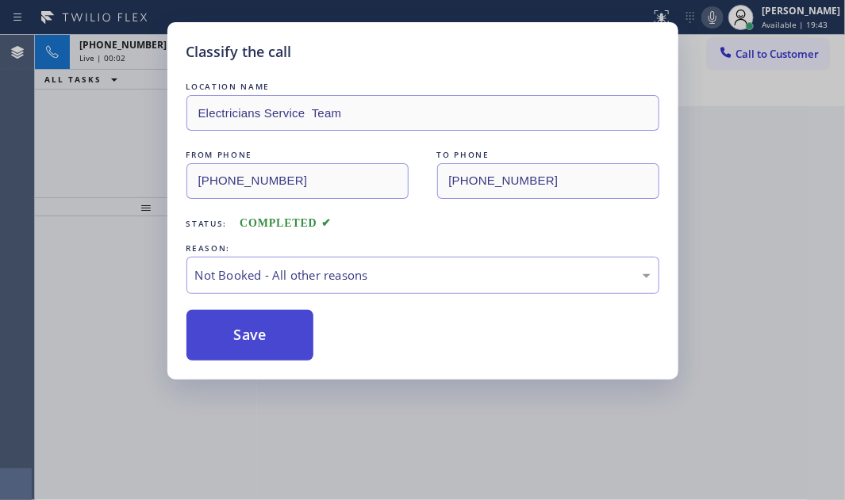
drag, startPoint x: 241, startPoint y: 336, endPoint x: 242, endPoint y: 314, distance: 22.2
click at [242, 330] on button "Save" at bounding box center [250, 335] width 128 height 51
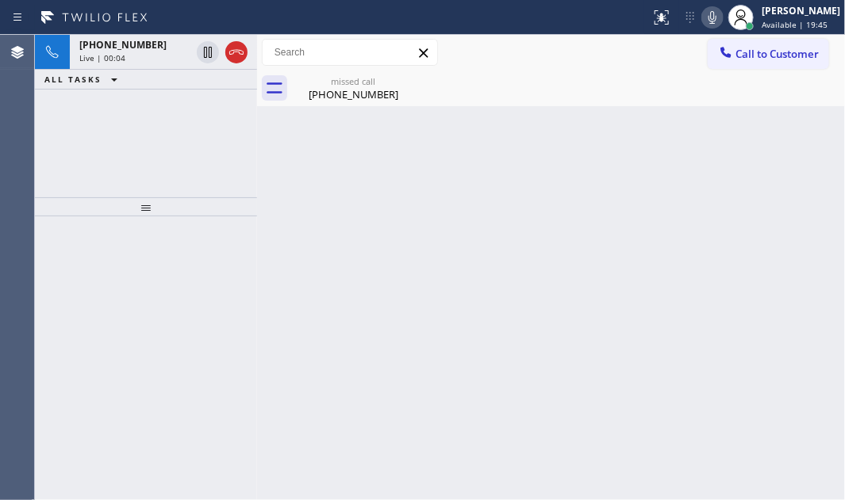
drag, startPoint x: 151, startPoint y: 47, endPoint x: 240, endPoint y: 78, distance: 93.3
click at [154, 46] on div "[PHONE_NUMBER]" at bounding box center [134, 44] width 111 height 13
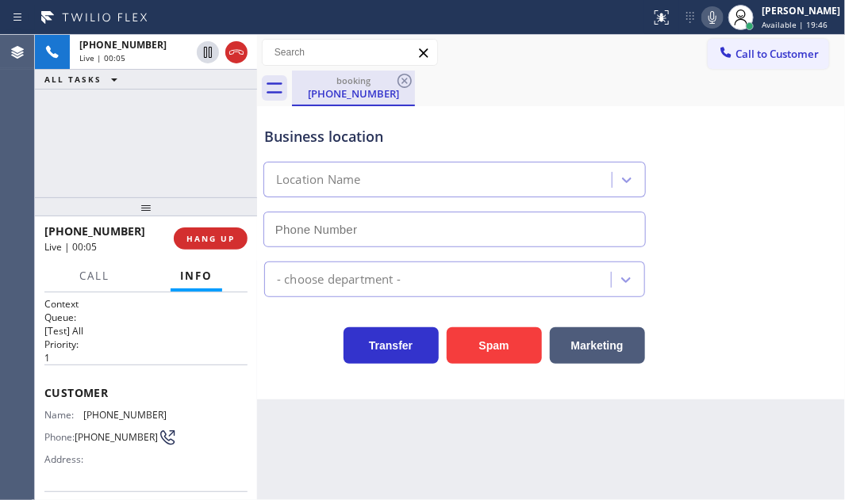
click at [333, 89] on div "[PHONE_NUMBER]" at bounding box center [353, 93] width 120 height 14
type input "[PHONE_NUMBER]"
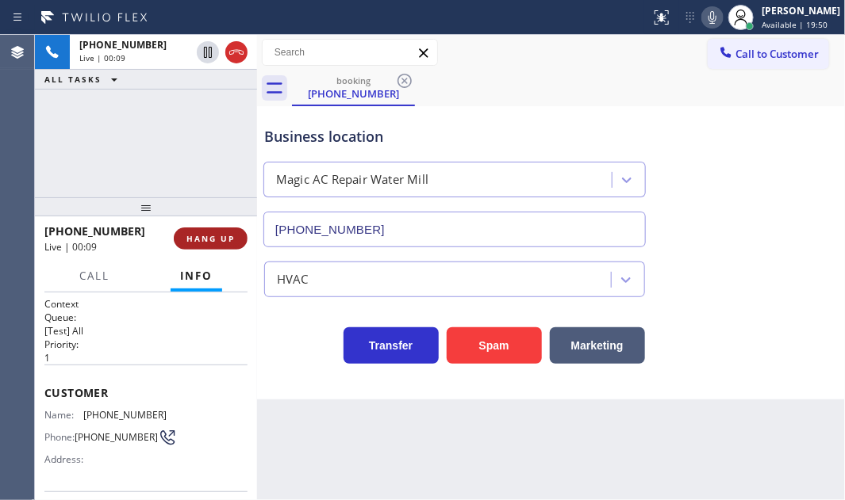
click at [216, 239] on span "HANG UP" at bounding box center [210, 238] width 48 height 11
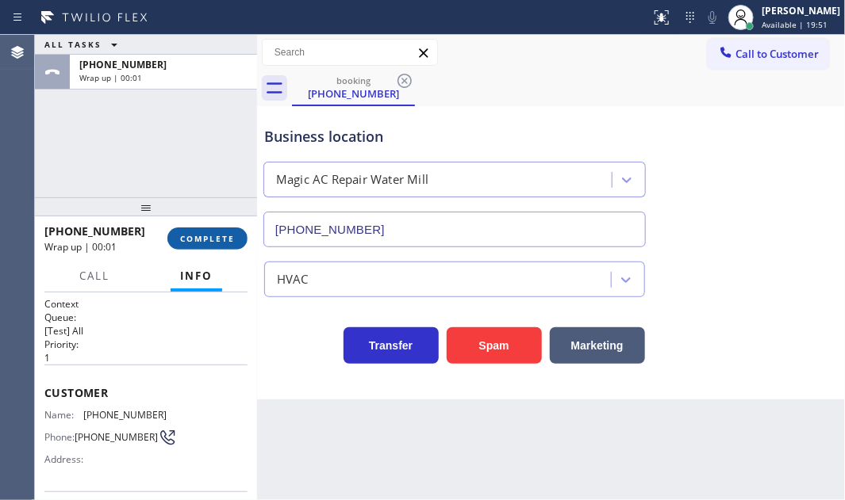
click at [216, 237] on span "COMPLETE" at bounding box center [207, 238] width 55 height 11
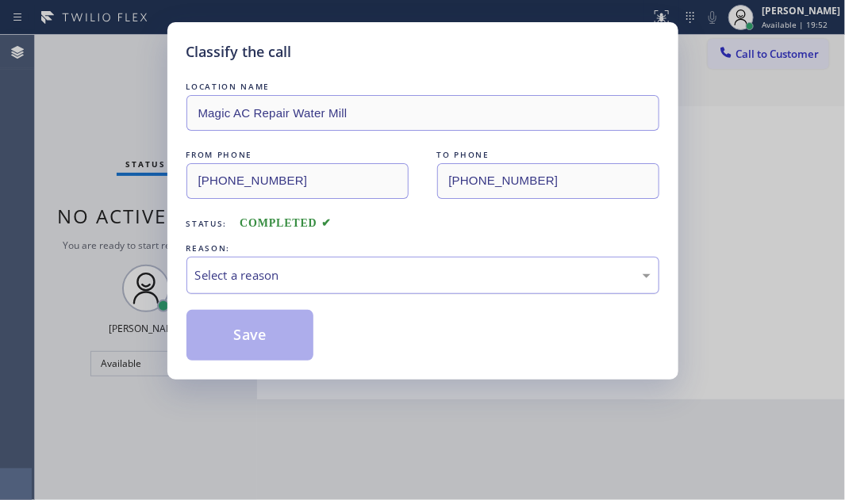
click at [408, 269] on div "Select a reason" at bounding box center [422, 276] width 455 height 18
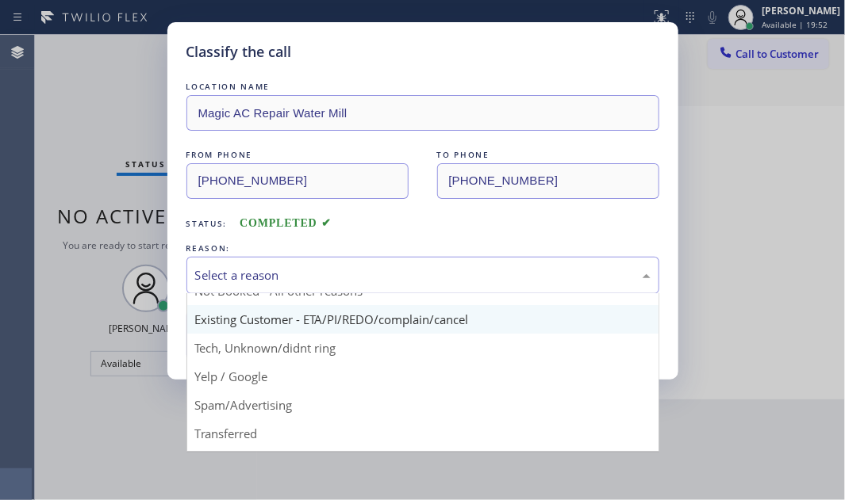
scroll to position [71, 0]
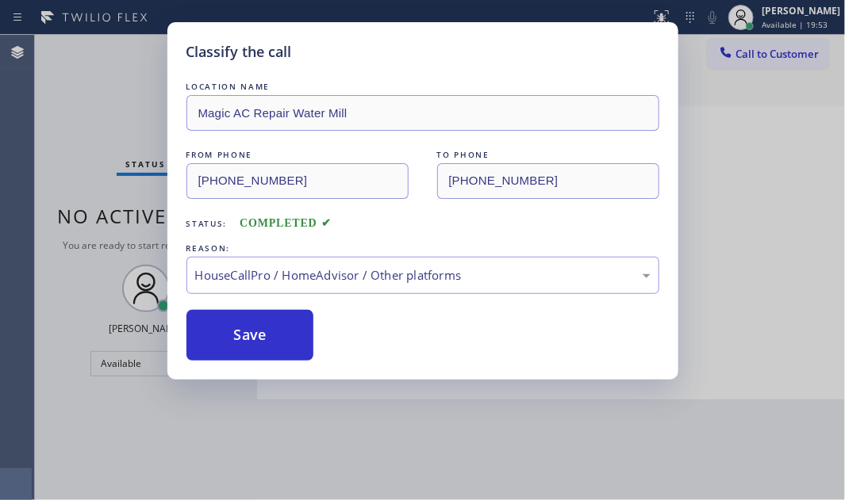
drag, startPoint x: 272, startPoint y: 445, endPoint x: 268, endPoint y: 428, distance: 17.1
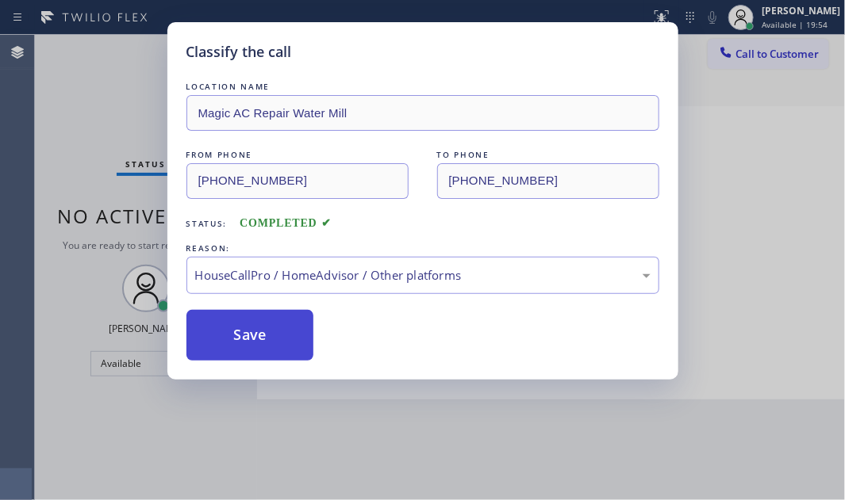
drag, startPoint x: 234, startPoint y: 336, endPoint x: 293, endPoint y: 334, distance: 59.5
click at [234, 336] on button "Save" at bounding box center [250, 335] width 128 height 51
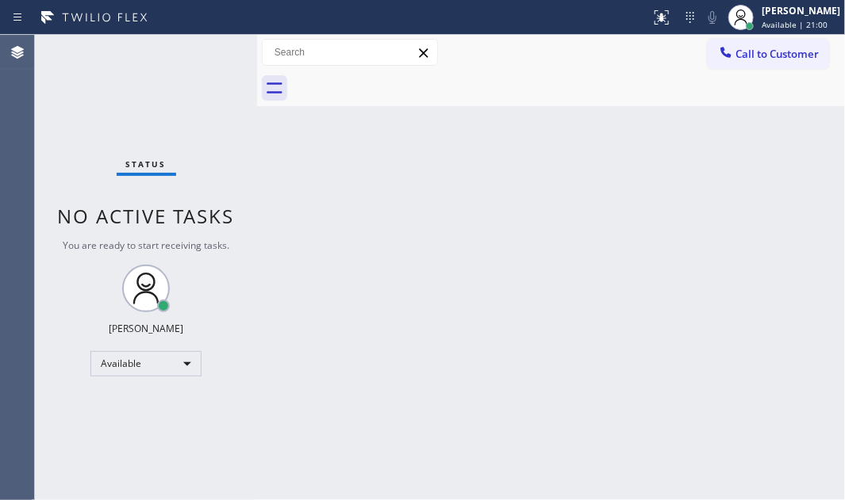
click at [713, 231] on div "Back to Dashboard Change Sender ID Customers Technicians Select a contact Outbo…" at bounding box center [551, 268] width 588 height 466
click at [369, 265] on div "Back to Dashboard Change Sender ID Customers Technicians Select a contact Outbo…" at bounding box center [551, 268] width 588 height 466
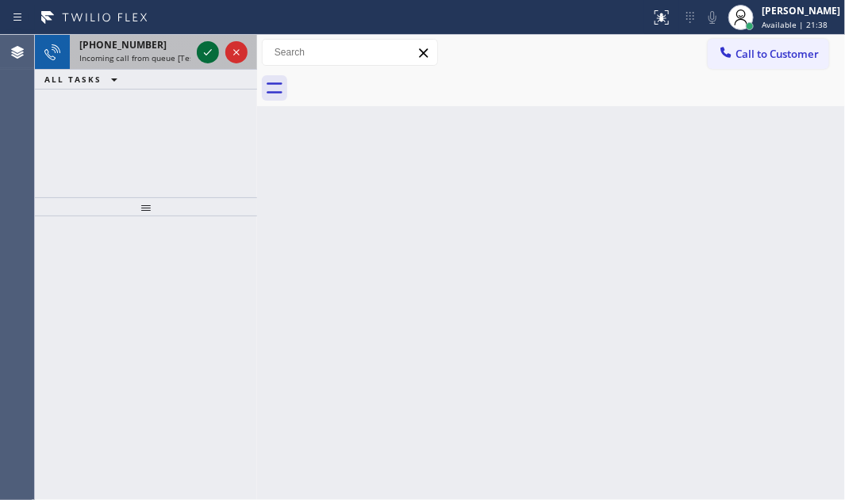
click at [203, 57] on icon at bounding box center [207, 52] width 19 height 19
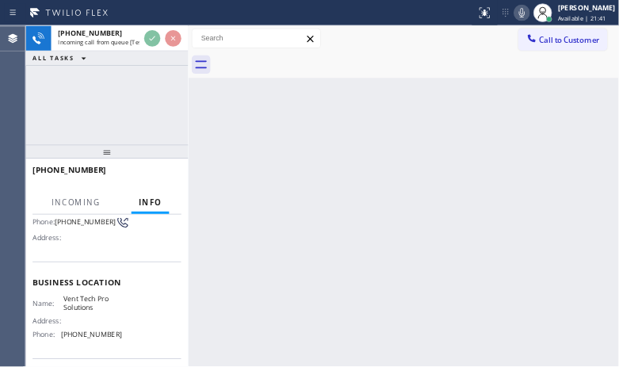
scroll to position [216, 0]
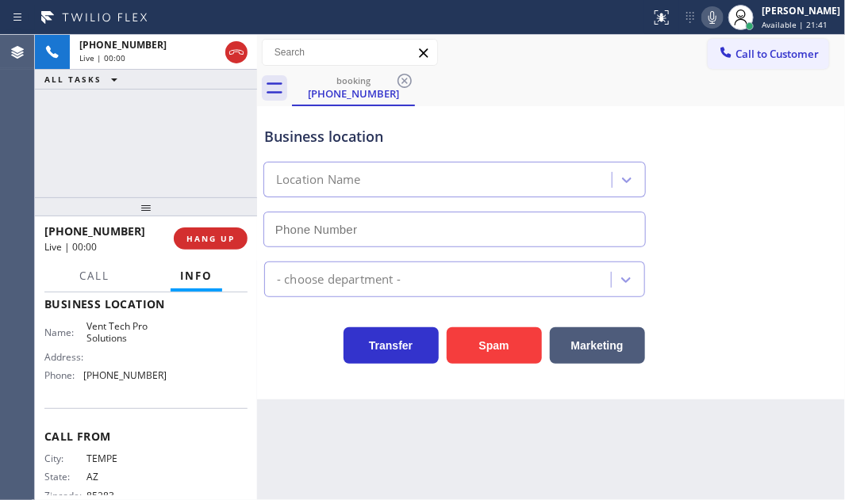
type input "[PHONE_NUMBER]"
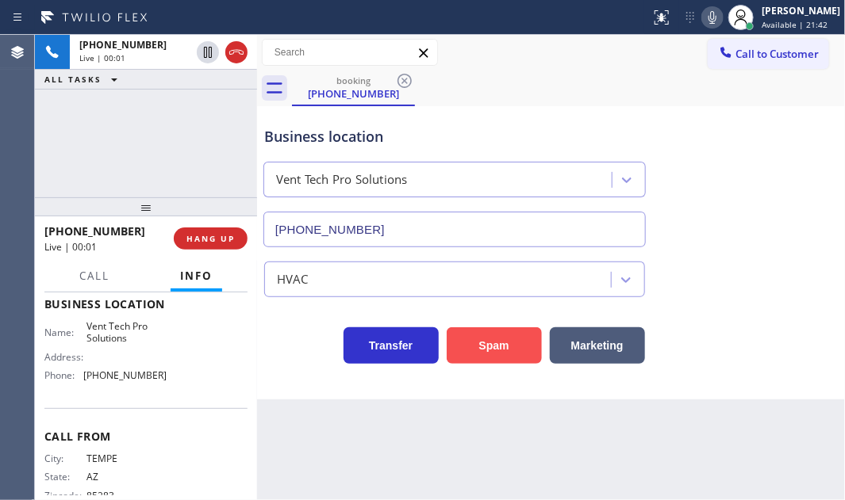
click at [509, 345] on button "Spam" at bounding box center [494, 346] width 95 height 36
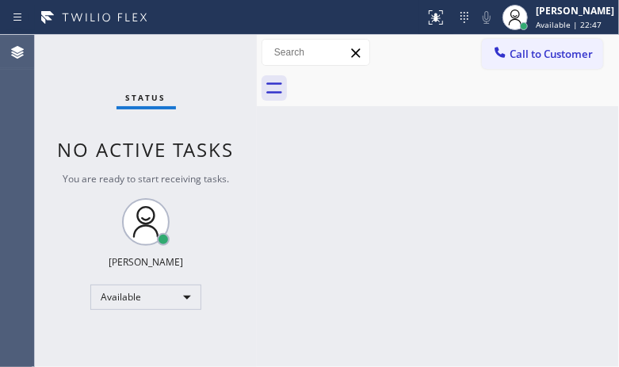
drag, startPoint x: 765, startPoint y: 0, endPoint x: 195, endPoint y: 66, distance: 573.3
click at [195, 66] on div "Status No active tasks You are ready to start receiving tasks. [PERSON_NAME] Av…" at bounding box center [146, 201] width 222 height 332
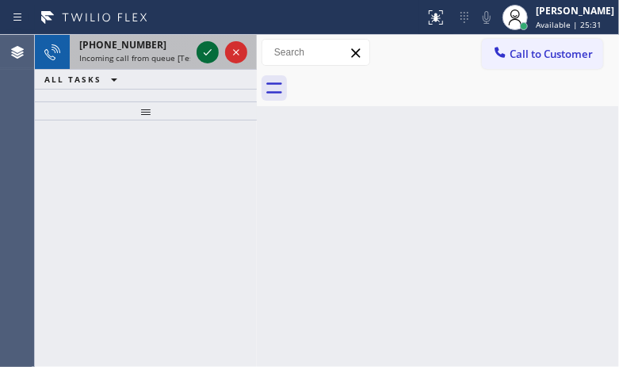
click at [206, 54] on icon at bounding box center [207, 52] width 19 height 19
click at [204, 53] on icon at bounding box center [208, 52] width 8 height 6
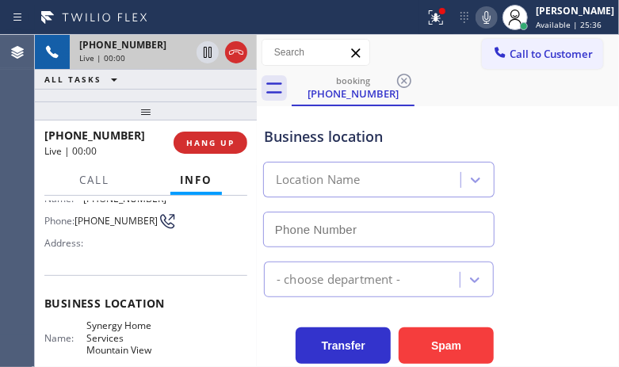
scroll to position [159, 0]
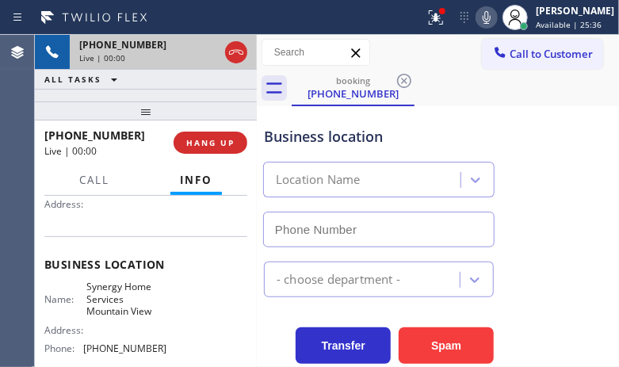
type input "[PHONE_NUMBER]"
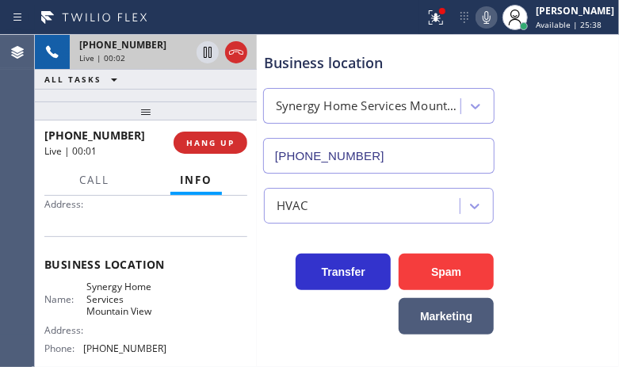
scroll to position [79, 0]
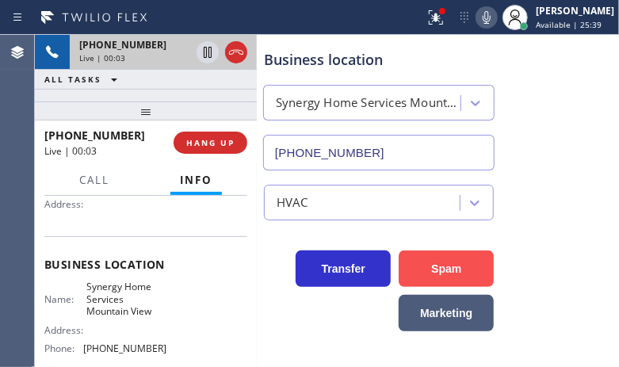
click at [435, 274] on button "Spam" at bounding box center [446, 269] width 95 height 36
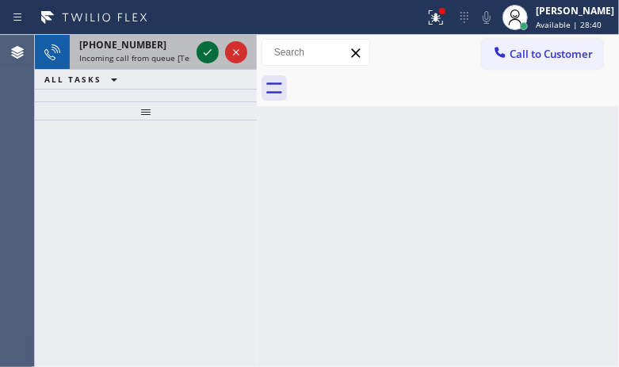
click at [201, 51] on icon at bounding box center [207, 52] width 19 height 19
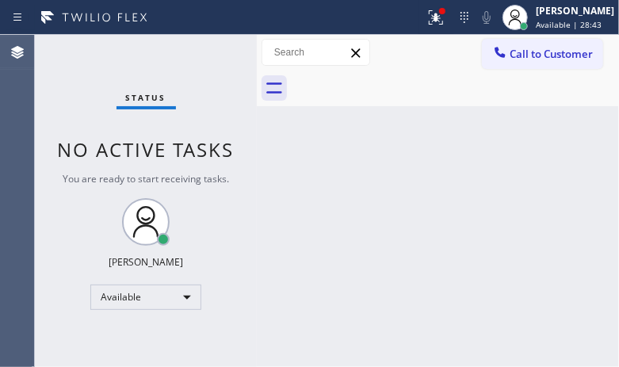
click at [216, 46] on div "Status No active tasks You are ready to start receiving tasks. [PERSON_NAME] Av…" at bounding box center [146, 201] width 222 height 332
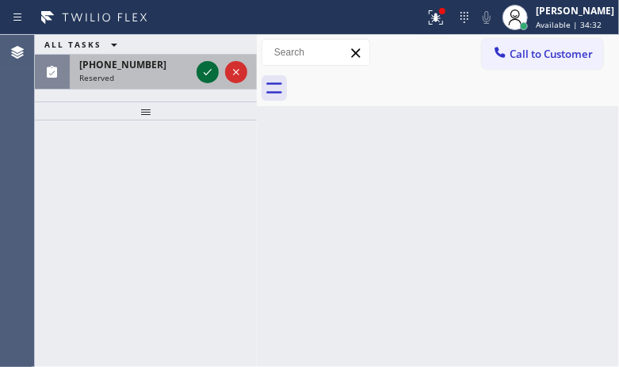
click at [207, 75] on icon at bounding box center [207, 72] width 19 height 19
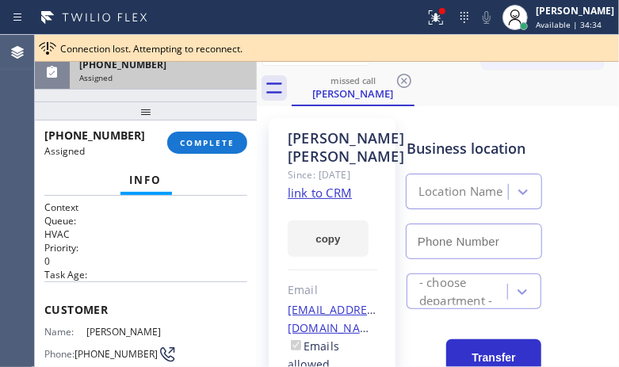
type input "[PHONE_NUMBER]"
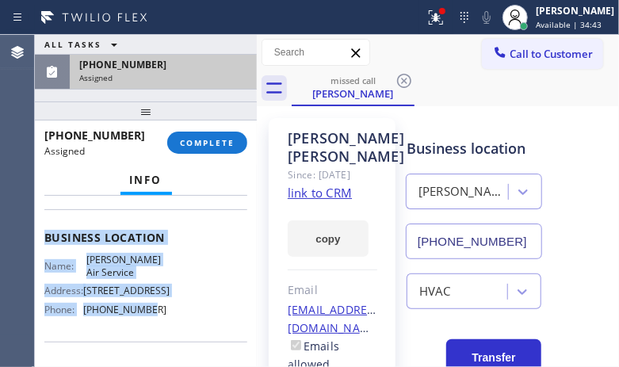
scroll to position [232, 0]
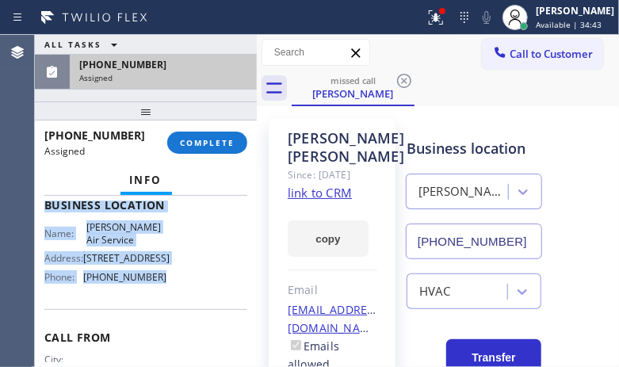
drag, startPoint x: 48, startPoint y: 295, endPoint x: 170, endPoint y: 320, distance: 124.6
click at [170, 320] on div "Context Queue: HVAC Priority: 0 Task Age: Customer Name: [PERSON_NAME] Phone: […" at bounding box center [145, 199] width 203 height 460
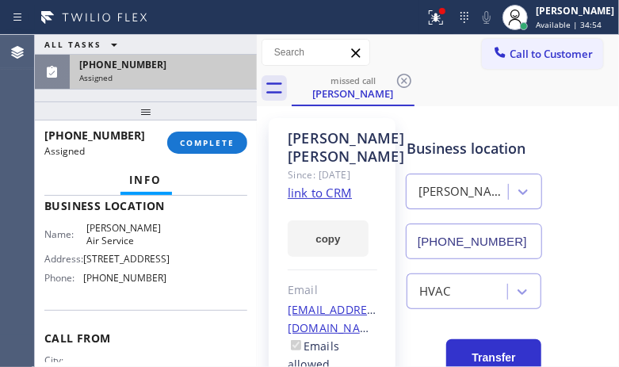
drag, startPoint x: 129, startPoint y: 238, endPoint x: 79, endPoint y: 162, distance: 91.1
click at [79, 162] on div "[PHONE_NUMBER] Assigned COMPLETE" at bounding box center [146, 143] width 222 height 44
click at [229, 140] on span "COMPLETE" at bounding box center [207, 142] width 55 height 11
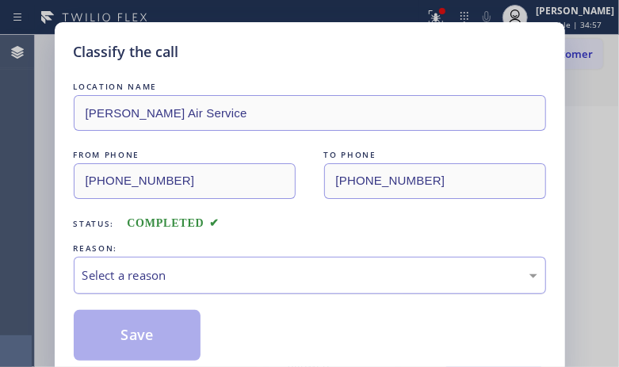
click at [190, 267] on div "Select a reason" at bounding box center [309, 276] width 455 height 18
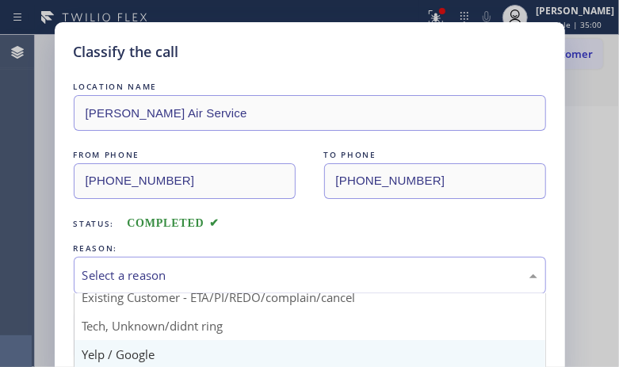
scroll to position [51, 0]
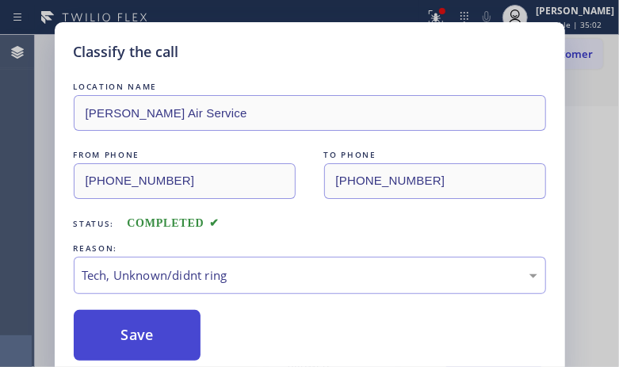
click at [152, 339] on button "Save" at bounding box center [138, 335] width 128 height 51
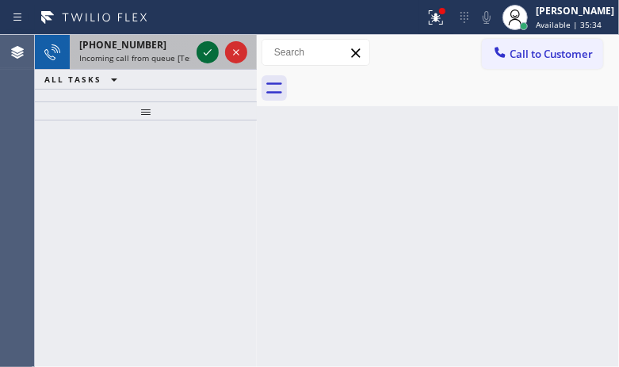
click at [209, 49] on icon at bounding box center [207, 52] width 19 height 19
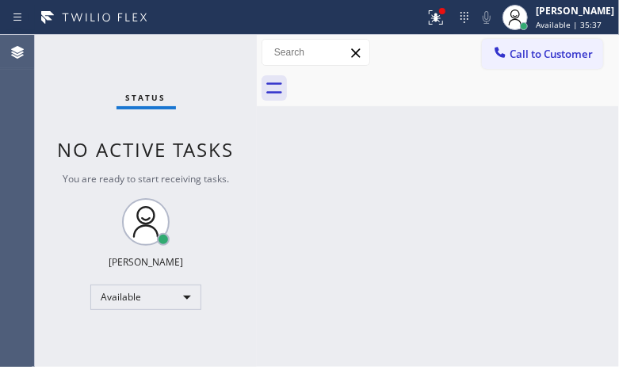
click at [216, 54] on div "Status No active tasks You are ready to start receiving tasks. [PERSON_NAME] Av…" at bounding box center [146, 201] width 222 height 332
click at [439, 11] on div at bounding box center [442, 11] width 6 height 6
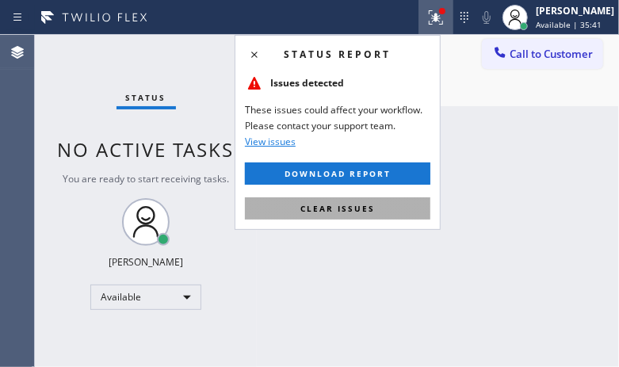
click at [388, 205] on button "Clear issues" at bounding box center [338, 209] width 186 height 22
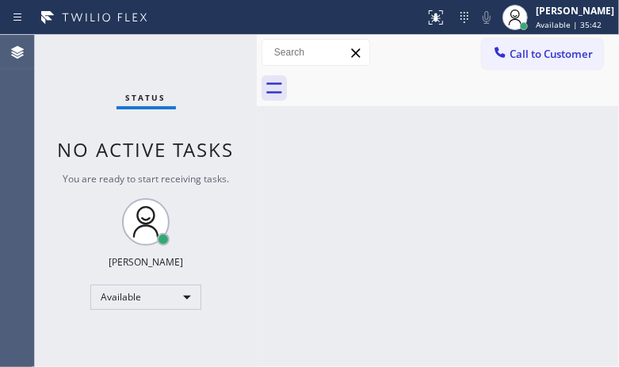
click at [214, 48] on div "Status No active tasks You are ready to start receiving tasks. [PERSON_NAME] Av…" at bounding box center [146, 201] width 222 height 332
click at [335, 159] on div "Back to Dashboard Change Sender ID Customers Technicians Select a contact Outbo…" at bounding box center [438, 201] width 362 height 332
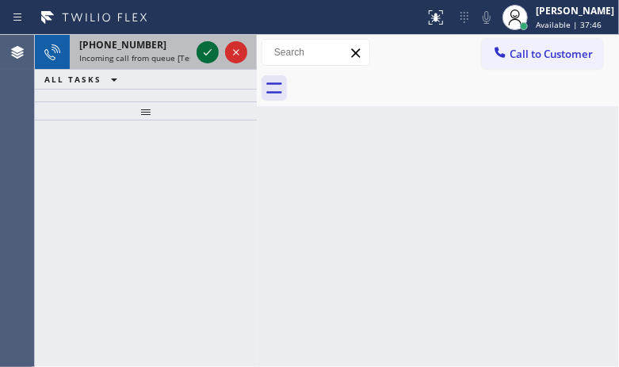
click at [200, 56] on icon at bounding box center [207, 52] width 19 height 19
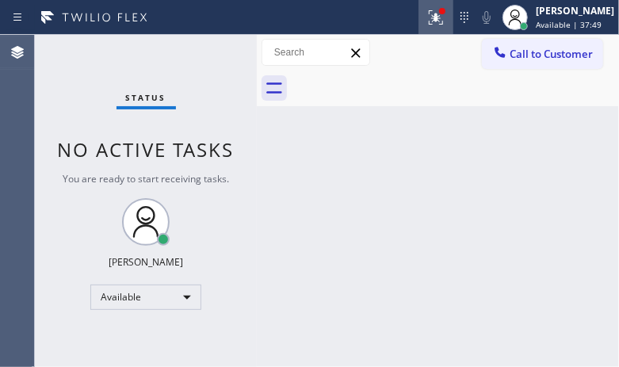
click at [428, 17] on icon at bounding box center [436, 17] width 19 height 19
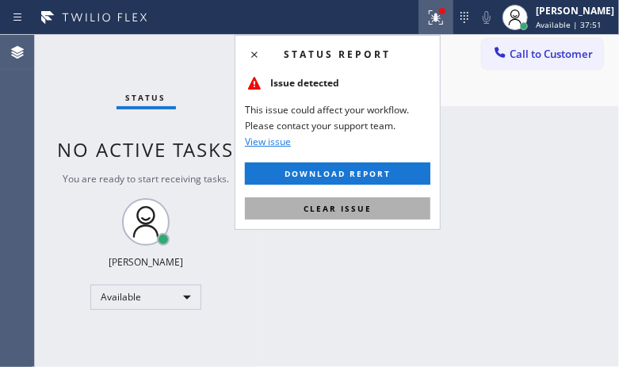
click at [362, 208] on span "Clear issue" at bounding box center [338, 208] width 68 height 11
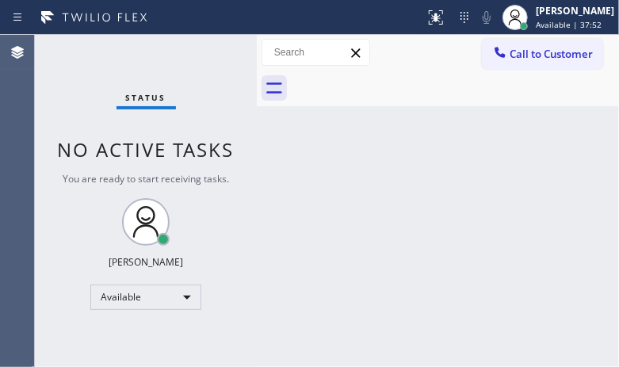
click at [204, 44] on div "Status No active tasks You are ready to start receiving tasks. [PERSON_NAME] Av…" at bounding box center [146, 201] width 222 height 332
click at [416, 205] on div "Back to Dashboard Change Sender ID Customers Technicians Select a contact Outbo…" at bounding box center [438, 201] width 362 height 332
click at [208, 52] on div "Status No active tasks You are ready to start receiving tasks. [PERSON_NAME] Av…" at bounding box center [146, 201] width 222 height 332
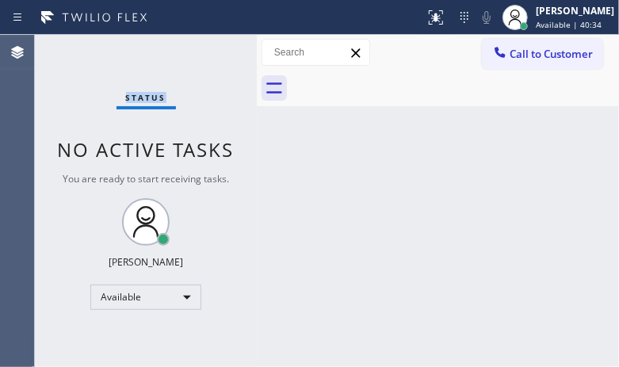
click at [208, 52] on div "Status No active tasks You are ready to start receiving tasks. [PERSON_NAME] Av…" at bounding box center [146, 201] width 222 height 332
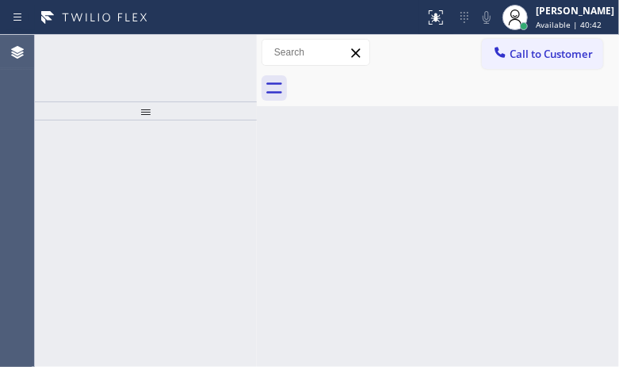
click at [205, 47] on icon at bounding box center [207, 52] width 19 height 19
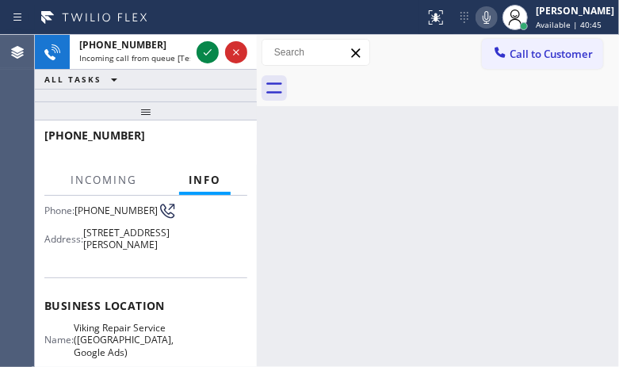
scroll to position [159, 0]
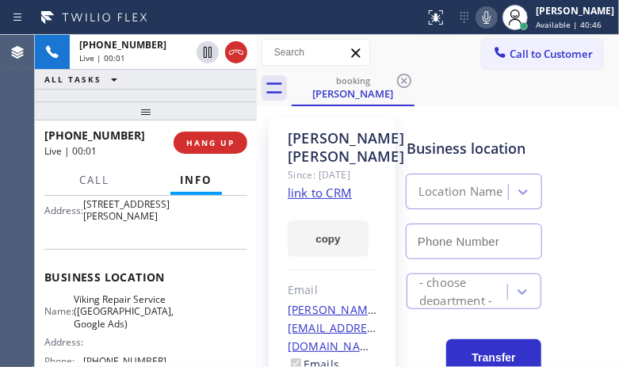
type input "[PHONE_NUMBER]"
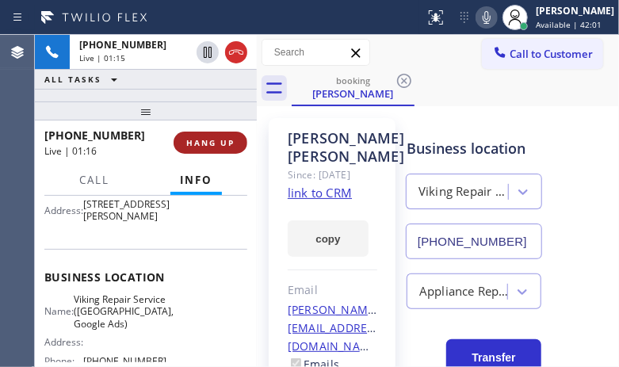
click at [207, 141] on span "HANG UP" at bounding box center [210, 142] width 48 height 11
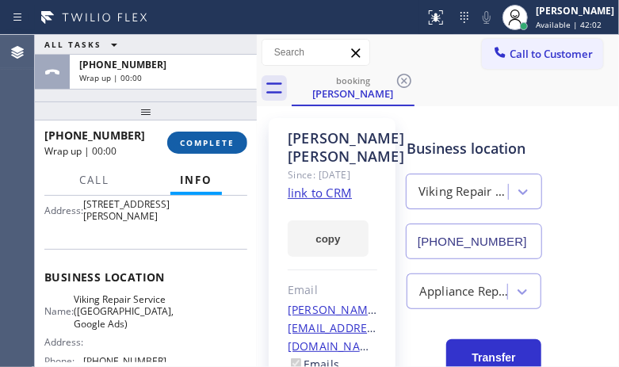
click at [208, 140] on span "COMPLETE" at bounding box center [207, 142] width 55 height 11
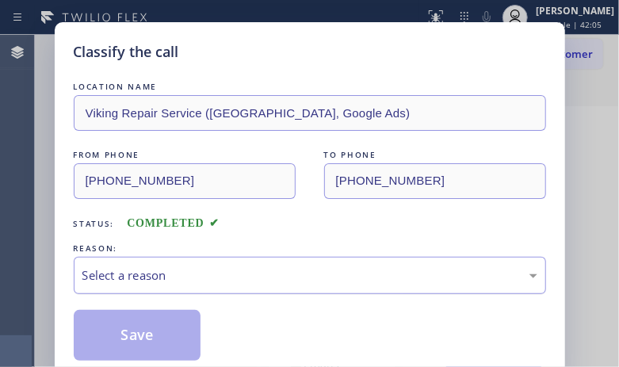
click at [286, 268] on div "Select a reason" at bounding box center [309, 276] width 455 height 18
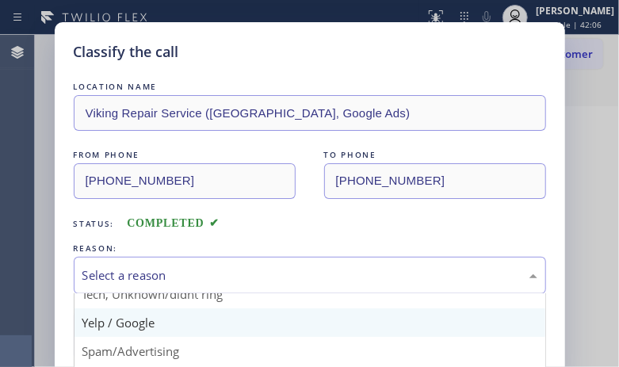
scroll to position [51, 0]
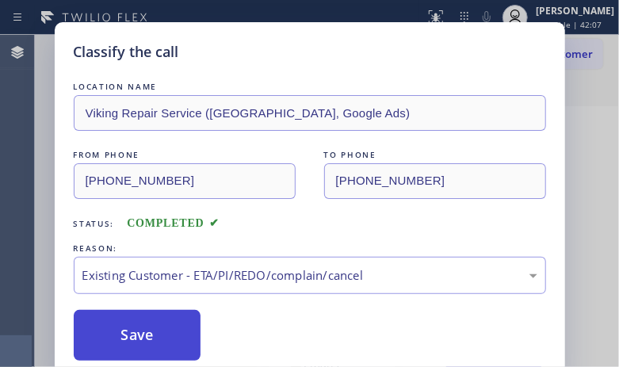
click at [138, 329] on button "Save" at bounding box center [138, 335] width 128 height 51
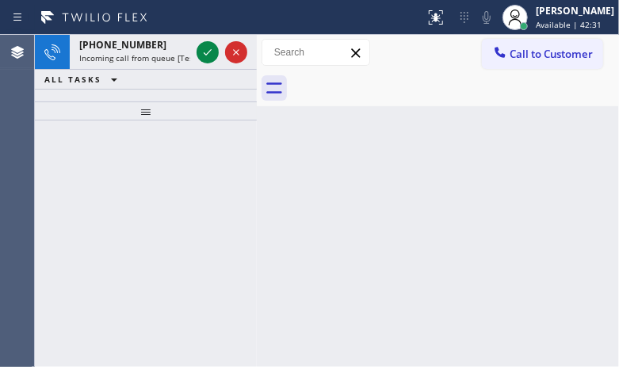
drag, startPoint x: 205, startPoint y: 52, endPoint x: 206, endPoint y: 71, distance: 18.3
click at [205, 56] on icon at bounding box center [207, 52] width 19 height 19
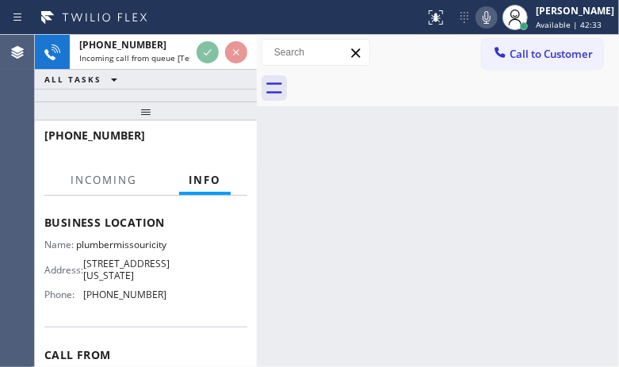
scroll to position [211, 0]
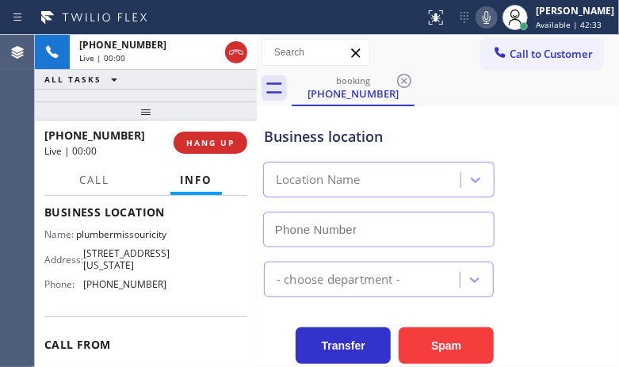
type input "[PHONE_NUMBER]"
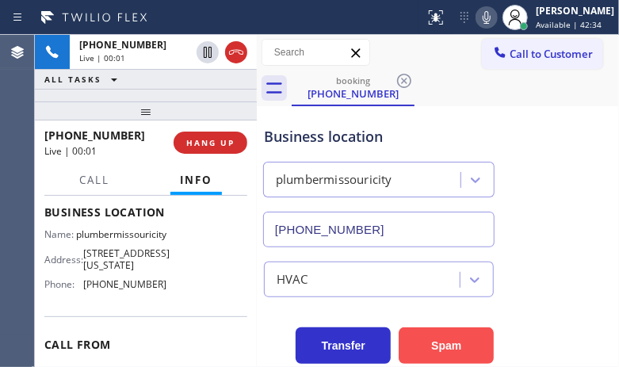
click at [458, 357] on button "Spam" at bounding box center [446, 346] width 95 height 36
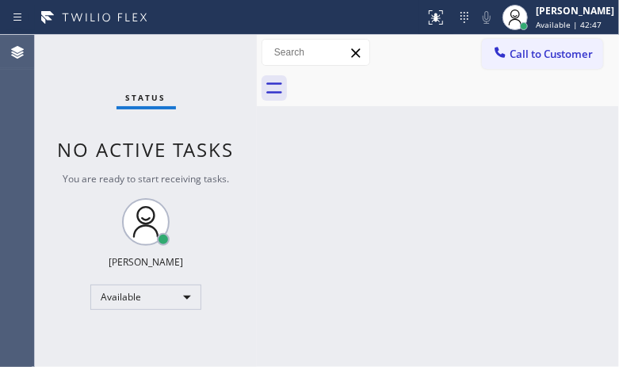
click at [219, 53] on div "Status No active tasks You are ready to start receiving tasks. [PERSON_NAME] Av…" at bounding box center [146, 201] width 222 height 332
click at [187, 52] on div "Status No active tasks You are ready to start receiving tasks. [PERSON_NAME] Av…" at bounding box center [146, 201] width 222 height 332
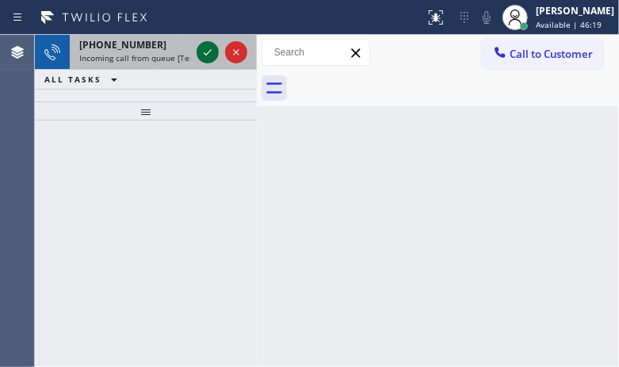
click at [213, 50] on icon at bounding box center [207, 52] width 19 height 19
click at [162, 57] on span "Incoming call from queue [Test] All" at bounding box center [145, 57] width 132 height 11
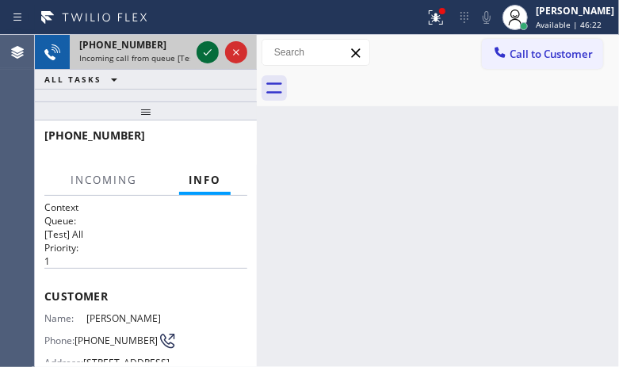
click at [203, 50] on icon at bounding box center [207, 52] width 19 height 19
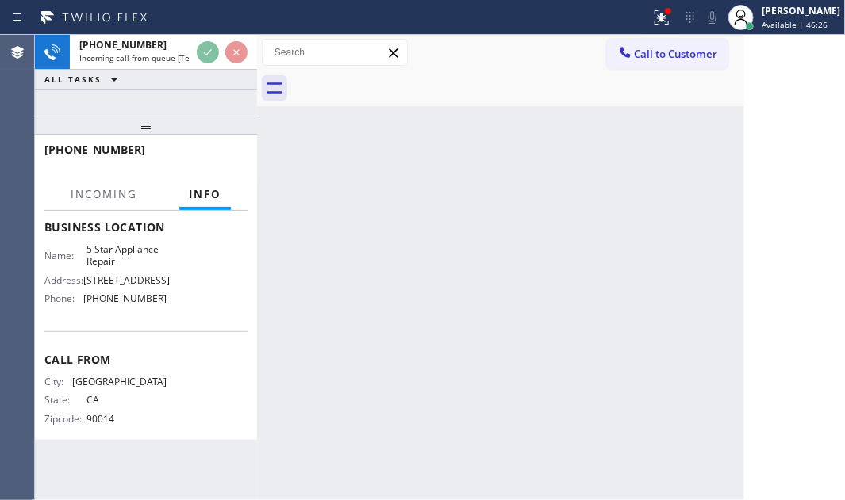
scroll to position [211, 0]
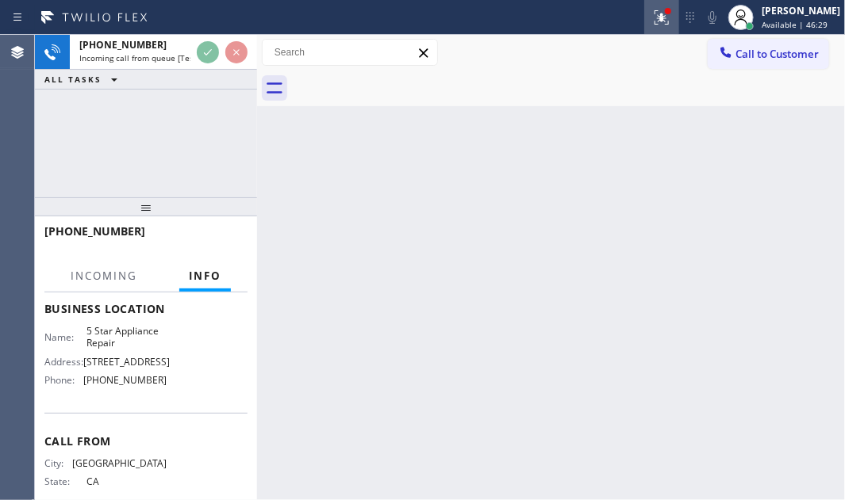
click at [652, 21] on icon at bounding box center [661, 17] width 19 height 19
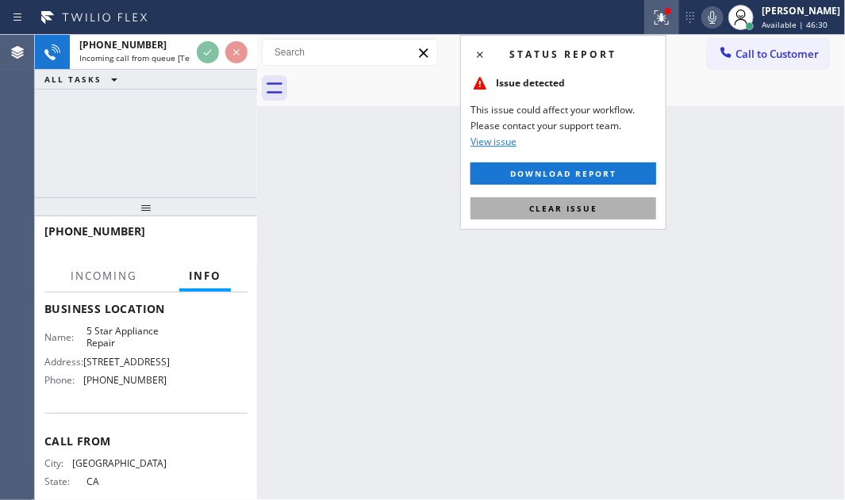
click at [557, 203] on span "Clear issue" at bounding box center [563, 208] width 68 height 11
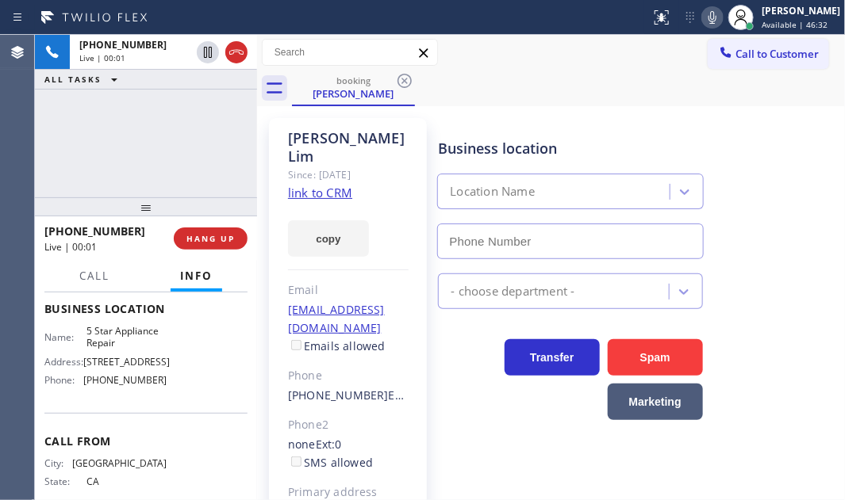
type input "[PHONE_NUMBER]"
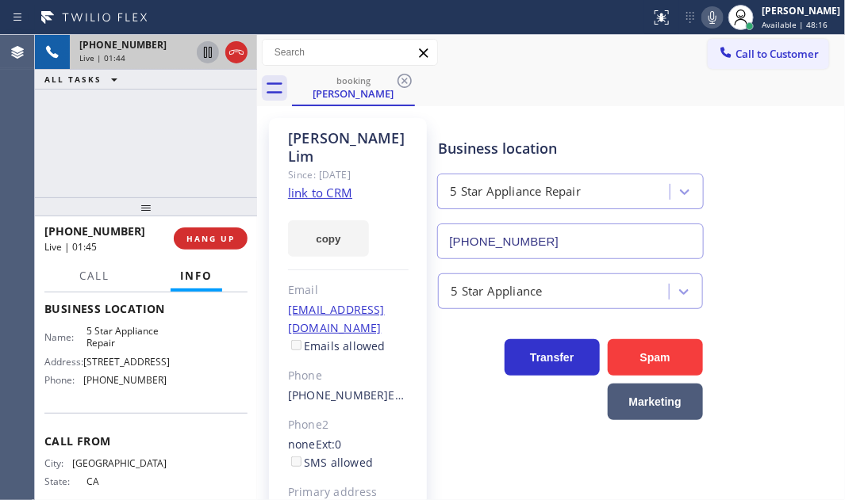
click at [206, 48] on icon at bounding box center [207, 52] width 19 height 19
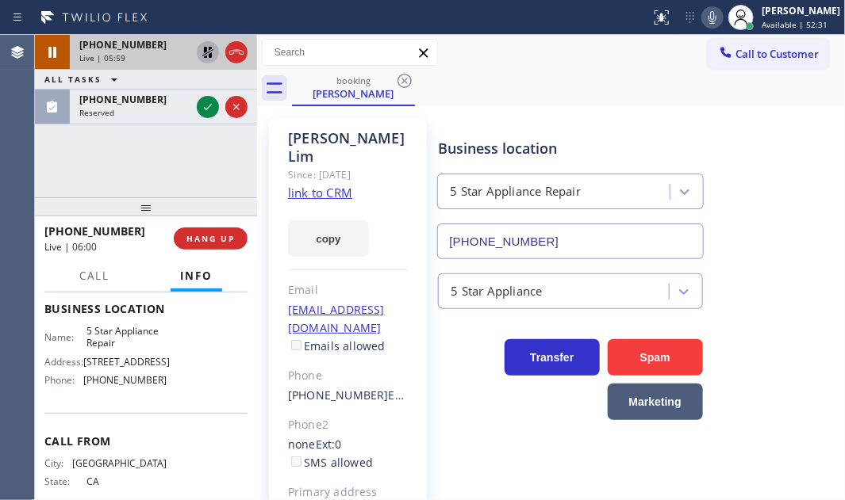
click at [206, 53] on icon at bounding box center [207, 52] width 11 height 11
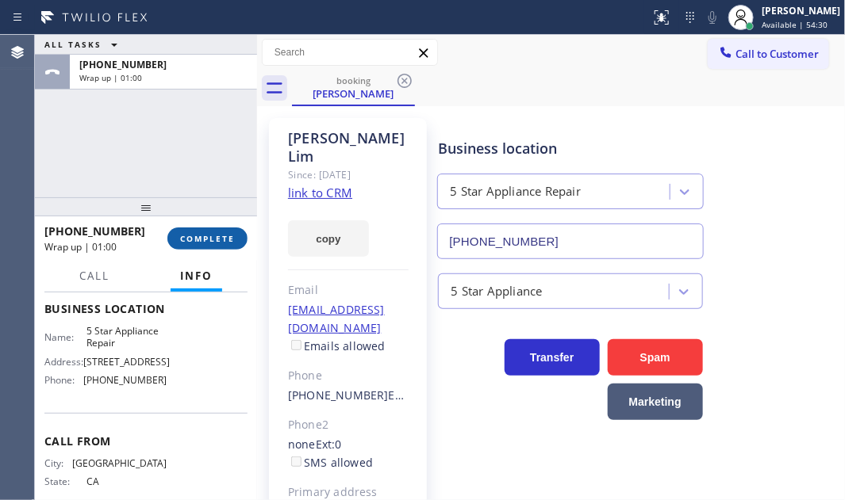
click at [217, 234] on span "COMPLETE" at bounding box center [207, 238] width 55 height 11
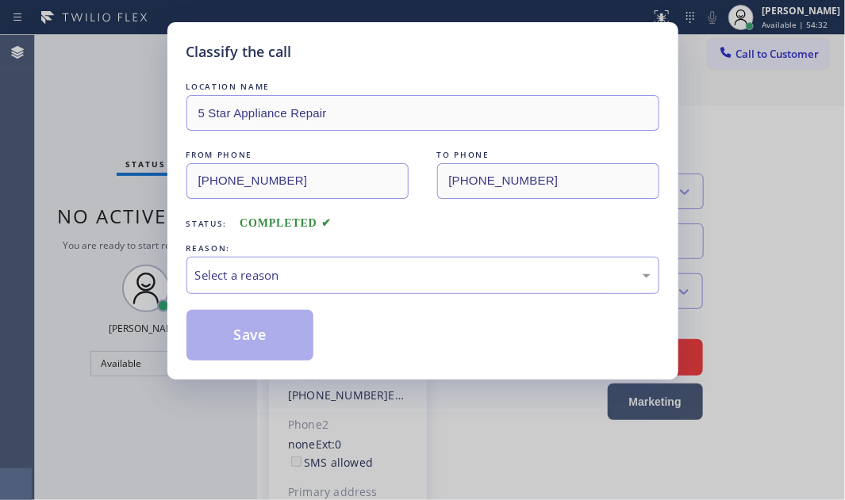
click at [389, 257] on div "Select a reason" at bounding box center [422, 275] width 473 height 37
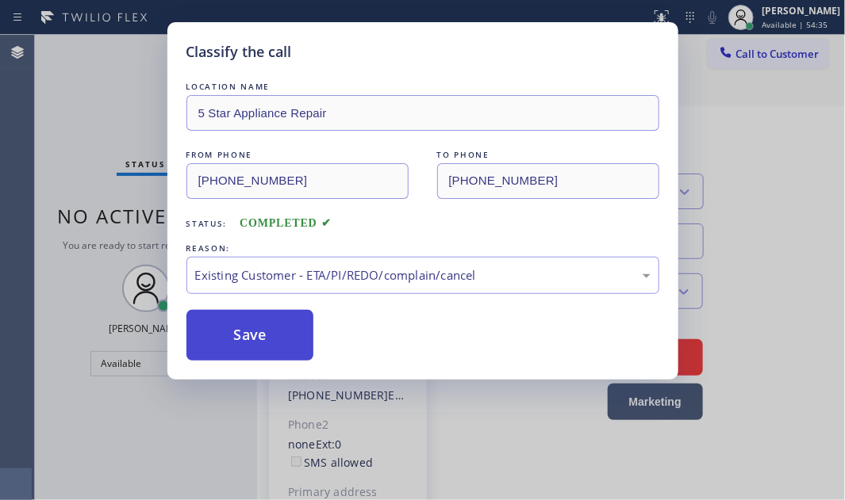
click at [273, 340] on button "Save" at bounding box center [250, 335] width 128 height 51
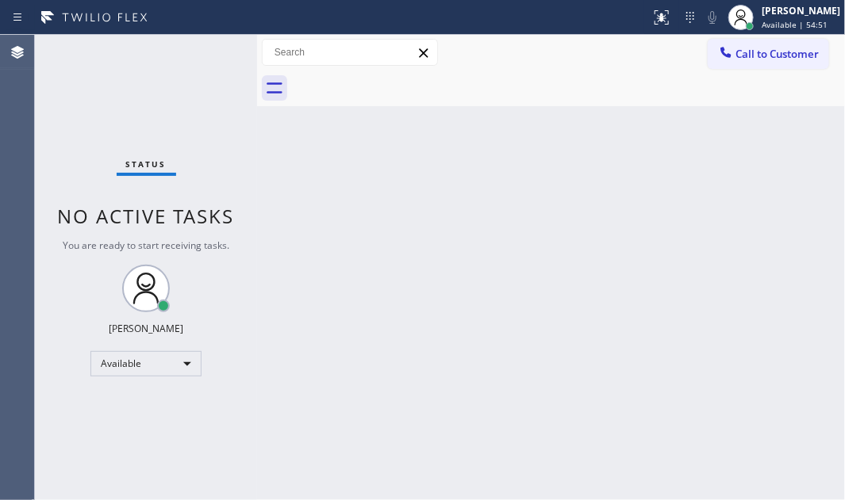
click at [669, 239] on div "Back to Dashboard Change Sender ID Customers Technicians Select a contact Outbo…" at bounding box center [551, 268] width 588 height 466
click at [444, 369] on div "Back to Dashboard Change Sender ID Customers Technicians Select a contact Outbo…" at bounding box center [551, 268] width 588 height 466
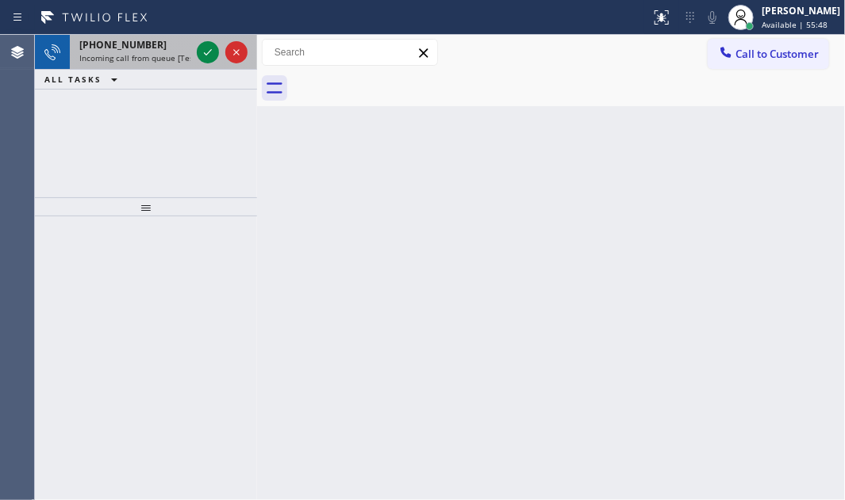
drag, startPoint x: 158, startPoint y: 45, endPoint x: 175, endPoint y: 46, distance: 17.5
click at [159, 45] on div "[PHONE_NUMBER]" at bounding box center [134, 44] width 111 height 13
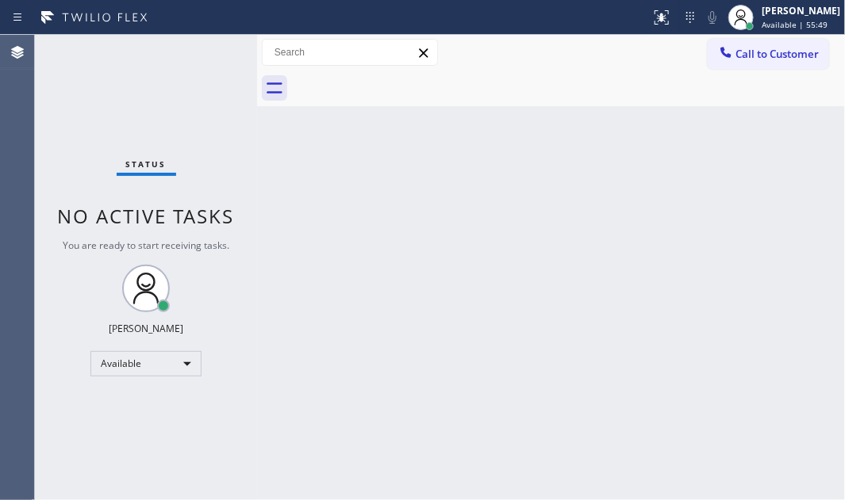
click at [207, 51] on div "Status No active tasks You are ready to start receiving tasks. [PERSON_NAME] Av…" at bounding box center [146, 268] width 222 height 466
click at [198, 48] on div "Status No active tasks You are ready to start receiving tasks. [PERSON_NAME] Av…" at bounding box center [146, 268] width 222 height 466
click at [203, 50] on div "Status No active tasks You are ready to start receiving tasks. [PERSON_NAME] Av…" at bounding box center [146, 268] width 222 height 466
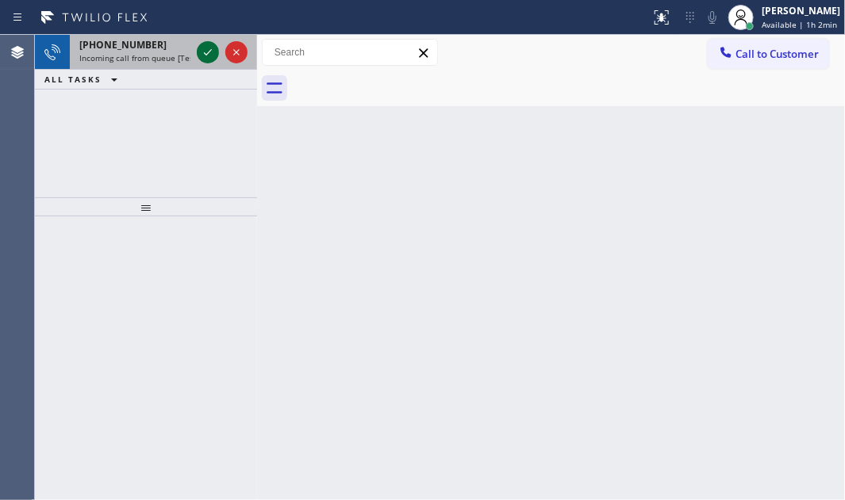
click at [209, 50] on icon at bounding box center [207, 52] width 19 height 19
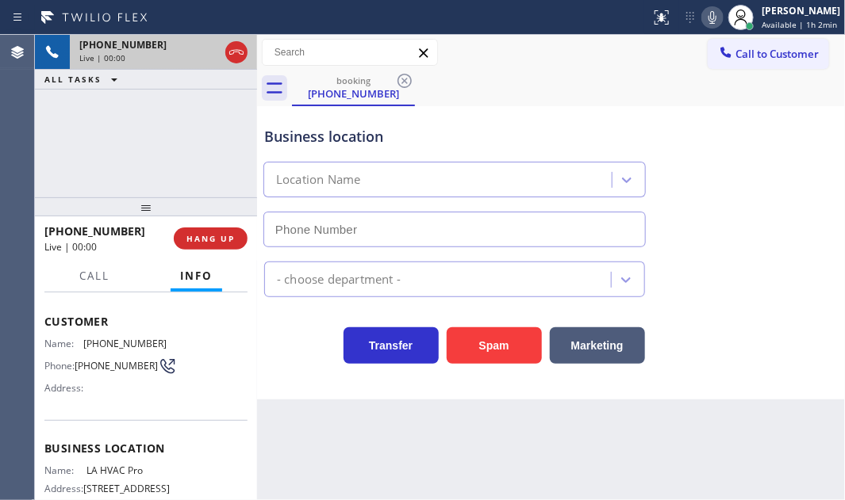
scroll to position [144, 0]
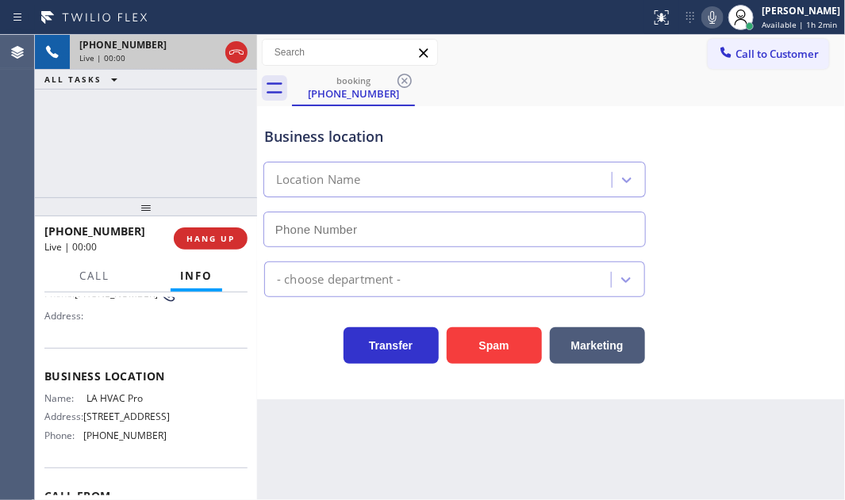
type input "[PHONE_NUMBER]"
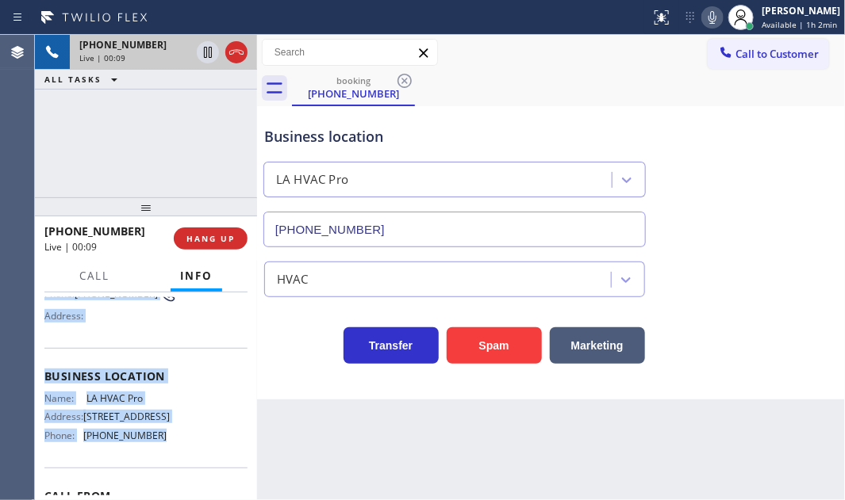
drag, startPoint x: 44, startPoint y: 385, endPoint x: 153, endPoint y: 459, distance: 132.0
click at [153, 459] on div "Context Queue: [Test] All Priority: 1 Customer Name: [PHONE_NUMBER] Phone: [PHO…" at bounding box center [145, 371] width 203 height 435
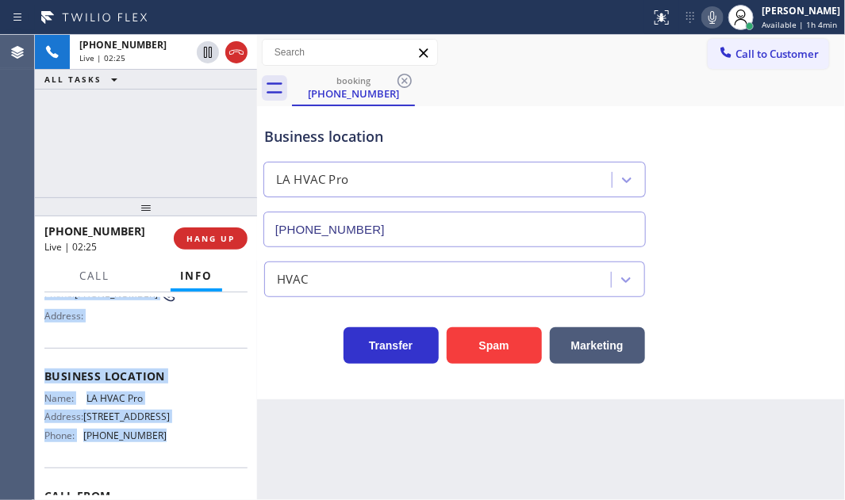
drag, startPoint x: 204, startPoint y: 52, endPoint x: 710, endPoint y: 233, distance: 537.7
click at [211, 52] on icon at bounding box center [208, 52] width 8 height 11
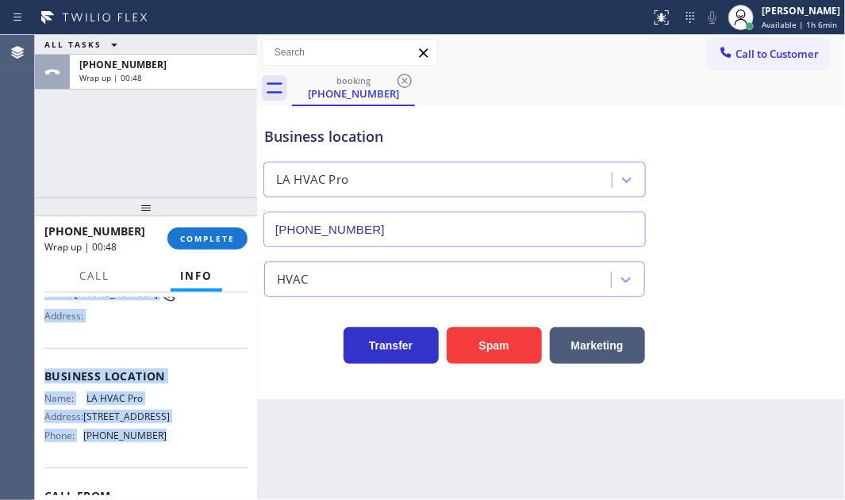
click at [198, 328] on div "Name: [PHONE_NUMBER] Phone: [PHONE_NUMBER] Address:" at bounding box center [145, 297] width 203 height 63
drag, startPoint x: 42, startPoint y: 386, endPoint x: 218, endPoint y: 444, distance: 185.4
click at [213, 447] on div "Context Queue: [Test] All Priority: 1 Customer Name: [PHONE_NUMBER] Phone: [PHO…" at bounding box center [146, 397] width 222 height 208
click at [758, 13] on div "[PERSON_NAME] Available | 1h 8min" at bounding box center [801, 17] width 86 height 28
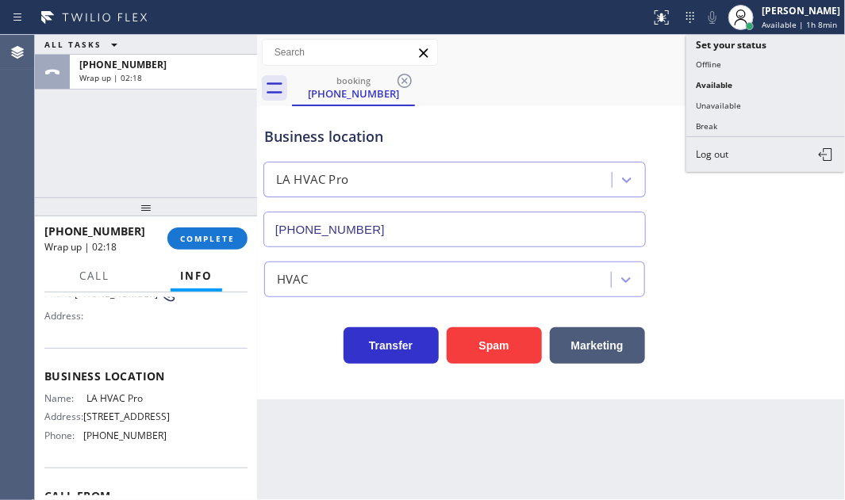
drag, startPoint x: 571, startPoint y: 68, endPoint x: 729, endPoint y: 77, distance: 158.1
click at [598, 68] on div "Call to Customer Outbound call Location HomeFix HVAC Masters Your caller id pho…" at bounding box center [551, 53] width 588 height 36
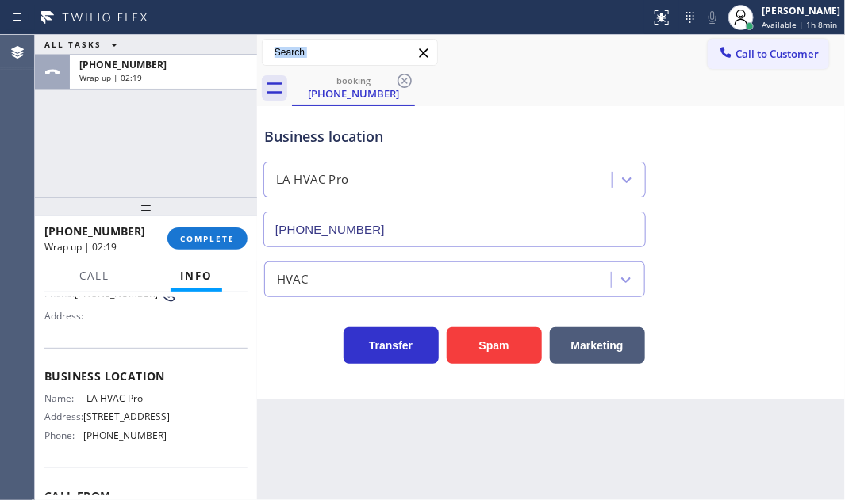
drag, startPoint x: 755, startPoint y: 53, endPoint x: 803, endPoint y: 75, distance: 52.9
click at [759, 55] on span "Call to Customer" at bounding box center [776, 54] width 83 height 14
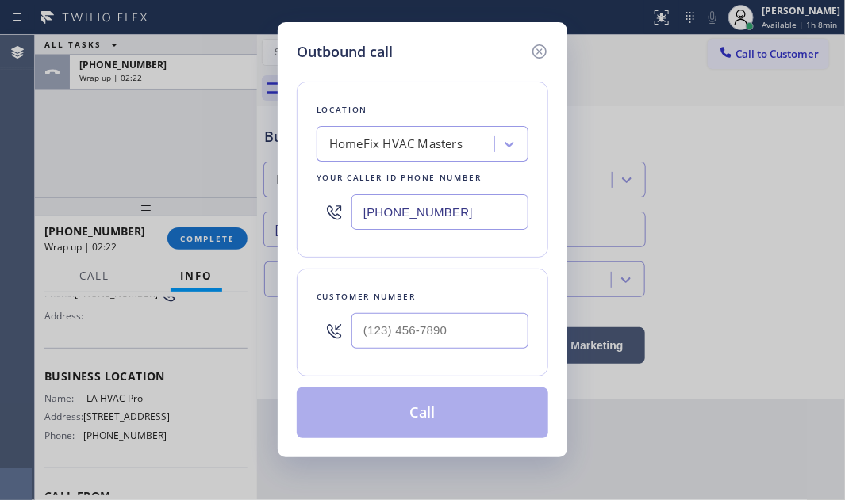
click at [476, 215] on input "[PHONE_NUMBER]" at bounding box center [439, 212] width 177 height 36
paste input "213) 290-9201"
click at [484, 200] on input "[PHONE_NUMBER]" at bounding box center [439, 212] width 177 height 36
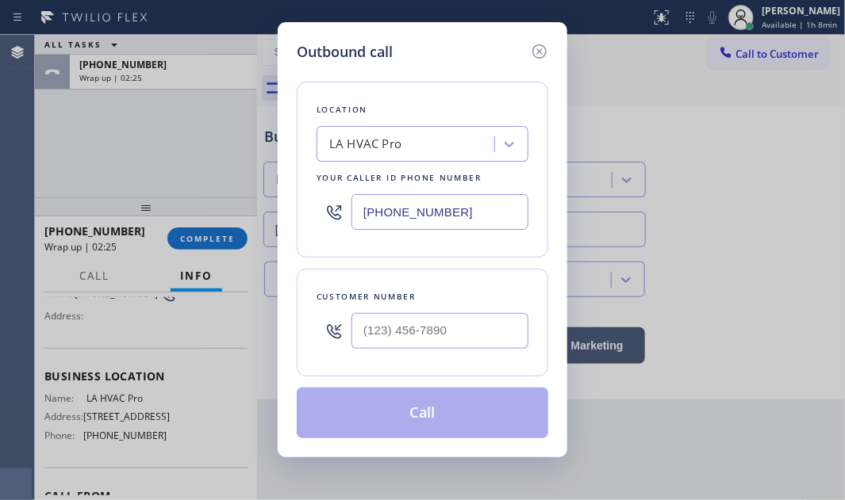
click at [484, 200] on input "[PHONE_NUMBER]" at bounding box center [439, 212] width 177 height 36
paste input "949) 838-4069"
type input "[PHONE_NUMBER]"
click at [468, 328] on input "(___) ___-____" at bounding box center [439, 331] width 177 height 36
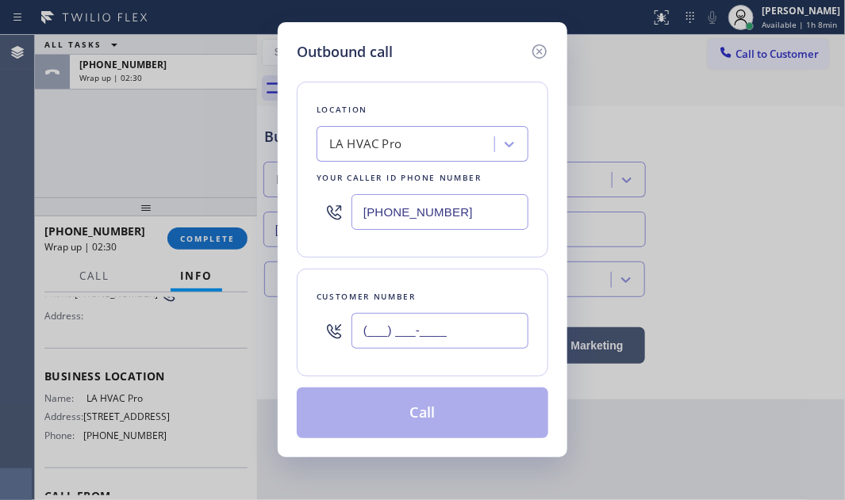
paste input "949) 838-4069"
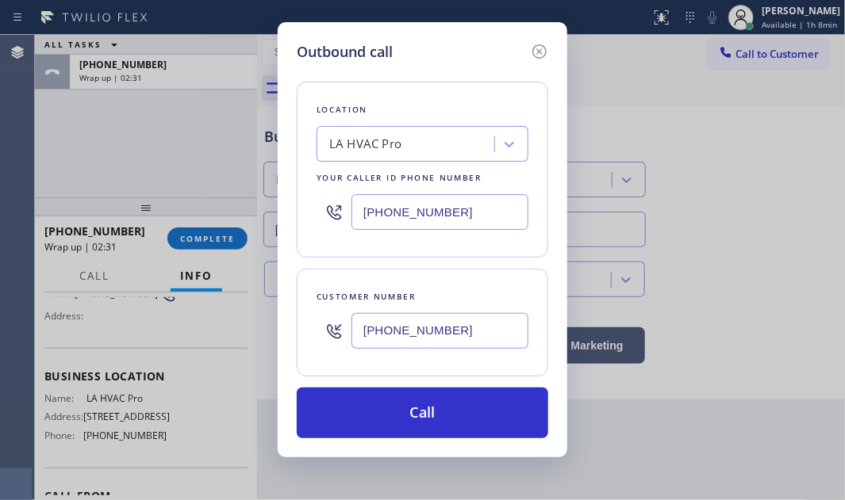
type input "[PHONE_NUMBER]"
click at [444, 217] on input "[PHONE_NUMBER]" at bounding box center [439, 212] width 177 height 36
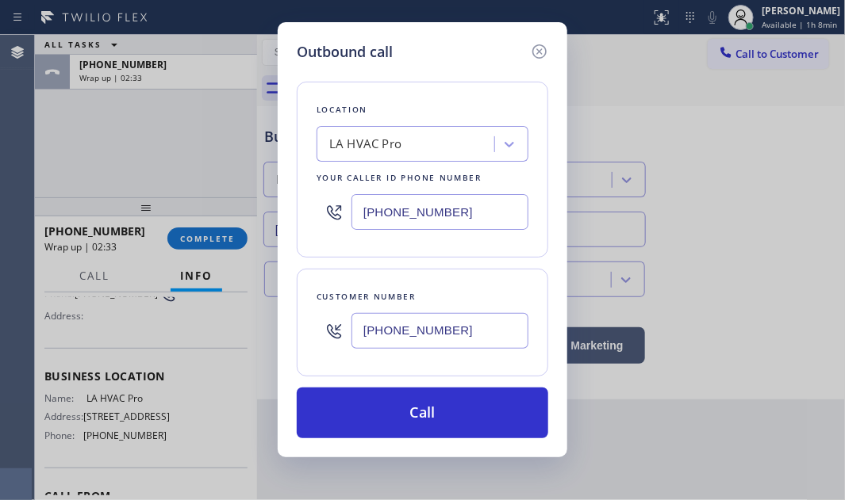
paste input "text"
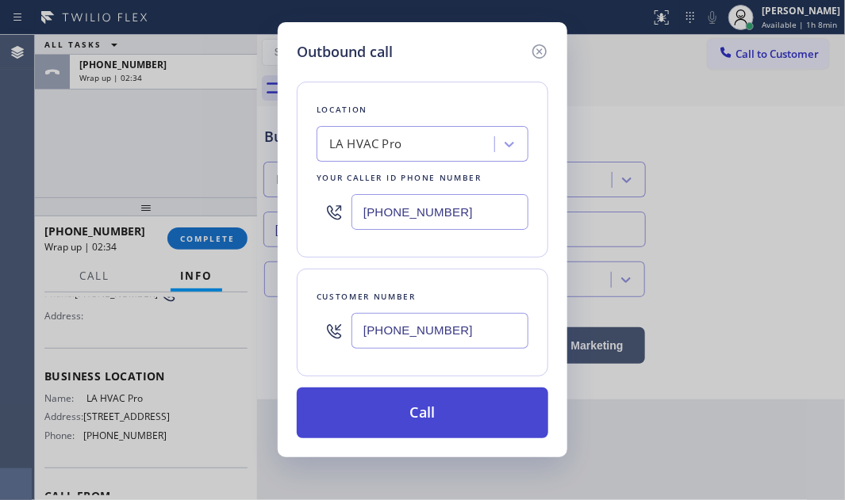
type input "[PHONE_NUMBER]"
click at [432, 405] on button "Call" at bounding box center [422, 413] width 251 height 51
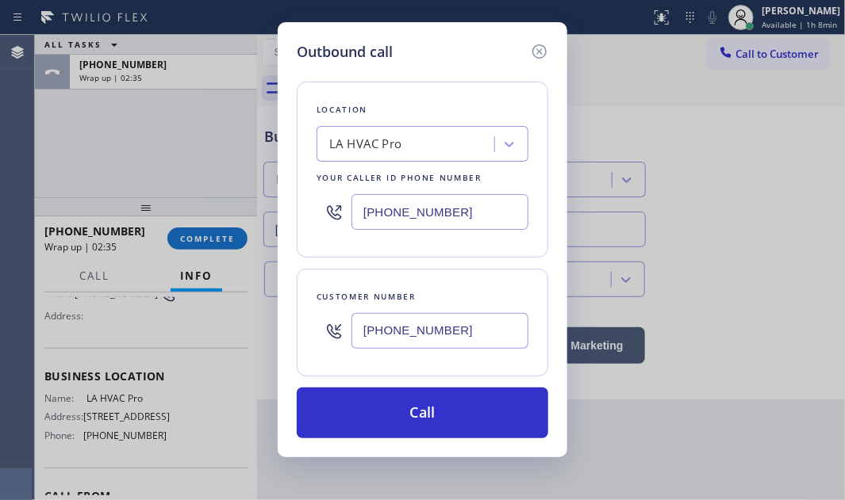
click at [175, 170] on div "ALL TASKS ALL TASKS ACTIVE TASKS TASKS IN WRAP UP [PHONE_NUMBER] Wrap up | 02:3…" at bounding box center [440, 268] width 810 height 466
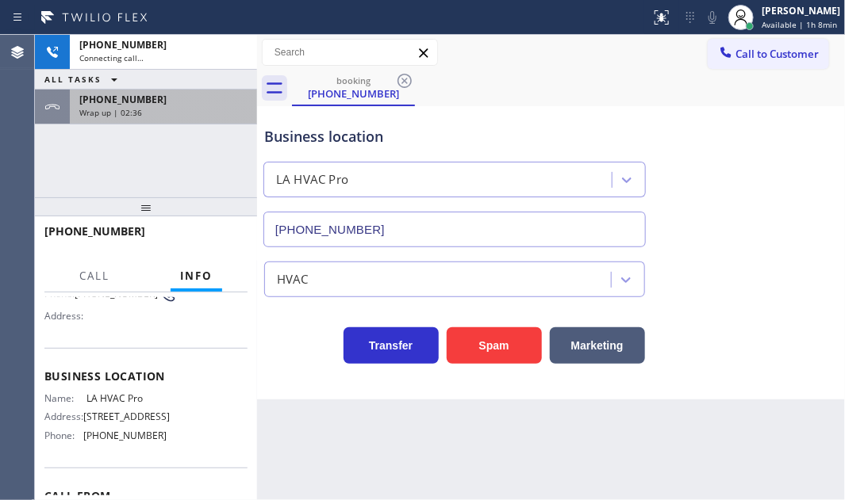
click at [167, 98] on div "[PHONE_NUMBER]" at bounding box center [163, 99] width 168 height 13
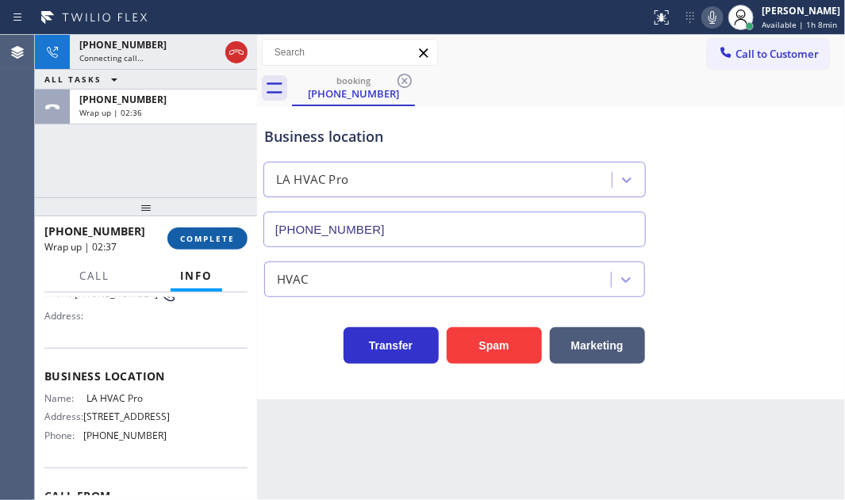
click at [203, 243] on span "COMPLETE" at bounding box center [207, 238] width 55 height 11
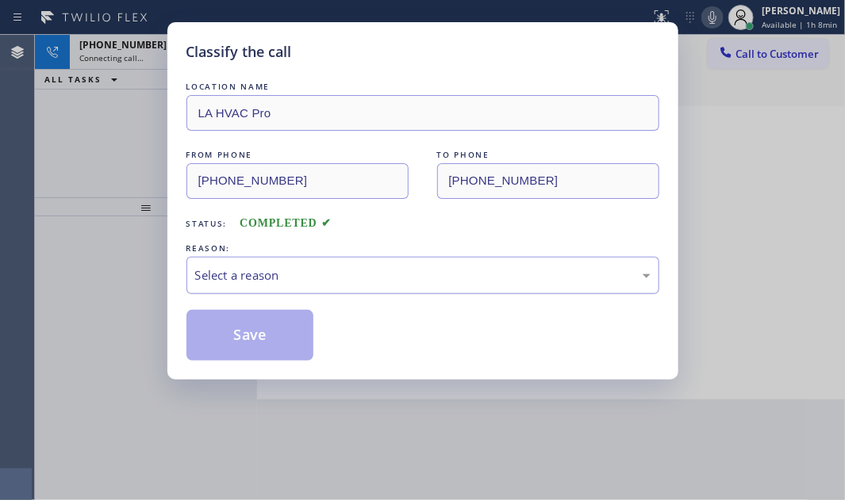
drag, startPoint x: 297, startPoint y: 270, endPoint x: 290, endPoint y: 286, distance: 17.0
click at [296, 272] on div "Select a reason" at bounding box center [422, 276] width 455 height 18
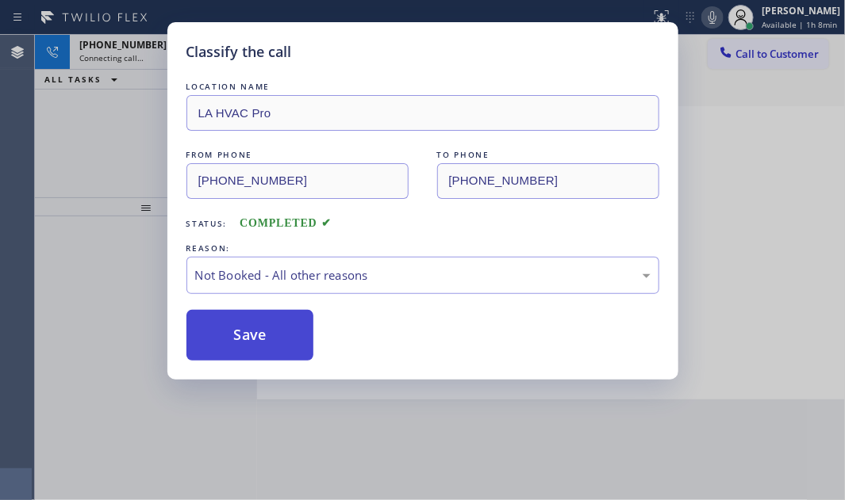
drag, startPoint x: 243, startPoint y: 332, endPoint x: 222, endPoint y: 335, distance: 20.9
drag, startPoint x: 222, startPoint y: 335, endPoint x: 318, endPoint y: 336, distance: 96.0
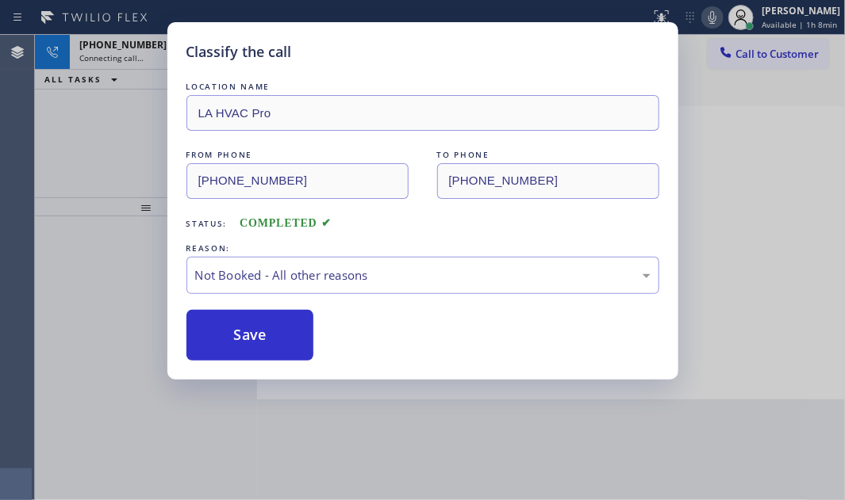
click at [222, 335] on button "Save" at bounding box center [250, 335] width 128 height 51
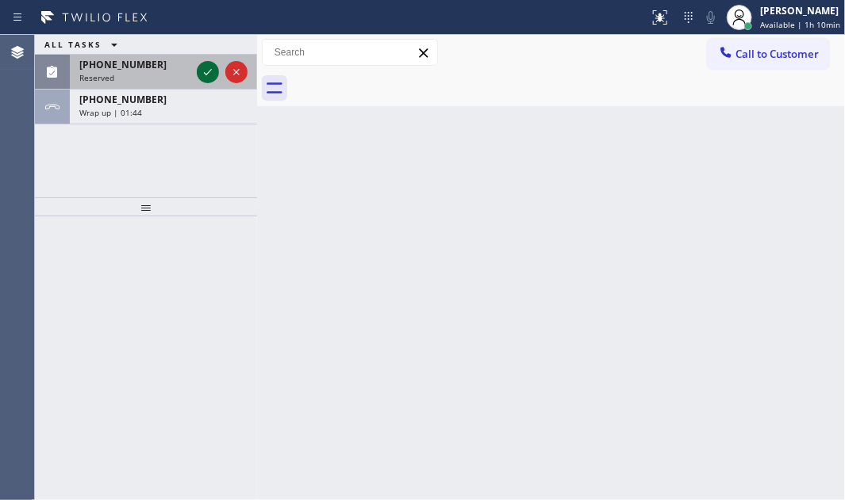
click at [201, 71] on icon at bounding box center [207, 72] width 19 height 19
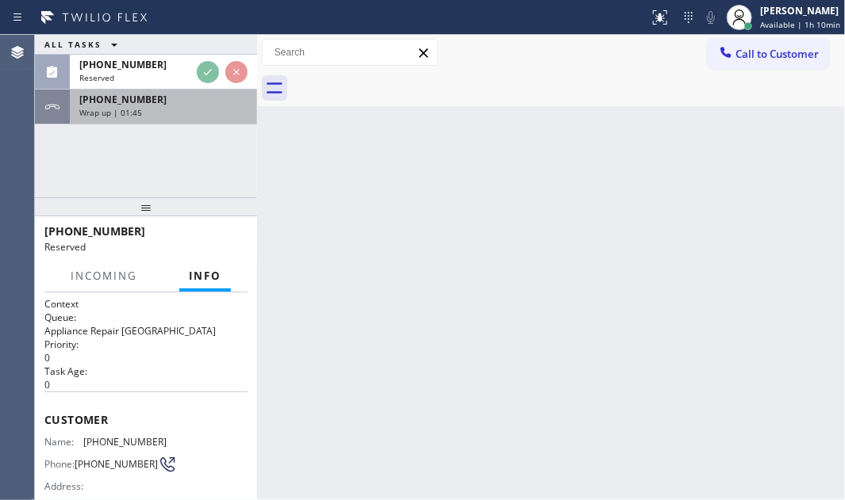
click at [192, 116] on div "Wrap up | 01:45" at bounding box center [163, 112] width 168 height 11
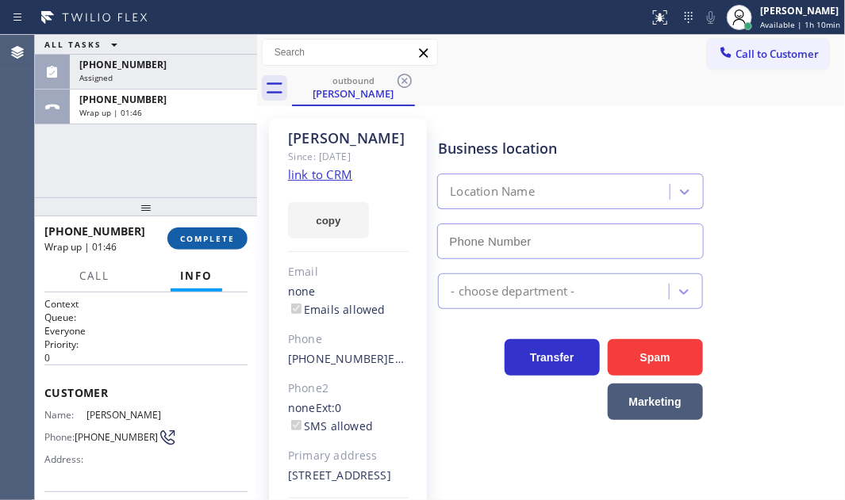
drag, startPoint x: 206, startPoint y: 241, endPoint x: 222, endPoint y: 245, distance: 16.4
click at [209, 239] on span "COMPLETE" at bounding box center [207, 238] width 55 height 11
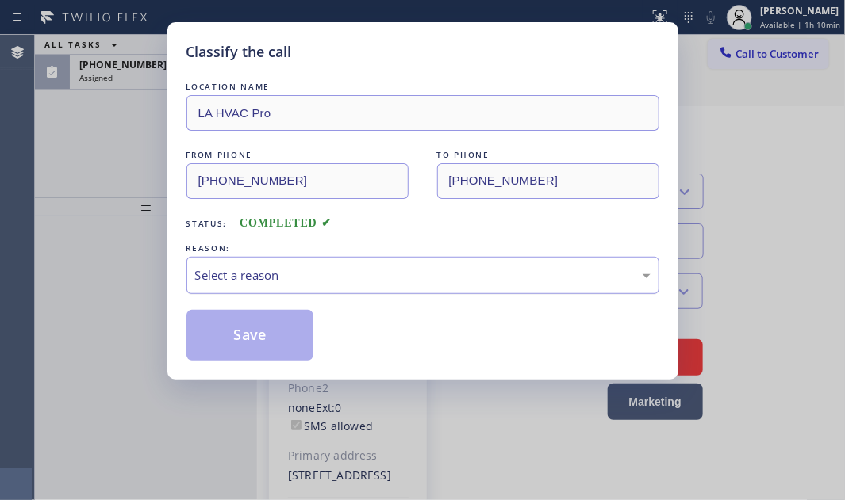
type input "[PHONE_NUMBER]"
drag, startPoint x: 325, startPoint y: 274, endPoint x: 321, endPoint y: 286, distance: 12.5
click at [325, 275] on div "Select a reason" at bounding box center [422, 276] width 455 height 18
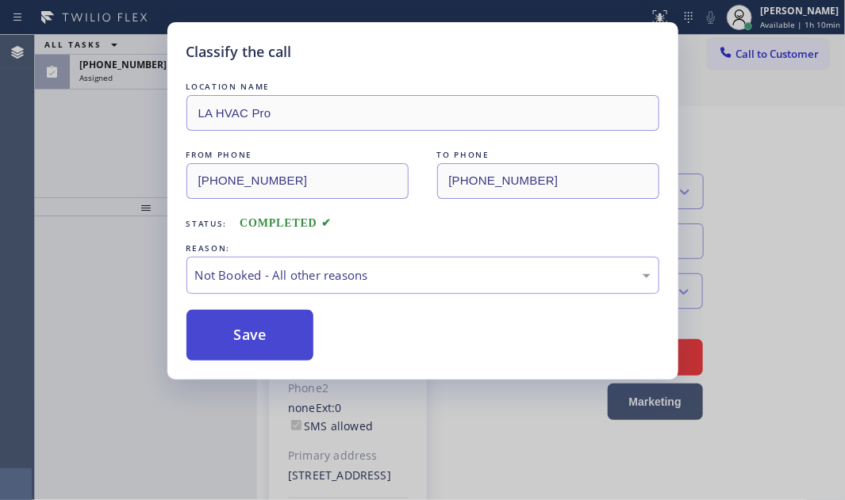
click at [247, 339] on button "Save" at bounding box center [250, 335] width 128 height 51
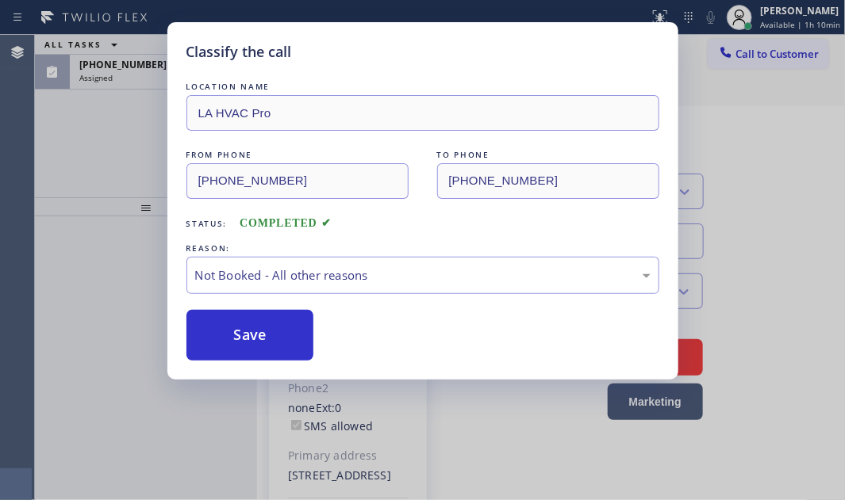
click at [139, 86] on div "Classify the call LOCATION NAME LA HVAC Pro FROM PHONE [PHONE_NUMBER] TO PHONE …" at bounding box center [422, 250] width 845 height 500
click at [141, 76] on div "Assigned" at bounding box center [163, 77] width 168 height 11
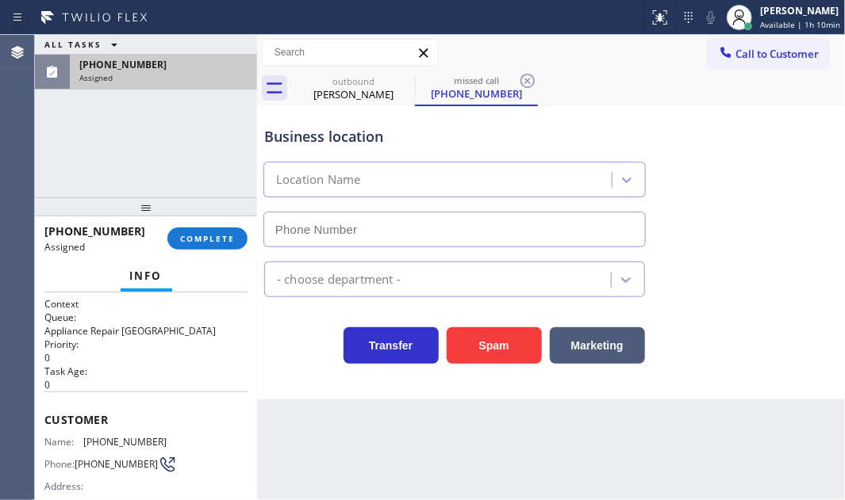
type input "[PHONE_NUMBER]"
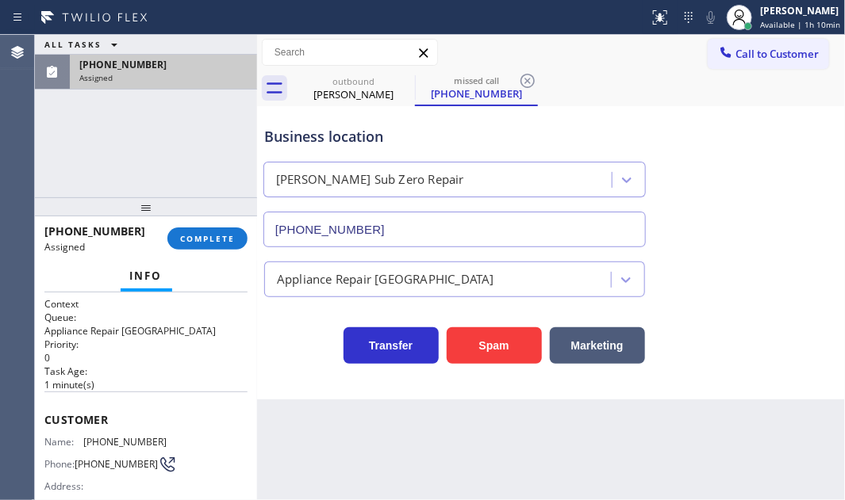
click at [140, 72] on div "Assigned" at bounding box center [163, 77] width 168 height 11
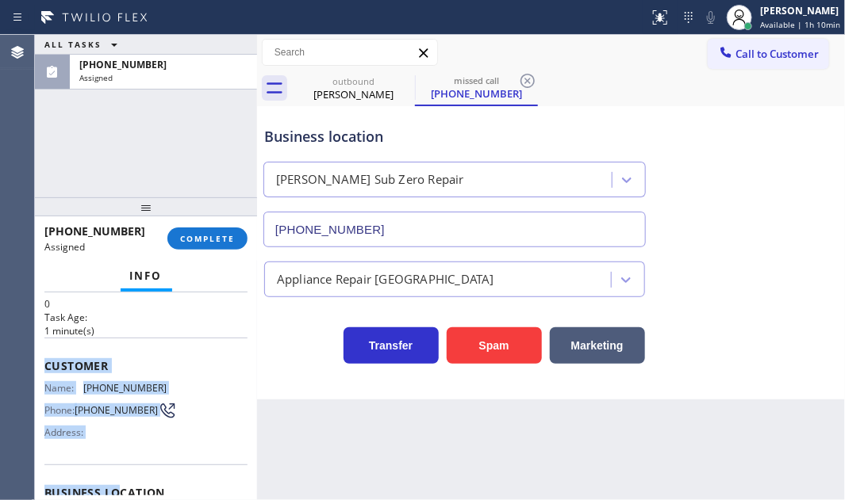
scroll to position [216, 0]
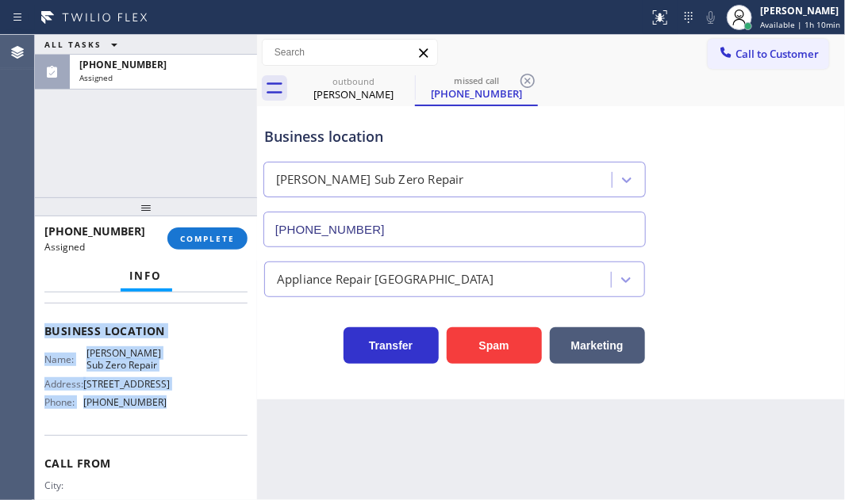
drag, startPoint x: 42, startPoint y: 408, endPoint x: 170, endPoint y: 432, distance: 129.9
click at [170, 432] on div "Context Queue: Appliance Repair High End Priority: 0 Task Age: [DEMOGRAPHIC_DAT…" at bounding box center [146, 397] width 222 height 208
click at [221, 237] on span "COMPLETE" at bounding box center [207, 238] width 55 height 11
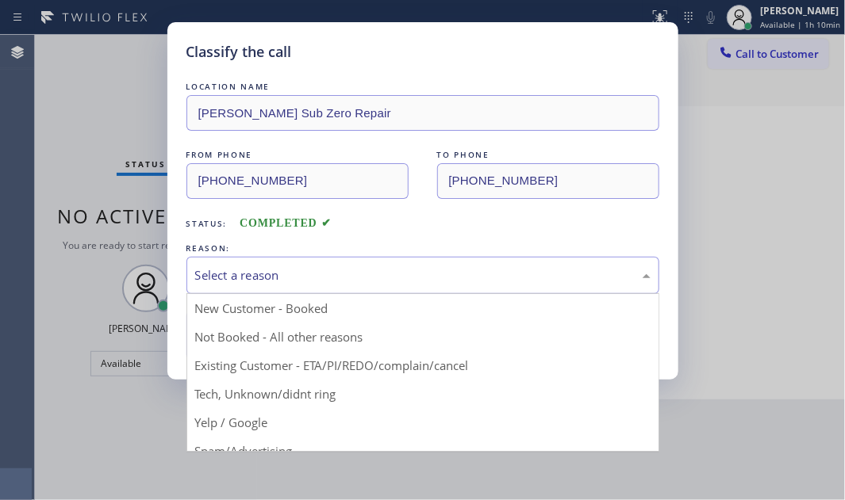
drag, startPoint x: 301, startPoint y: 272, endPoint x: 257, endPoint y: 316, distance: 62.3
click at [301, 273] on div "Select a reason" at bounding box center [422, 276] width 455 height 18
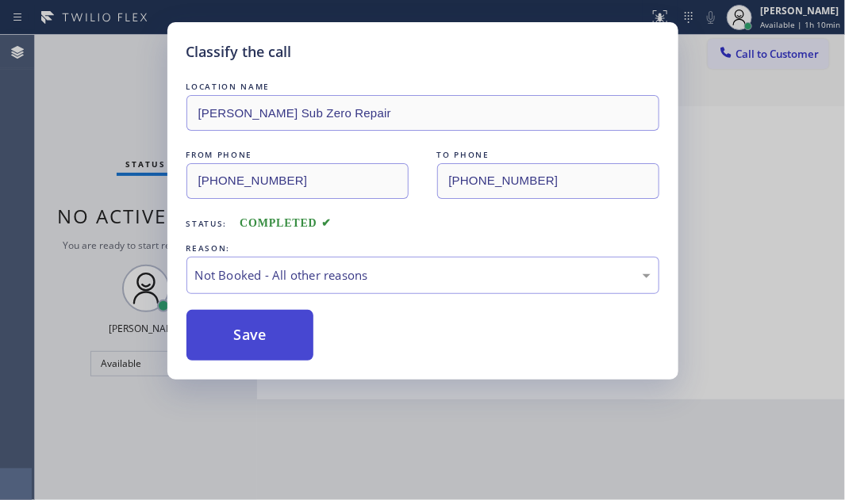
click at [230, 333] on button "Save" at bounding box center [250, 335] width 128 height 51
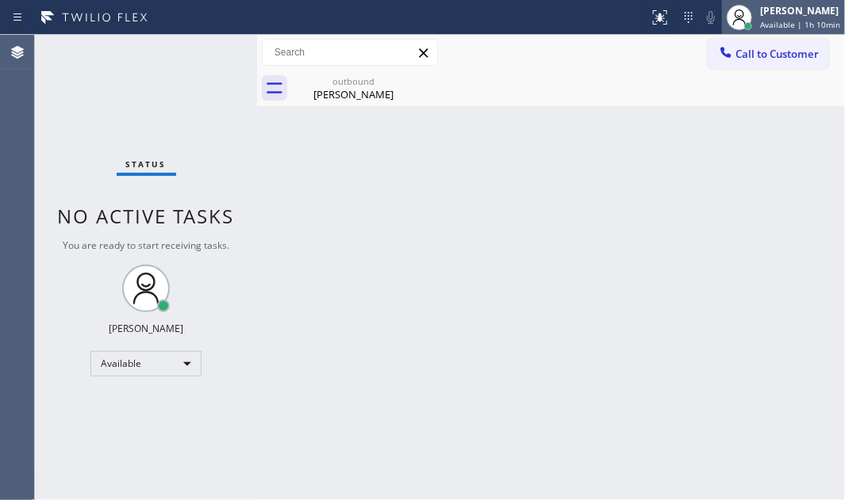
click at [764, 16] on div "[PERSON_NAME]" at bounding box center [800, 10] width 80 height 13
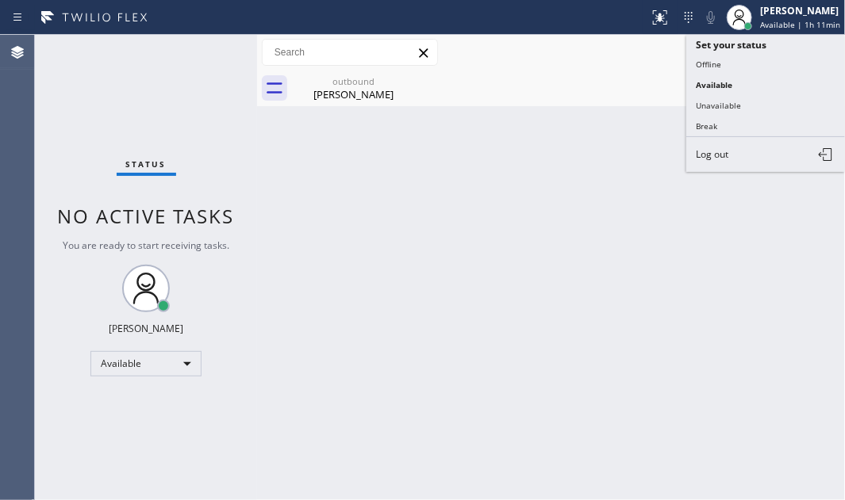
drag, startPoint x: 711, startPoint y: 121, endPoint x: 822, endPoint y: 151, distance: 115.1
click at [711, 121] on button "Break" at bounding box center [765, 126] width 159 height 21
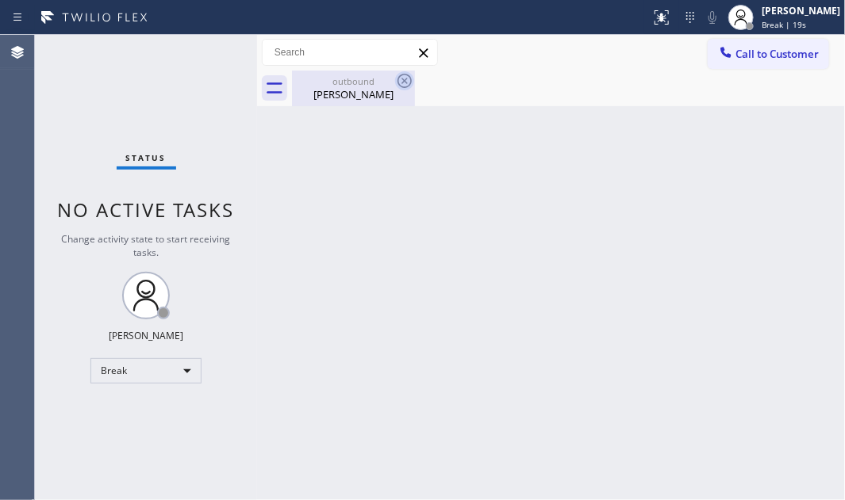
drag, startPoint x: 369, startPoint y: 79, endPoint x: 396, endPoint y: 83, distance: 27.4
click at [380, 81] on div "outbound" at bounding box center [353, 81] width 120 height 12
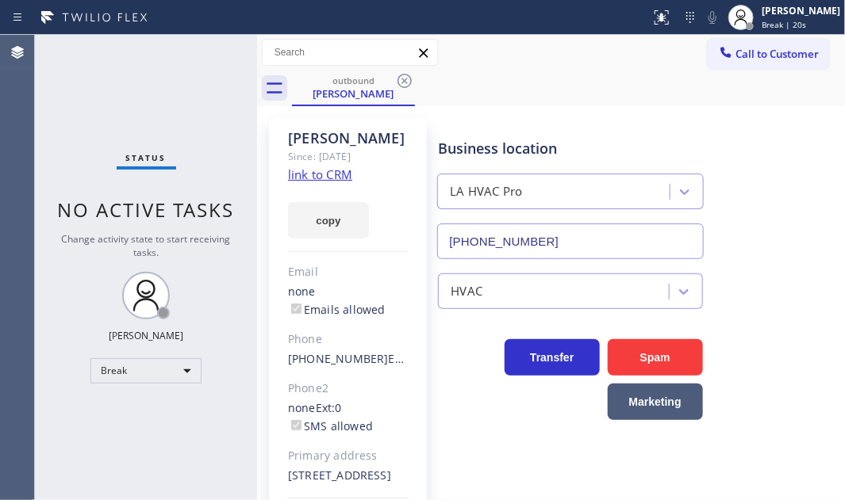
drag, startPoint x: 402, startPoint y: 82, endPoint x: 419, endPoint y: 67, distance: 22.5
click at [402, 81] on icon at bounding box center [404, 80] width 19 height 19
